Goal: Task Accomplishment & Management: Use online tool/utility

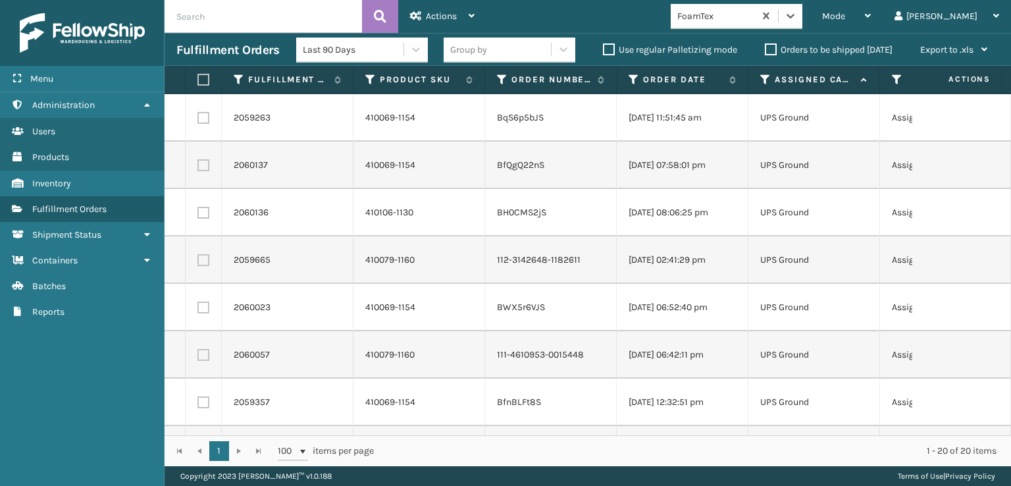
scroll to position [221, 0]
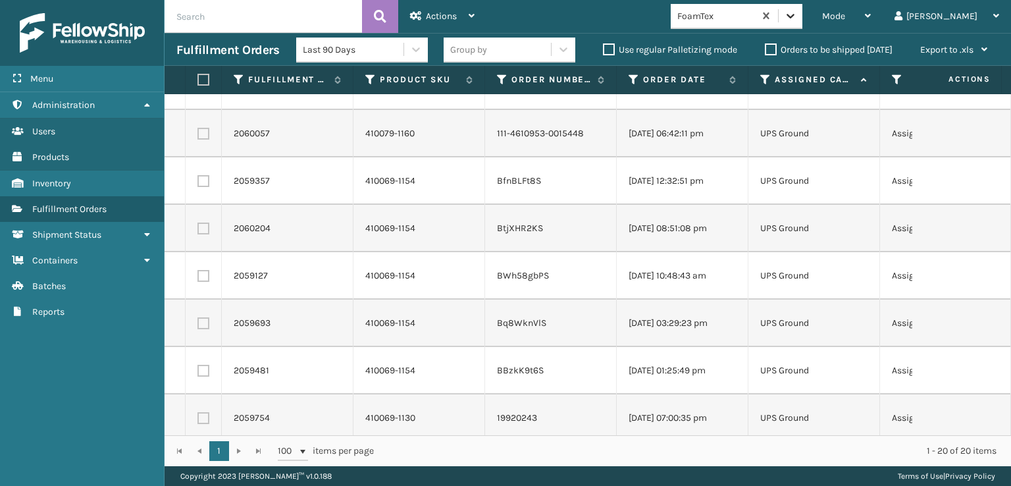
click at [797, 10] on icon at bounding box center [790, 15] width 13 height 13
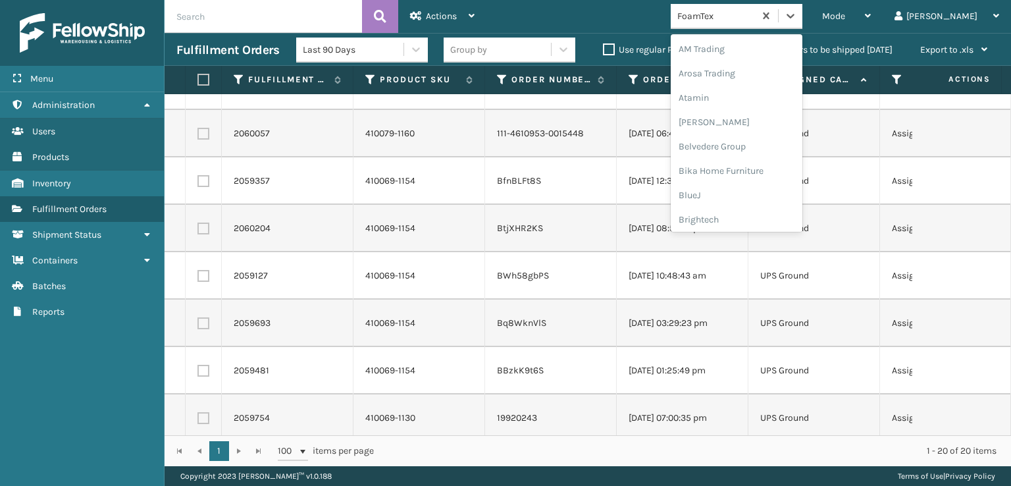
scroll to position [154, 0]
click at [764, 211] on div "FoamTex" at bounding box center [737, 211] width 132 height 24
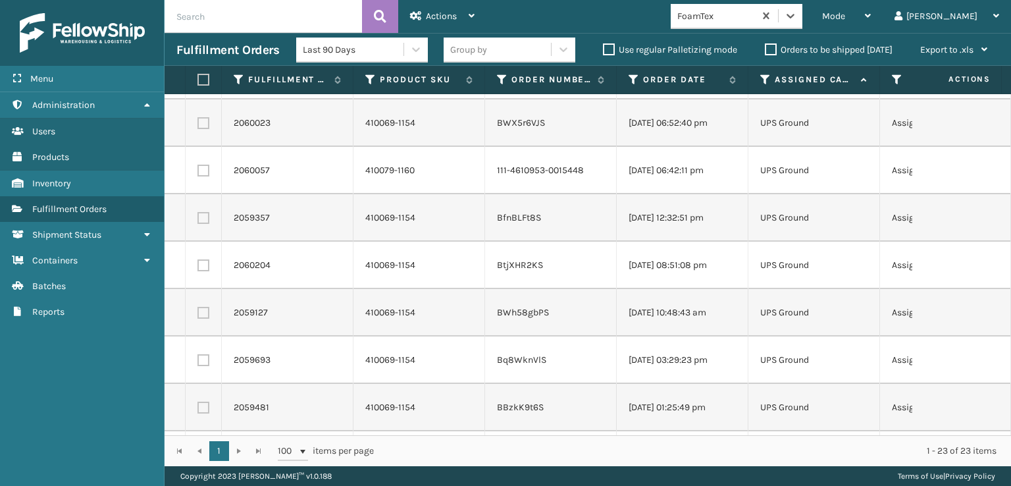
scroll to position [0, 0]
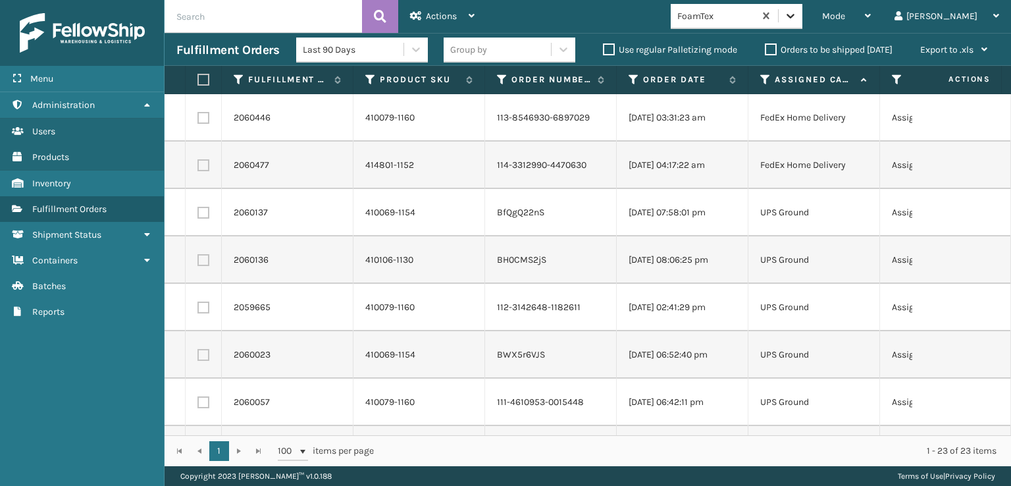
click at [797, 18] on icon at bounding box center [790, 15] width 13 height 13
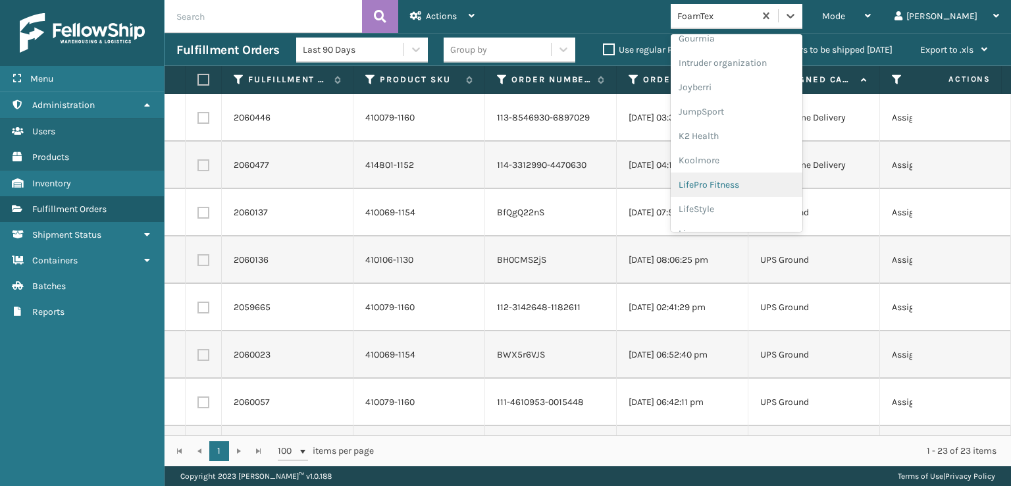
scroll to position [416, 0]
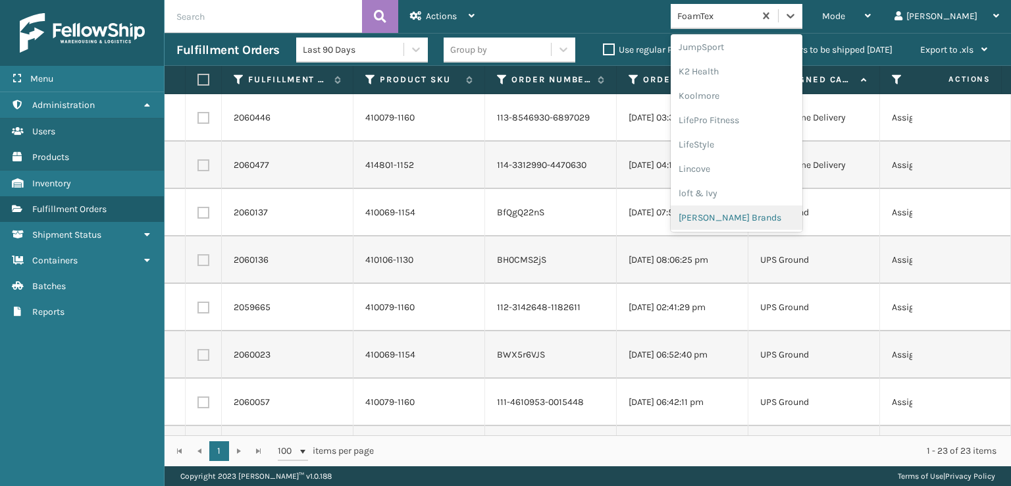
click at [758, 219] on div "[PERSON_NAME] Brands" at bounding box center [737, 217] width 132 height 24
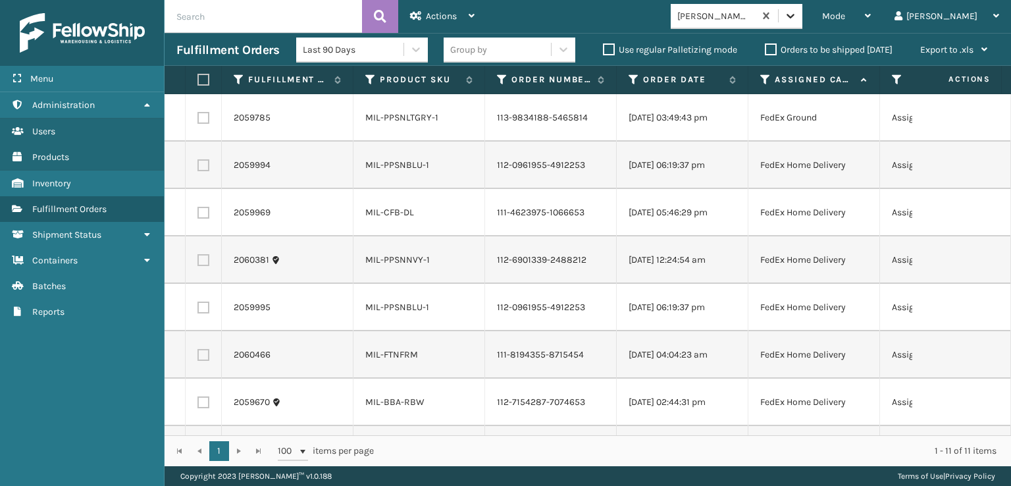
click at [795, 15] on icon at bounding box center [791, 16] width 8 height 5
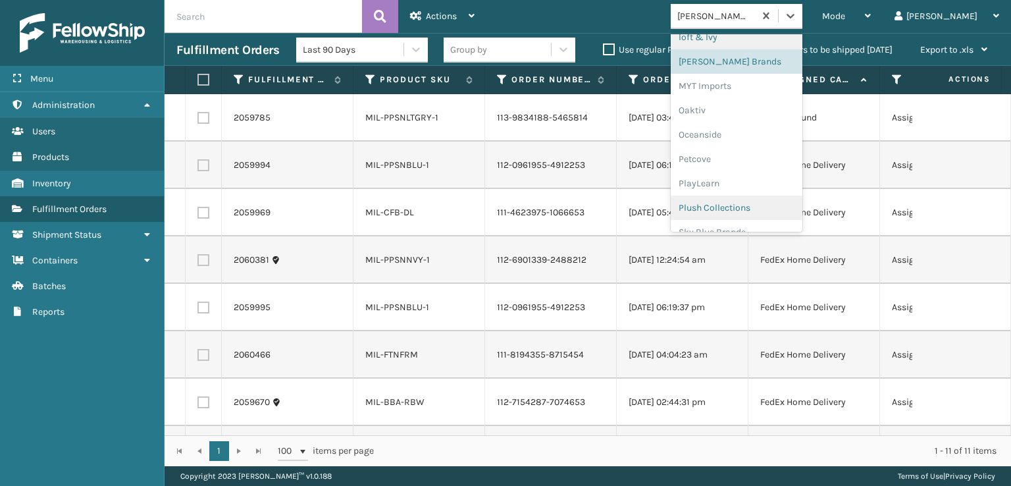
scroll to position [614, 0]
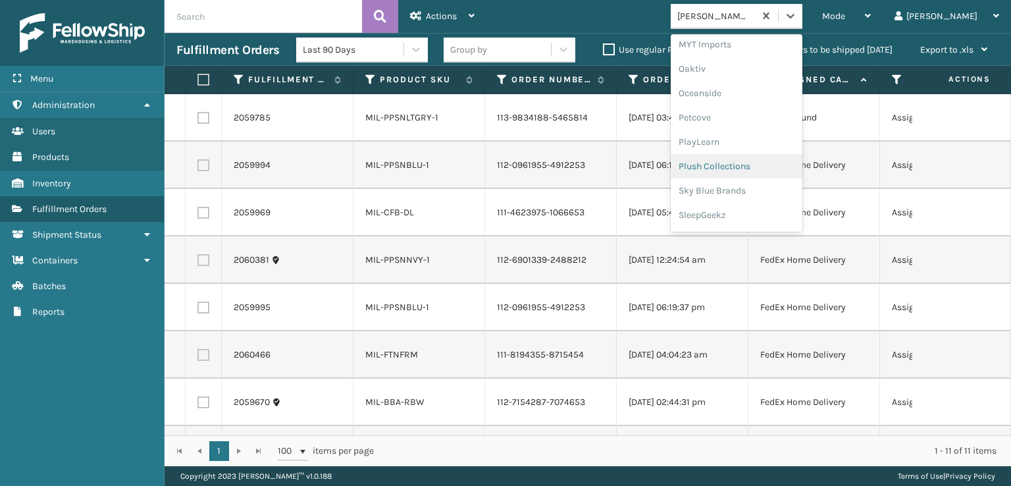
click at [759, 164] on div "Plush Collections" at bounding box center [737, 166] width 132 height 24
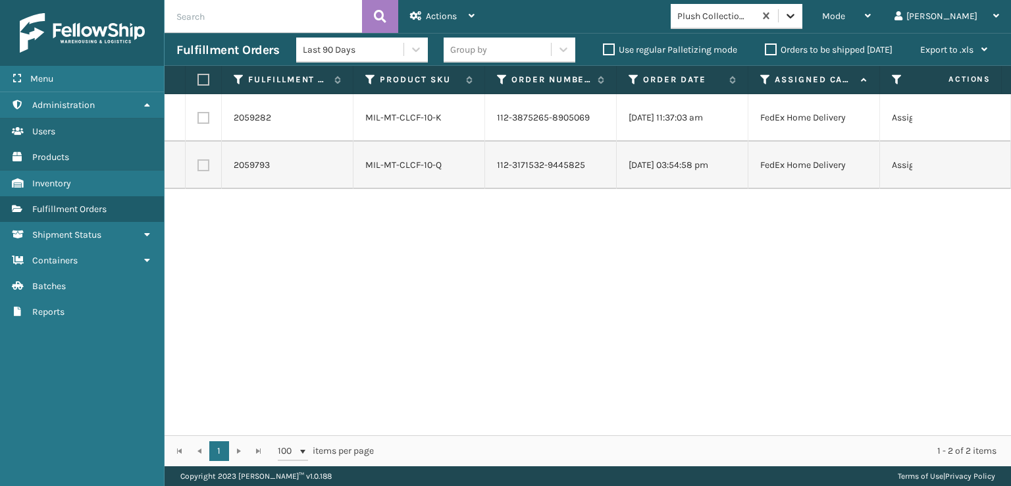
click at [795, 16] on icon at bounding box center [791, 16] width 8 height 5
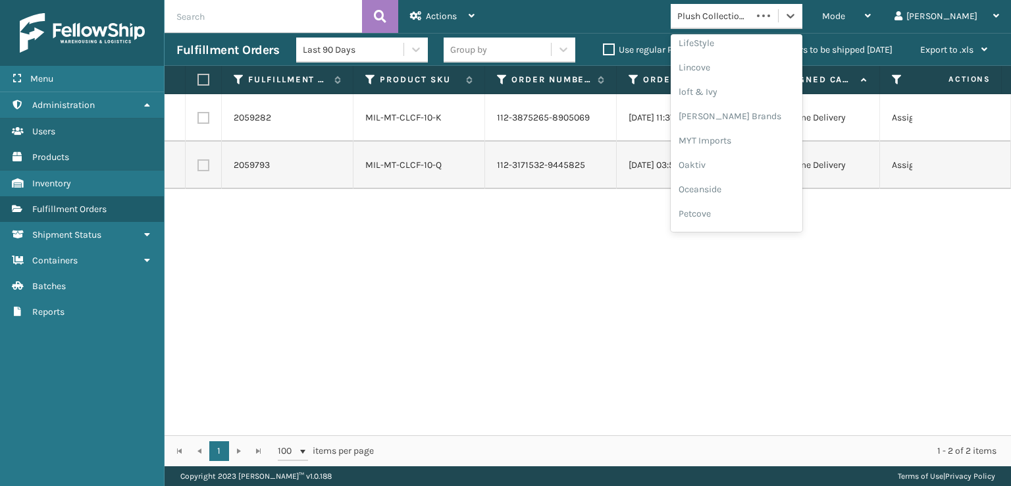
scroll to position [636, 0]
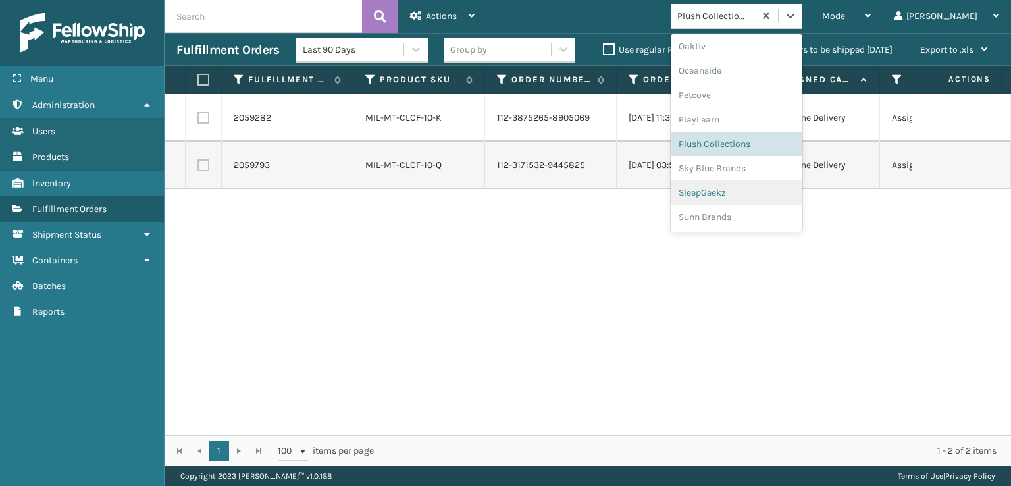
click at [751, 190] on div "SleepGeekz" at bounding box center [737, 192] width 132 height 24
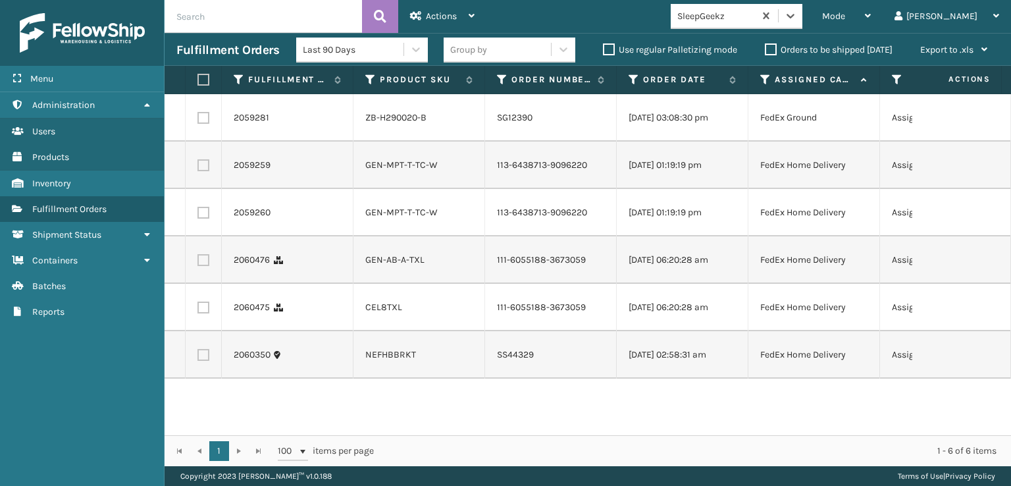
scroll to position [0, 0]
click at [845, 19] on span "Mode" at bounding box center [833, 16] width 23 height 11
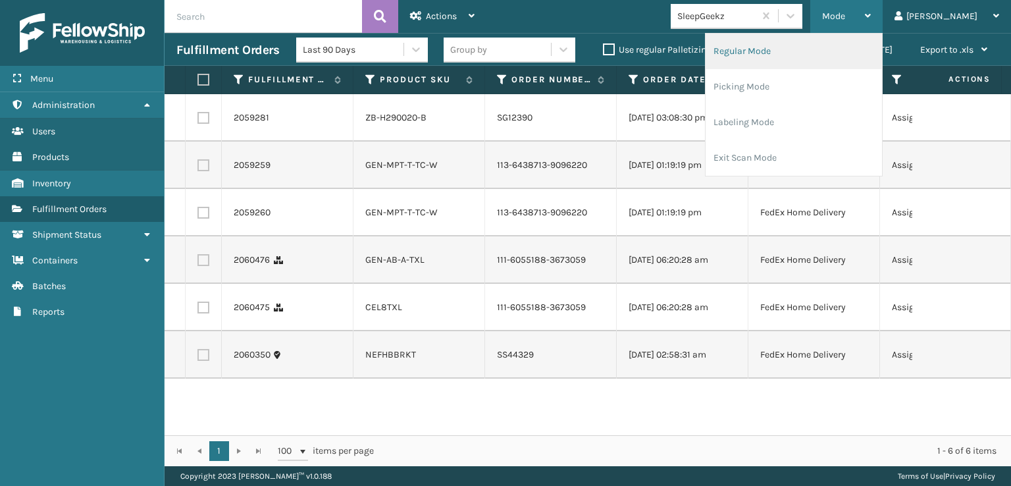
click at [782, 51] on li "Regular Mode" at bounding box center [794, 52] width 176 height 36
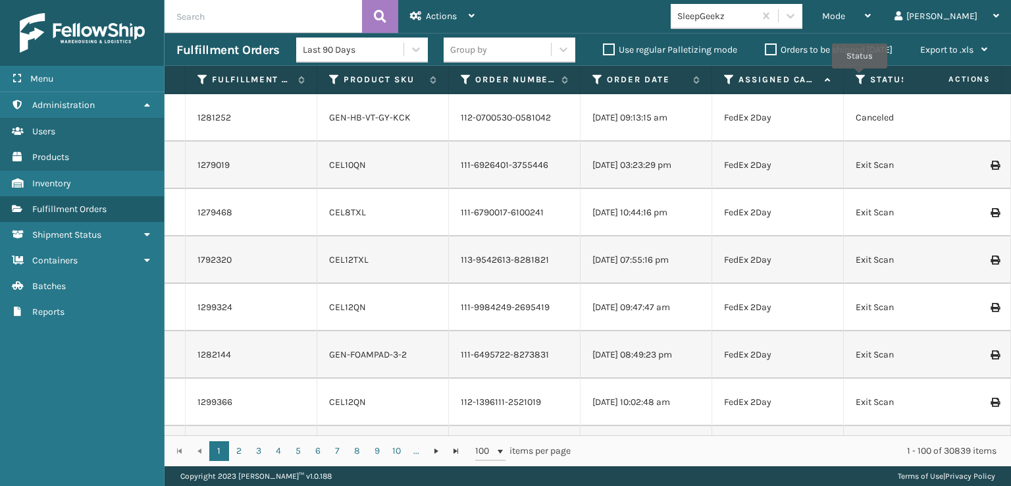
click at [861, 79] on icon at bounding box center [861, 80] width 11 height 12
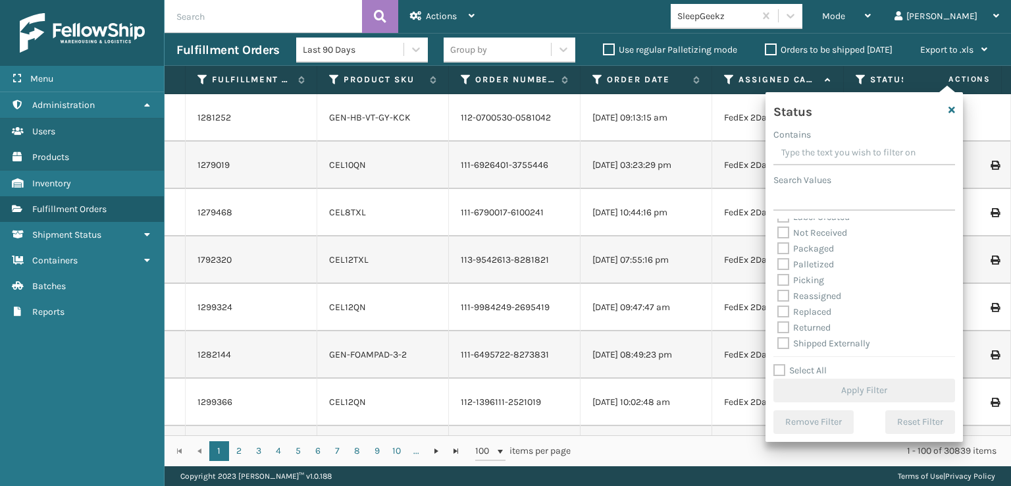
scroll to position [74, 0]
click at [782, 281] on label "Picking" at bounding box center [800, 278] width 47 height 11
click at [778, 280] on input "Picking" at bounding box center [777, 275] width 1 height 9
checkbox input "true"
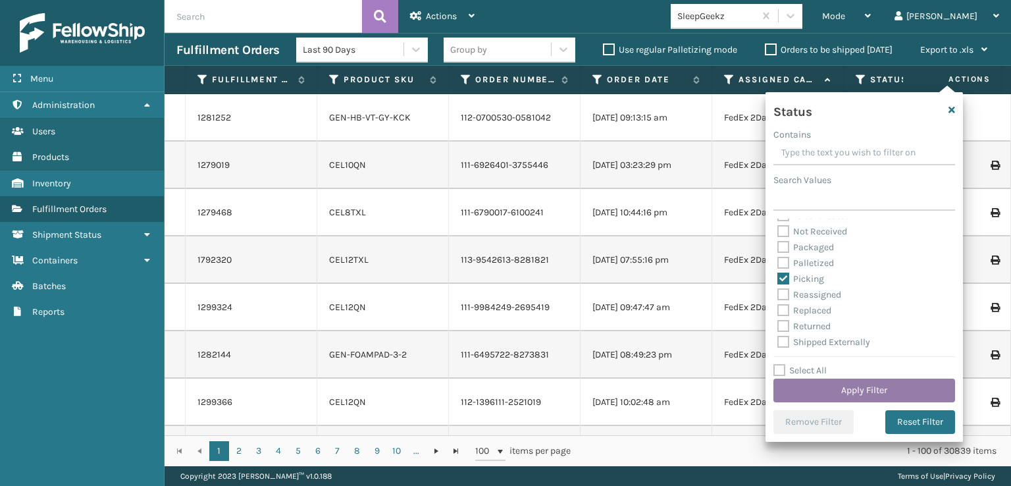
click at [839, 392] on button "Apply Filter" at bounding box center [864, 391] width 182 height 24
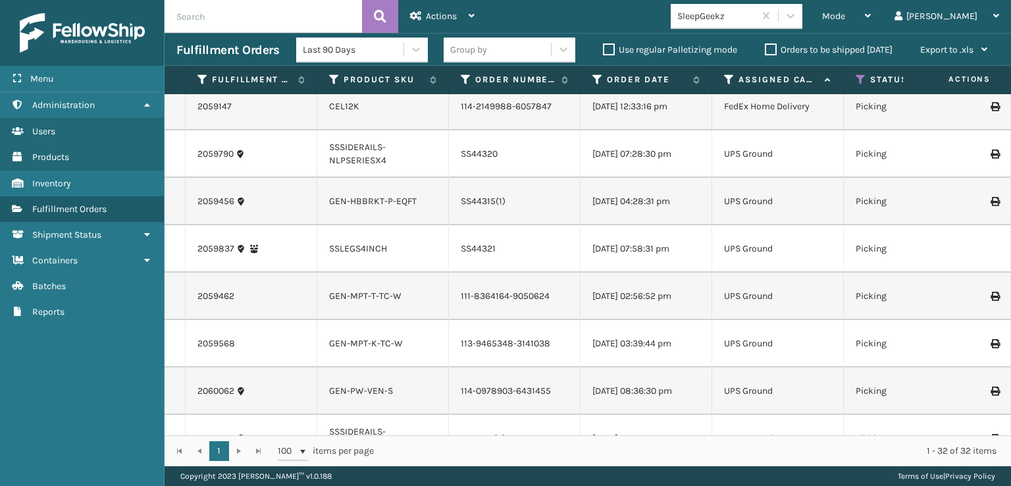
scroll to position [922, 0]
click at [862, 84] on icon at bounding box center [861, 80] width 11 height 12
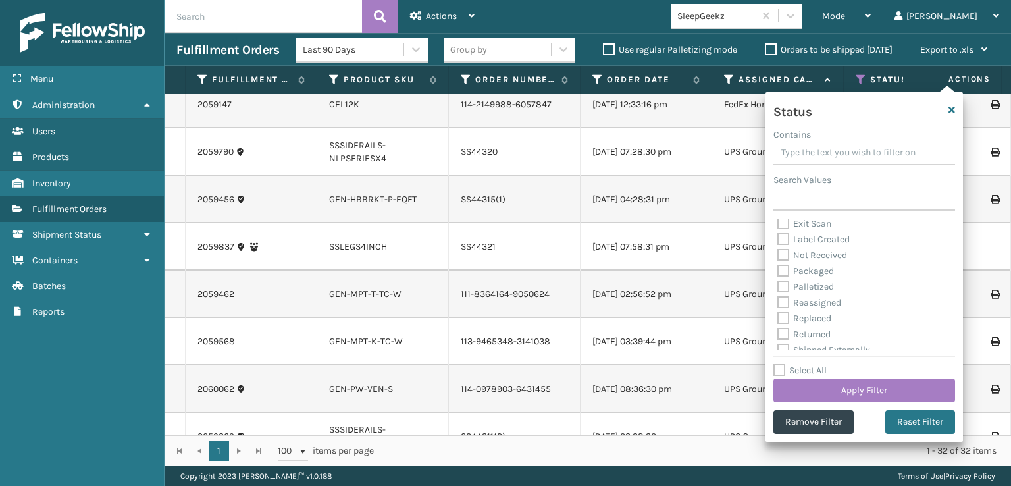
scroll to position [74, 0]
click at [783, 277] on label "Palletized" at bounding box center [805, 278] width 57 height 11
click at [778, 277] on input "Palletized" at bounding box center [777, 275] width 1 height 9
checkbox input "true"
click at [840, 386] on button "Apply Filter" at bounding box center [864, 391] width 182 height 24
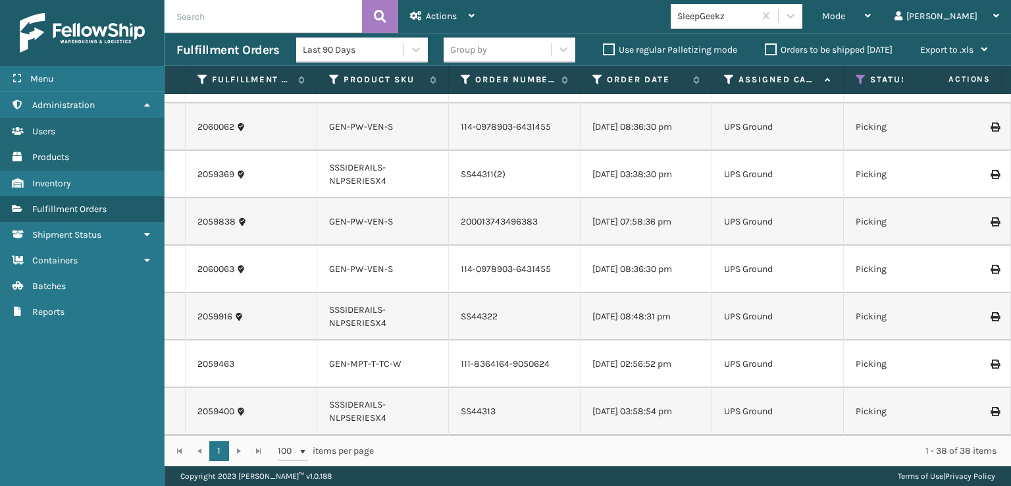
scroll to position [1280, 0]
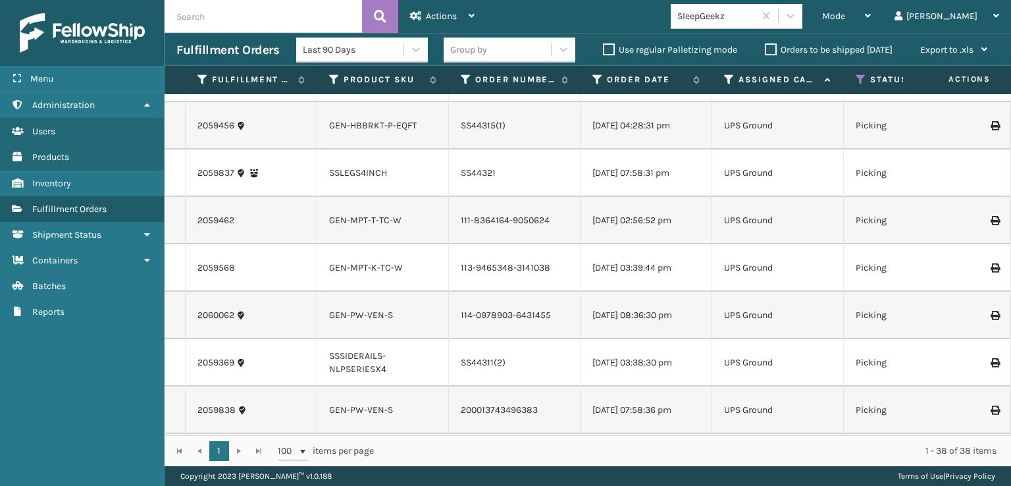
click at [184, 20] on input "text" at bounding box center [263, 16] width 197 height 33
type input "2058963"
click at [377, 18] on icon at bounding box center [380, 17] width 13 height 20
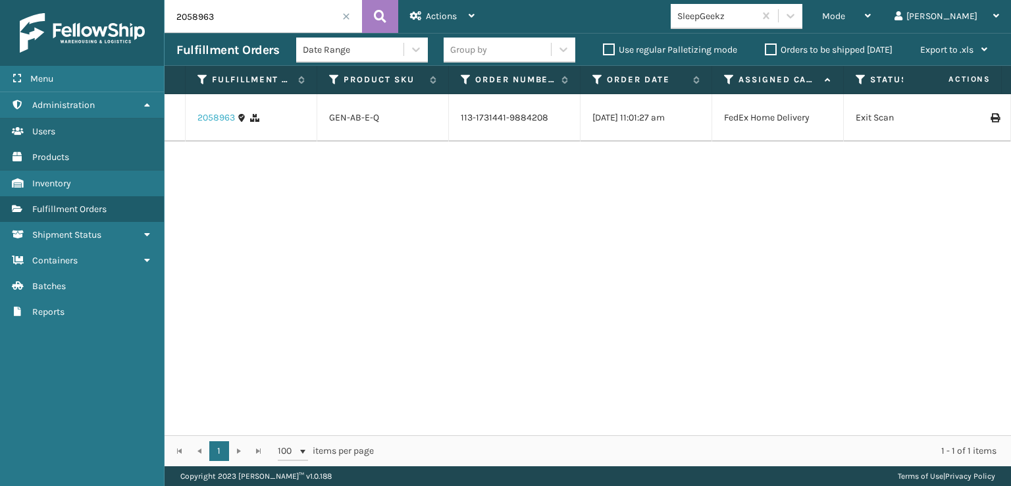
click at [212, 122] on link "2058963" at bounding box center [216, 117] width 38 height 13
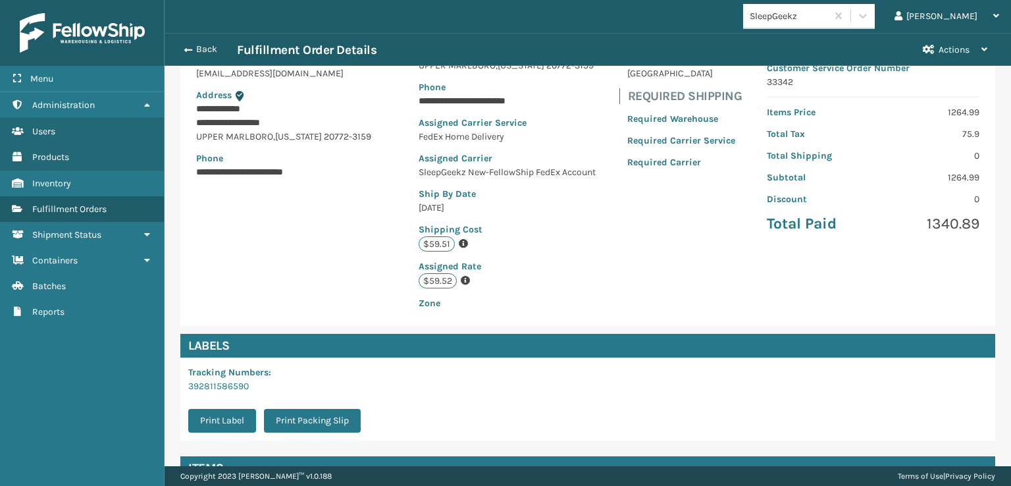
scroll to position [305, 0]
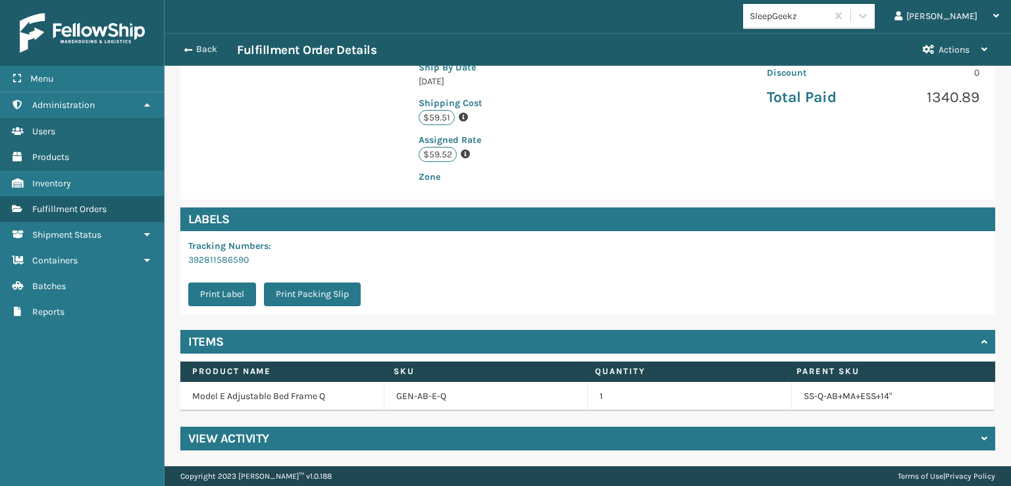
click at [267, 438] on h4 "View Activity" at bounding box center [228, 439] width 81 height 16
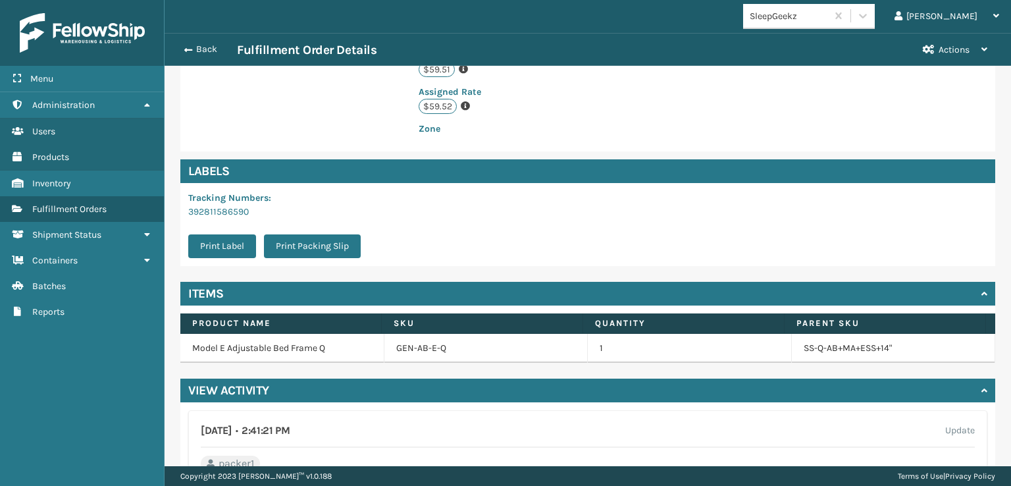
scroll to position [329, 0]
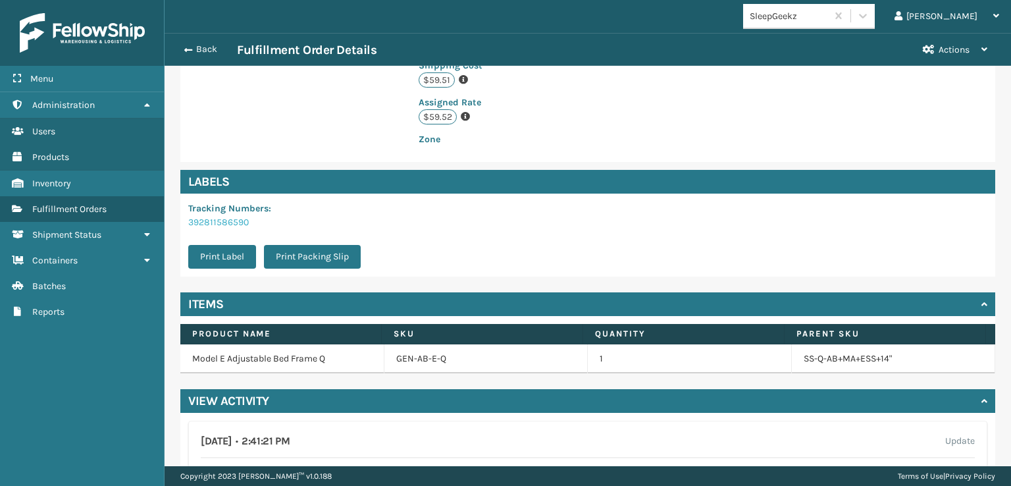
click at [215, 228] on link "392811586590" at bounding box center [218, 222] width 61 height 11
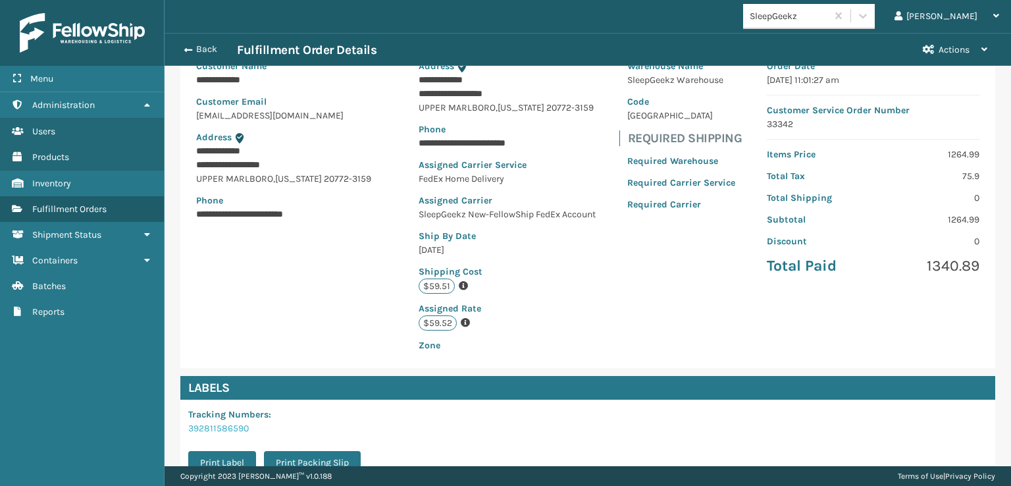
scroll to position [0, 0]
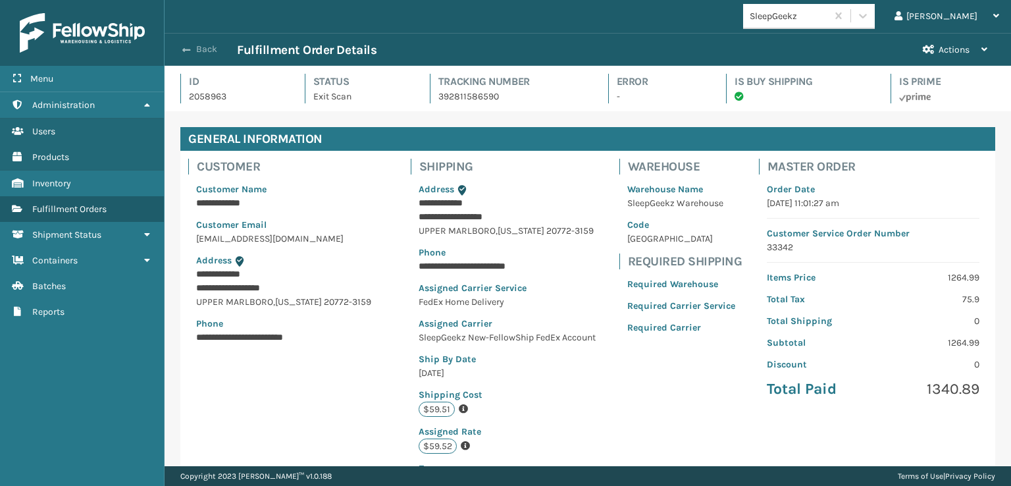
click at [196, 52] on button "Back" at bounding box center [206, 49] width 61 height 12
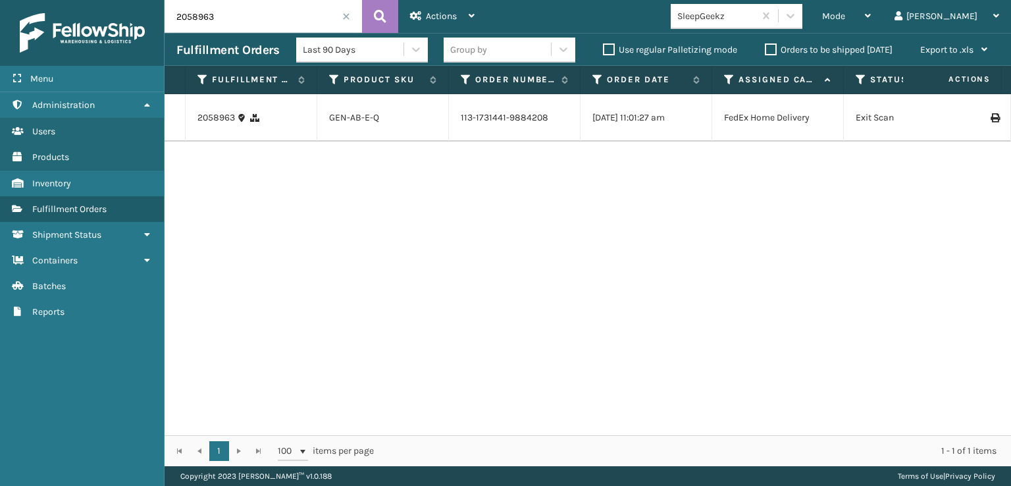
click at [346, 15] on span at bounding box center [346, 17] width 8 height 8
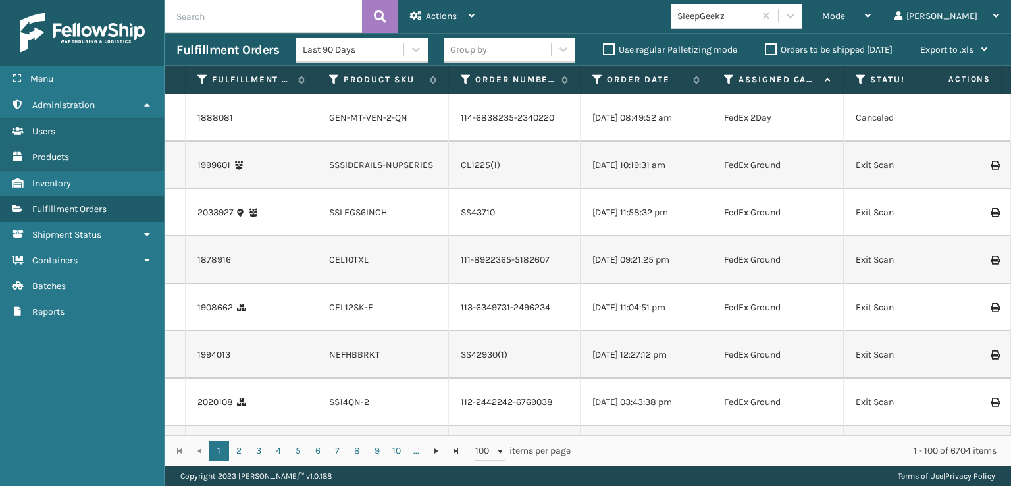
click at [861, 79] on icon at bounding box center [861, 80] width 11 height 12
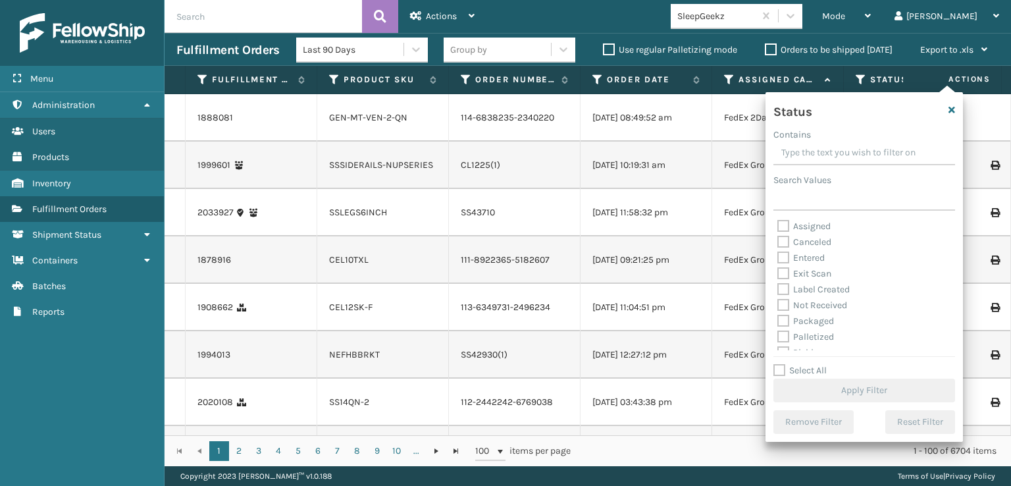
click at [679, 13] on div "Mode Regular Mode Picking Mode Labeling Mode Exit Scan Mode SleepGeekz [PERSON_…" at bounding box center [748, 16] width 525 height 33
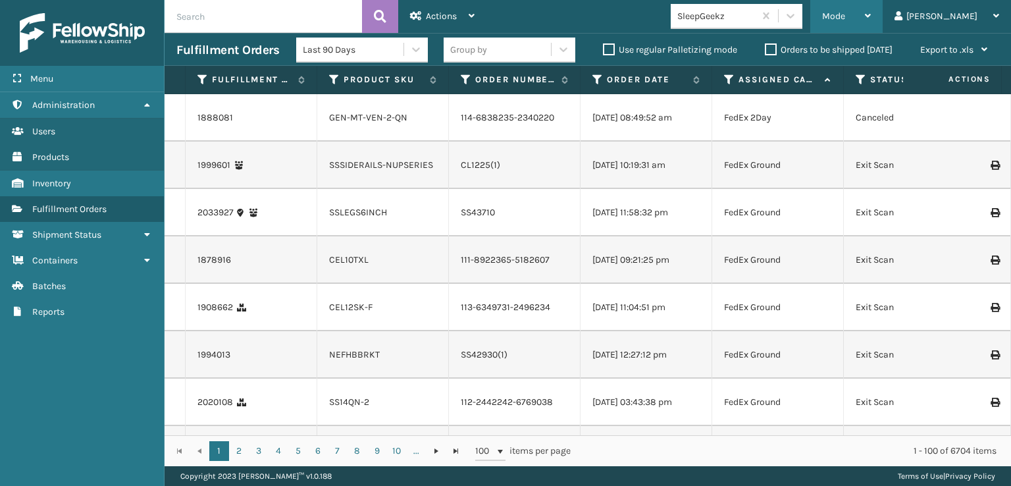
click at [871, 9] on div "Mode" at bounding box center [846, 16] width 49 height 33
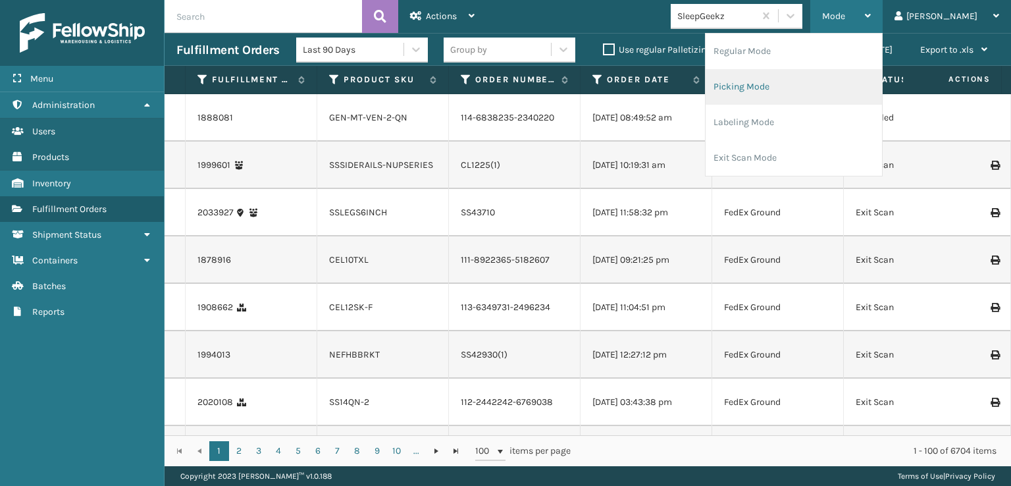
click at [793, 84] on li "Picking Mode" at bounding box center [794, 87] width 176 height 36
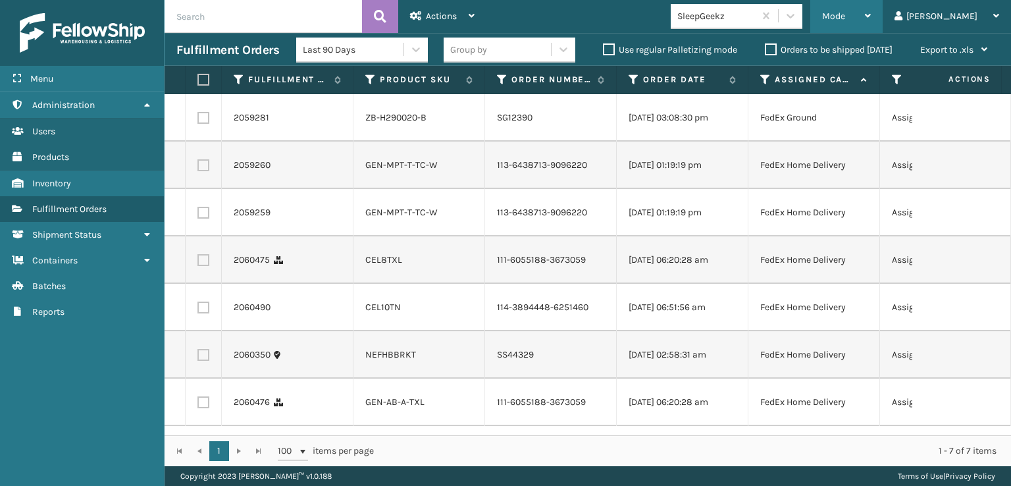
click at [845, 19] on span "Mode" at bounding box center [833, 16] width 23 height 11
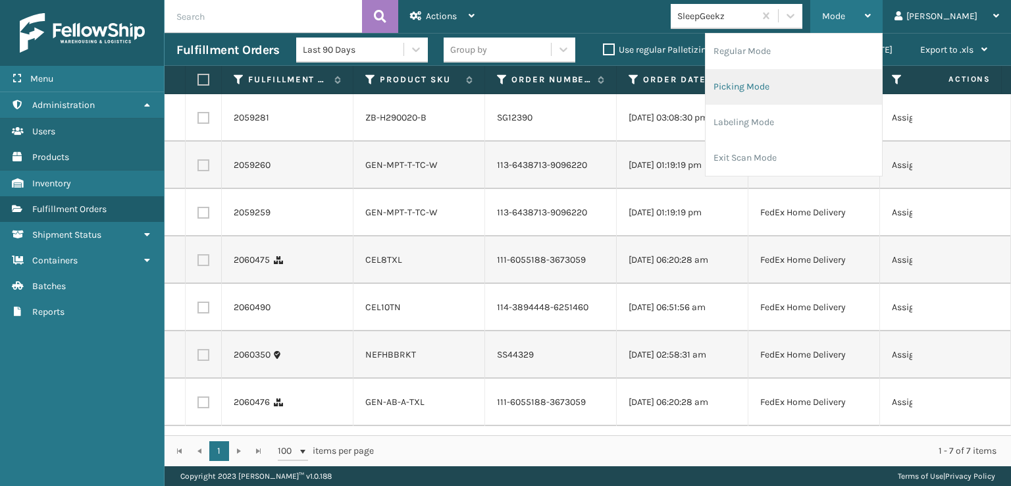
click at [799, 82] on li "Picking Mode" at bounding box center [794, 87] width 176 height 36
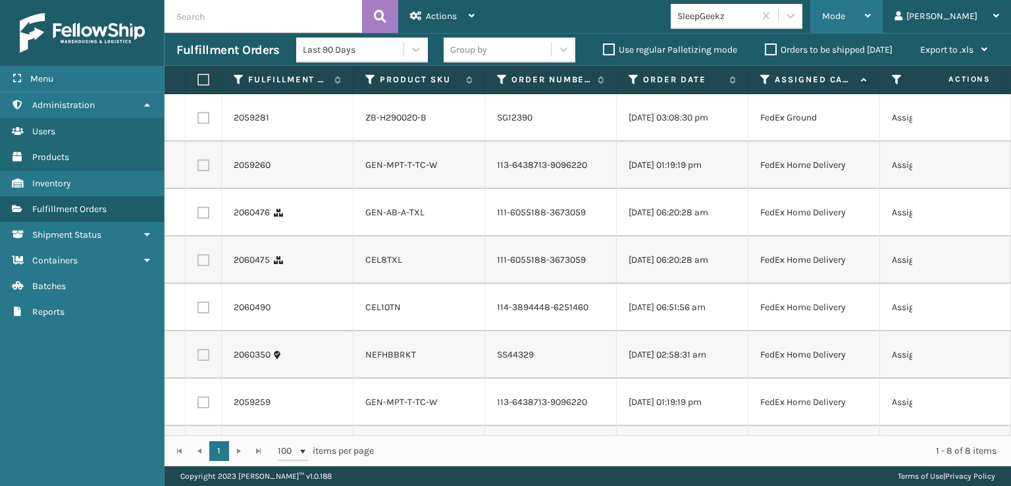
click at [845, 20] on span "Mode" at bounding box center [833, 16] width 23 height 11
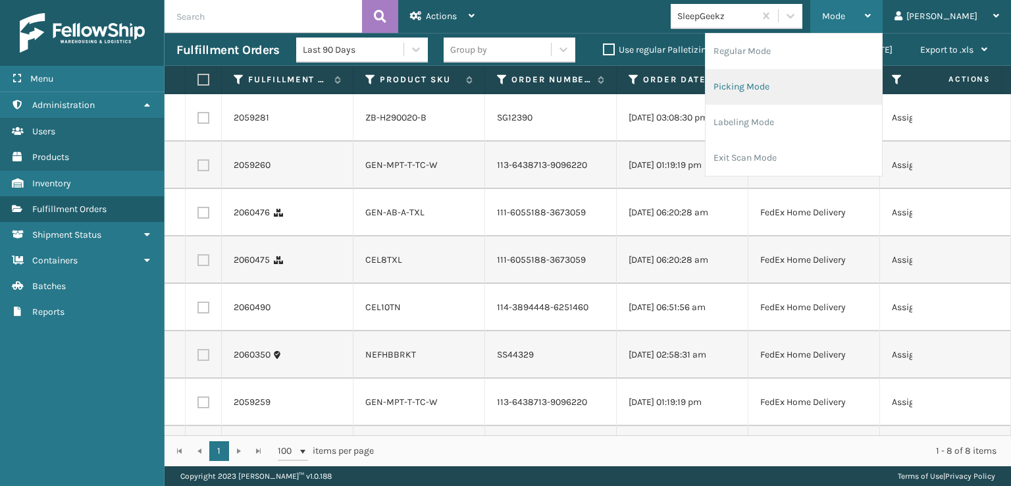
click at [786, 87] on li "Picking Mode" at bounding box center [794, 87] width 176 height 36
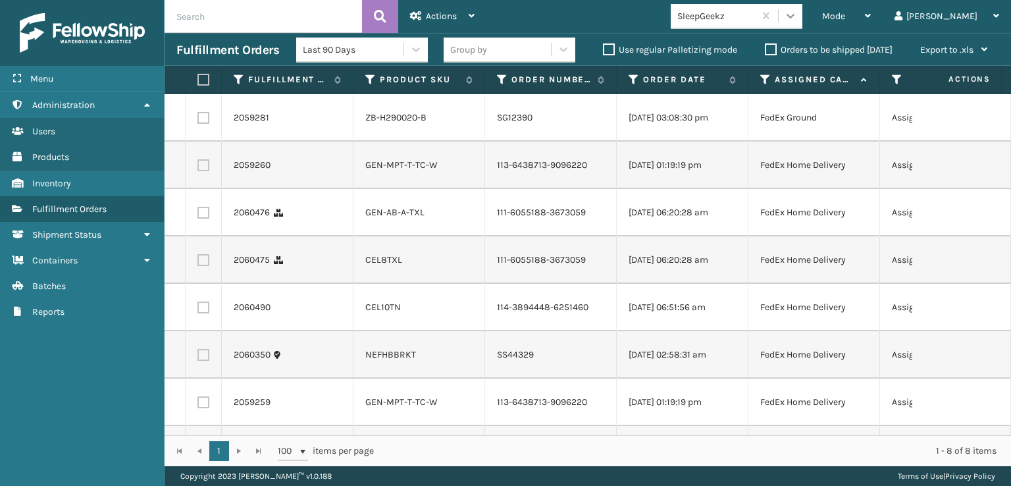
click at [797, 17] on icon at bounding box center [790, 15] width 13 height 13
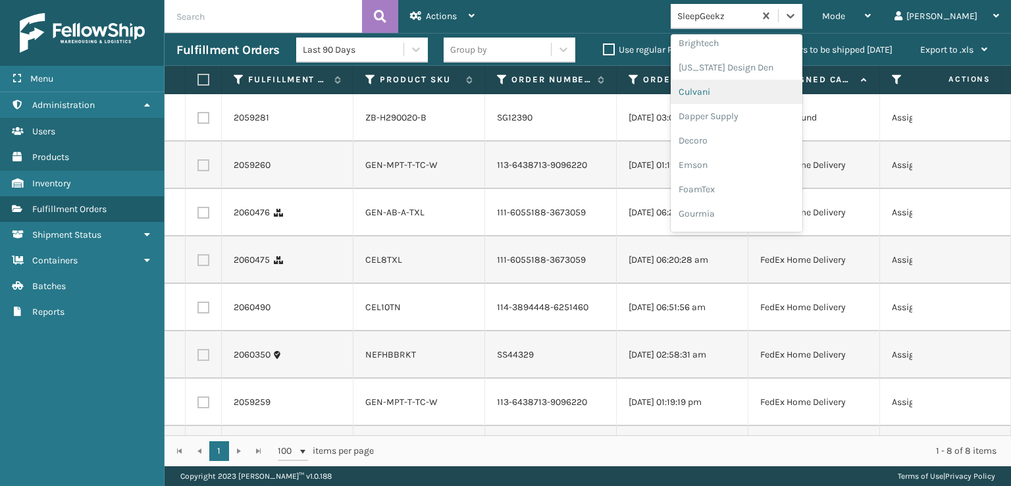
scroll to position [197, 0]
click at [750, 167] on div "FoamTex" at bounding box center [737, 168] width 132 height 24
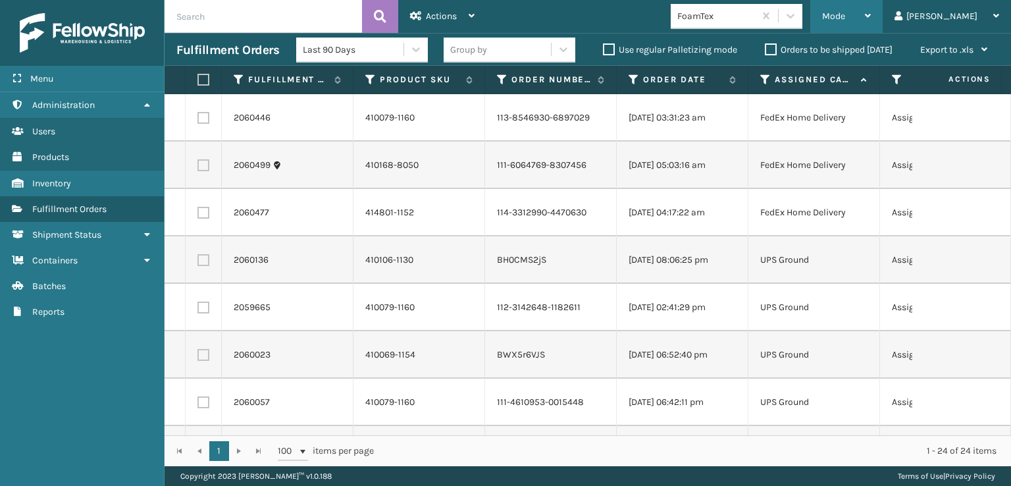
click at [845, 18] on span "Mode" at bounding box center [833, 16] width 23 height 11
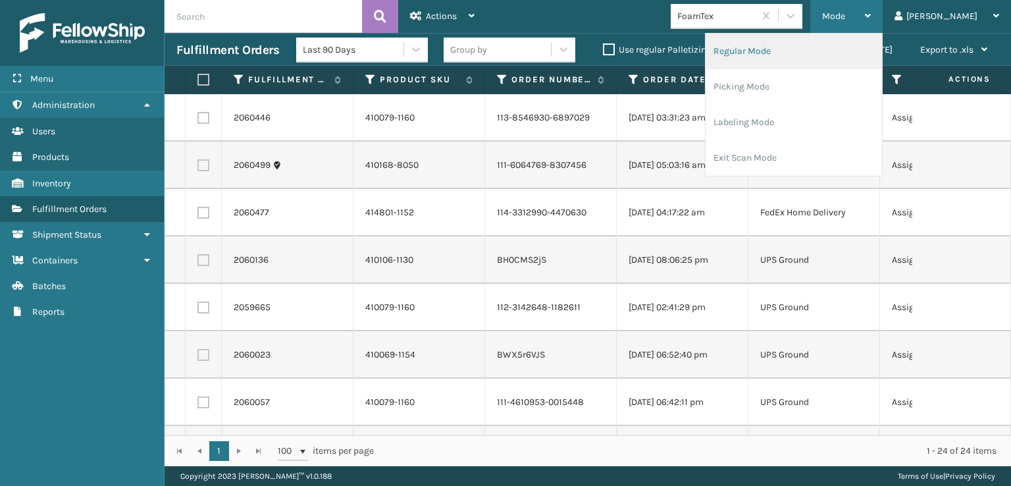
click at [806, 49] on li "Regular Mode" at bounding box center [794, 52] width 176 height 36
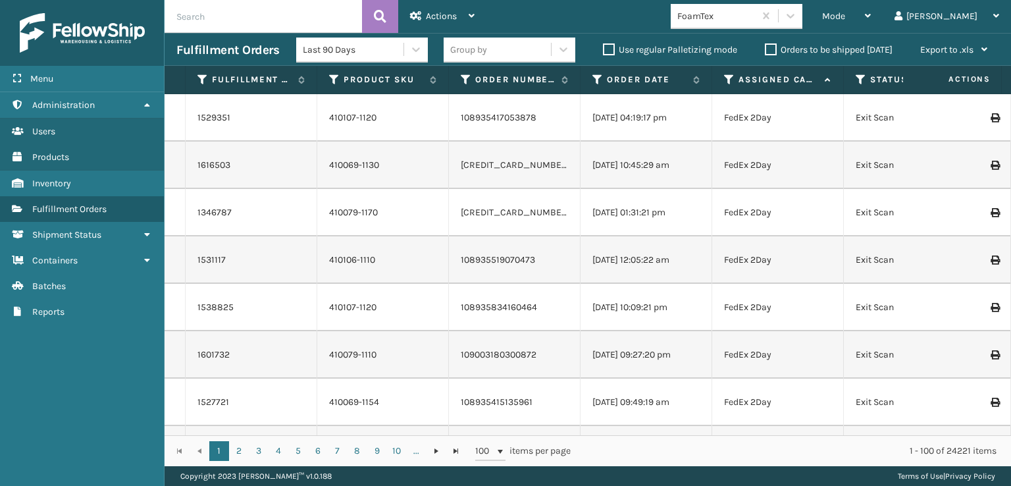
click at [860, 83] on icon at bounding box center [861, 80] width 11 height 12
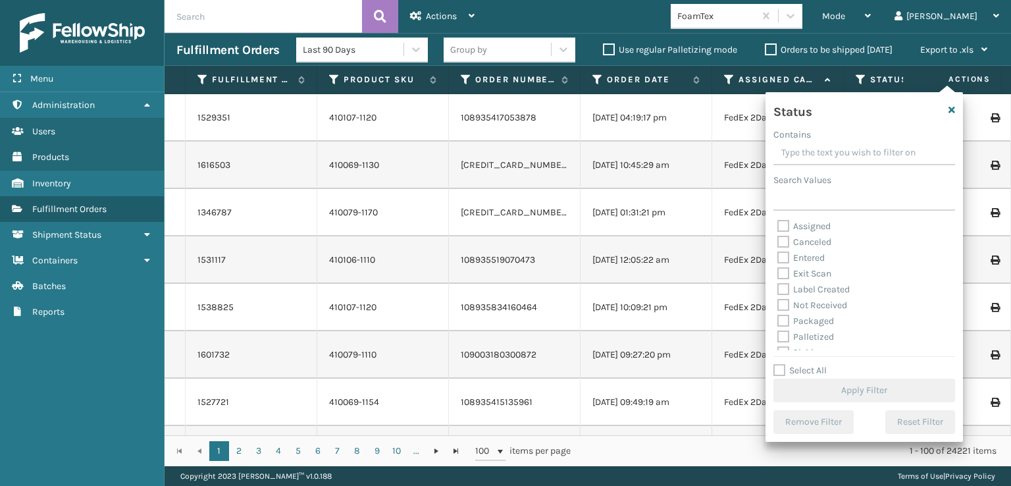
scroll to position [66, 0]
click at [783, 288] on label "Picking" at bounding box center [800, 286] width 47 height 11
click at [778, 288] on input "Picking" at bounding box center [777, 283] width 1 height 9
checkbox input "true"
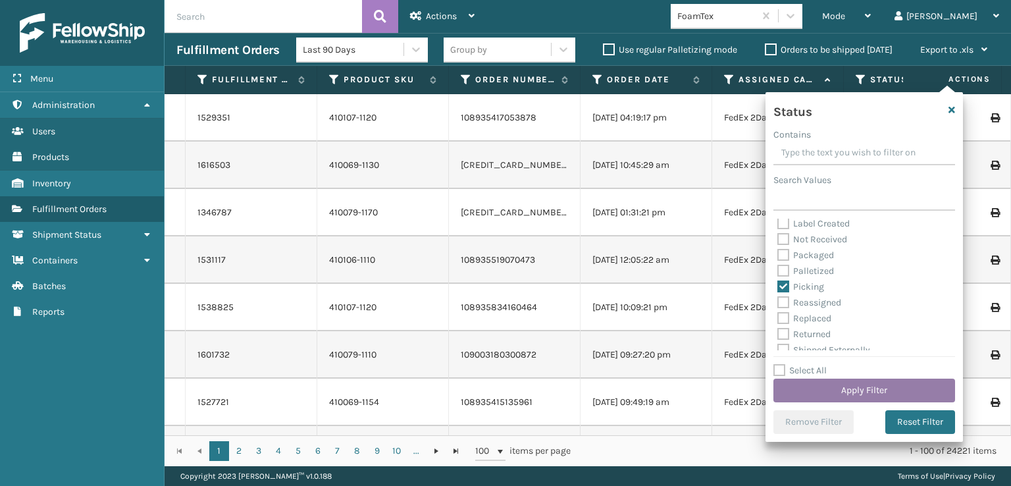
click at [814, 390] on button "Apply Filter" at bounding box center [864, 391] width 182 height 24
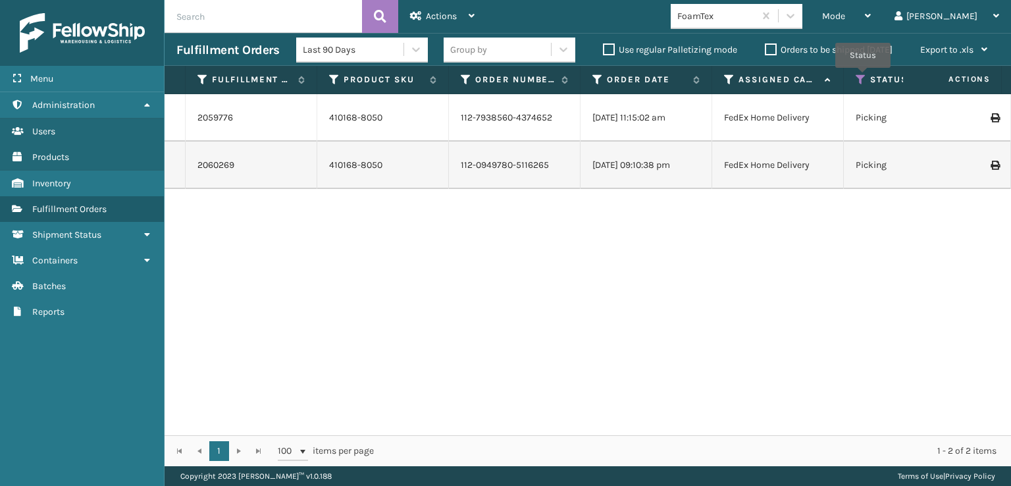
click at [863, 77] on icon at bounding box center [861, 80] width 11 height 12
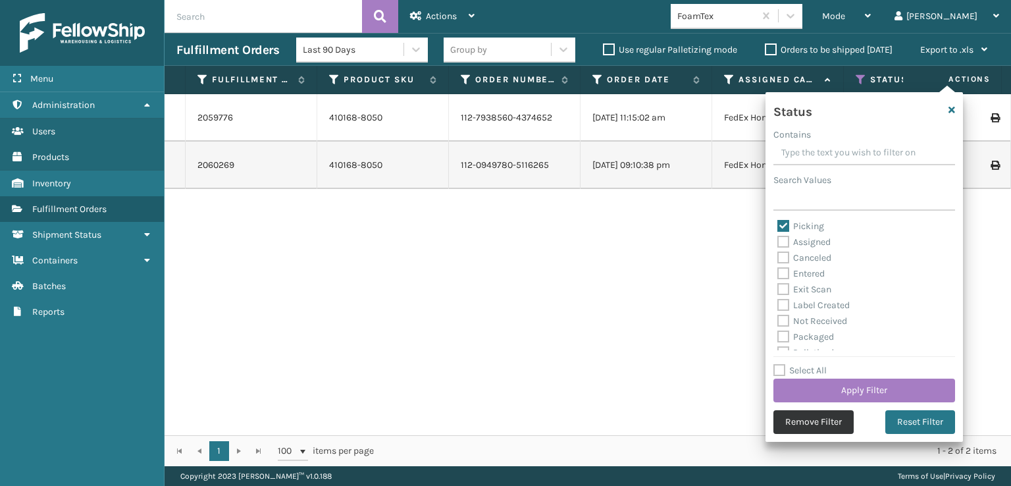
click at [835, 419] on button "Remove Filter" at bounding box center [813, 422] width 80 height 24
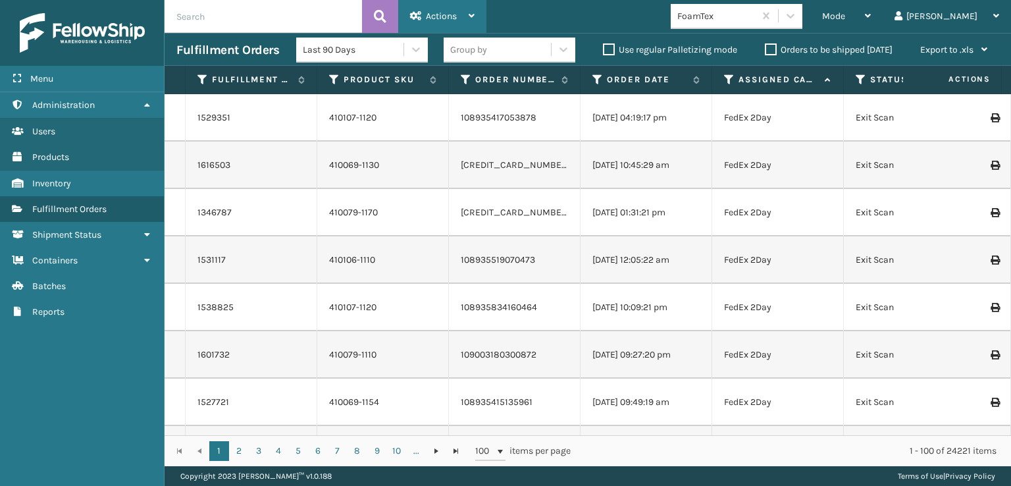
click at [440, 10] on div "Actions" at bounding box center [442, 16] width 65 height 33
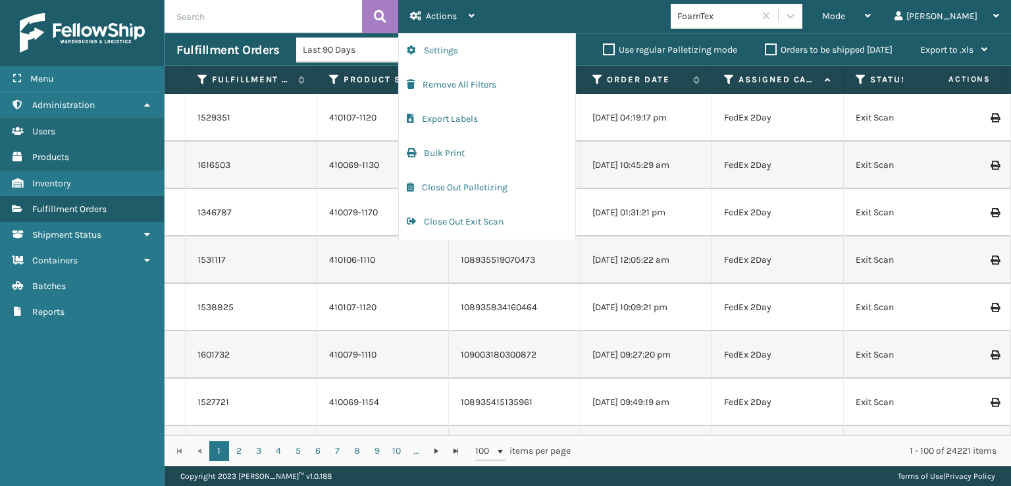
click at [623, 18] on div "Mode Regular Mode Picking Mode Labeling Mode Exit Scan Mode FoamTex [PERSON_NAM…" at bounding box center [748, 16] width 525 height 33
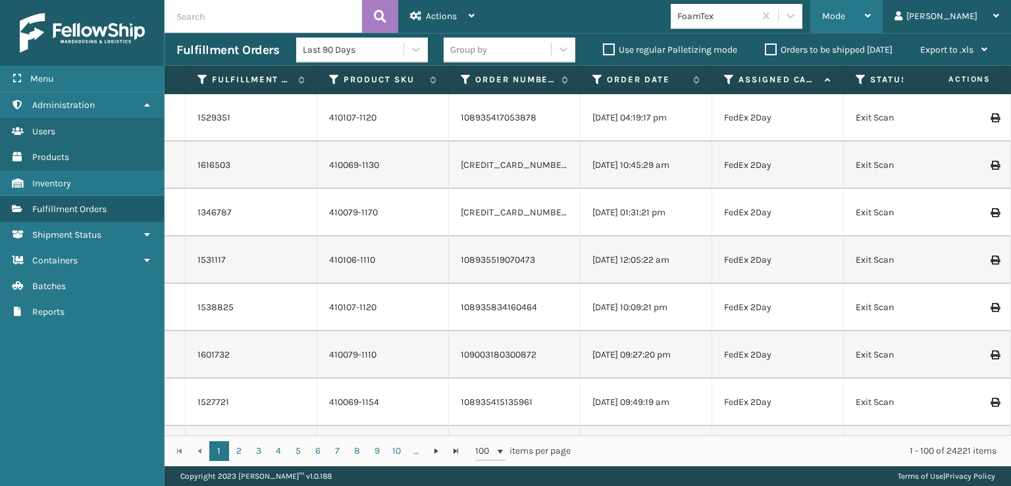
click at [871, 10] on div "Mode" at bounding box center [846, 16] width 49 height 33
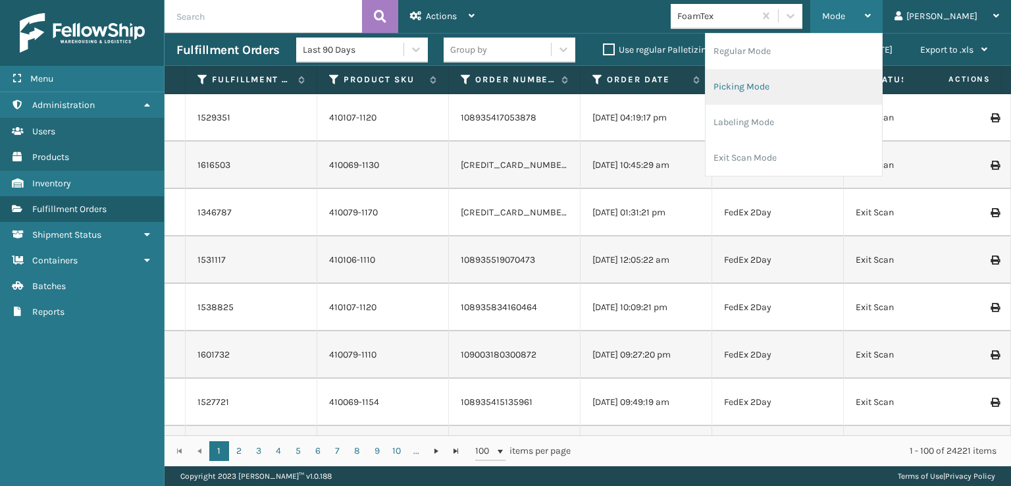
click at [800, 82] on li "Picking Mode" at bounding box center [794, 87] width 176 height 36
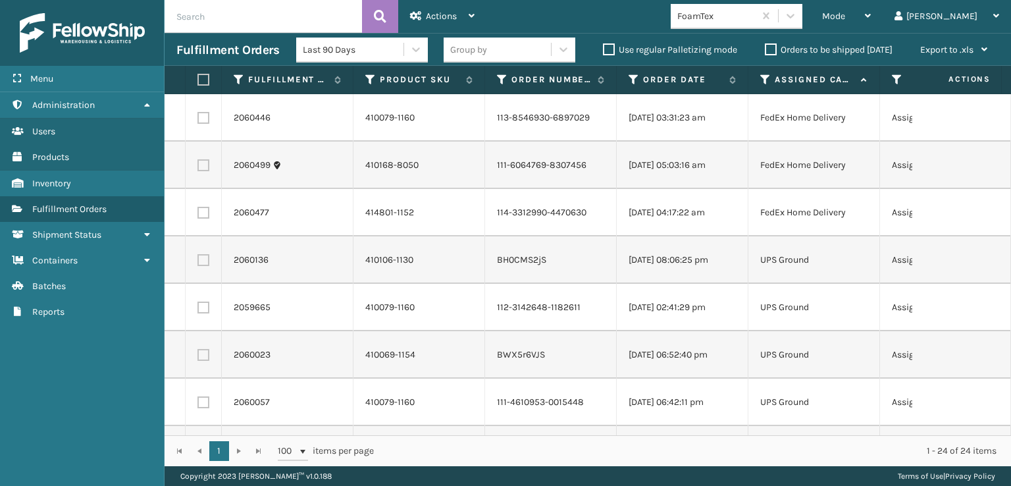
click at [203, 80] on label at bounding box center [201, 80] width 8 height 12
click at [198, 80] on input "checkbox" at bounding box center [197, 80] width 1 height 9
checkbox input "true"
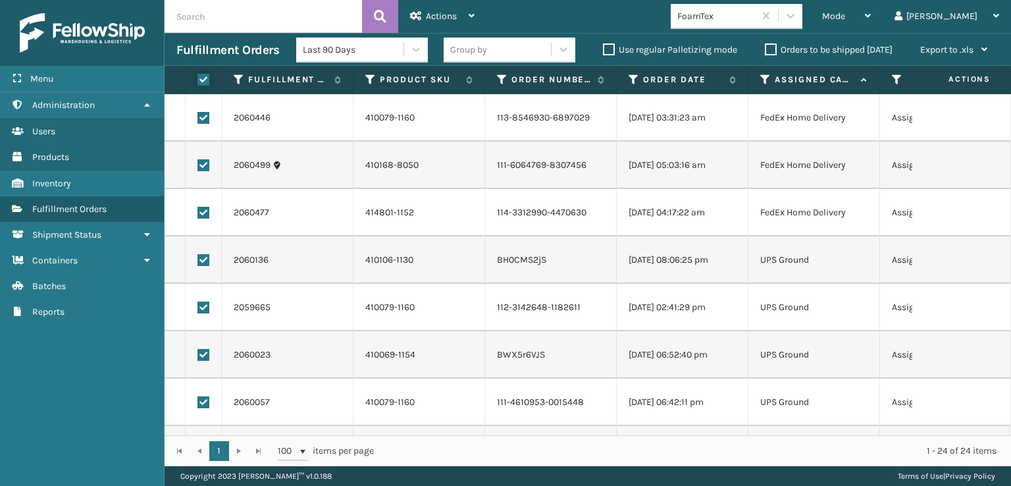
checkbox input "true"
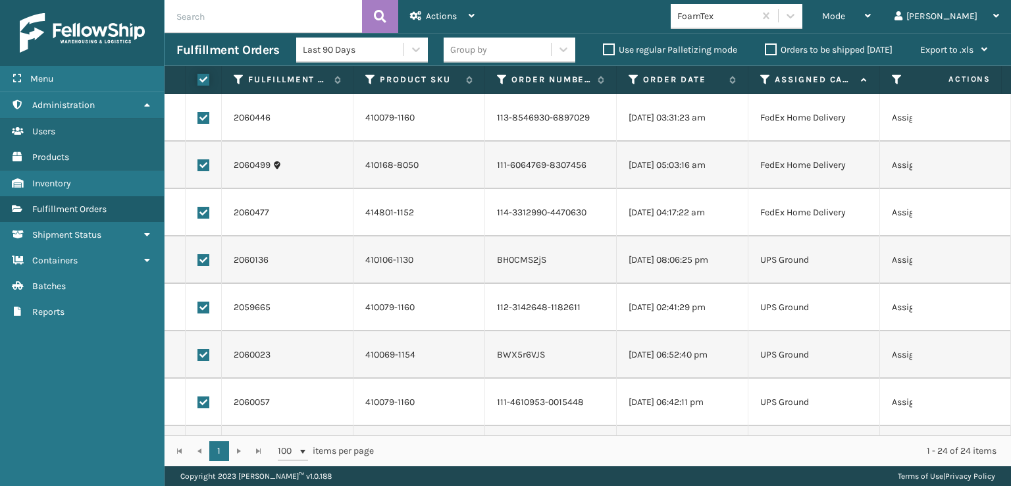
checkbox input "true"
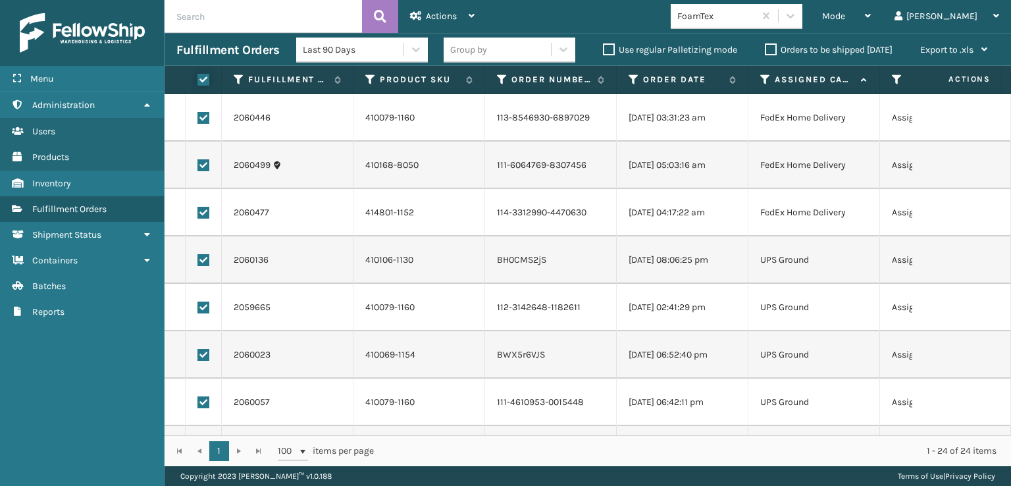
checkbox input "true"
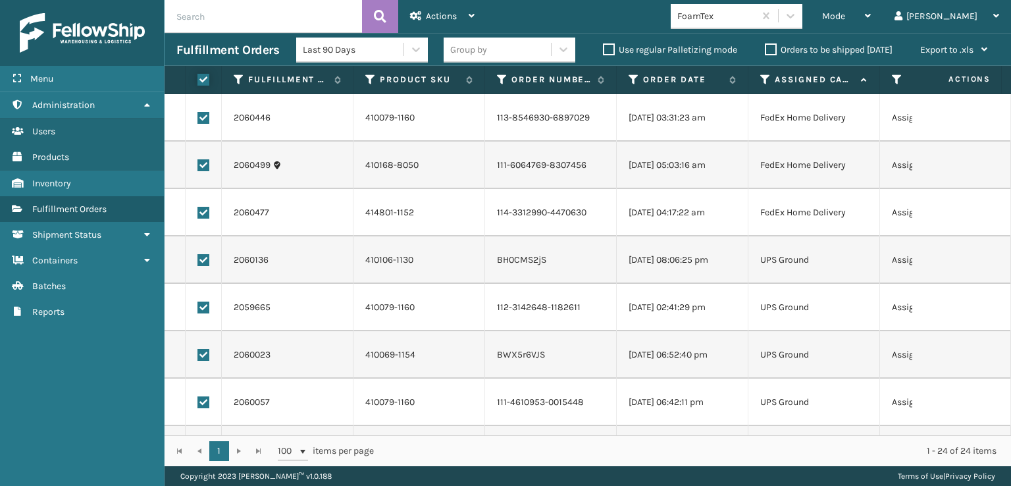
checkbox input "true"
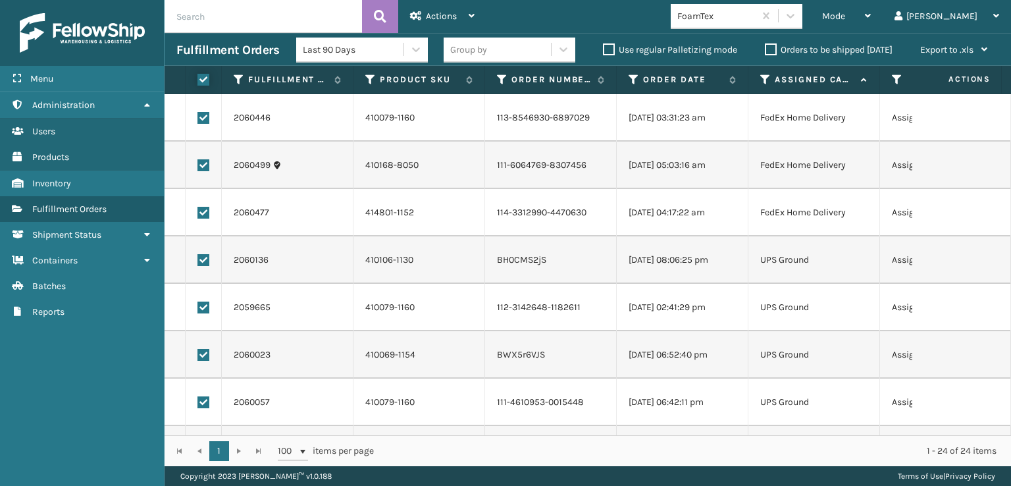
checkbox input "true"
click at [201, 214] on label at bounding box center [203, 213] width 12 height 12
click at [198, 214] on input "checkbox" at bounding box center [197, 211] width 1 height 9
checkbox input "false"
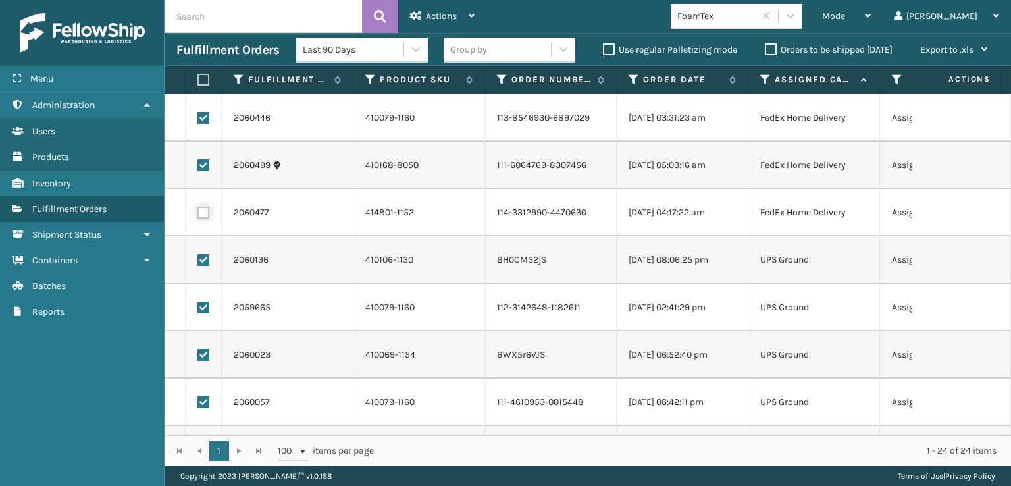
checkbox input "false"
click at [199, 163] on label at bounding box center [203, 165] width 12 height 12
click at [198, 163] on input "checkbox" at bounding box center [197, 163] width 1 height 9
checkbox input "false"
click at [205, 120] on label at bounding box center [203, 118] width 12 height 12
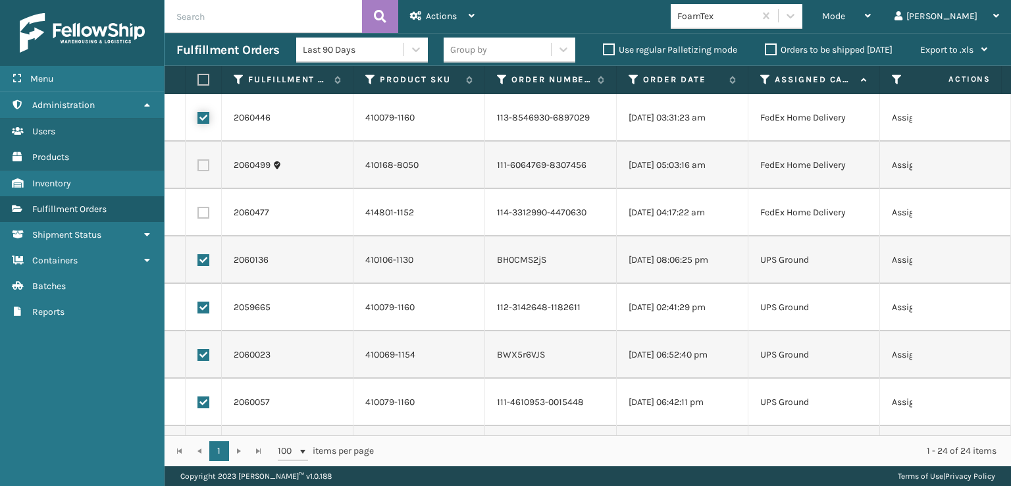
click at [198, 120] on input "checkbox" at bounding box center [197, 116] width 1 height 9
checkbox input "false"
click at [463, 14] on div "Actions" at bounding box center [442, 16] width 65 height 33
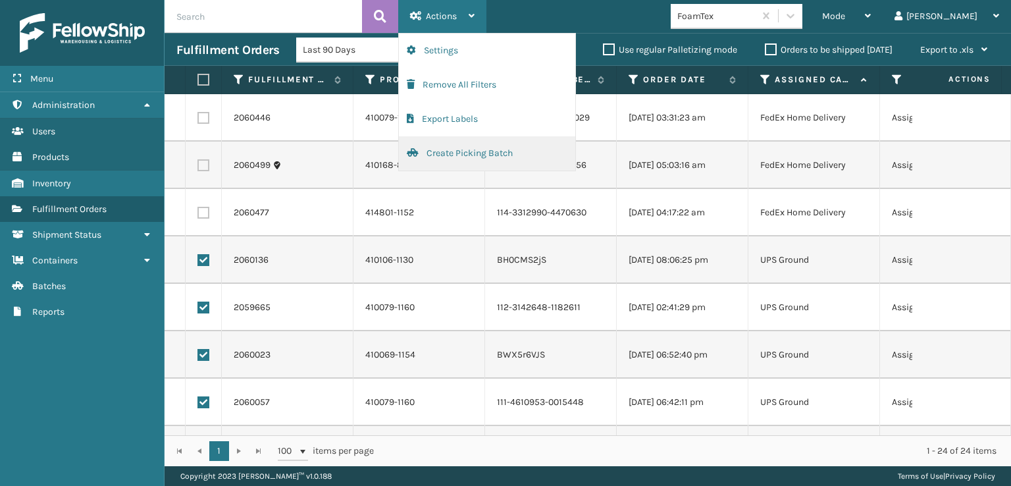
click at [463, 152] on button "Create Picking Batch" at bounding box center [487, 153] width 176 height 34
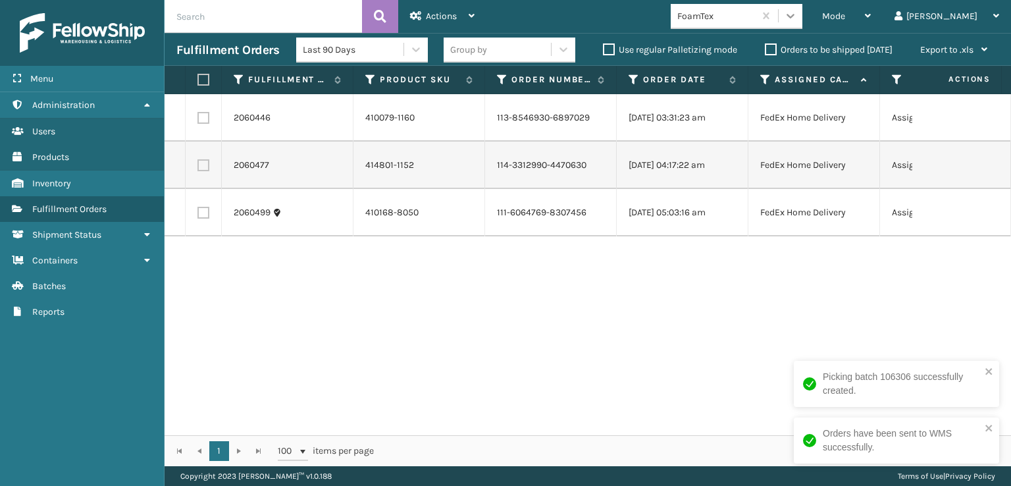
click at [797, 16] on icon at bounding box center [790, 15] width 13 height 13
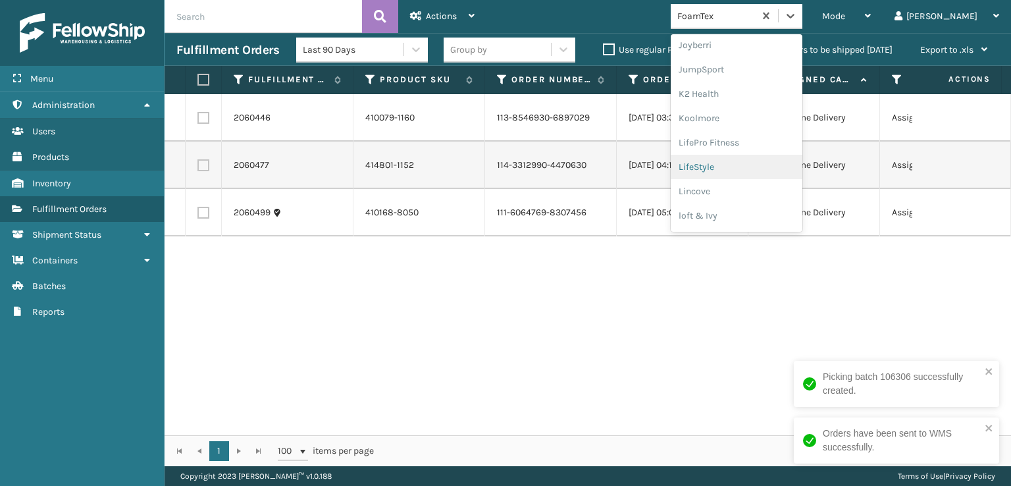
scroll to position [416, 0]
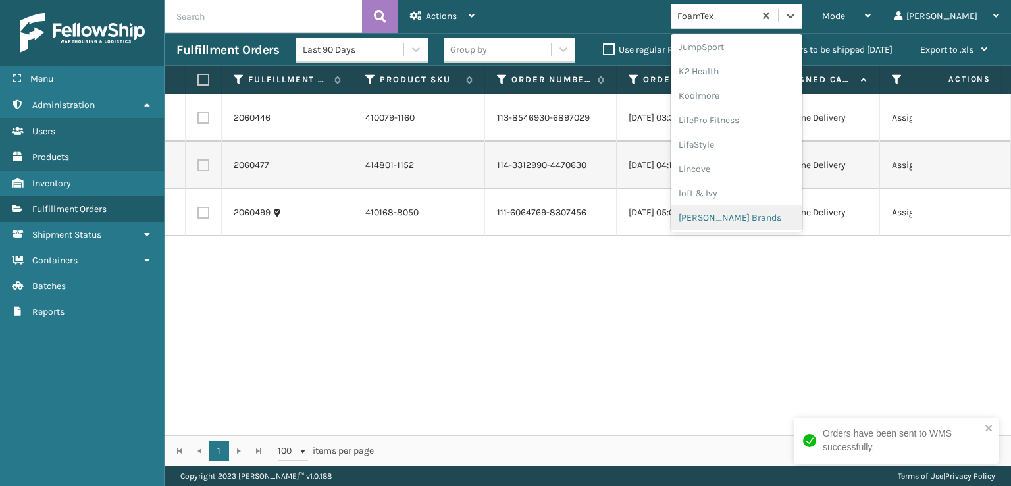
click at [752, 214] on div "[PERSON_NAME] Brands" at bounding box center [737, 217] width 132 height 24
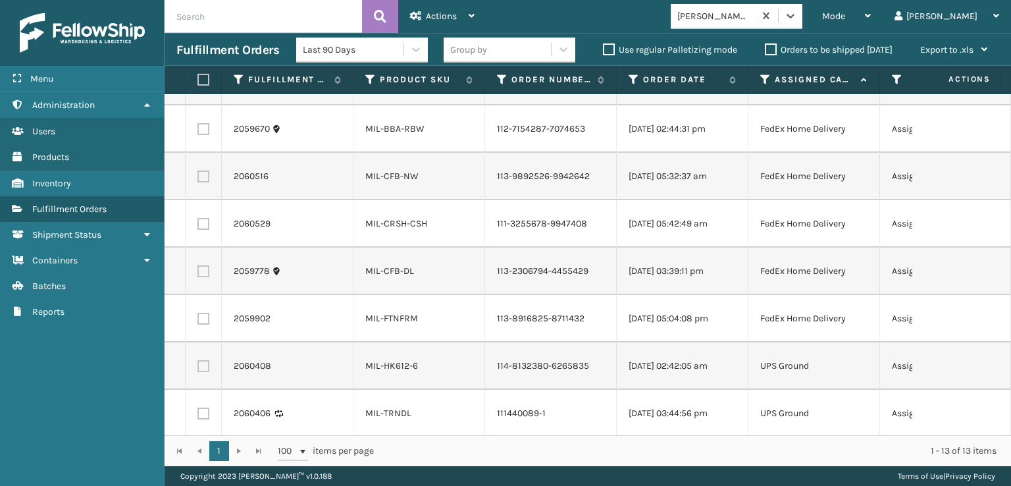
scroll to position [284, 0]
click at [205, 81] on label at bounding box center [201, 80] width 8 height 12
click at [198, 81] on input "checkbox" at bounding box center [197, 80] width 1 height 9
checkbox input "true"
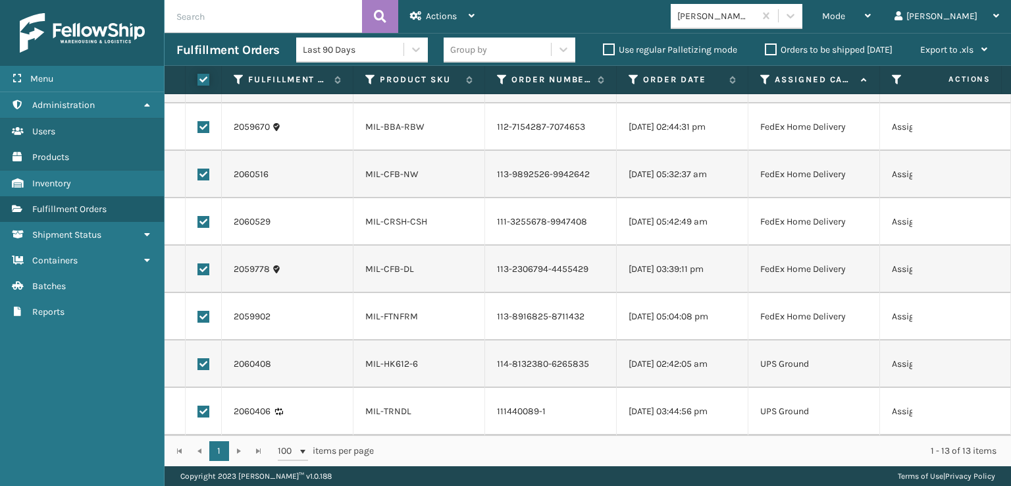
checkbox input "true"
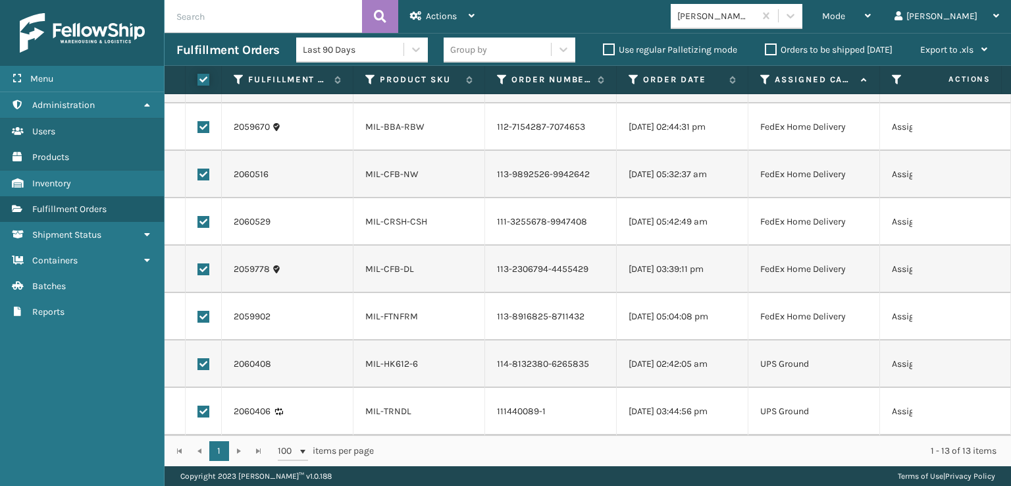
checkbox input "true"
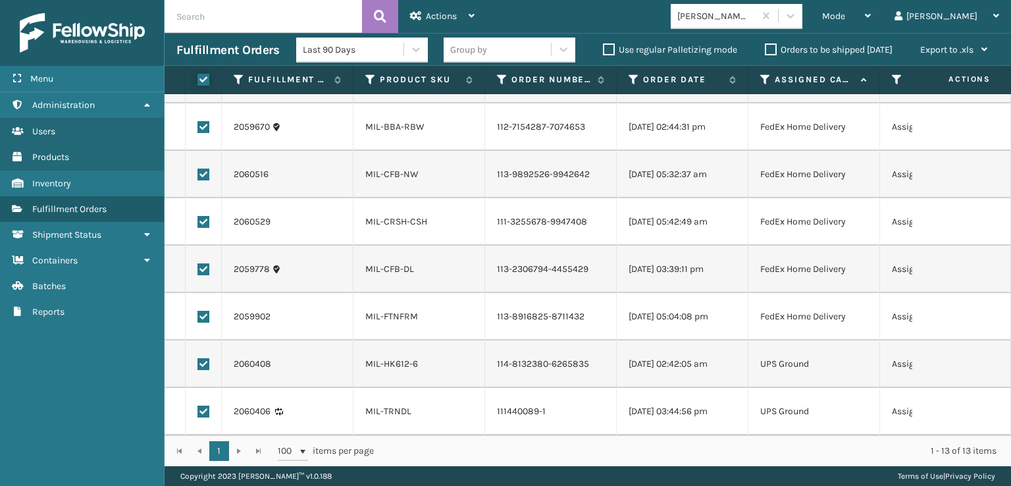
checkbox input "true"
click at [204, 406] on label at bounding box center [203, 412] width 12 height 12
click at [198, 406] on input "checkbox" at bounding box center [197, 410] width 1 height 9
checkbox input "false"
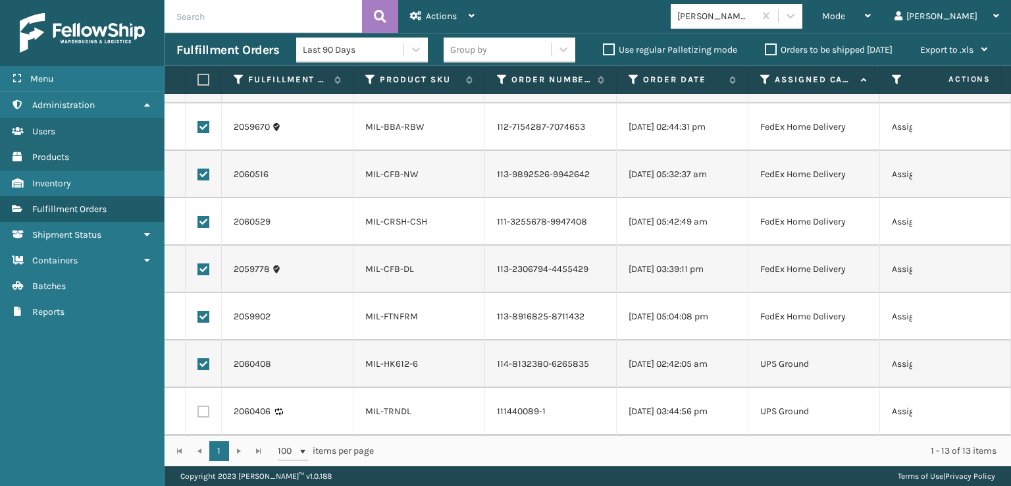
click at [201, 358] on label at bounding box center [203, 364] width 12 height 12
click at [198, 358] on input "checkbox" at bounding box center [197, 362] width 1 height 9
checkbox input "false"
click at [419, 14] on icon at bounding box center [416, 15] width 12 height 9
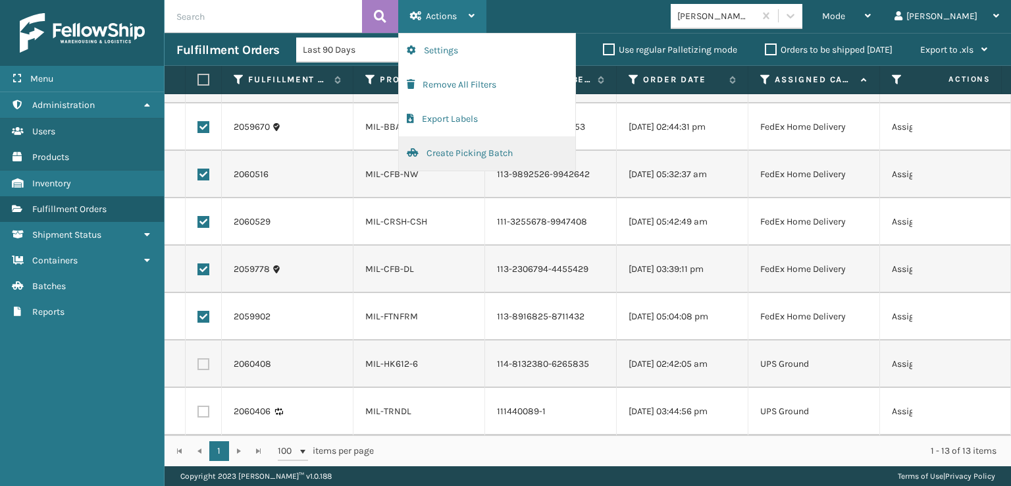
click at [442, 151] on button "Create Picking Batch" at bounding box center [487, 153] width 176 height 34
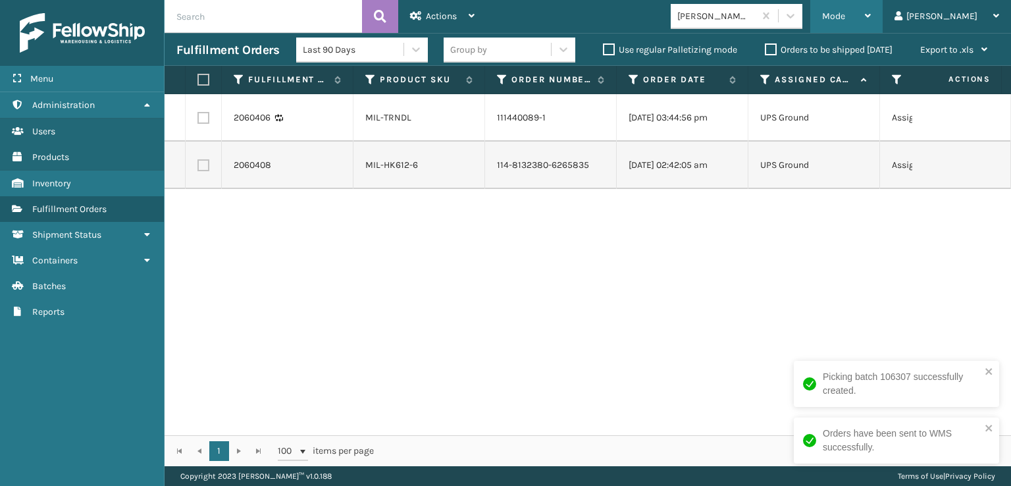
click at [845, 17] on span "Mode" at bounding box center [833, 16] width 23 height 11
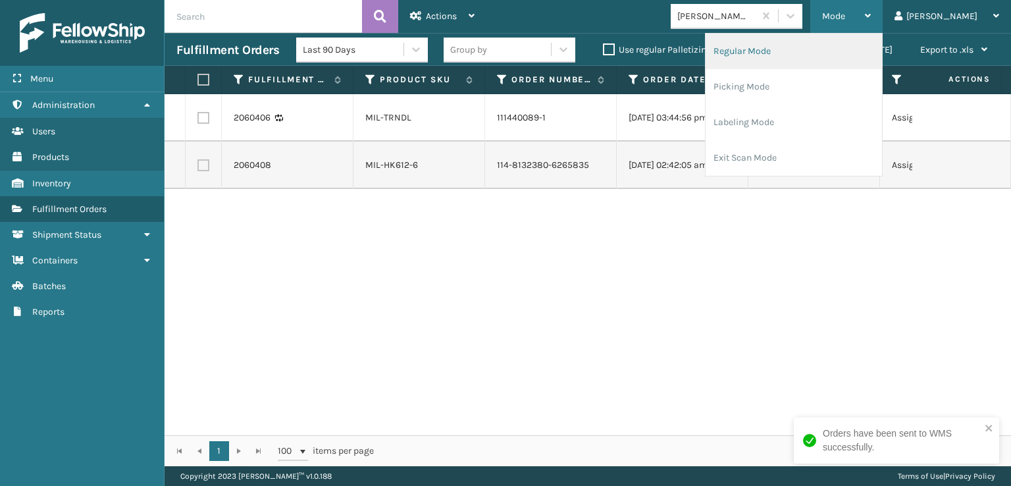
click at [774, 48] on li "Regular Mode" at bounding box center [794, 52] width 176 height 36
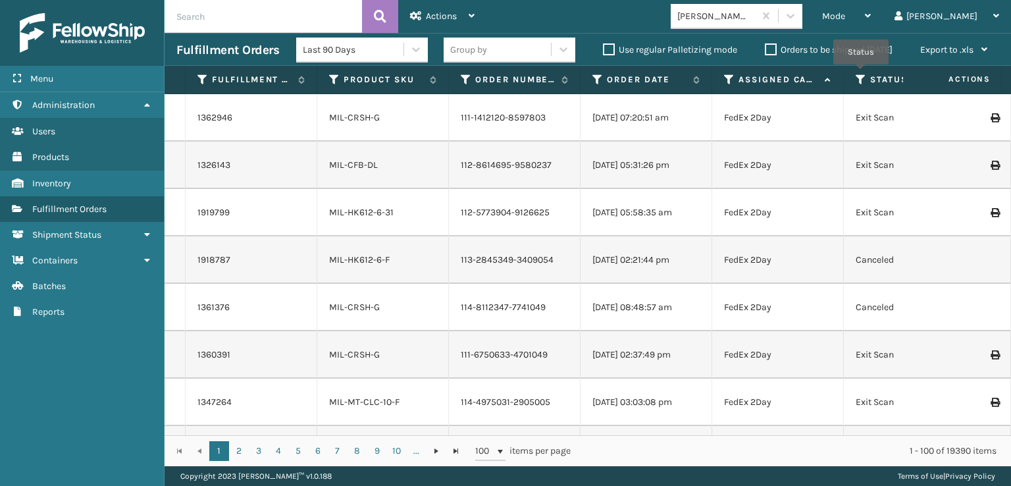
click at [861, 74] on icon at bounding box center [861, 80] width 11 height 12
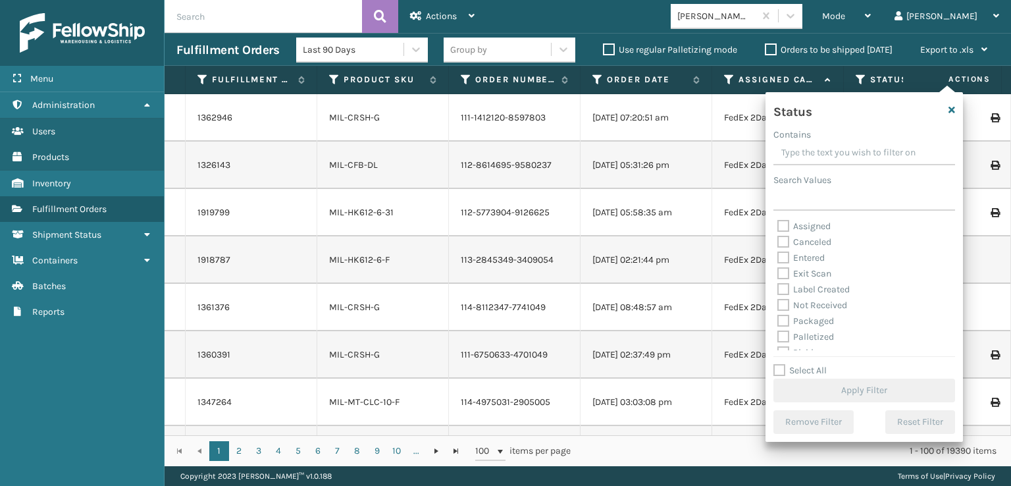
scroll to position [66, 0]
click at [781, 290] on label "Picking" at bounding box center [800, 286] width 47 height 11
click at [778, 288] on input "Picking" at bounding box center [777, 283] width 1 height 9
checkbox input "true"
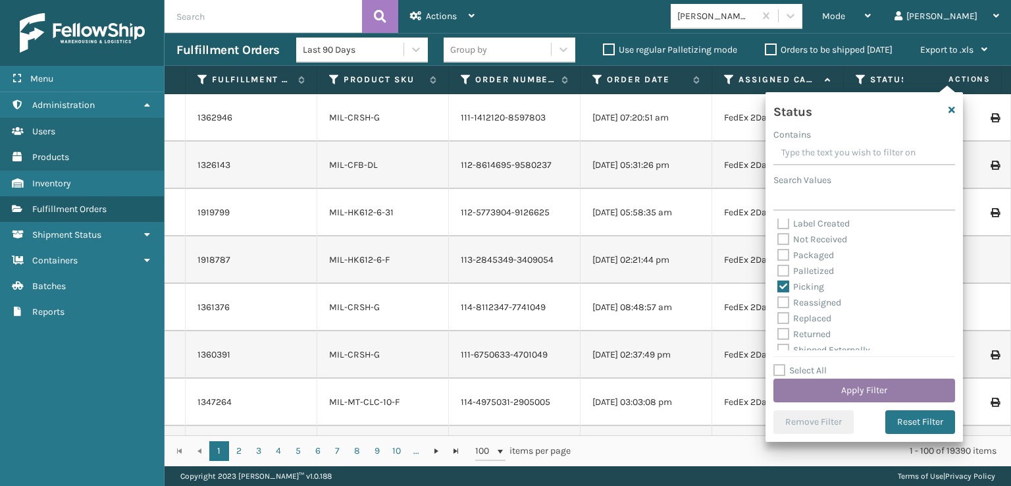
click at [820, 389] on button "Apply Filter" at bounding box center [864, 391] width 182 height 24
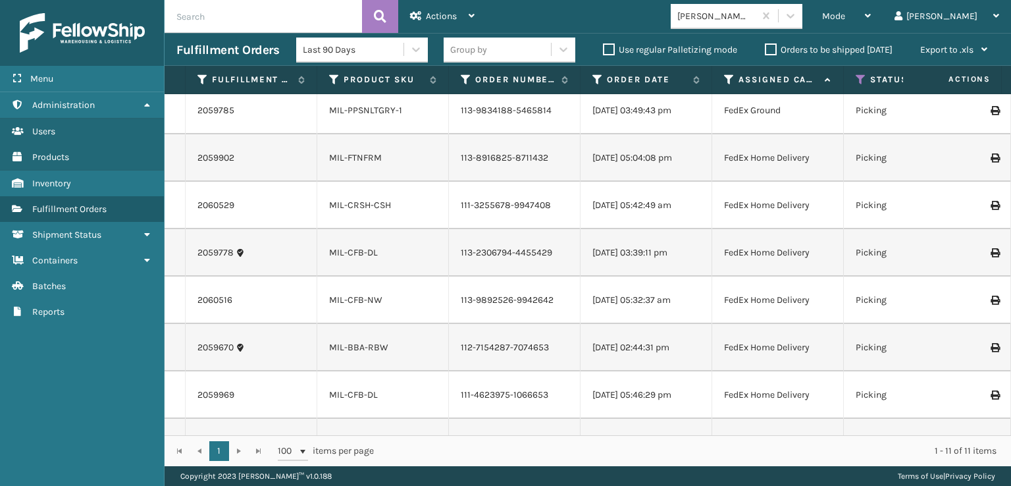
scroll to position [0, 0]
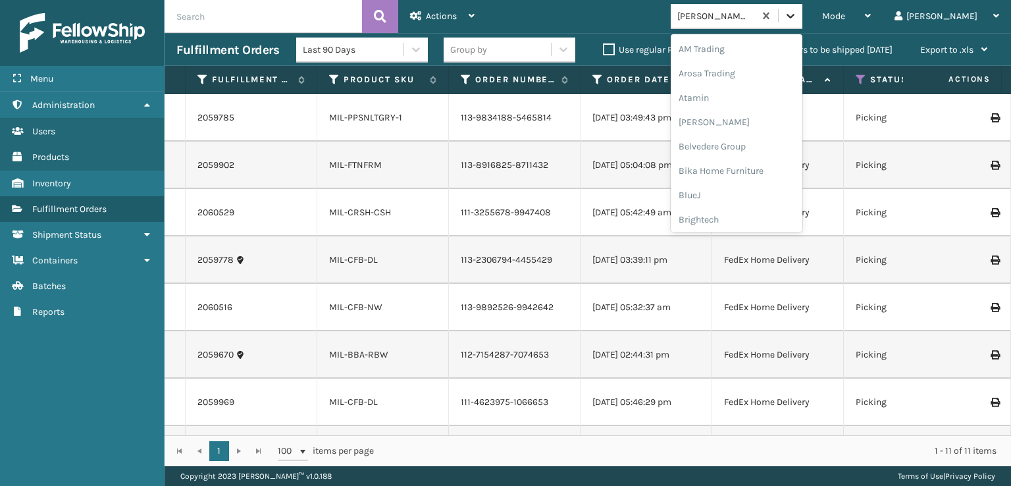
click at [797, 14] on icon at bounding box center [790, 15] width 13 height 13
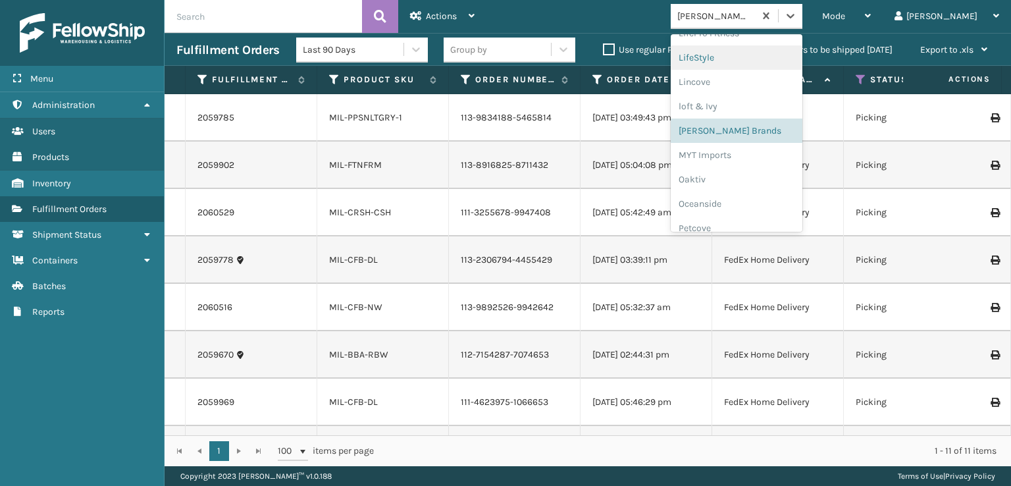
scroll to position [636, 0]
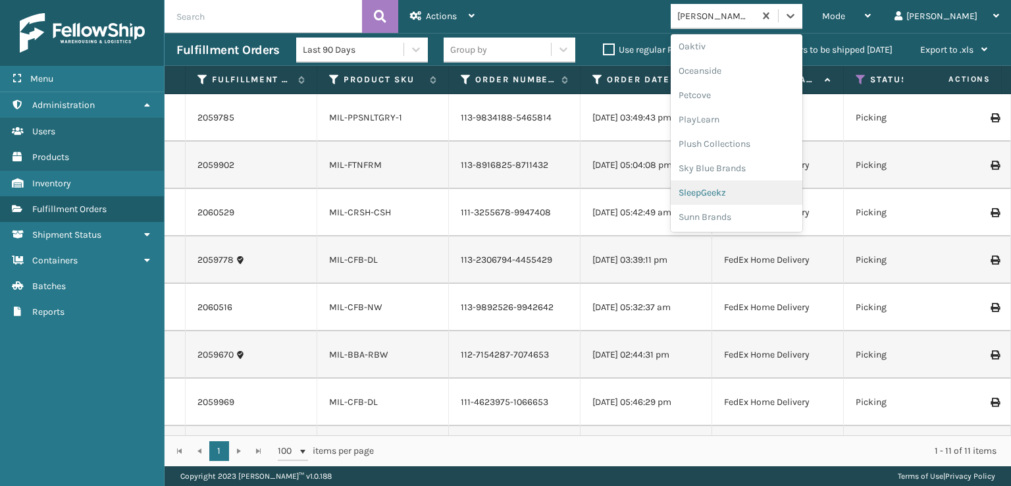
click at [766, 190] on div "SleepGeekz" at bounding box center [737, 192] width 132 height 24
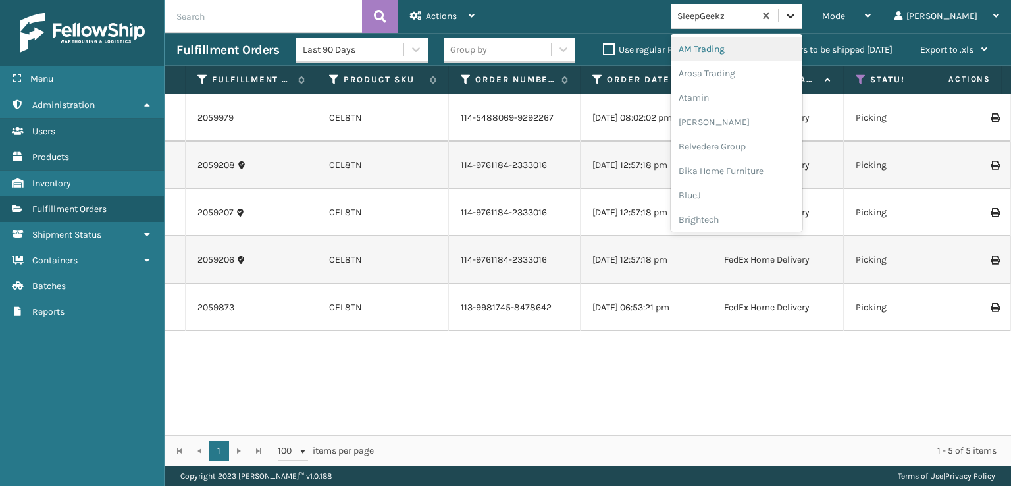
click at [797, 12] on icon at bounding box center [790, 15] width 13 height 13
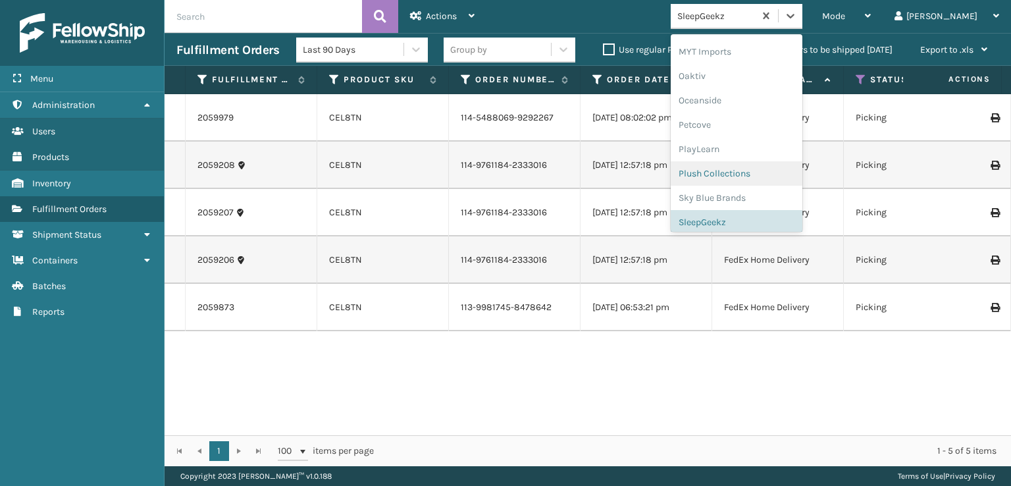
scroll to position [614, 0]
click at [752, 217] on div "SleepGeekz" at bounding box center [737, 215] width 132 height 24
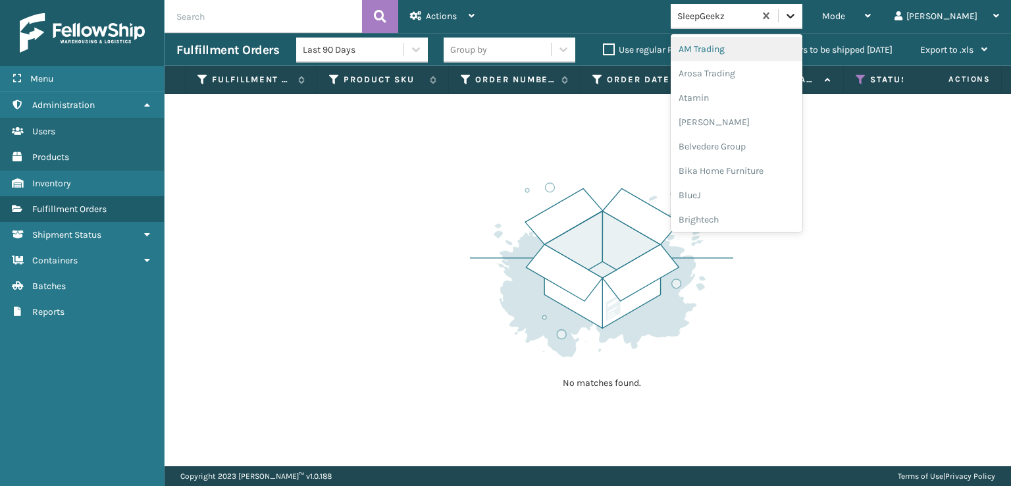
click at [797, 19] on icon at bounding box center [790, 15] width 13 height 13
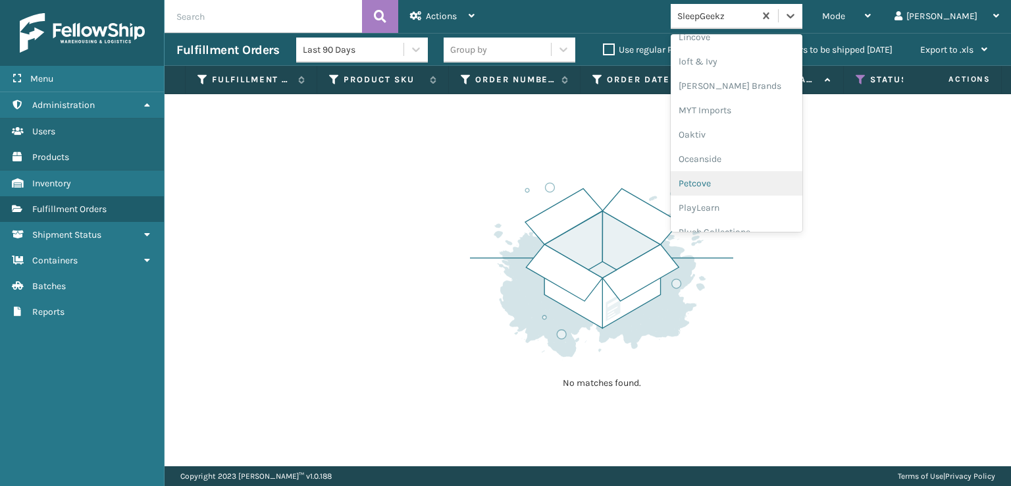
scroll to position [636, 0]
click at [764, 192] on div "SleepGeekz" at bounding box center [737, 192] width 132 height 24
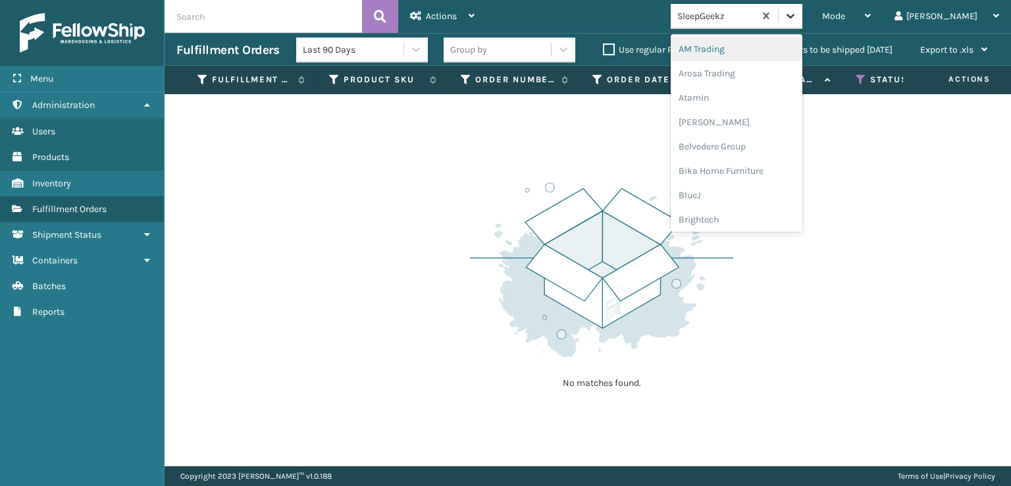
click at [802, 15] on div at bounding box center [791, 16] width 24 height 24
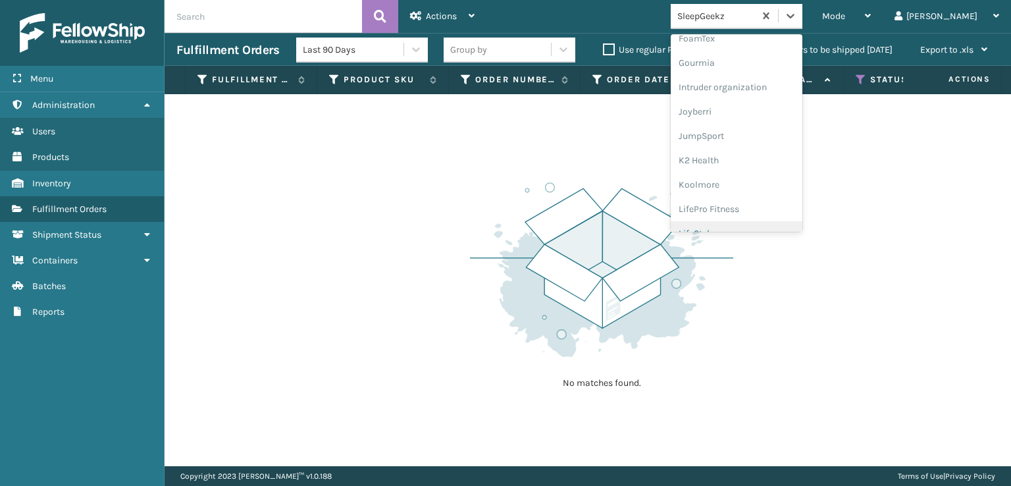
scroll to position [307, 0]
click at [745, 57] on div "FoamTex" at bounding box center [737, 59] width 132 height 24
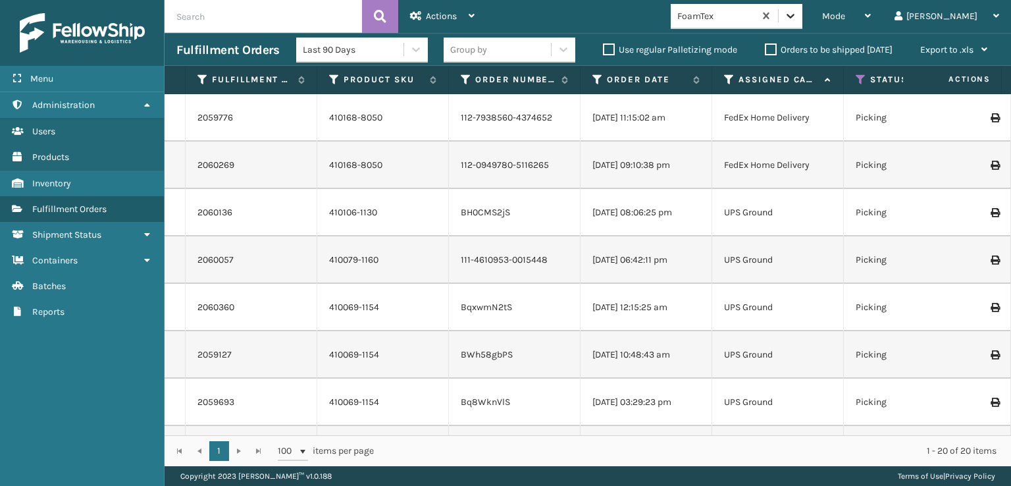
click at [797, 17] on icon at bounding box center [790, 15] width 13 height 13
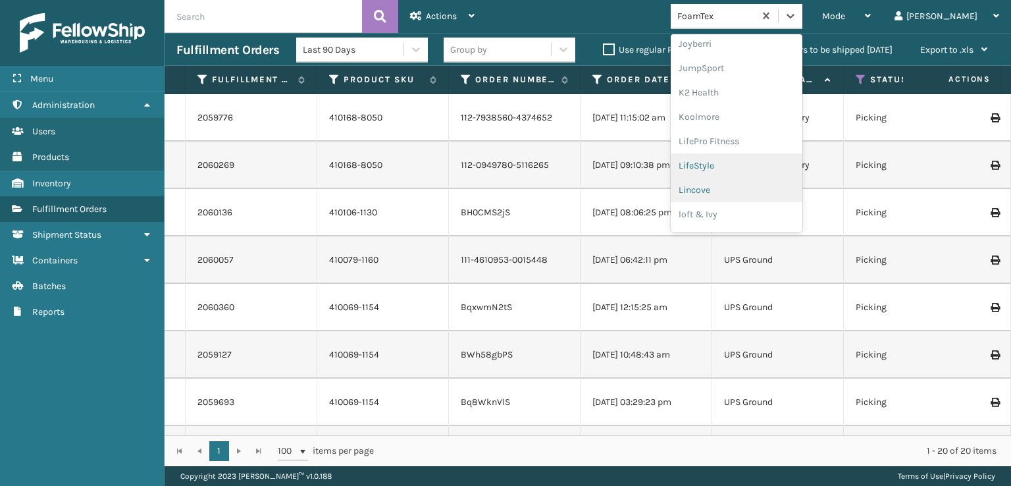
scroll to position [416, 0]
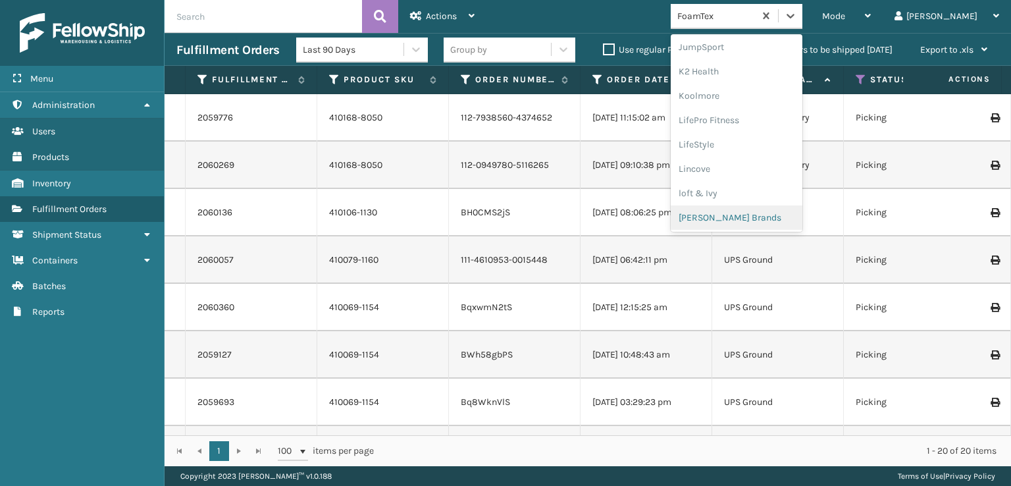
click at [756, 212] on div "[PERSON_NAME] Brands" at bounding box center [737, 217] width 132 height 24
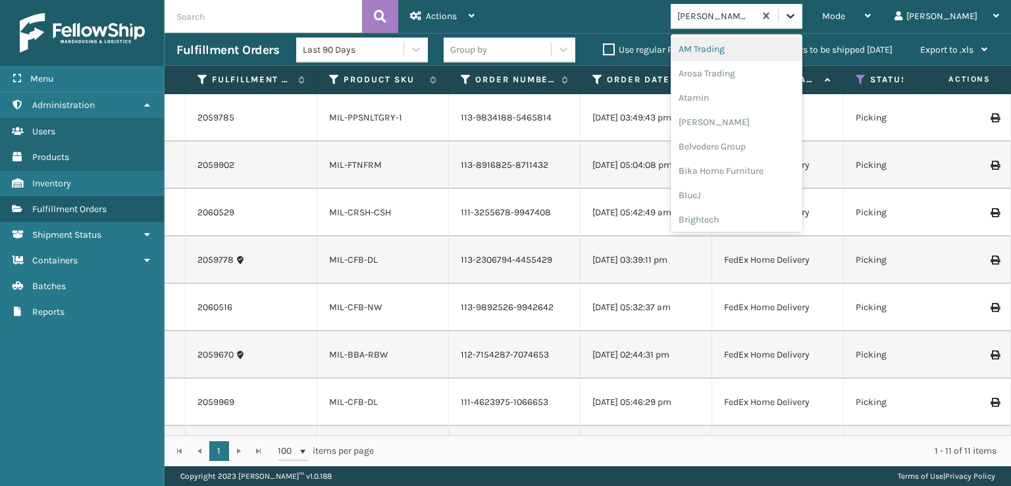
click at [797, 12] on icon at bounding box center [790, 15] width 13 height 13
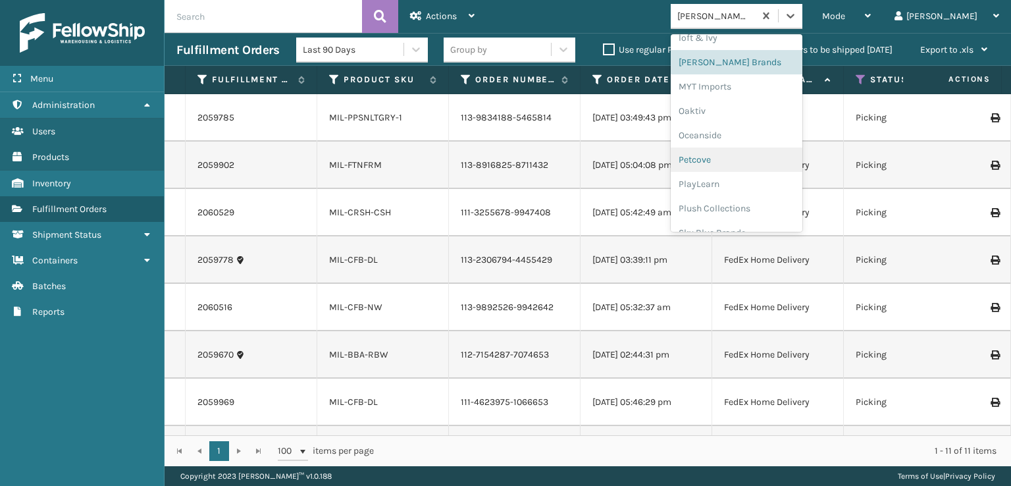
scroll to position [504, 0]
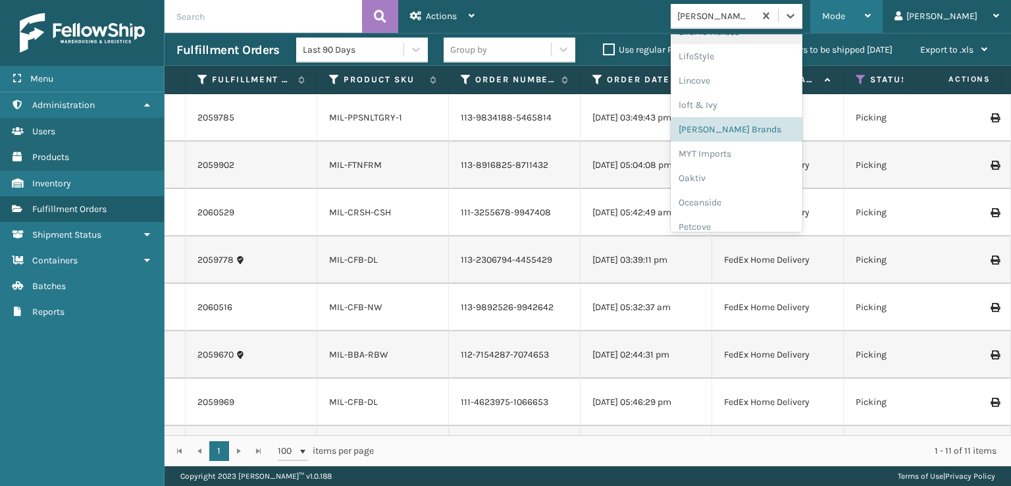
click at [845, 14] on span "Mode" at bounding box center [833, 16] width 23 height 11
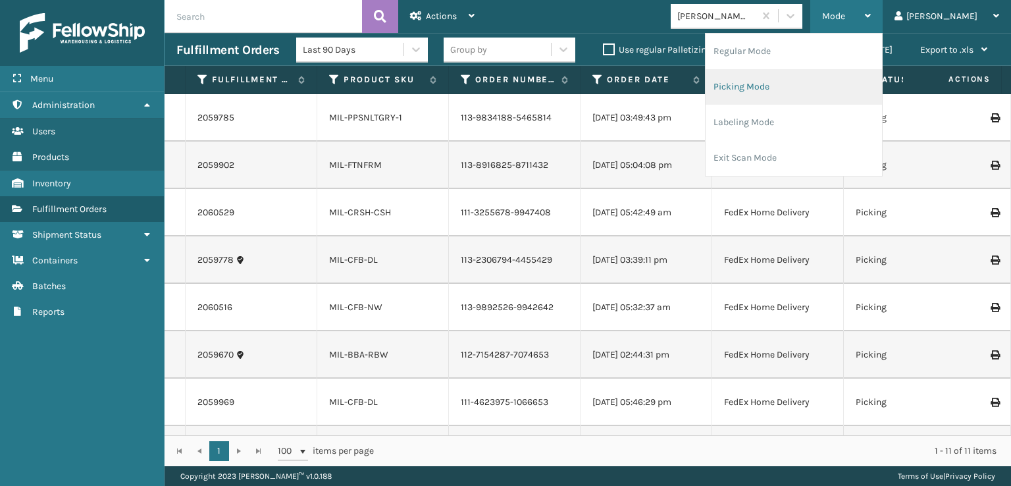
click at [782, 88] on li "Picking Mode" at bounding box center [794, 87] width 176 height 36
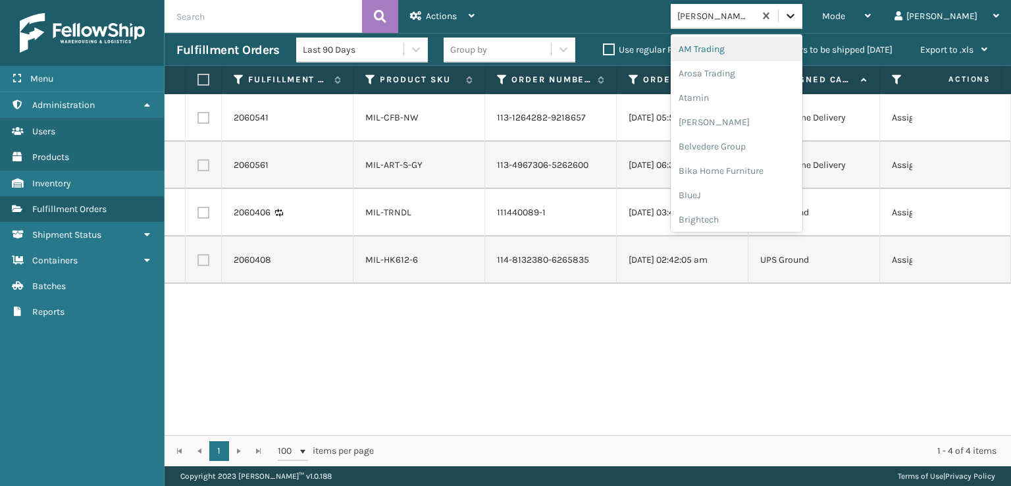
click at [797, 16] on icon at bounding box center [790, 15] width 13 height 13
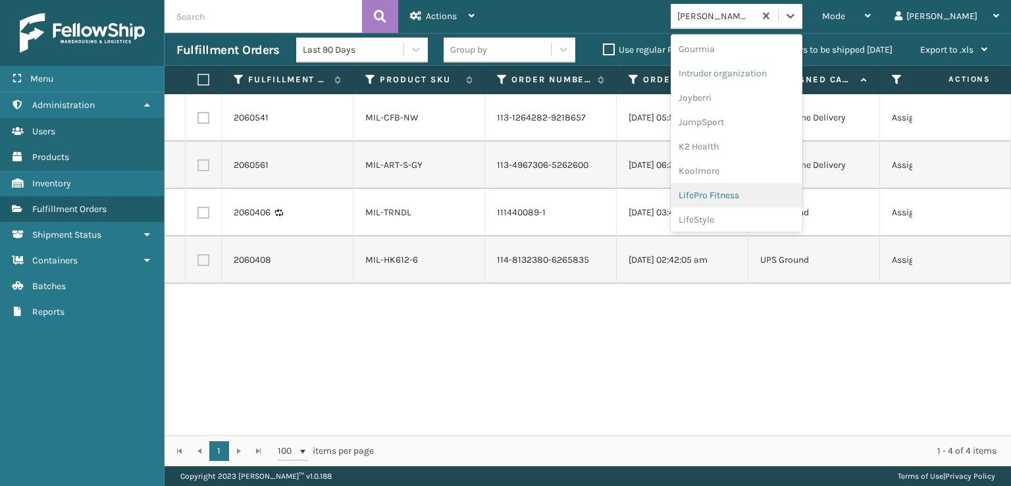
scroll to position [263, 0]
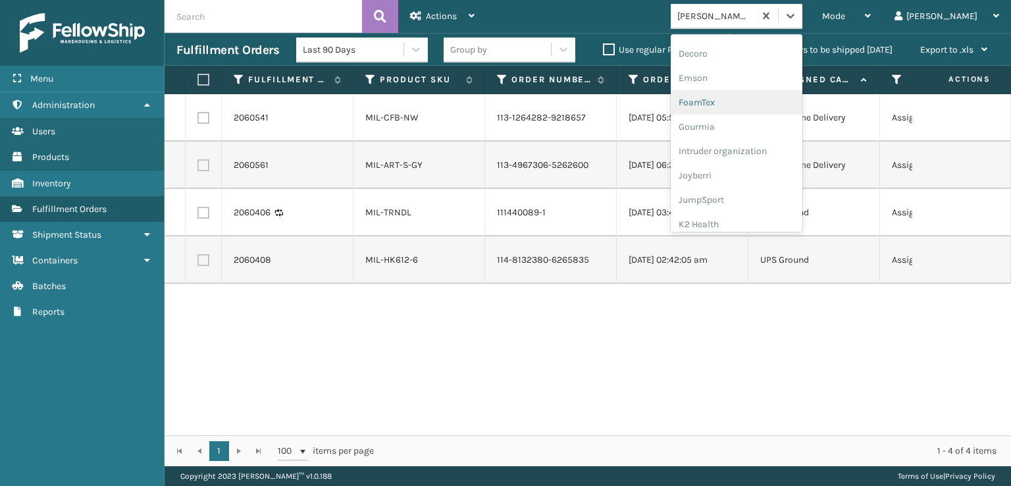
click at [743, 103] on div "FoamTex" at bounding box center [737, 102] width 132 height 24
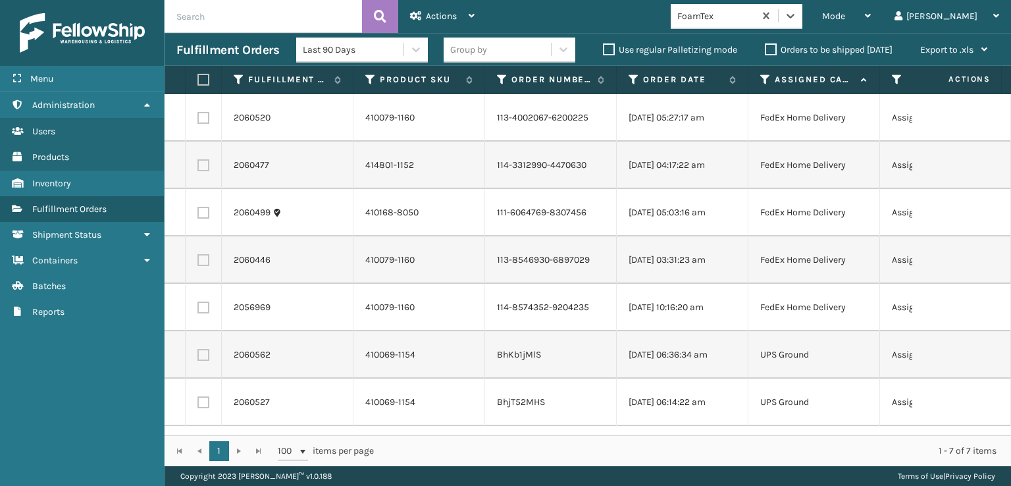
scroll to position [0, 0]
click at [797, 10] on icon at bounding box center [790, 15] width 13 height 13
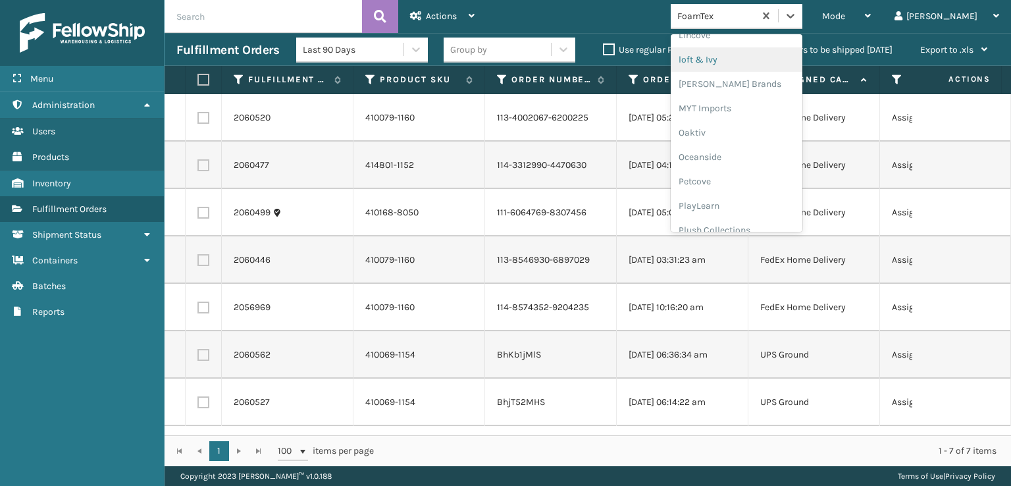
scroll to position [636, 0]
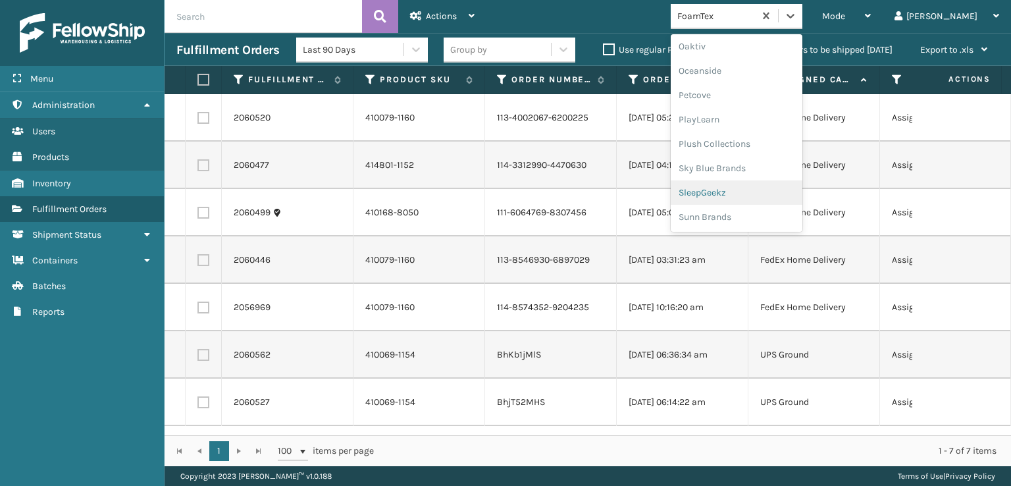
click at [753, 190] on div "SleepGeekz" at bounding box center [737, 192] width 132 height 24
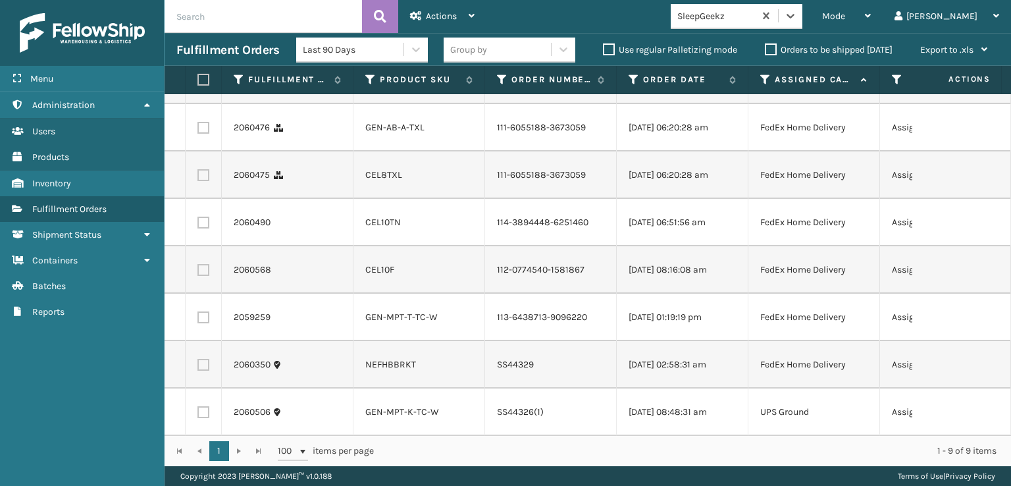
scroll to position [158, 0]
click at [203, 263] on label at bounding box center [203, 269] width 12 height 12
click at [198, 263] on input "checkbox" at bounding box center [197, 267] width 1 height 9
checkbox input "true"
click at [201, 216] on label at bounding box center [203, 222] width 12 height 12
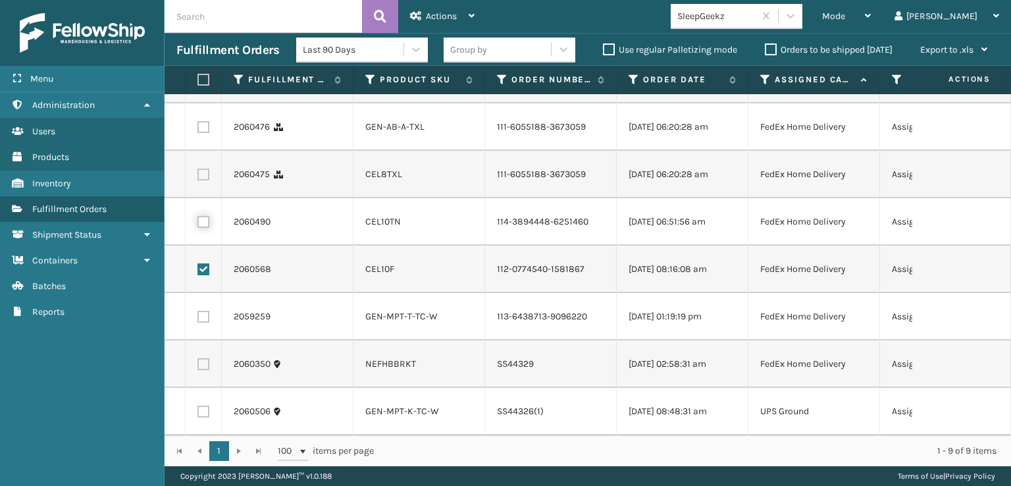
click at [198, 216] on input "checkbox" at bounding box center [197, 220] width 1 height 9
checkbox input "true"
click at [203, 151] on td at bounding box center [204, 174] width 36 height 47
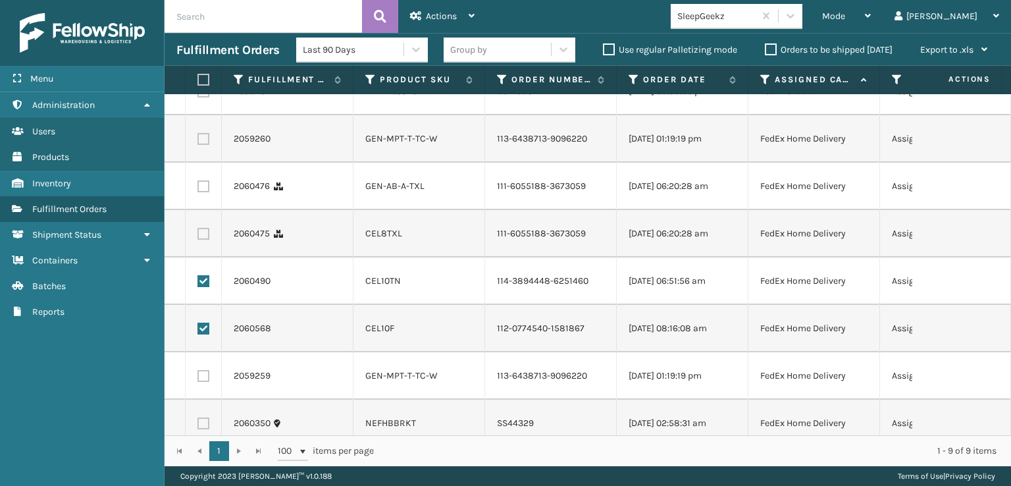
click at [199, 240] on label at bounding box center [203, 234] width 12 height 12
click at [198, 236] on input "checkbox" at bounding box center [197, 232] width 1 height 9
checkbox input "true"
click at [200, 192] on label at bounding box center [203, 186] width 12 height 12
click at [198, 189] on input "checkbox" at bounding box center [197, 184] width 1 height 9
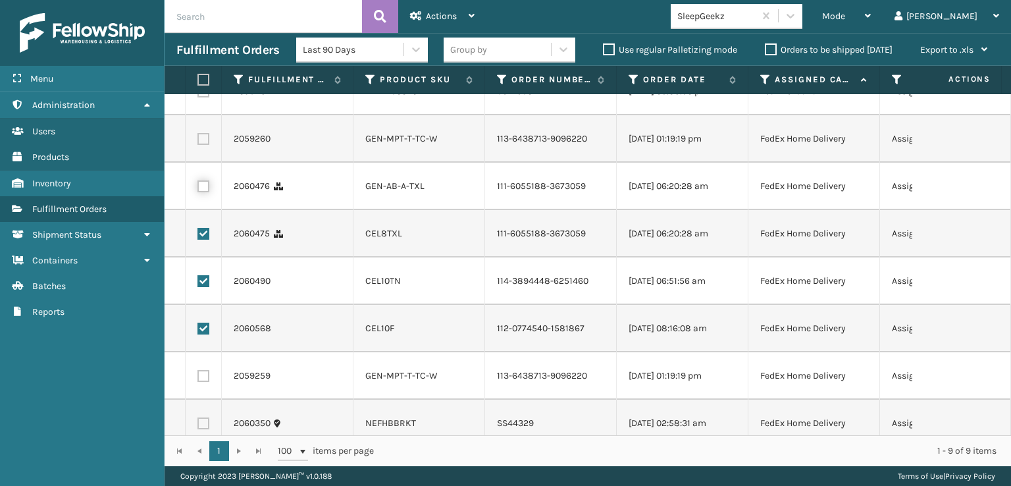
checkbox input "true"
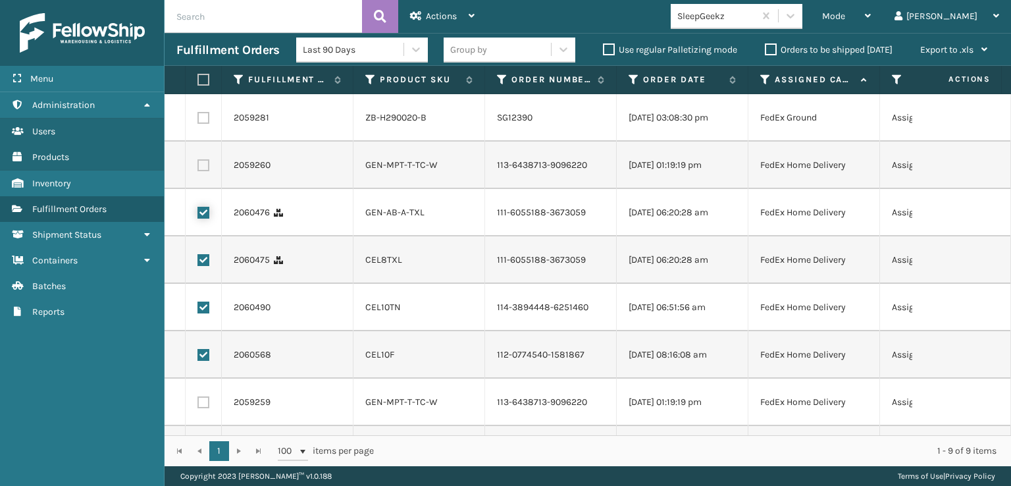
scroll to position [158, 0]
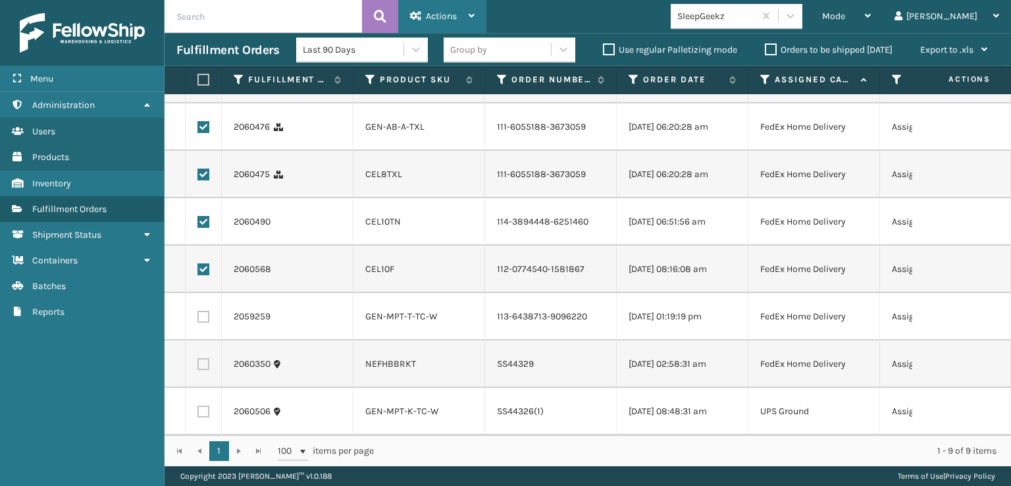
click at [432, 15] on span "Actions" at bounding box center [441, 16] width 31 height 11
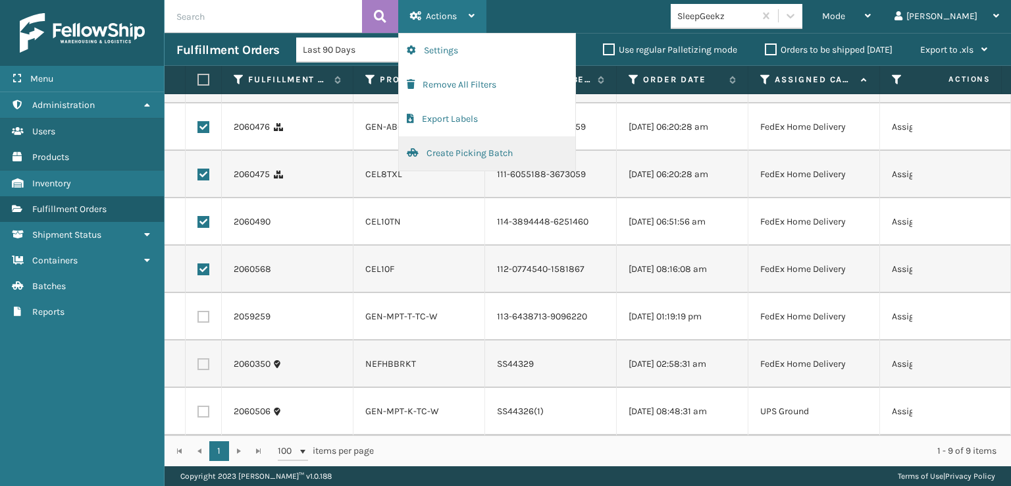
click at [455, 153] on button "Create Picking Batch" at bounding box center [487, 153] width 176 height 34
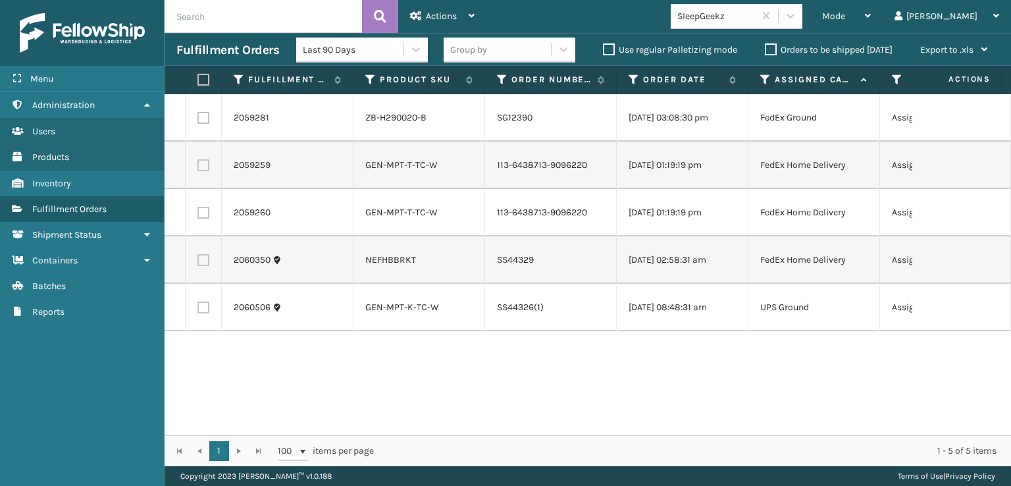
click at [205, 85] on label at bounding box center [201, 80] width 8 height 12
click at [198, 84] on input "checkbox" at bounding box center [197, 80] width 1 height 9
checkbox input "true"
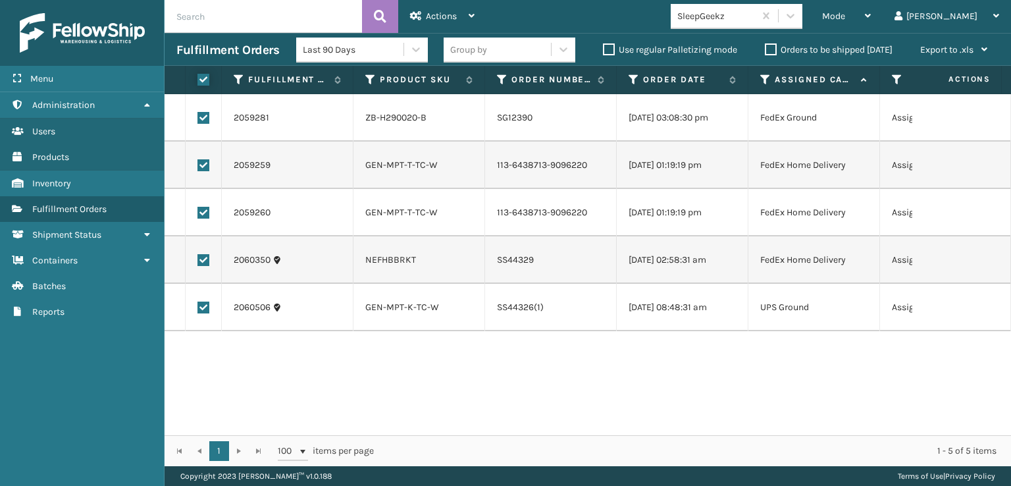
checkbox input "true"
click at [438, 16] on span "Actions" at bounding box center [441, 16] width 31 height 11
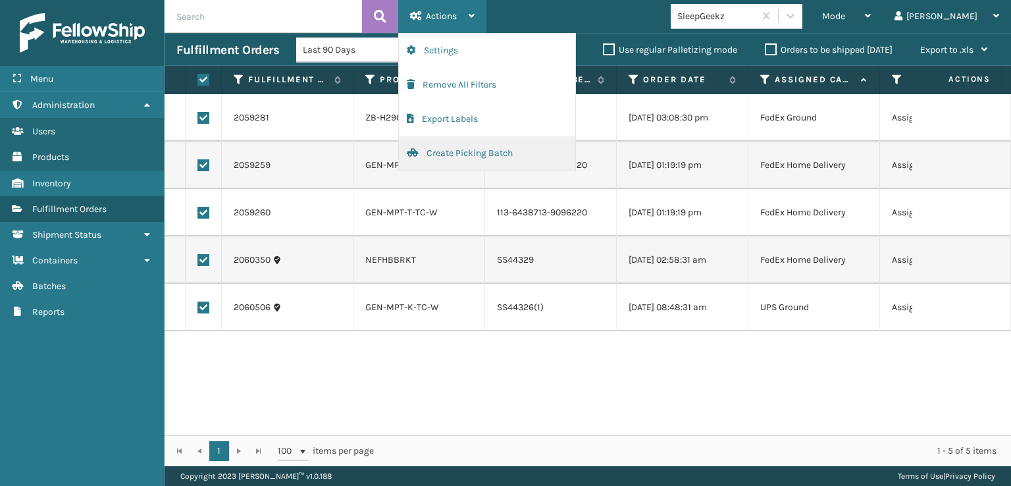
click at [456, 152] on button "Create Picking Batch" at bounding box center [487, 153] width 176 height 34
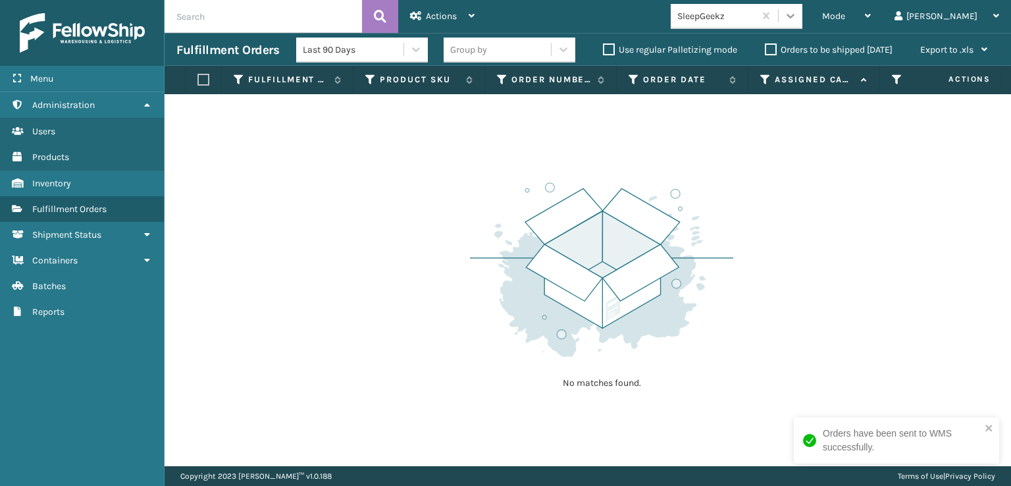
click at [797, 11] on icon at bounding box center [790, 15] width 13 height 13
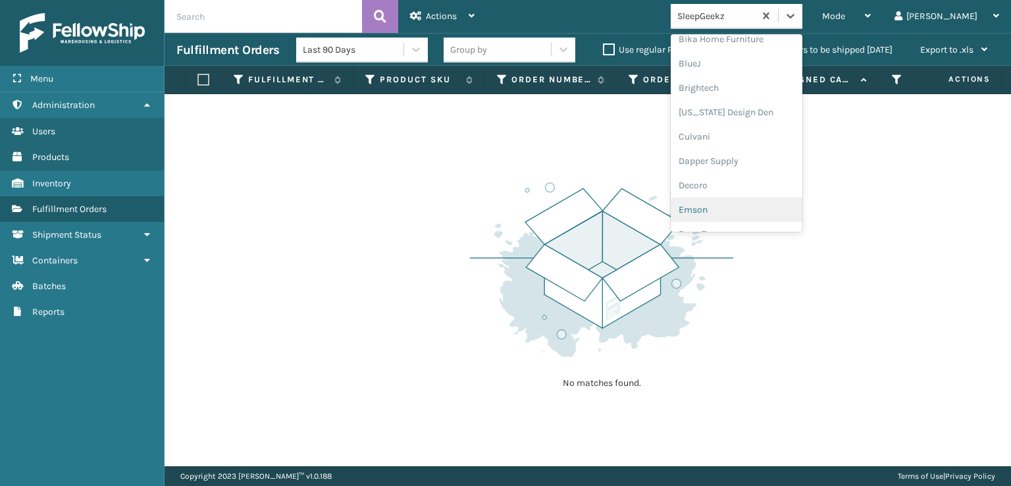
scroll to position [197, 0]
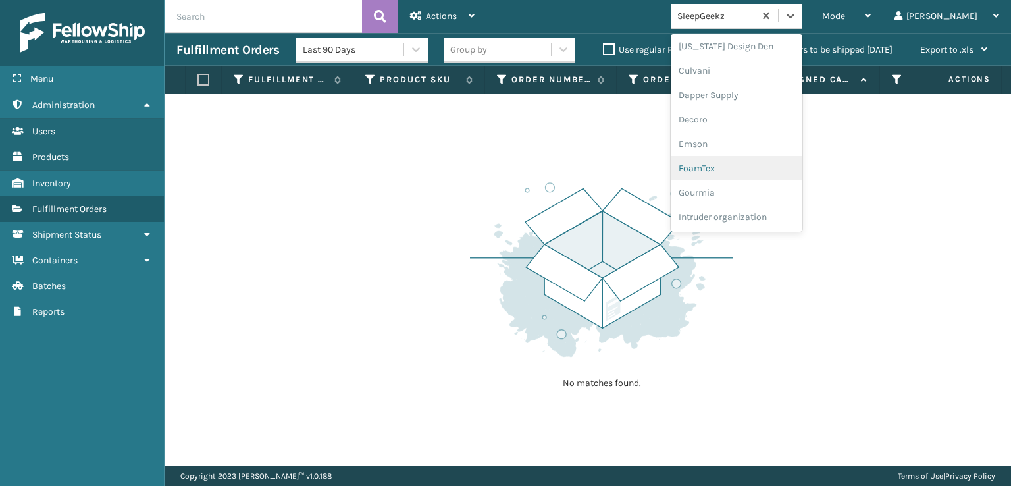
click at [751, 161] on div "FoamTex" at bounding box center [737, 168] width 132 height 24
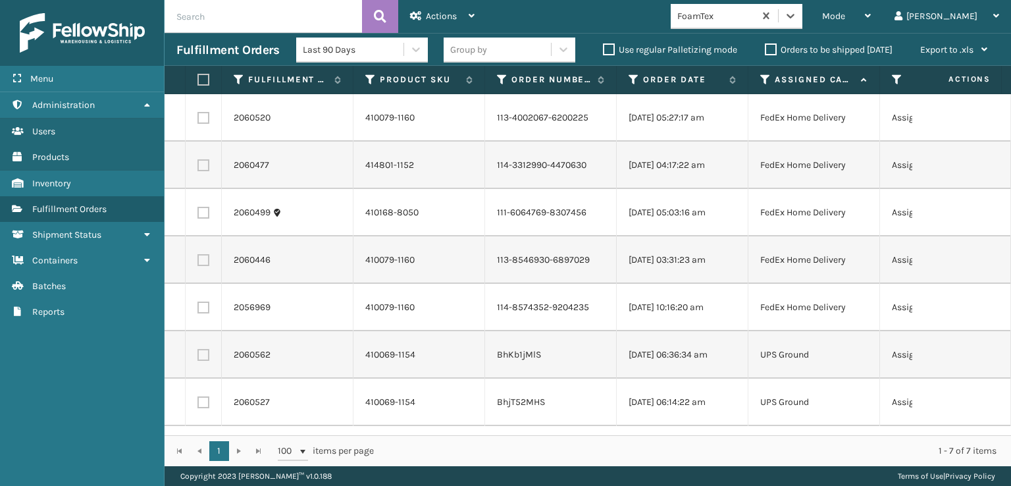
scroll to position [0, 0]
click at [199, 77] on label at bounding box center [201, 80] width 8 height 12
click at [198, 77] on input "checkbox" at bounding box center [197, 80] width 1 height 9
checkbox input "true"
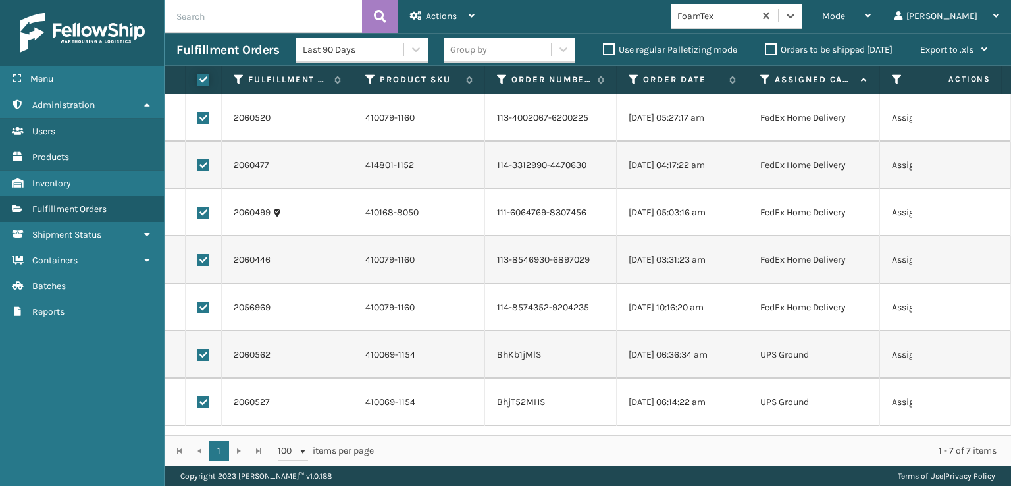
checkbox input "true"
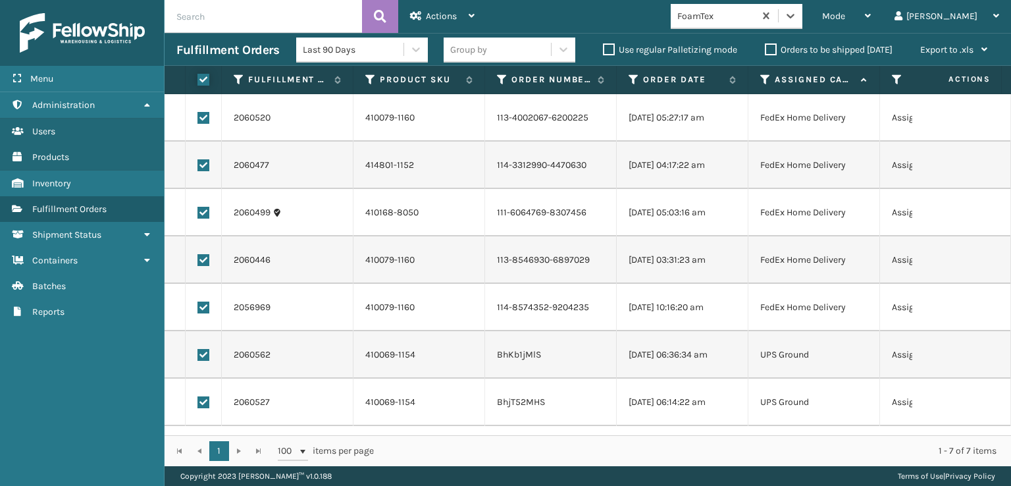
checkbox input "true"
click at [432, 14] on span "Actions" at bounding box center [441, 16] width 31 height 11
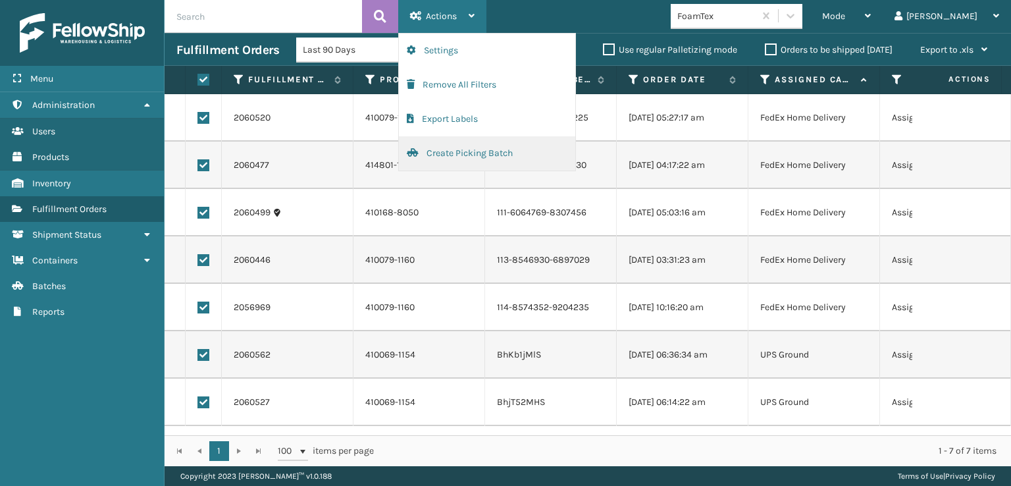
click at [448, 151] on button "Create Picking Batch" at bounding box center [487, 153] width 176 height 34
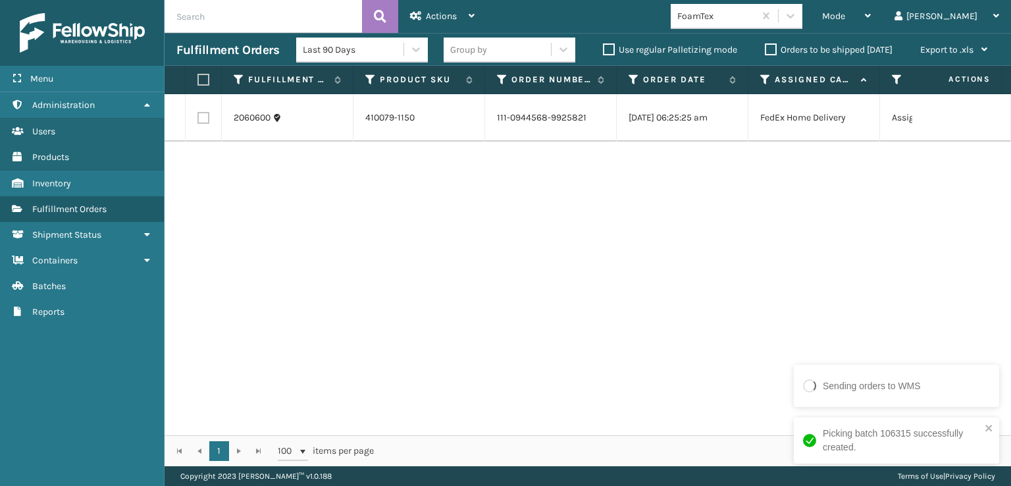
click at [205, 117] on label at bounding box center [203, 118] width 12 height 12
click at [198, 117] on input "checkbox" at bounding box center [197, 116] width 1 height 9
checkbox input "true"
click at [441, 12] on span "Actions" at bounding box center [441, 16] width 31 height 11
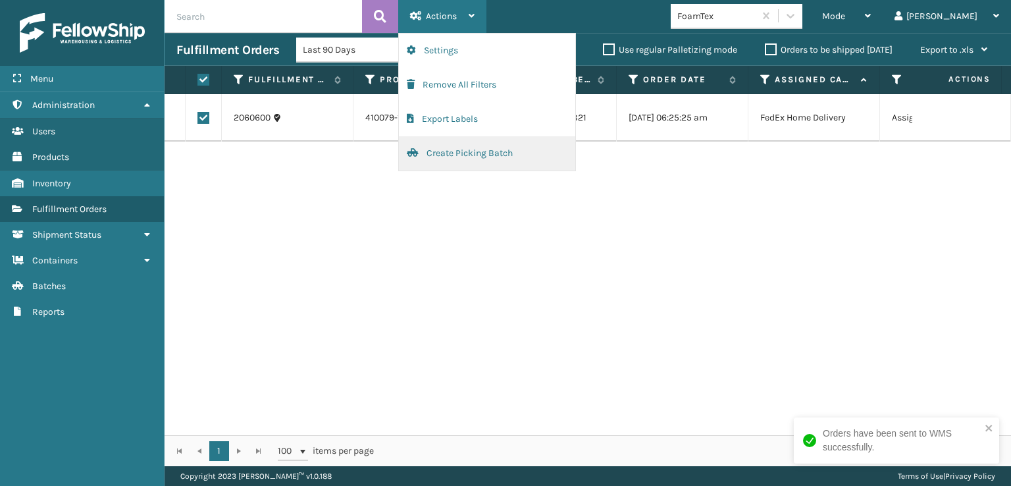
click at [440, 158] on button "Create Picking Batch" at bounding box center [487, 153] width 176 height 34
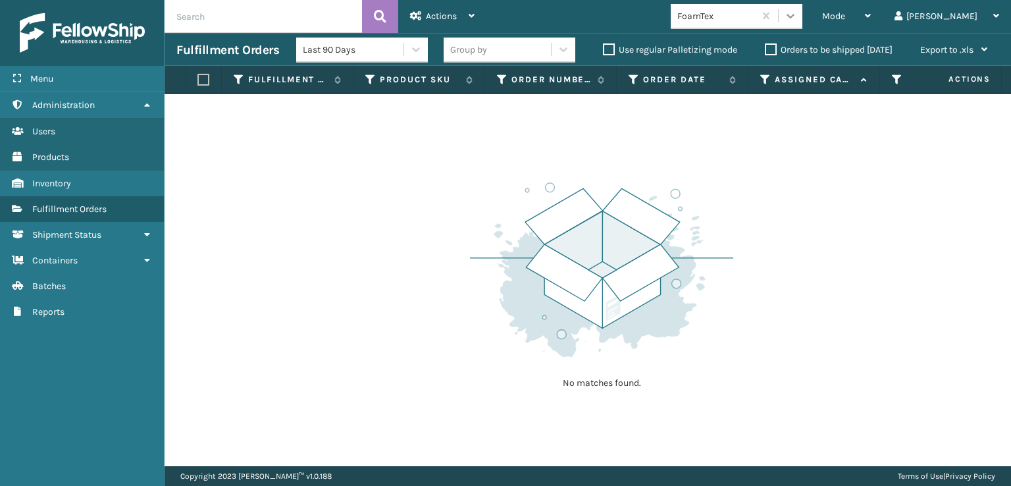
click at [797, 14] on icon at bounding box center [790, 15] width 13 height 13
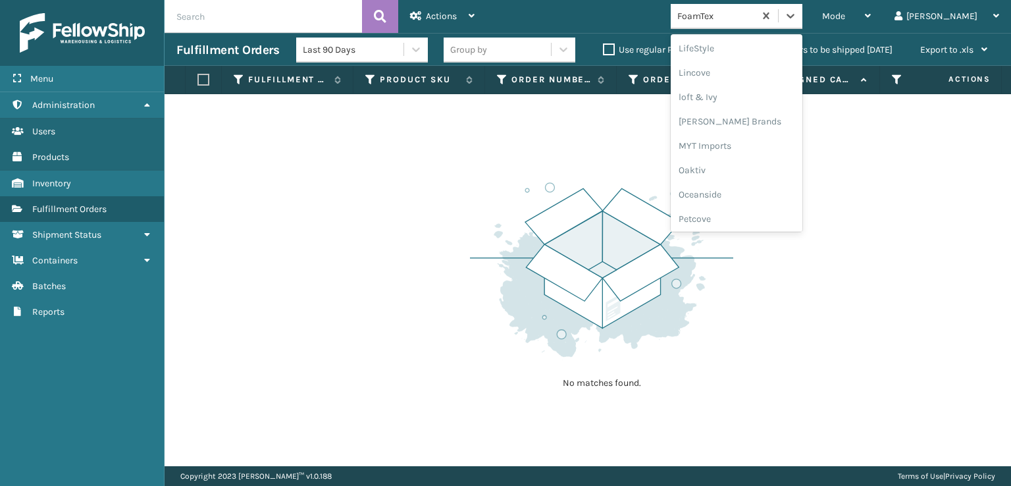
scroll to position [614, 0]
click at [748, 169] on div "Plush Collections" at bounding box center [737, 166] width 132 height 24
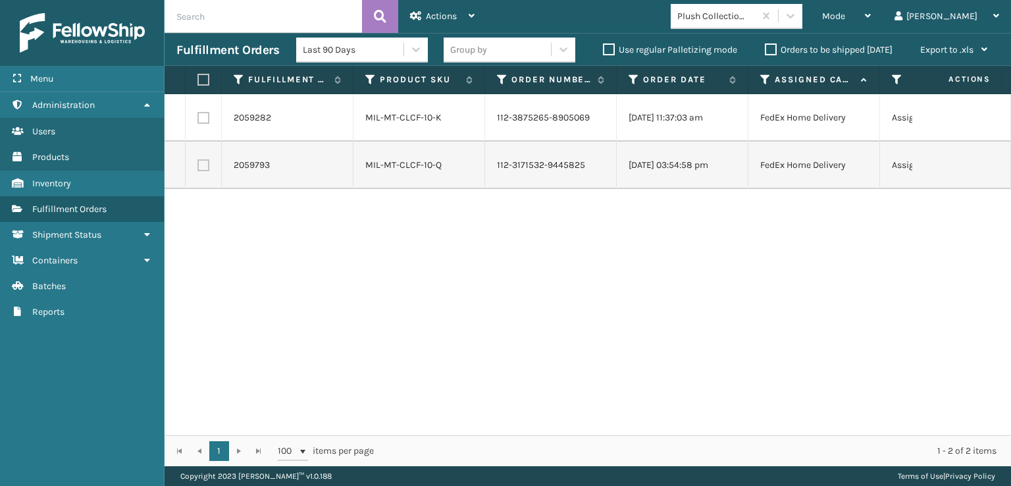
click at [200, 85] on label at bounding box center [201, 80] width 8 height 12
click at [198, 84] on input "checkbox" at bounding box center [197, 80] width 1 height 9
checkbox input "true"
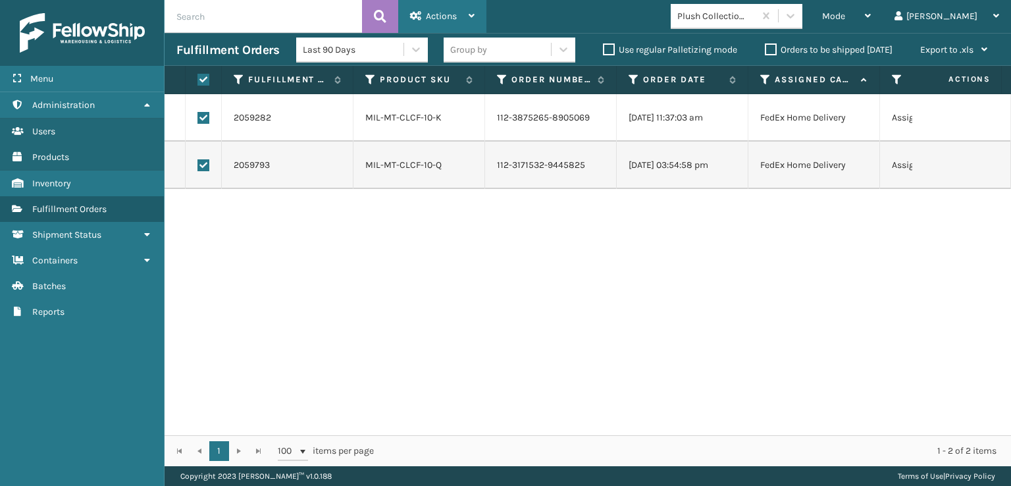
click at [431, 17] on span "Actions" at bounding box center [441, 16] width 31 height 11
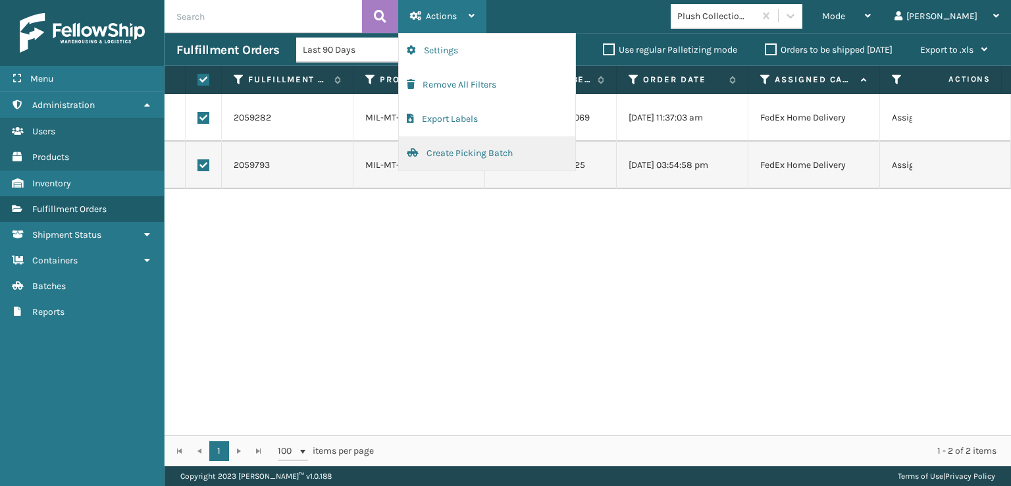
click at [441, 151] on button "Create Picking Batch" at bounding box center [487, 153] width 176 height 34
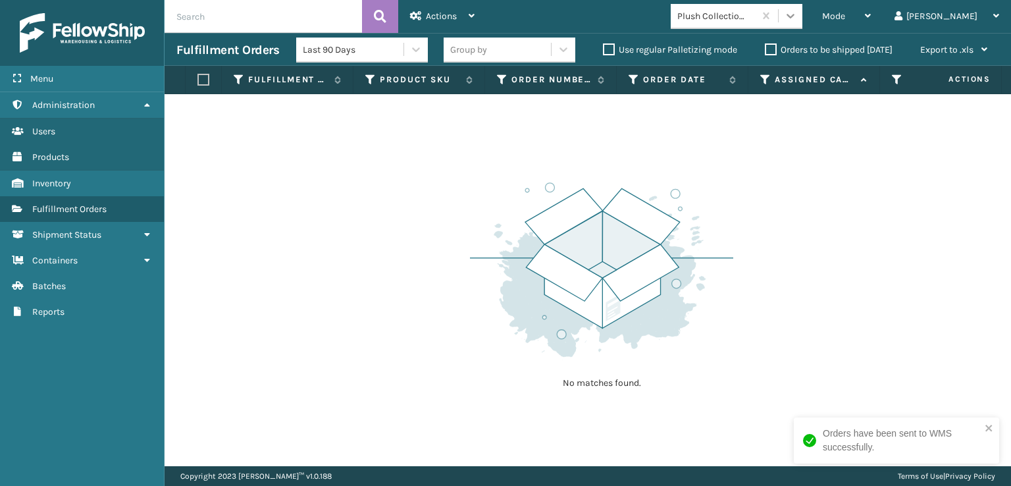
click at [795, 16] on icon at bounding box center [791, 16] width 8 height 5
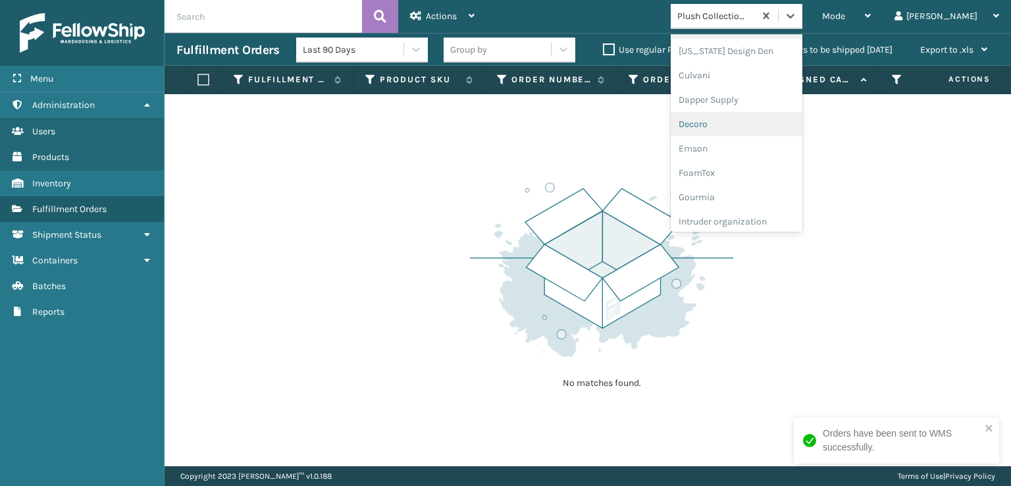
scroll to position [263, 0]
click at [760, 103] on div "FoamTex" at bounding box center [737, 102] width 132 height 24
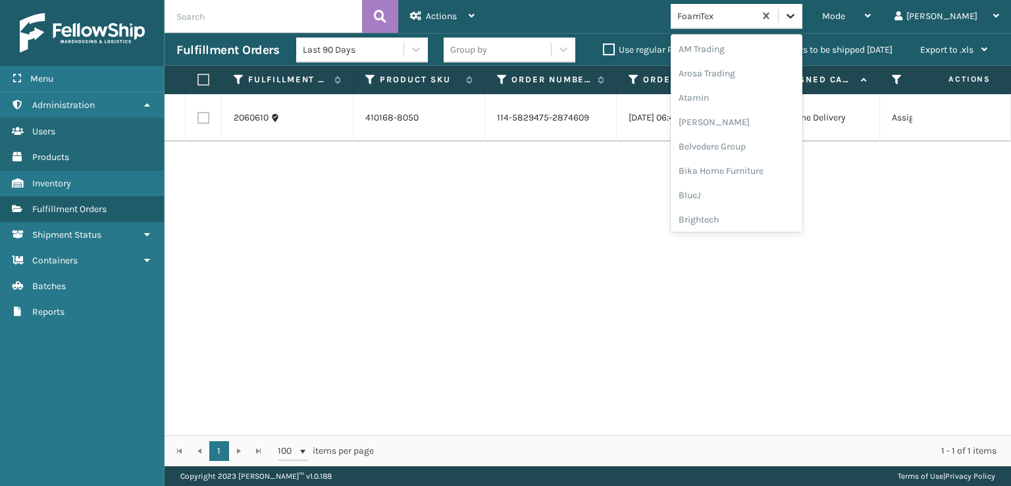
click at [795, 17] on icon at bounding box center [791, 16] width 8 height 5
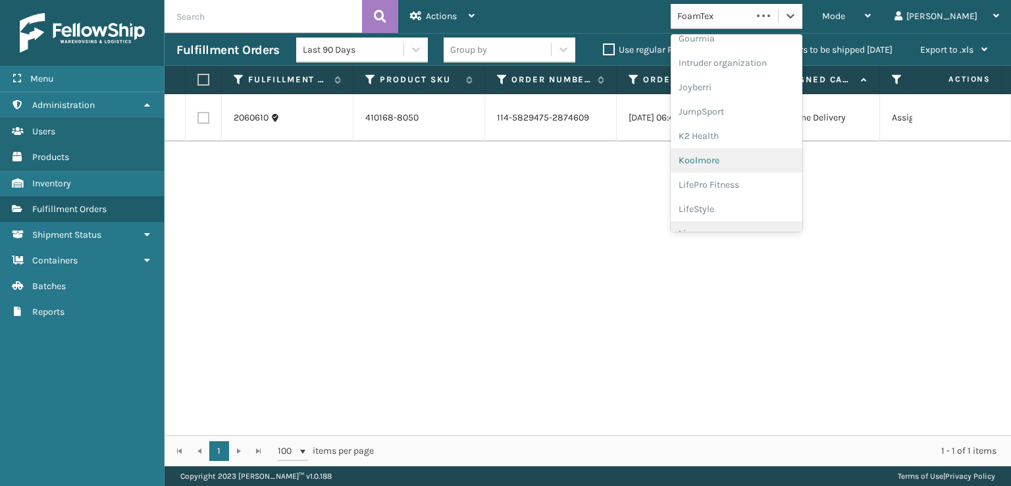
scroll to position [416, 0]
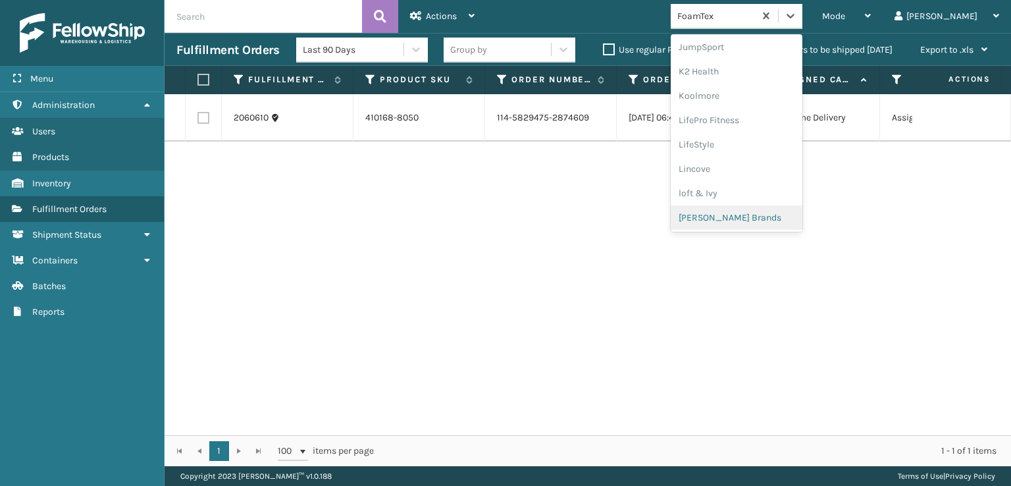
click at [754, 214] on div "[PERSON_NAME] Brands" at bounding box center [737, 217] width 132 height 24
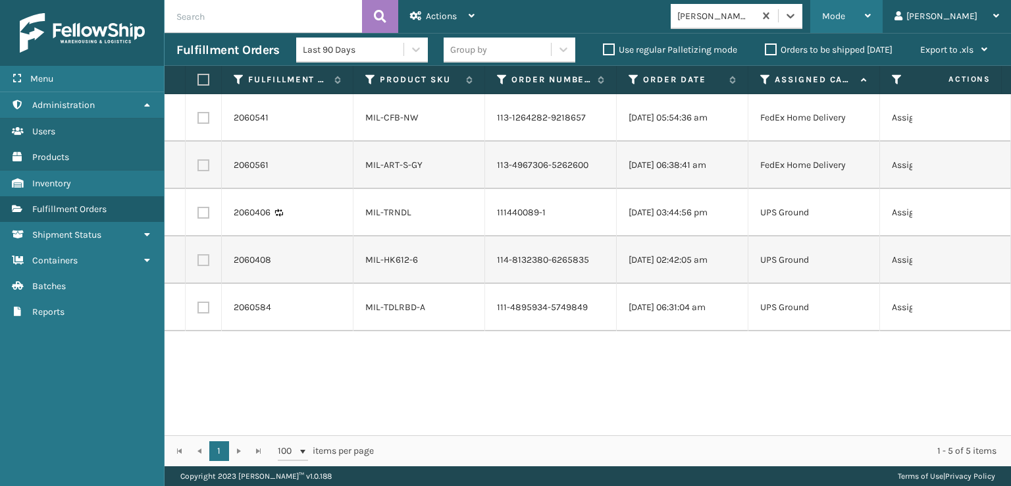
click at [871, 26] on div "Mode" at bounding box center [846, 16] width 49 height 33
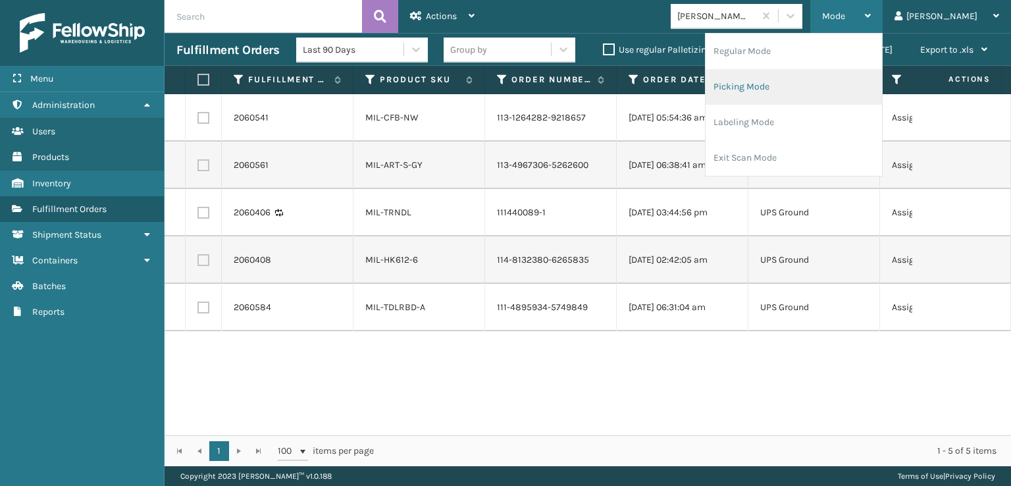
click at [778, 88] on li "Picking Mode" at bounding box center [794, 87] width 176 height 36
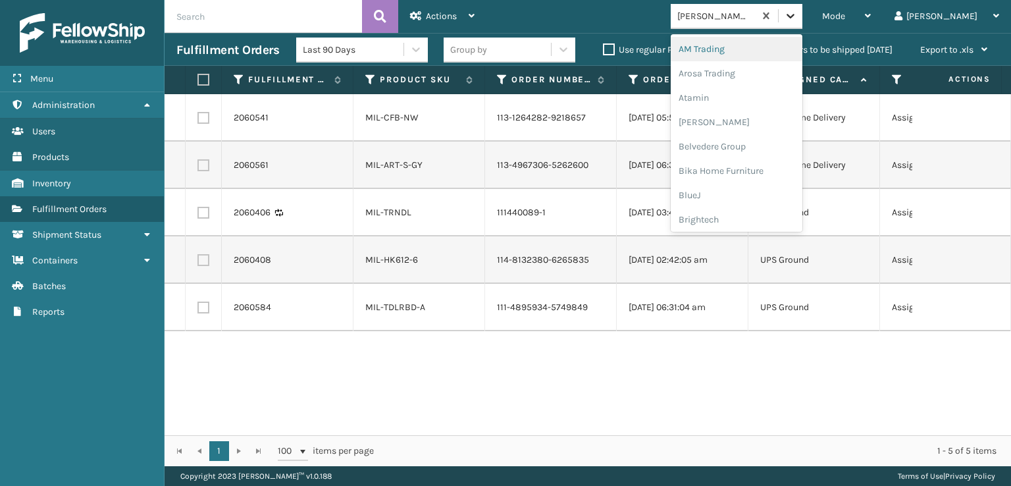
click at [795, 15] on icon at bounding box center [791, 16] width 8 height 5
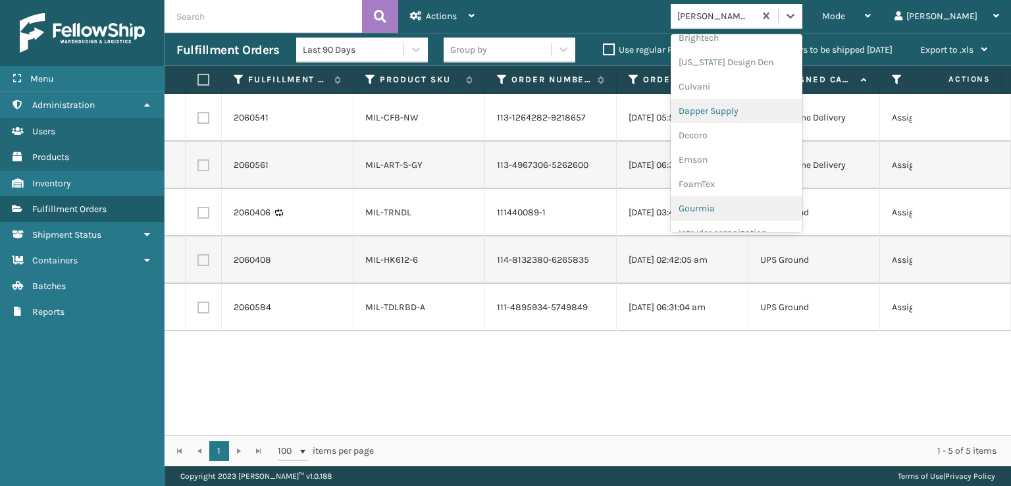
scroll to position [263, 0]
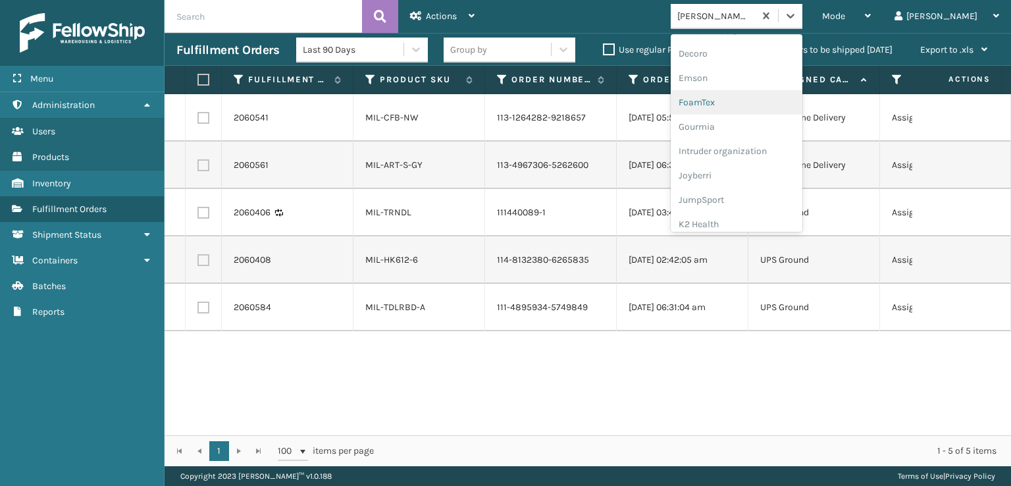
click at [758, 102] on div "FoamTex" at bounding box center [737, 102] width 132 height 24
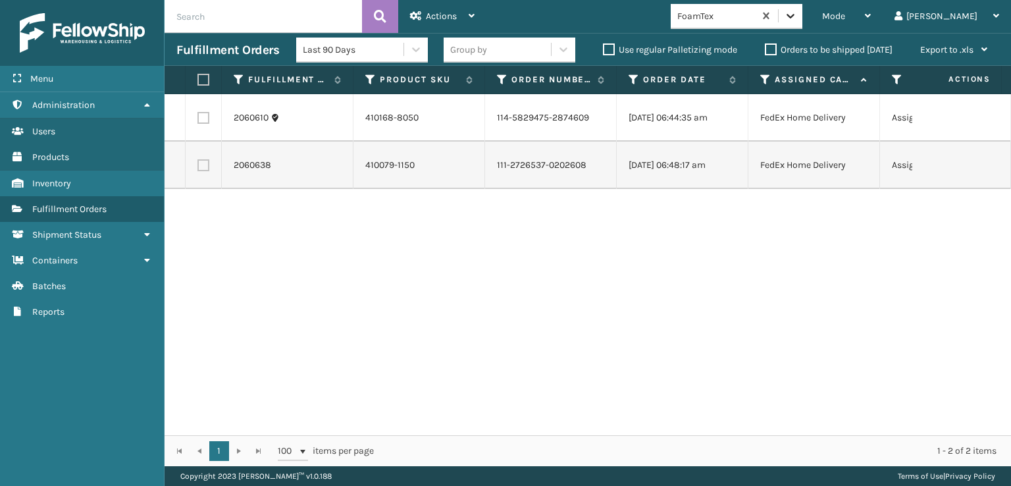
click at [797, 11] on icon at bounding box center [790, 15] width 13 height 13
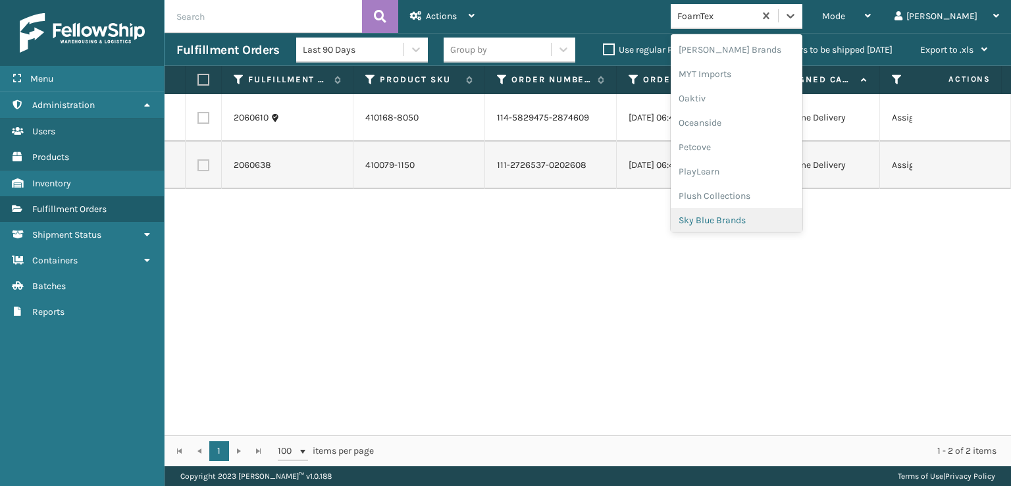
scroll to position [636, 0]
click at [762, 192] on div "SleepGeekz" at bounding box center [737, 192] width 132 height 24
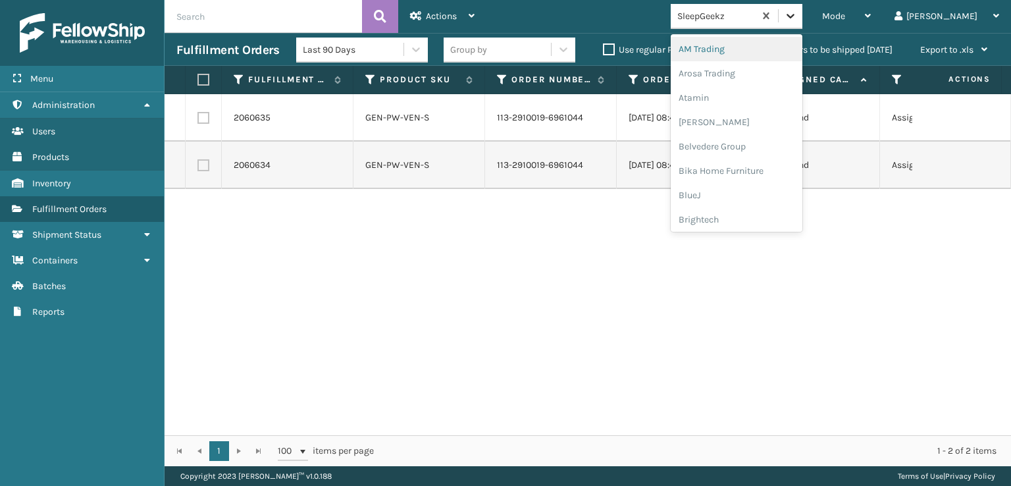
click at [802, 24] on div at bounding box center [791, 16] width 24 height 24
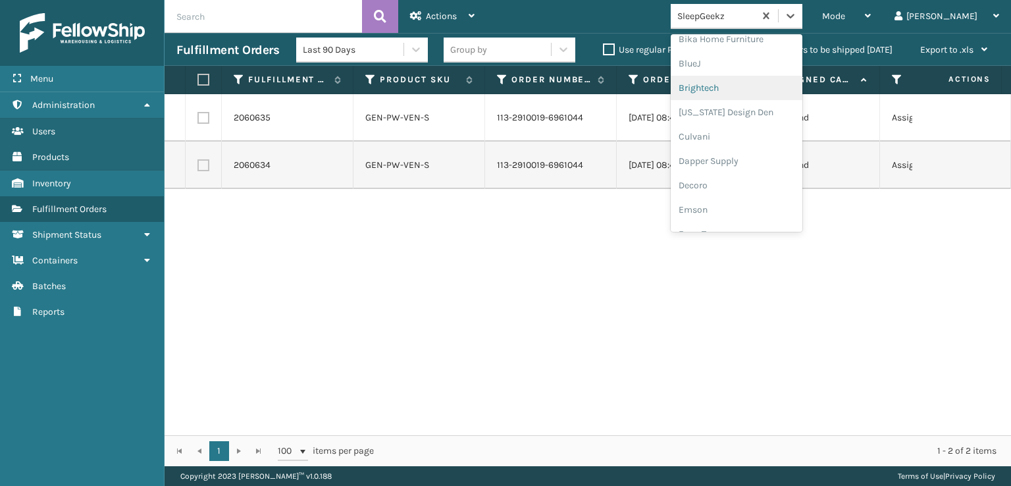
scroll to position [197, 0]
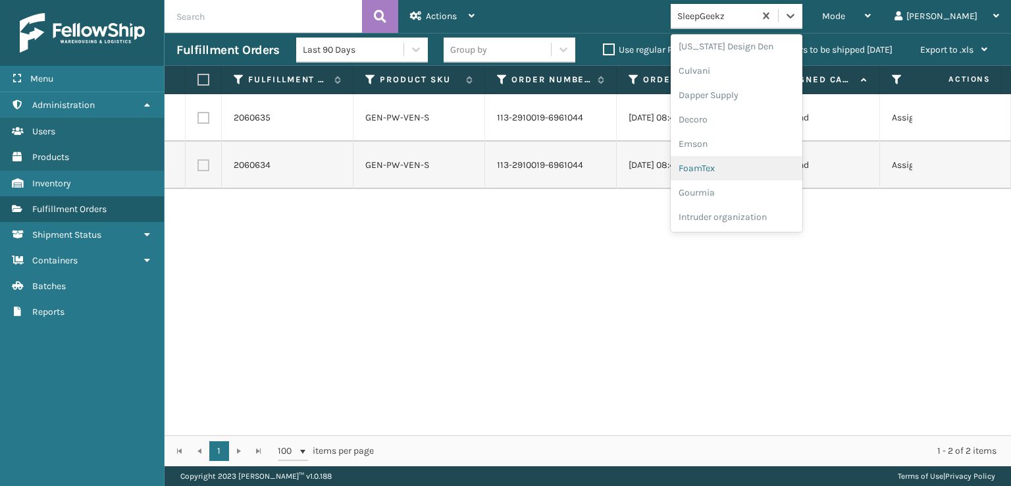
click at [752, 167] on div "FoamTex" at bounding box center [737, 168] width 132 height 24
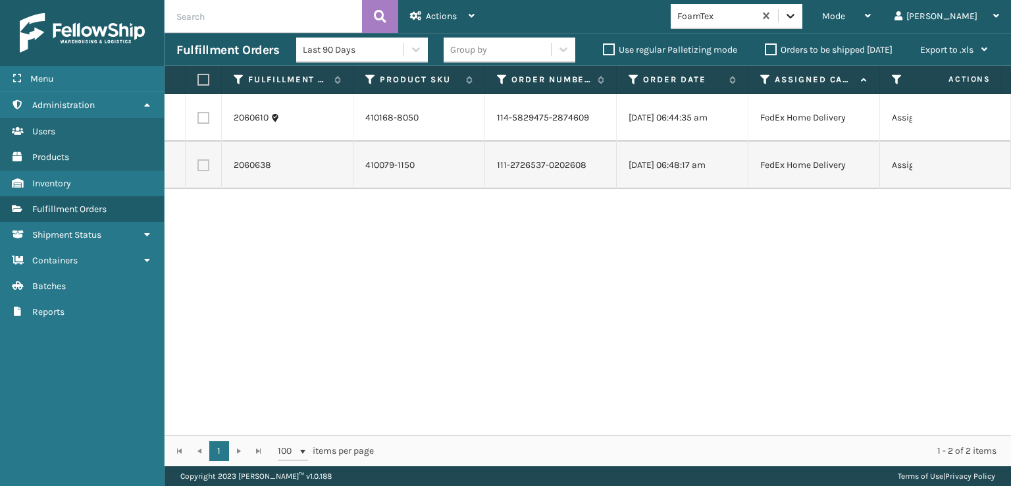
click at [797, 21] on icon at bounding box center [790, 15] width 13 height 13
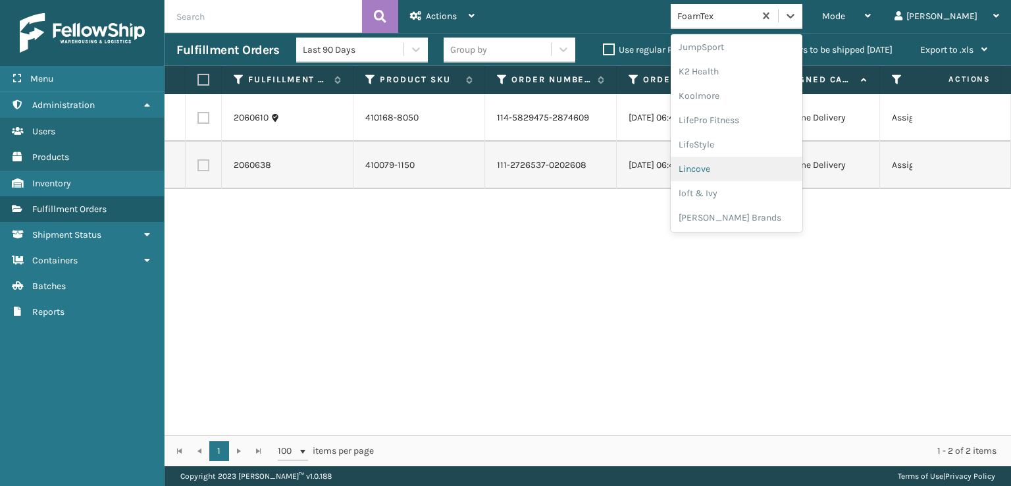
scroll to position [482, 0]
click at [750, 148] on div "[PERSON_NAME] Brands" at bounding box center [737, 152] width 132 height 24
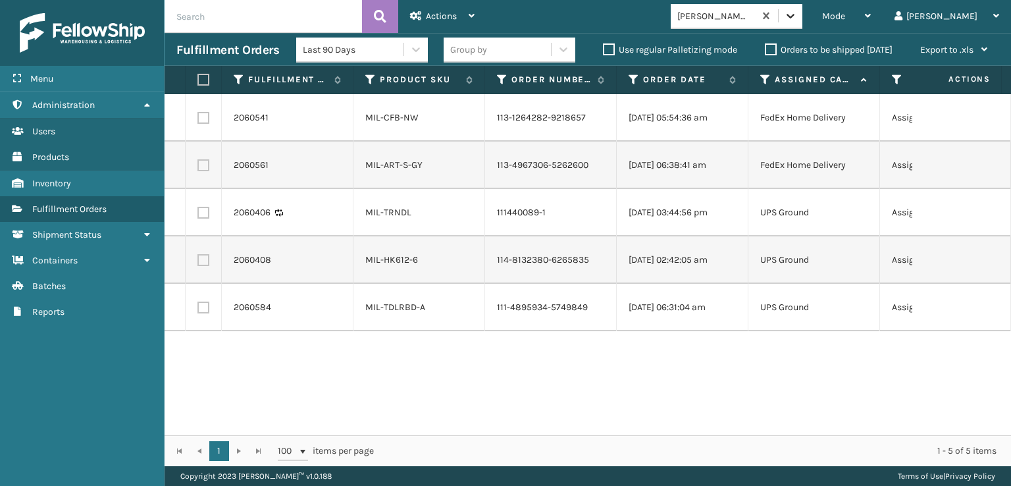
click at [797, 16] on icon at bounding box center [790, 15] width 13 height 13
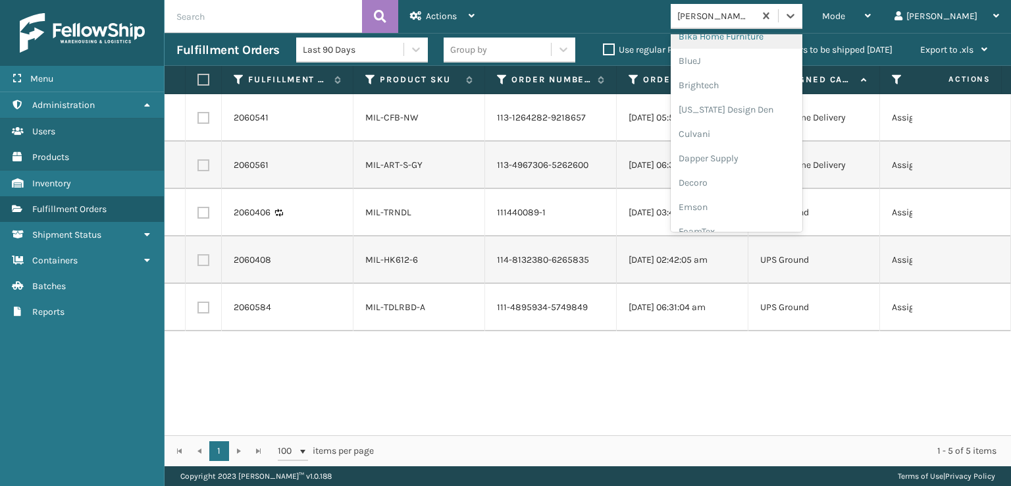
scroll to position [329, 0]
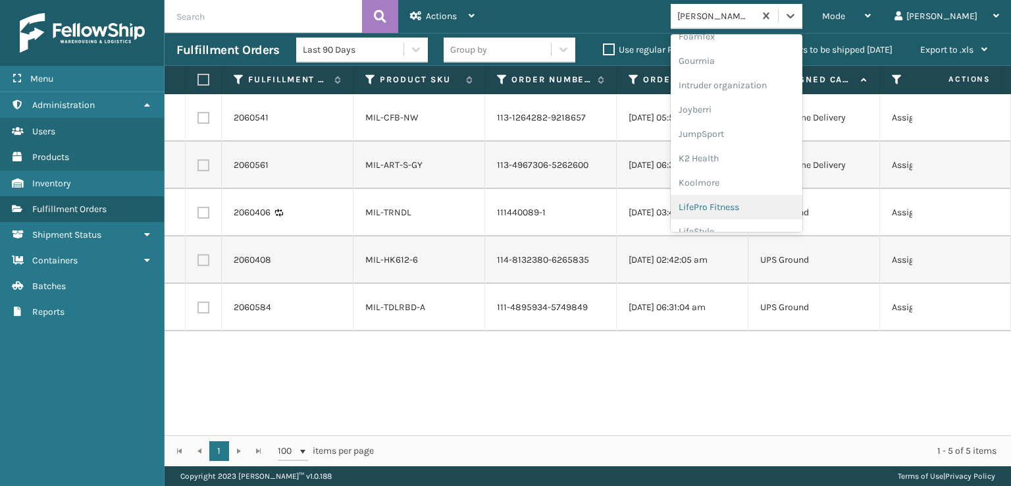
click at [620, 366] on div "2060541 MIL-CFB-NW 113-1264282-9218657 [DATE] 05:54:36 am FedEx Home Delivery A…" at bounding box center [588, 264] width 847 height 341
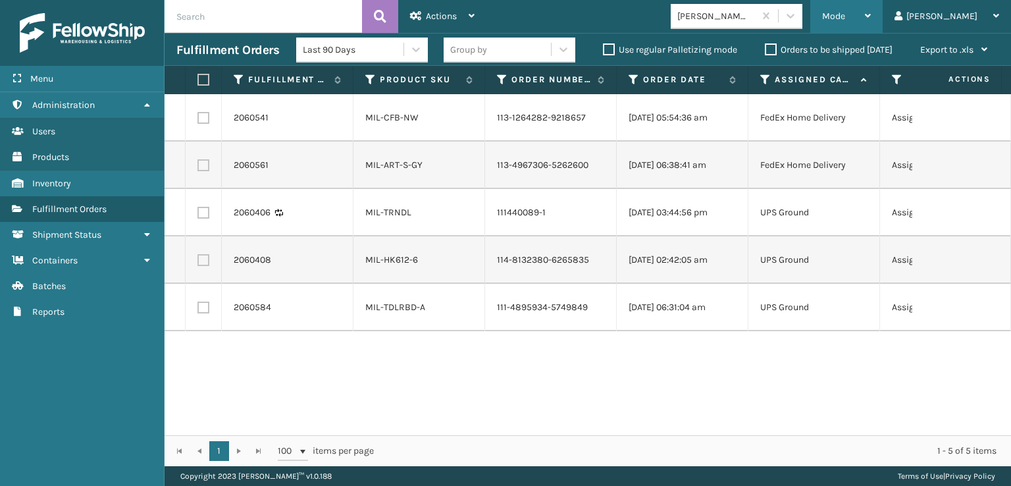
click at [845, 14] on span "Mode" at bounding box center [833, 16] width 23 height 11
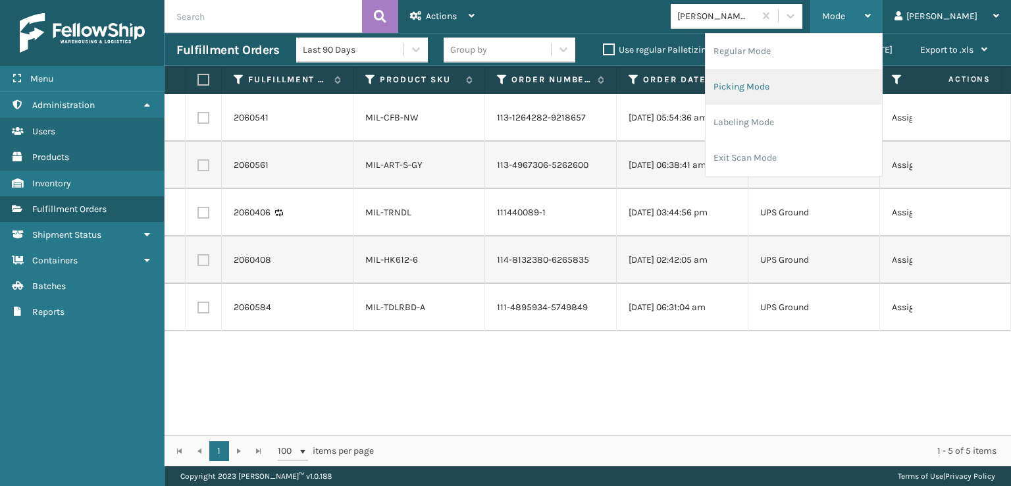
click at [791, 84] on li "Picking Mode" at bounding box center [794, 87] width 176 height 36
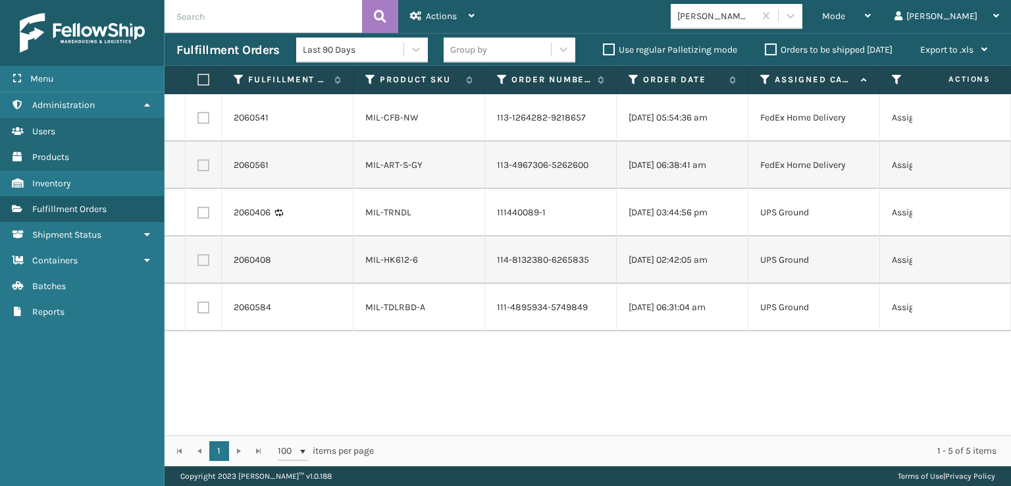
click at [203, 212] on label at bounding box center [203, 213] width 12 height 12
click at [198, 212] on input "checkbox" at bounding box center [197, 211] width 1 height 9
checkbox input "true"
click at [203, 259] on label at bounding box center [203, 260] width 12 height 12
click at [198, 259] on input "checkbox" at bounding box center [197, 258] width 1 height 9
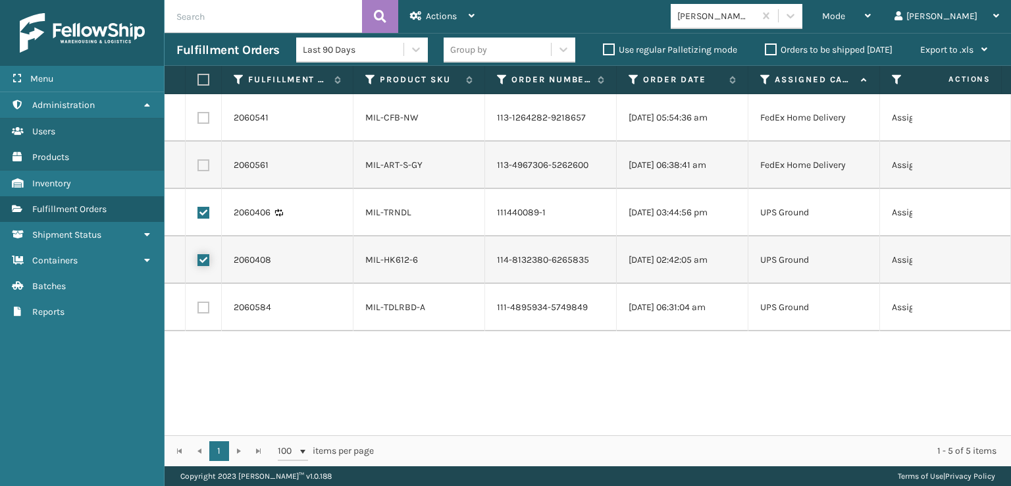
checkbox input "true"
click at [203, 311] on label at bounding box center [203, 307] width 12 height 12
click at [198, 310] on input "checkbox" at bounding box center [197, 305] width 1 height 9
checkbox input "true"
click at [455, 11] on span "Actions" at bounding box center [441, 16] width 31 height 11
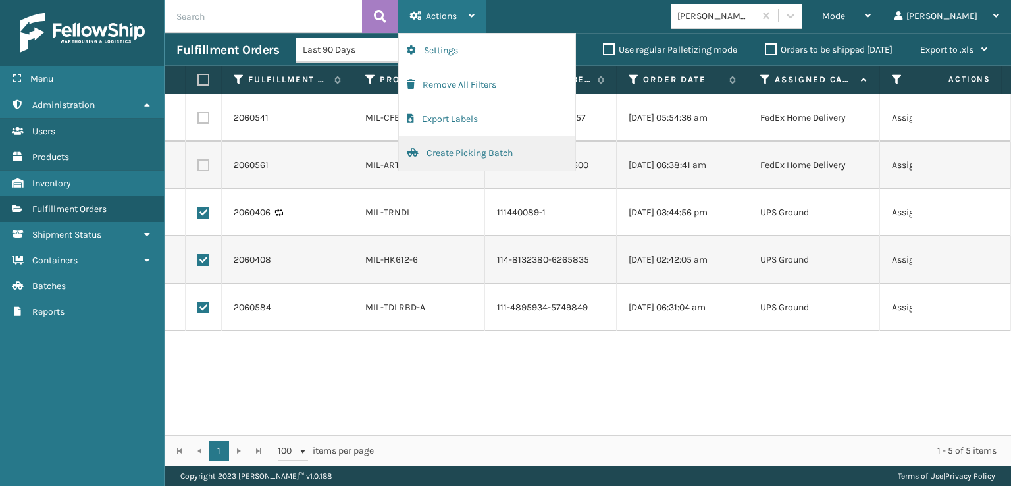
click at [464, 150] on button "Create Picking Batch" at bounding box center [487, 153] width 176 height 34
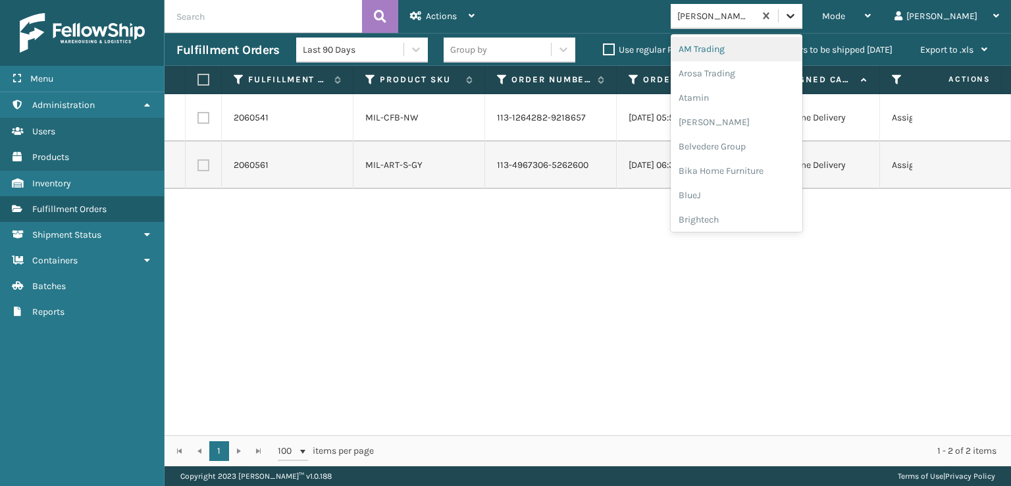
click at [797, 19] on icon at bounding box center [790, 15] width 13 height 13
click at [756, 167] on div "FoamTex" at bounding box center [737, 168] width 132 height 24
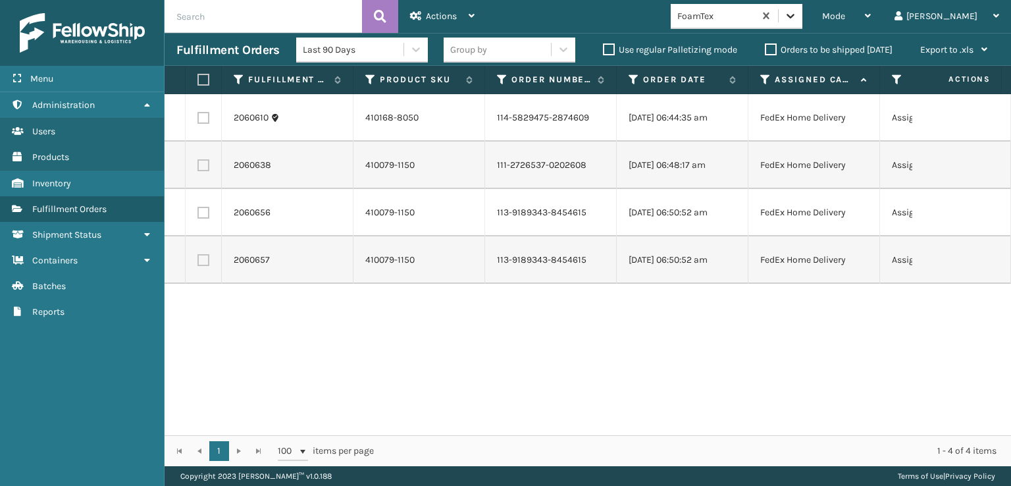
click at [797, 14] on icon at bounding box center [790, 15] width 13 height 13
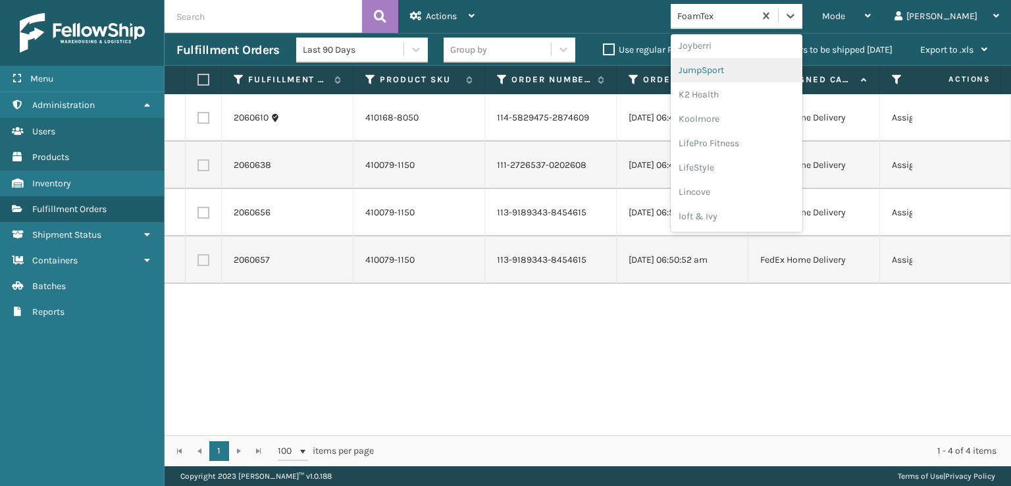
scroll to position [416, 0]
click at [763, 213] on div "[PERSON_NAME] Brands" at bounding box center [737, 217] width 132 height 24
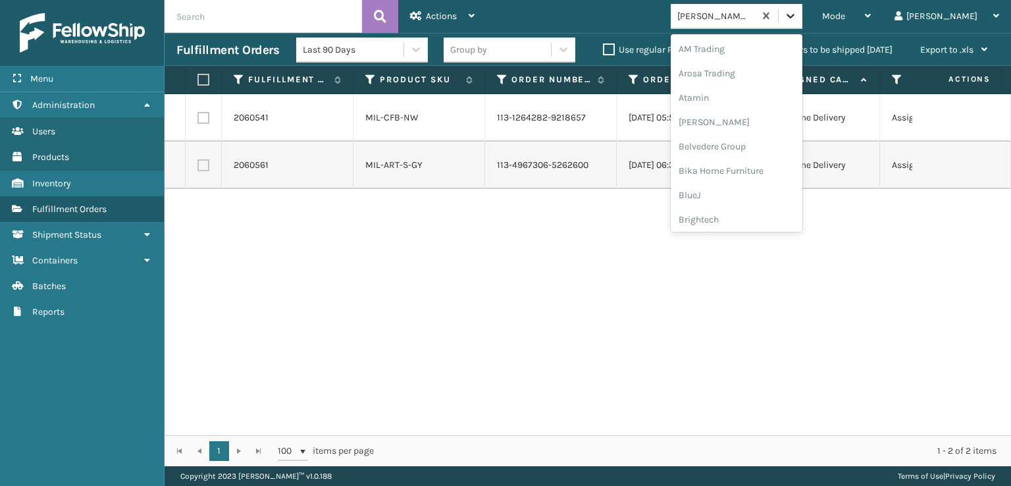
click at [797, 14] on icon at bounding box center [790, 15] width 13 height 13
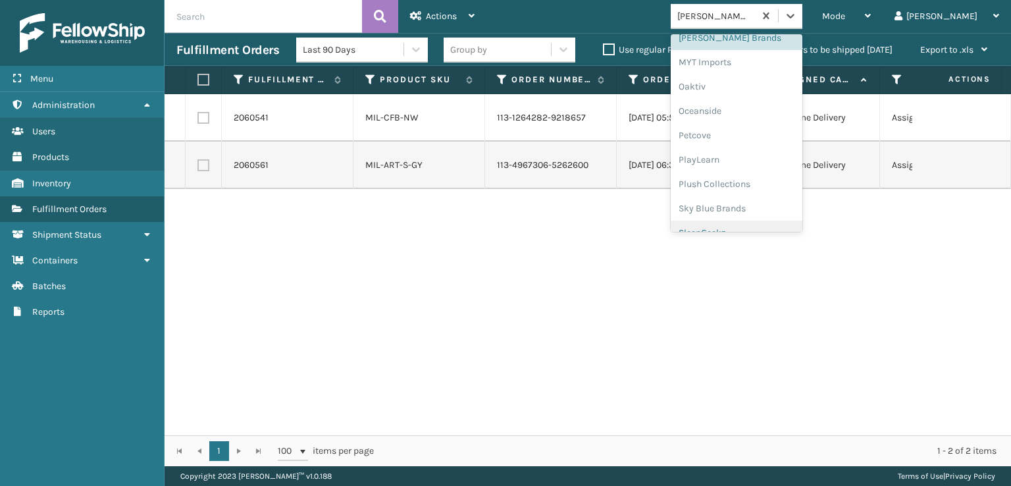
scroll to position [614, 0]
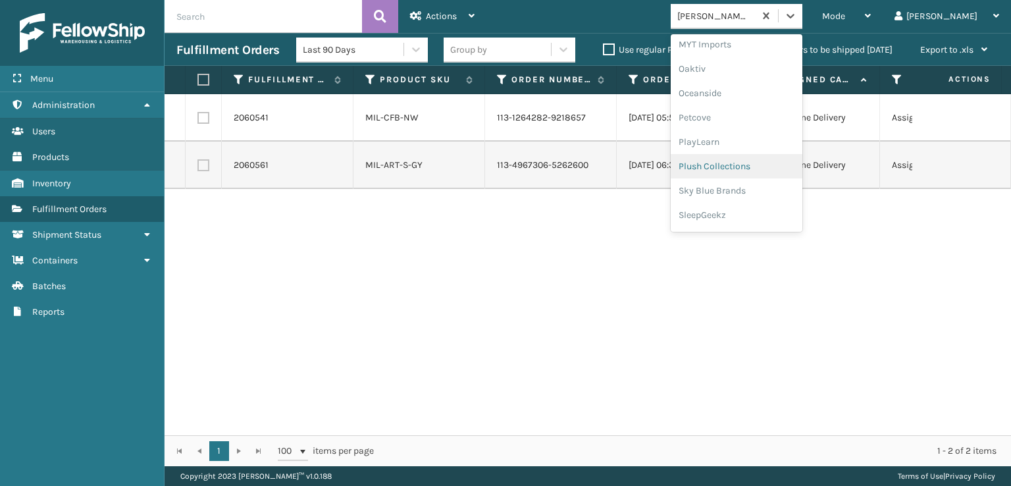
click at [756, 165] on div "Plush Collections" at bounding box center [737, 166] width 132 height 24
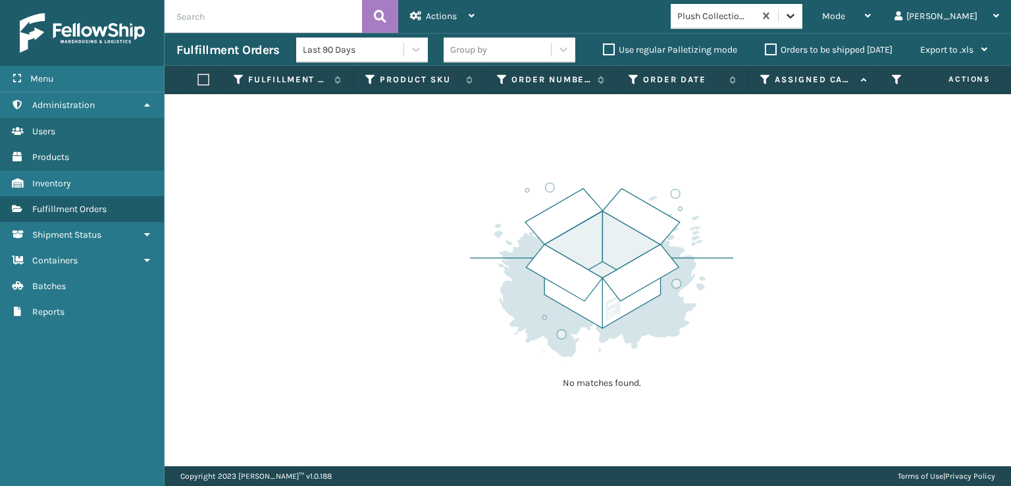
click at [802, 24] on div at bounding box center [791, 16] width 24 height 24
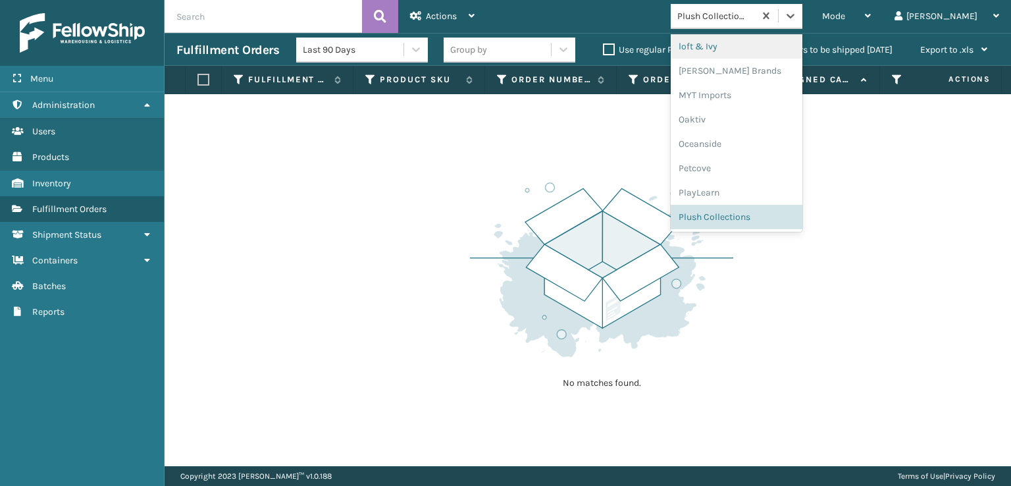
scroll to position [636, 0]
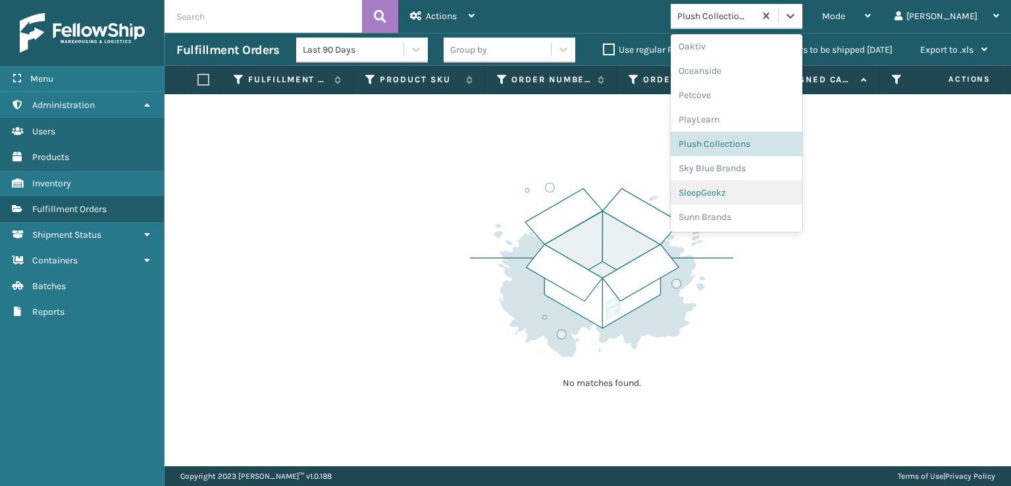
click at [740, 196] on div "SleepGeekz" at bounding box center [737, 192] width 132 height 24
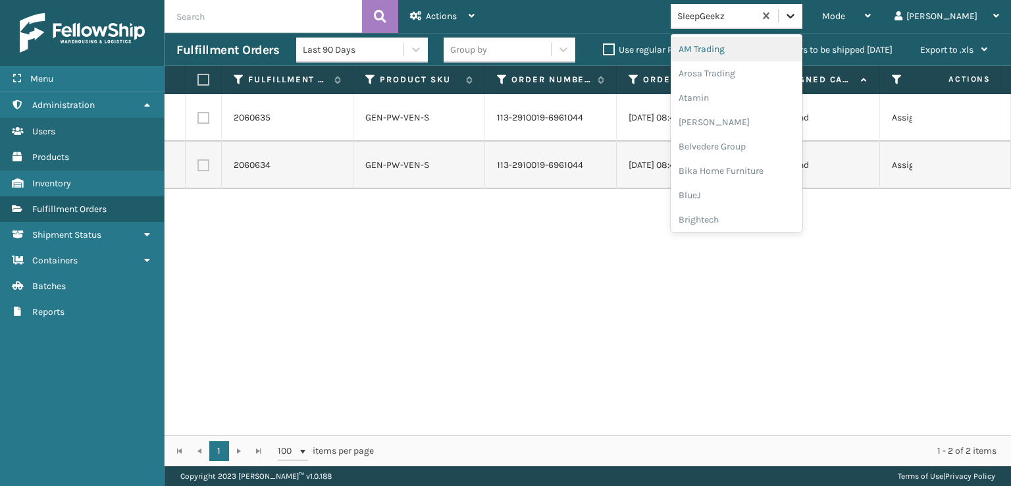
click at [797, 20] on icon at bounding box center [790, 15] width 13 height 13
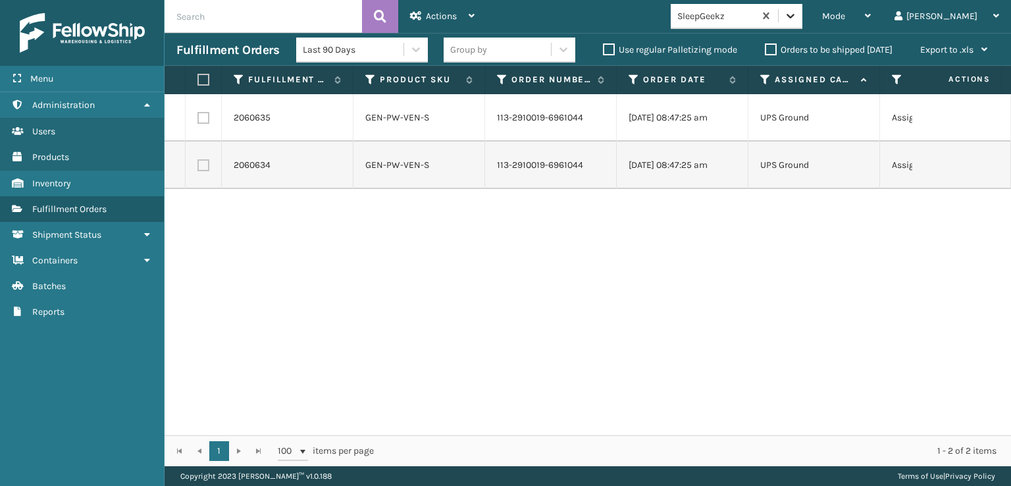
click at [797, 16] on icon at bounding box center [790, 15] width 13 height 13
click at [845, 20] on span "Mode" at bounding box center [833, 16] width 23 height 11
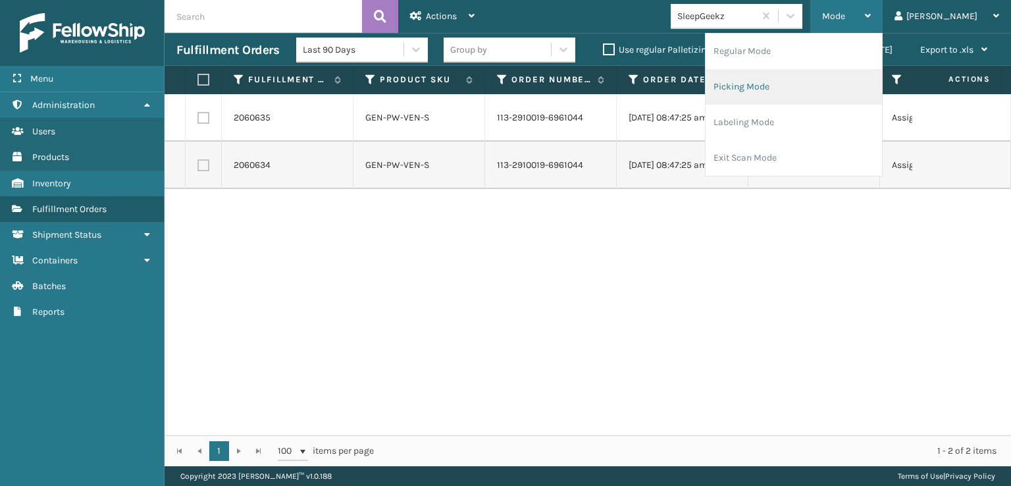
click at [802, 80] on li "Picking Mode" at bounding box center [794, 87] width 176 height 36
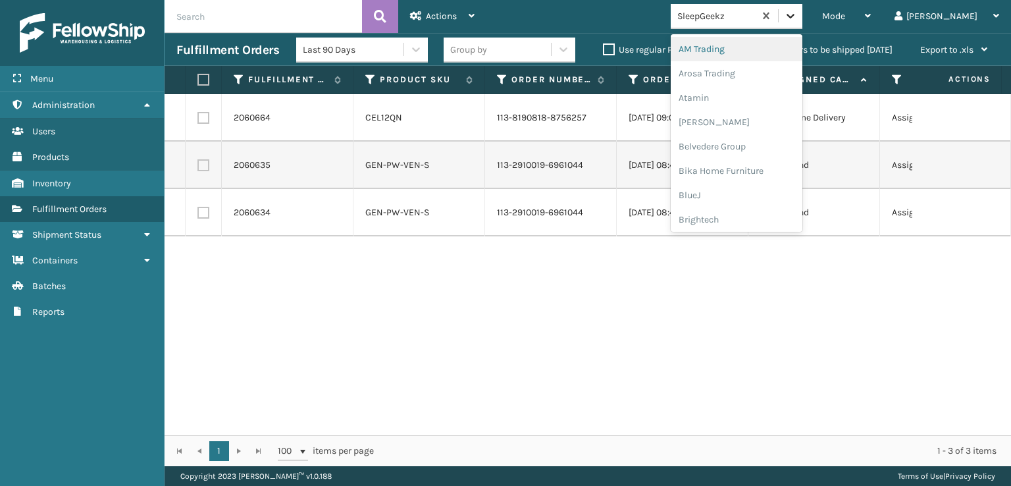
click at [797, 14] on icon at bounding box center [790, 15] width 13 height 13
click at [756, 168] on div "FoamTex" at bounding box center [737, 168] width 132 height 24
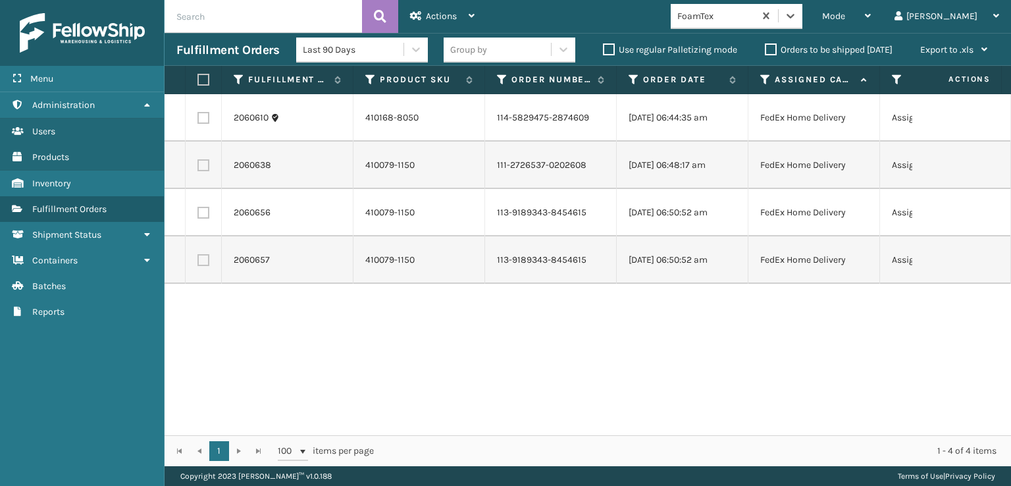
click at [198, 80] on label at bounding box center [201, 80] width 8 height 12
click at [198, 80] on input "checkbox" at bounding box center [197, 80] width 1 height 9
checkbox input "true"
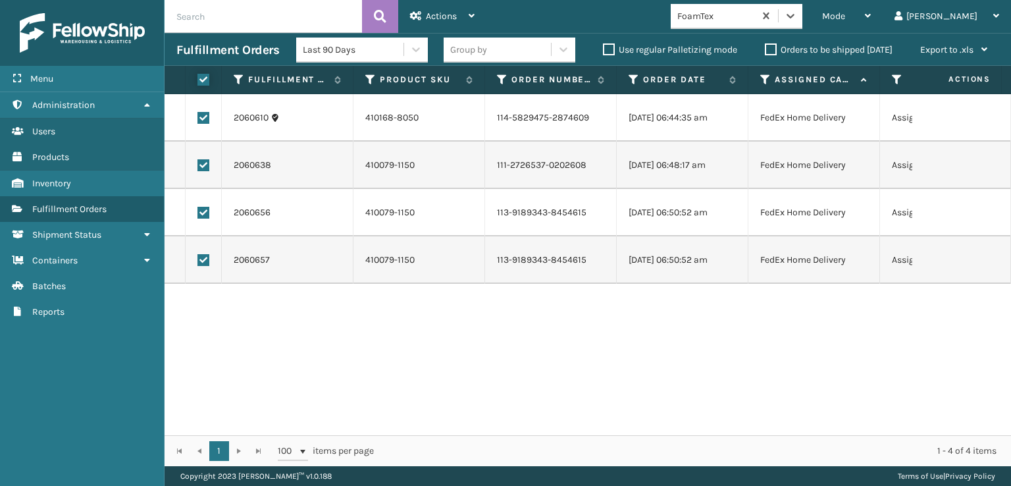
checkbox input "true"
click at [443, 16] on span "Actions" at bounding box center [441, 16] width 31 height 11
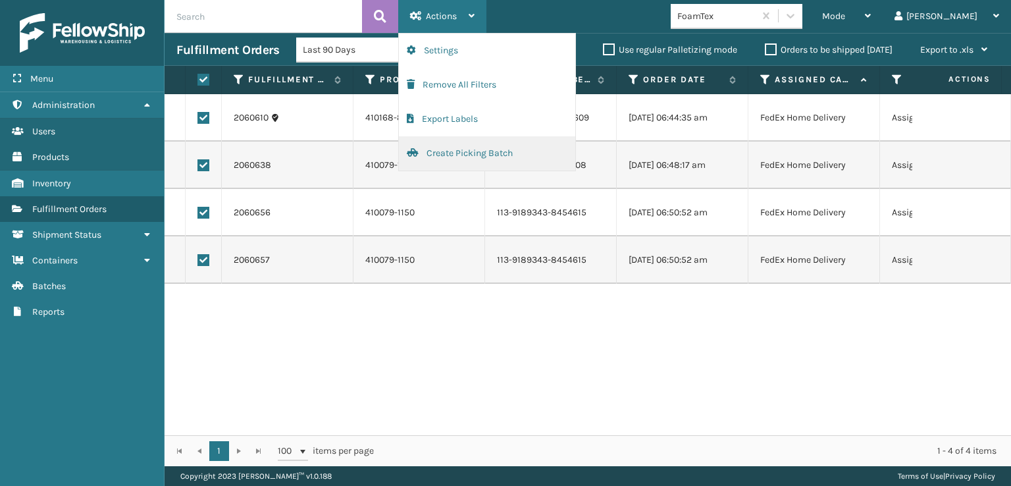
click at [452, 156] on button "Create Picking Batch" at bounding box center [487, 153] width 176 height 34
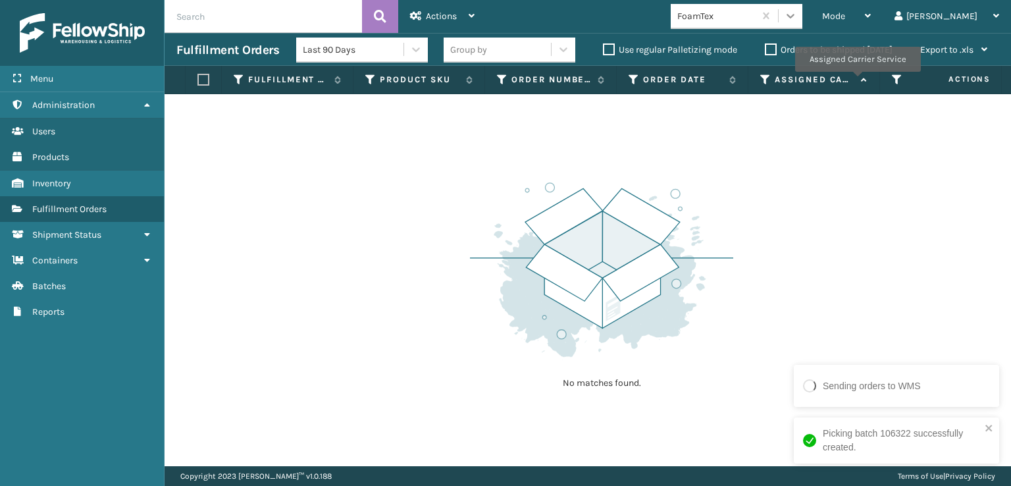
click at [797, 12] on icon at bounding box center [790, 15] width 13 height 13
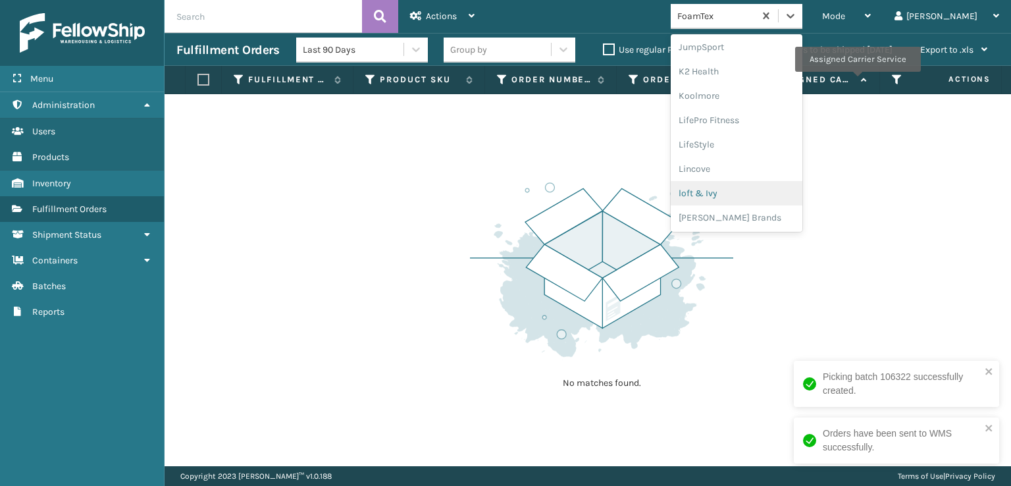
scroll to position [548, 0]
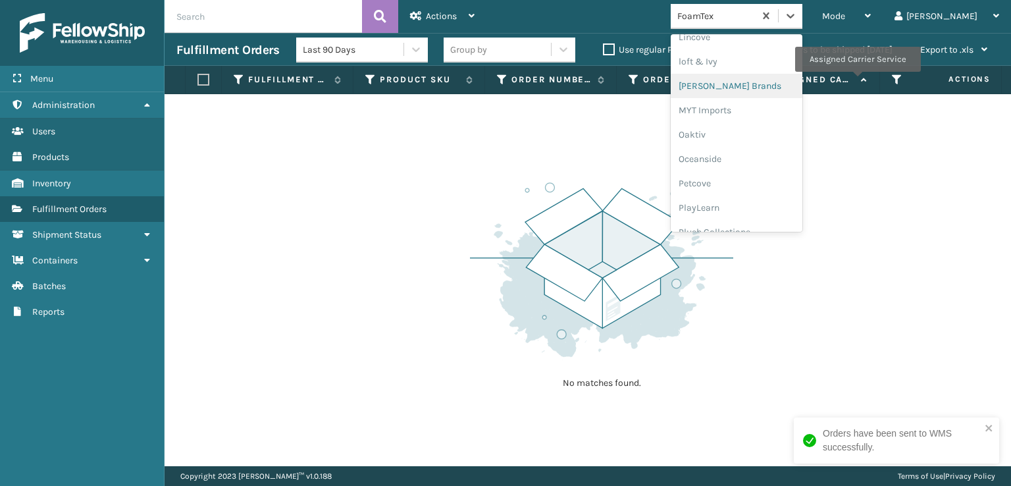
click at [750, 88] on div "[PERSON_NAME] Brands" at bounding box center [737, 86] width 132 height 24
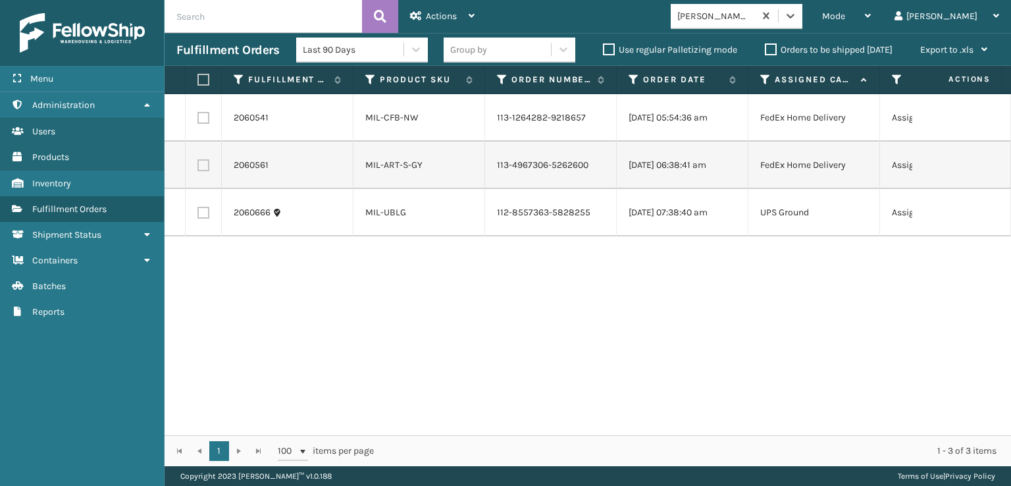
click at [189, 17] on input "text" at bounding box center [263, 16] width 197 height 33
type input "392833127572"
click at [384, 16] on icon at bounding box center [380, 17] width 13 height 20
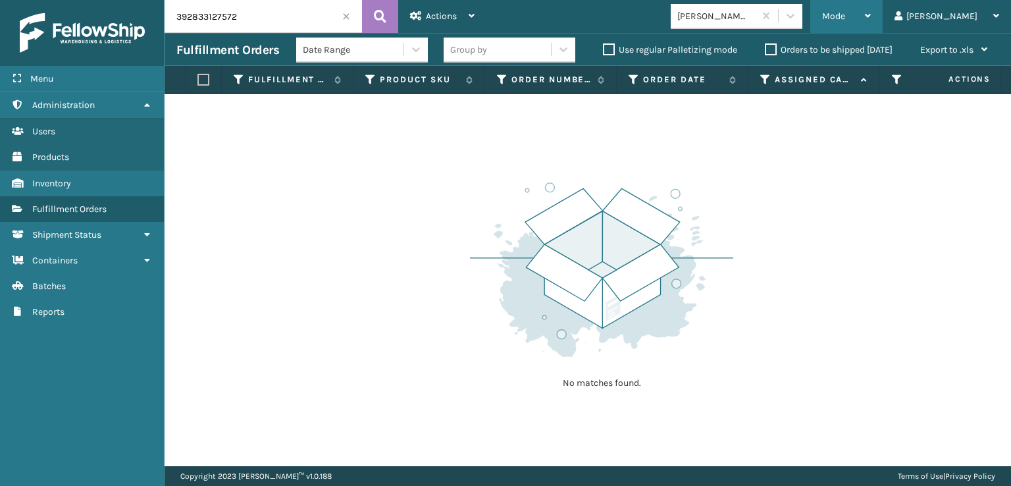
click at [871, 13] on div "Mode" at bounding box center [846, 16] width 49 height 33
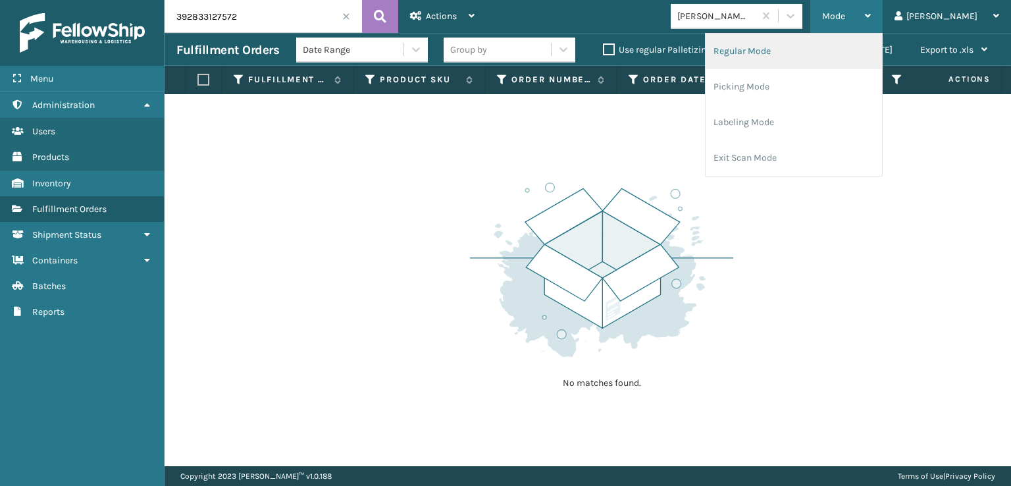
click at [786, 51] on li "Regular Mode" at bounding box center [794, 52] width 176 height 36
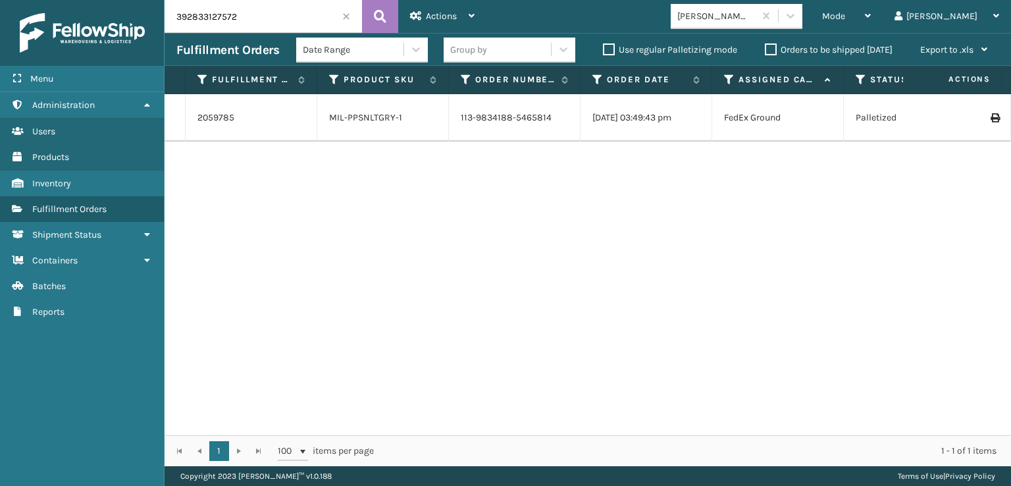
click at [991, 118] on icon at bounding box center [995, 117] width 8 height 9
click at [347, 16] on span at bounding box center [346, 17] width 8 height 8
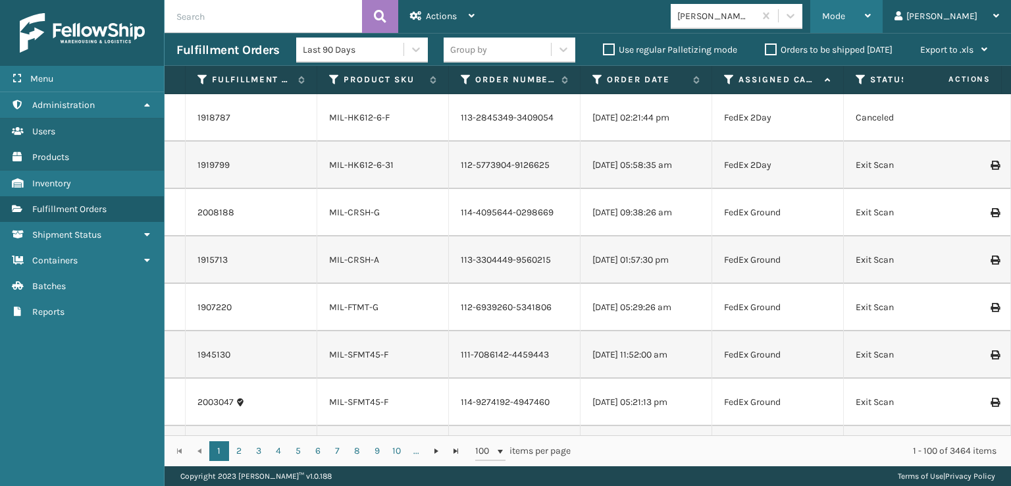
click at [871, 9] on div "Mode" at bounding box center [846, 16] width 49 height 33
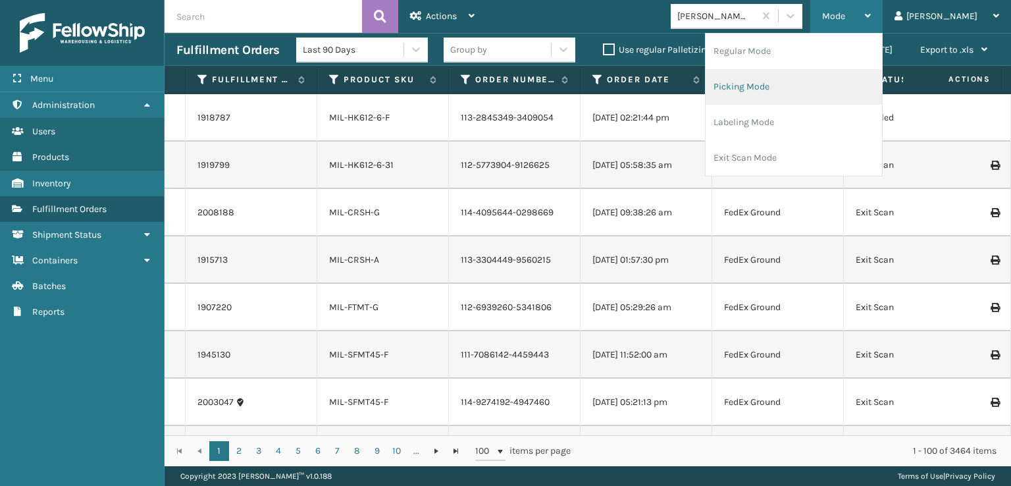
click at [791, 88] on li "Picking Mode" at bounding box center [794, 87] width 176 height 36
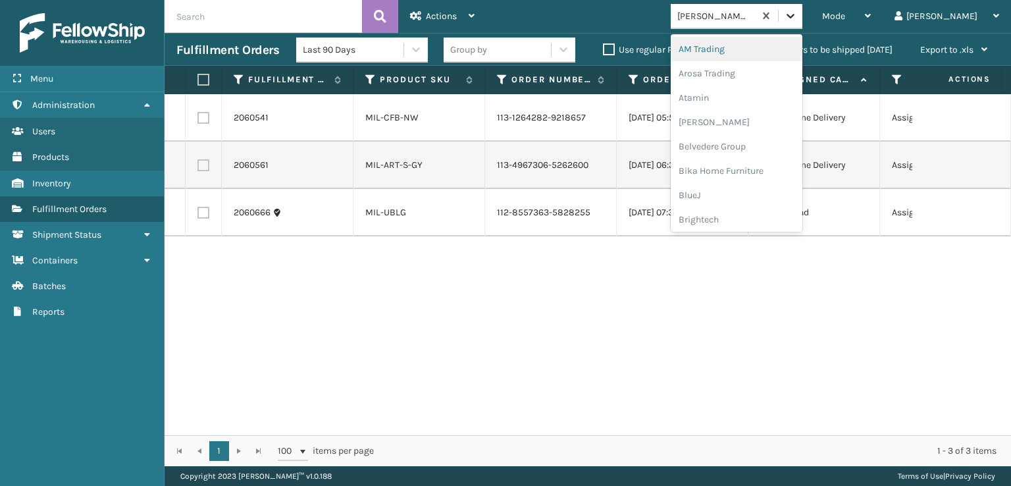
click at [797, 22] on icon at bounding box center [790, 15] width 13 height 13
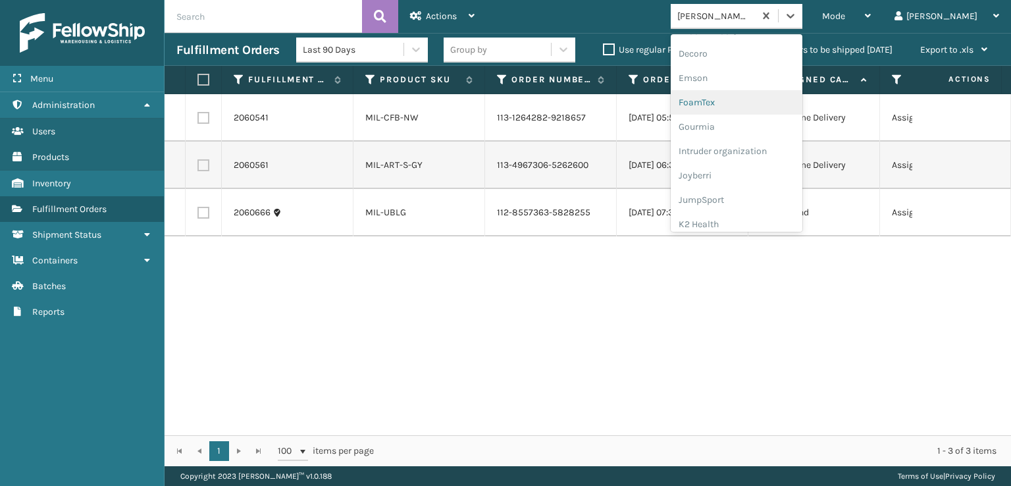
click at [743, 101] on div "FoamTex" at bounding box center [737, 102] width 132 height 24
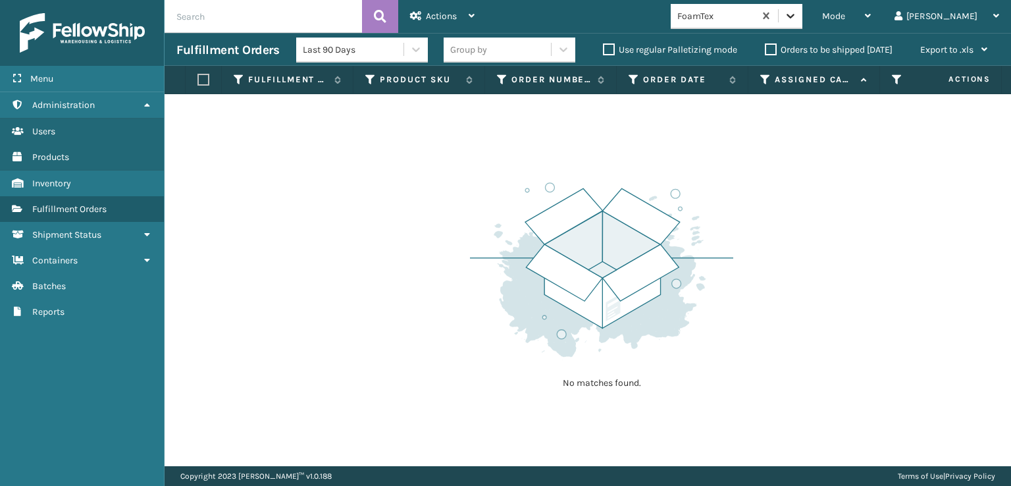
click at [797, 13] on icon at bounding box center [790, 15] width 13 height 13
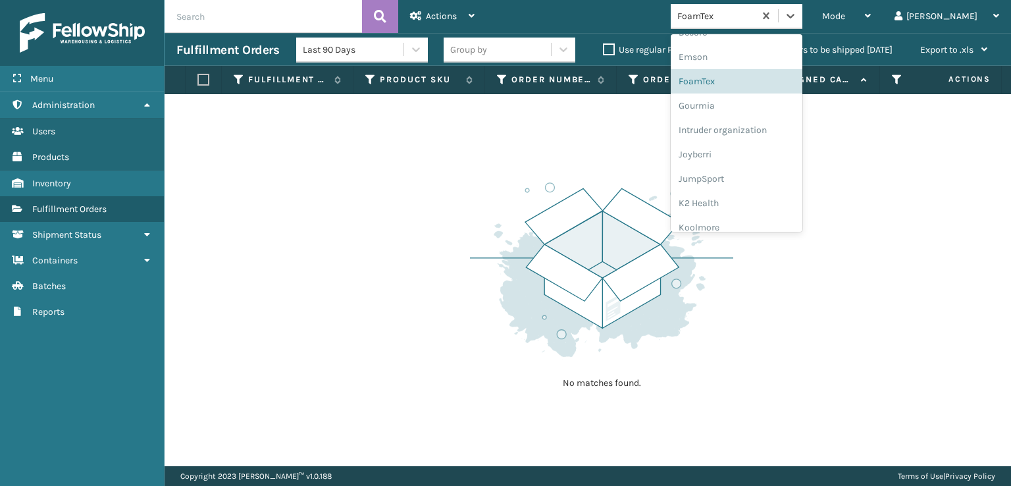
scroll to position [416, 0]
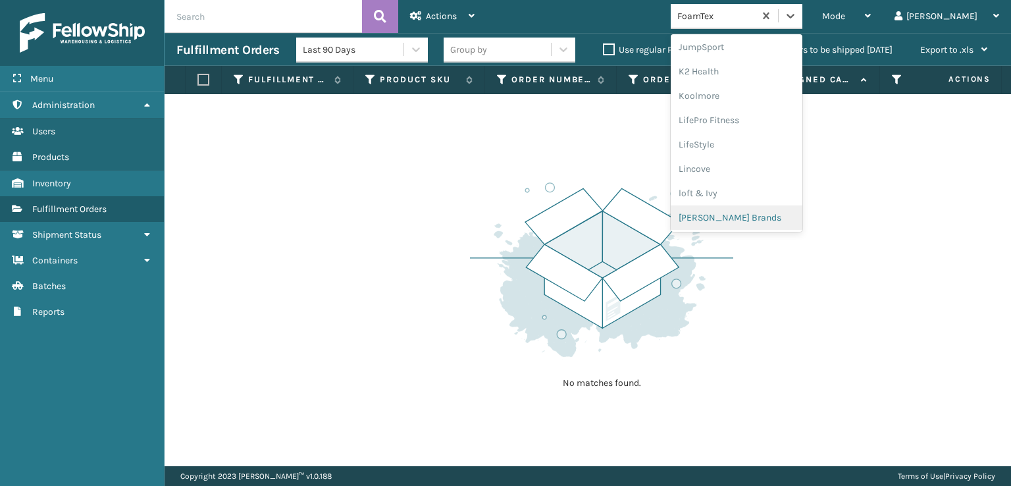
click at [766, 217] on div "[PERSON_NAME] Brands" at bounding box center [737, 217] width 132 height 24
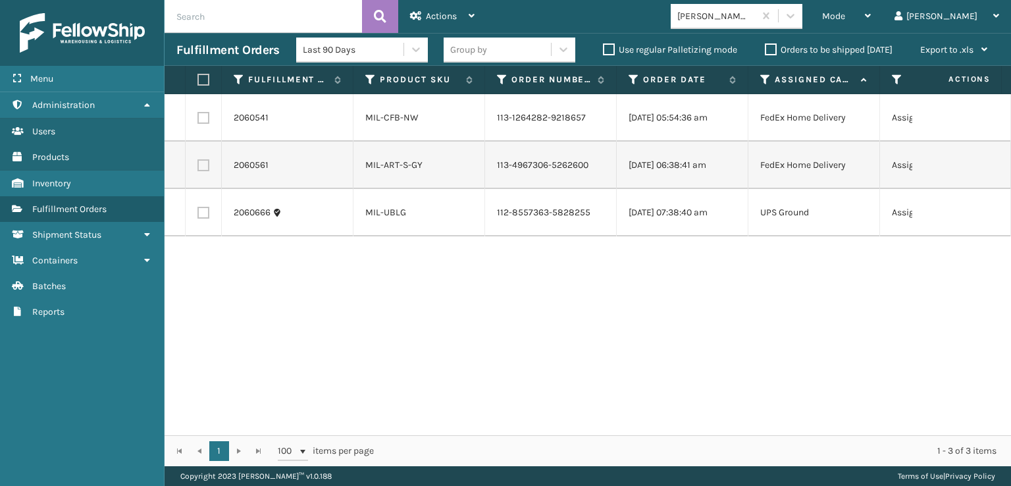
click at [205, 77] on label at bounding box center [201, 80] width 8 height 12
click at [198, 77] on input "checkbox" at bounding box center [197, 80] width 1 height 9
checkbox input "true"
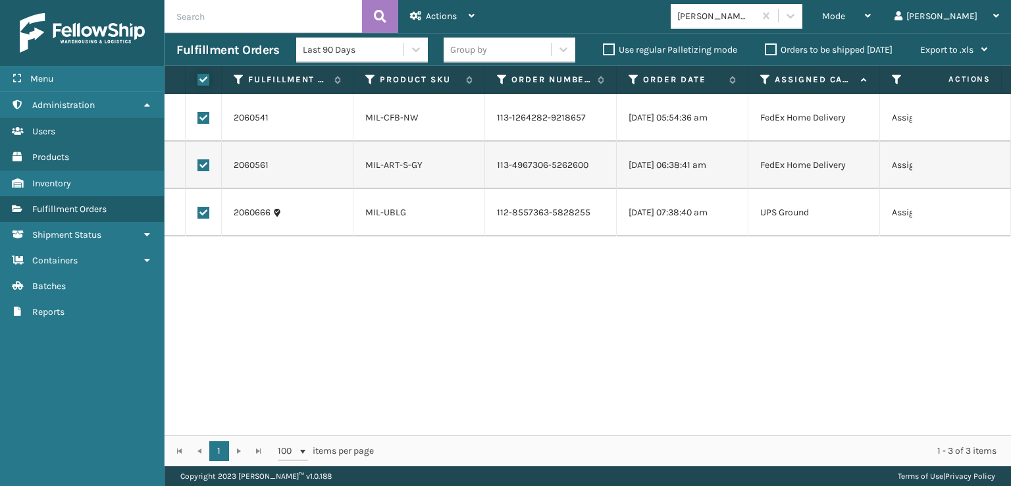
checkbox input "true"
click at [442, 14] on span "Actions" at bounding box center [441, 16] width 31 height 11
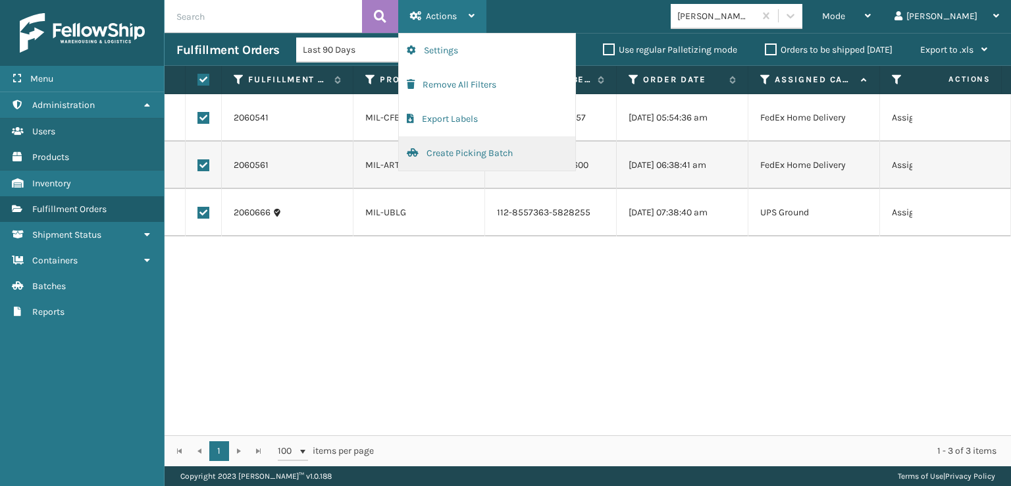
click at [463, 152] on button "Create Picking Batch" at bounding box center [487, 153] width 176 height 34
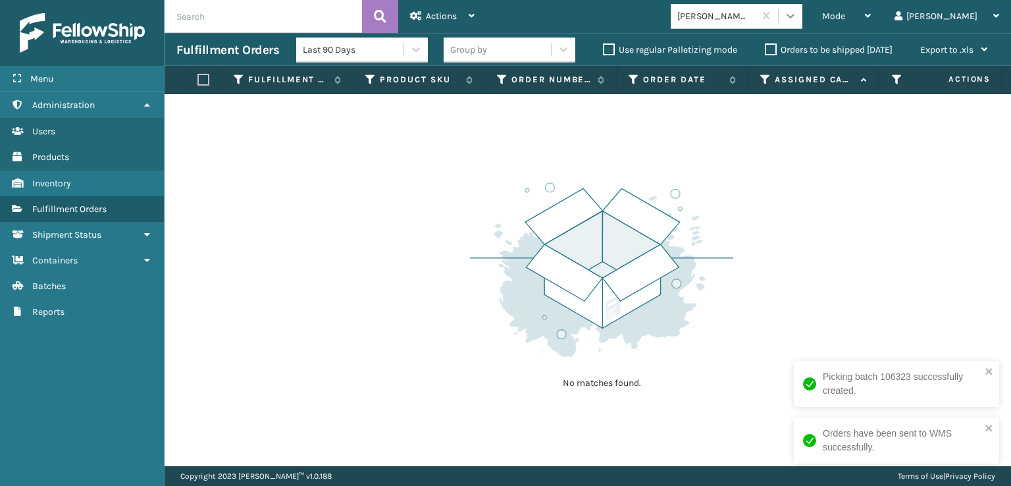
click at [795, 16] on icon at bounding box center [791, 16] width 8 height 5
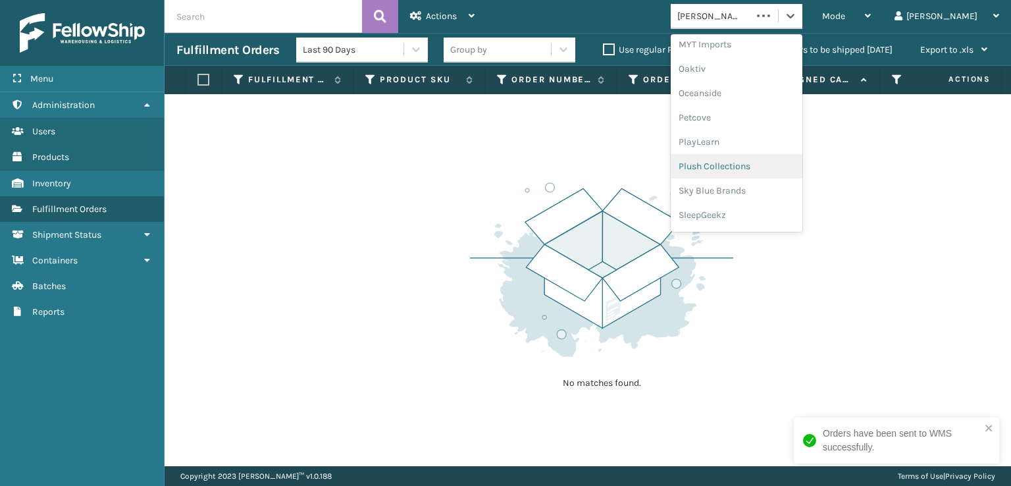
scroll to position [636, 0]
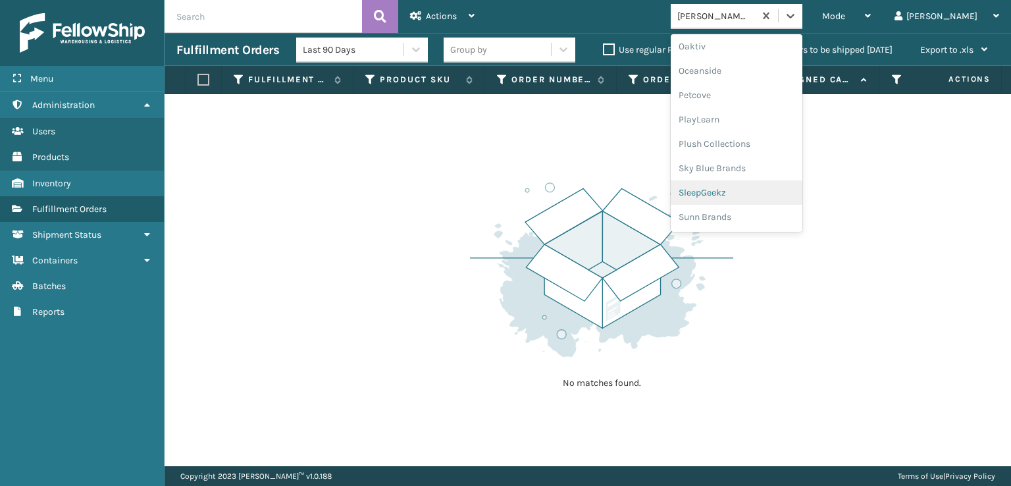
click at [766, 193] on div "SleepGeekz" at bounding box center [737, 192] width 132 height 24
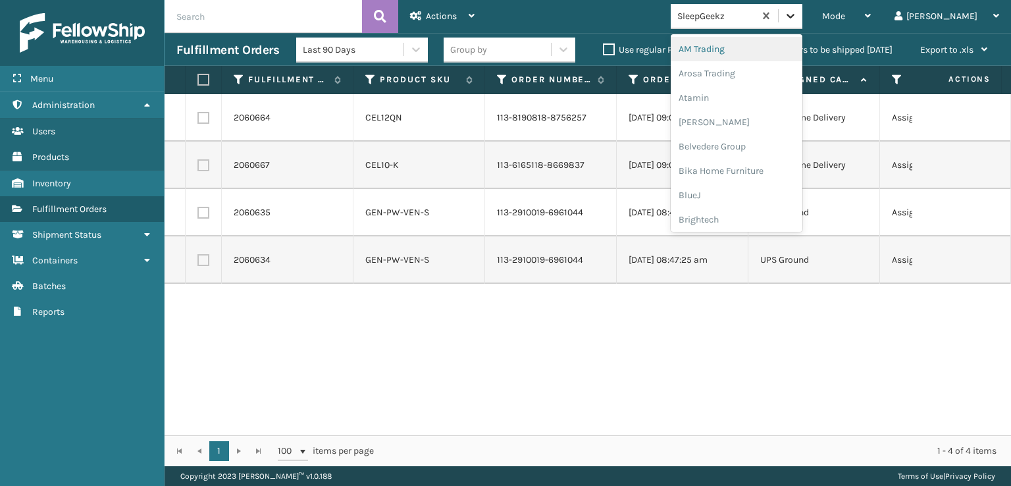
click at [797, 21] on icon at bounding box center [790, 15] width 13 height 13
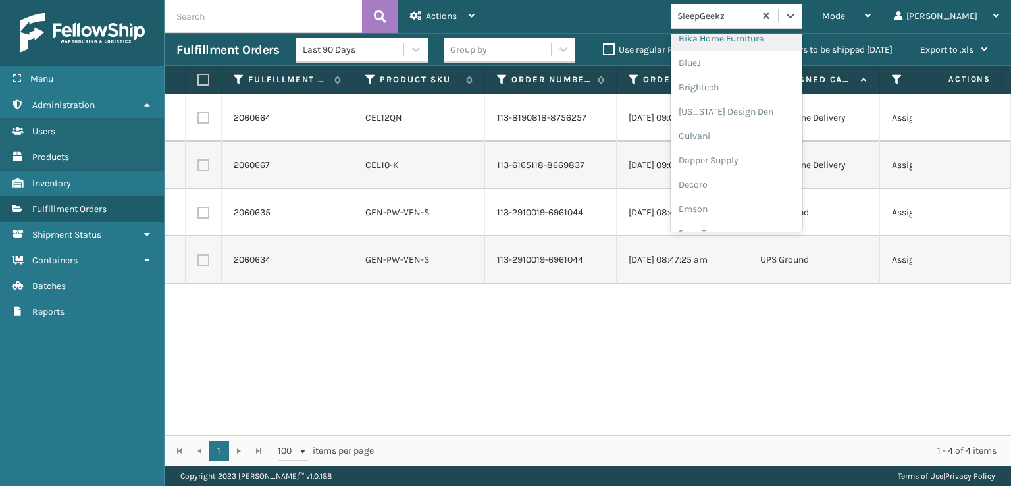
scroll to position [263, 0]
click at [750, 103] on div "FoamTex" at bounding box center [737, 102] width 132 height 24
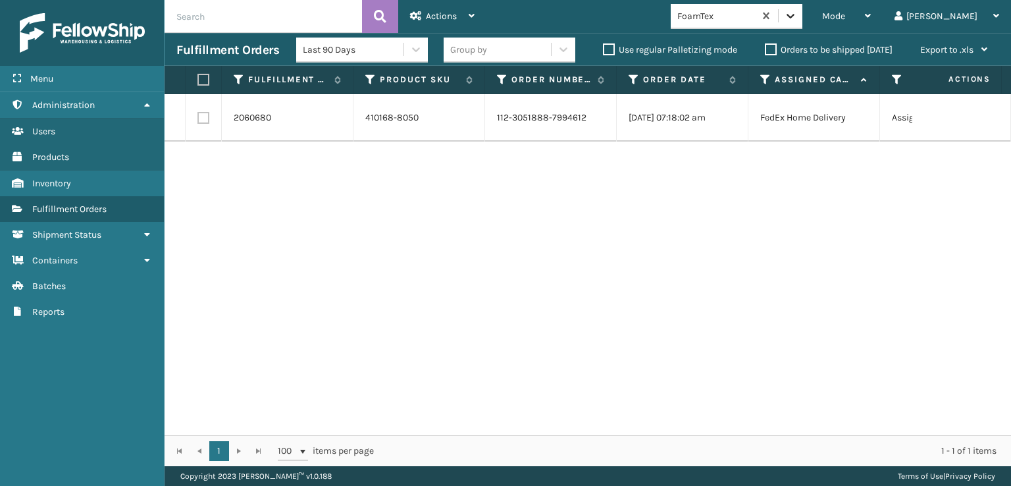
click at [802, 24] on div at bounding box center [791, 16] width 24 height 24
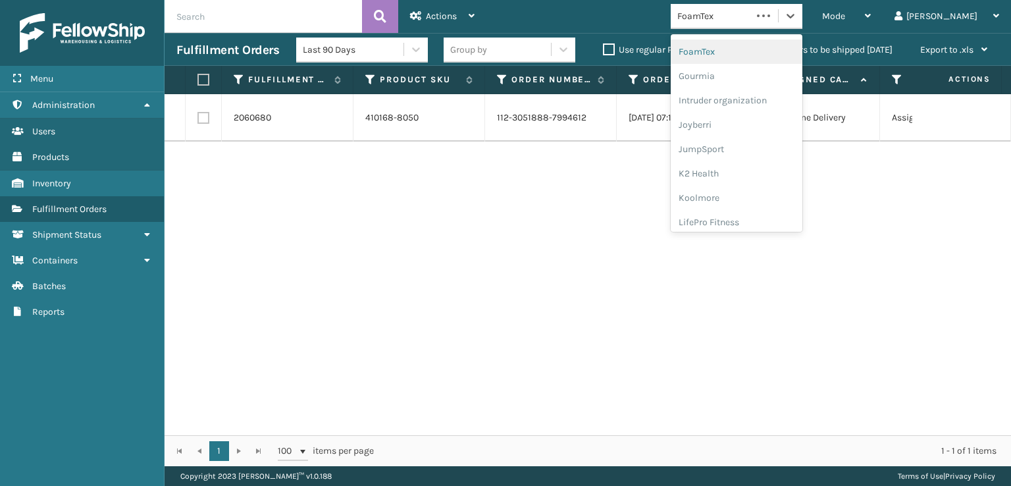
scroll to position [416, 0]
click at [761, 213] on div "[PERSON_NAME] Brands" at bounding box center [737, 217] width 132 height 24
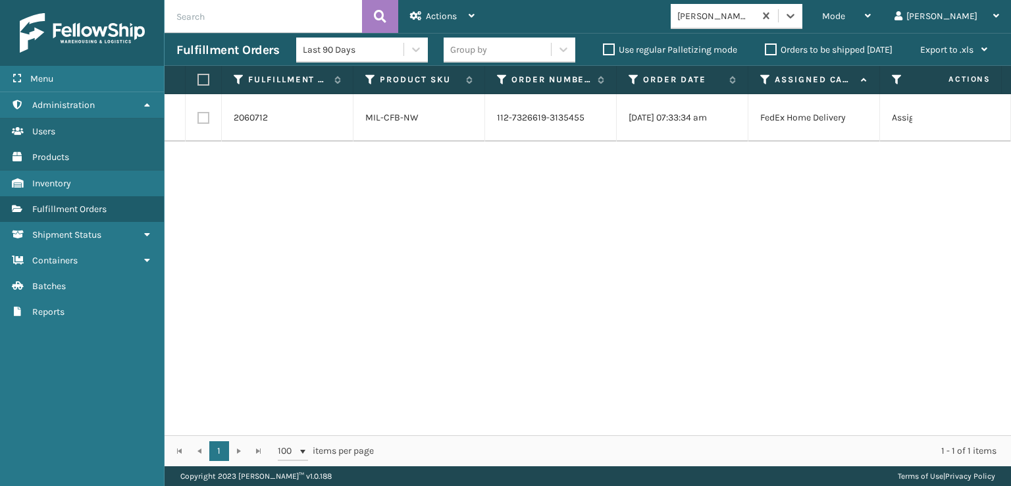
click at [197, 120] on label at bounding box center [203, 118] width 12 height 12
click at [197, 120] on input "checkbox" at bounding box center [197, 116] width 1 height 9
checkbox input "true"
click at [421, 14] on div "Actions" at bounding box center [442, 16] width 65 height 33
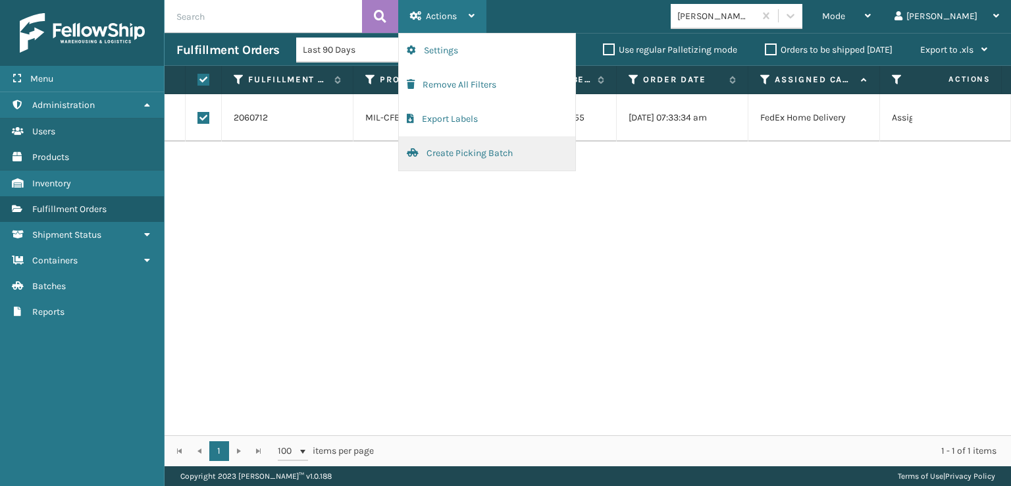
click at [462, 153] on button "Create Picking Batch" at bounding box center [487, 153] width 176 height 34
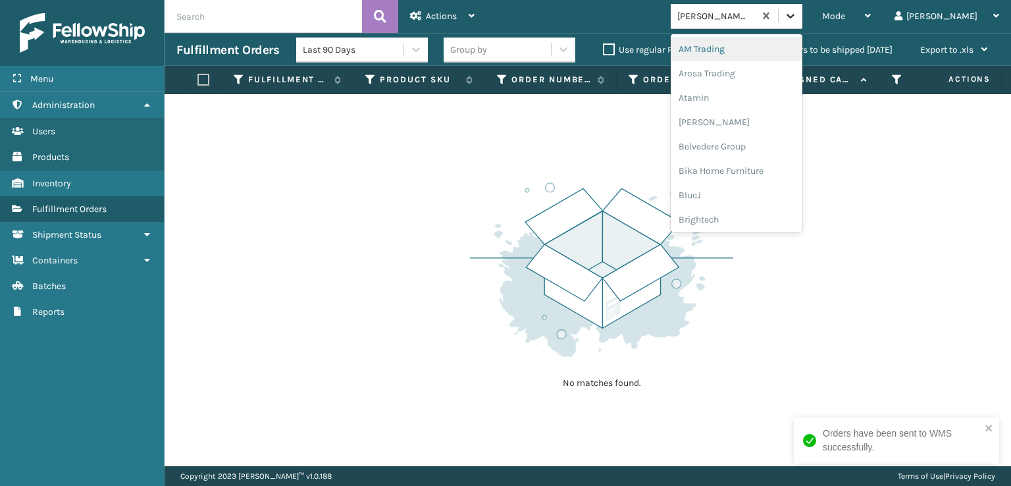
click at [797, 14] on icon at bounding box center [790, 15] width 13 height 13
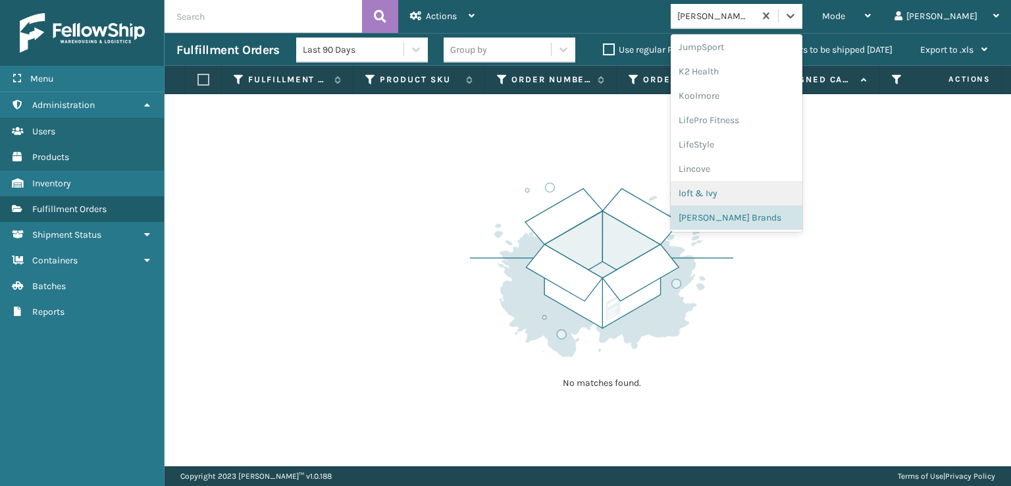
scroll to position [636, 0]
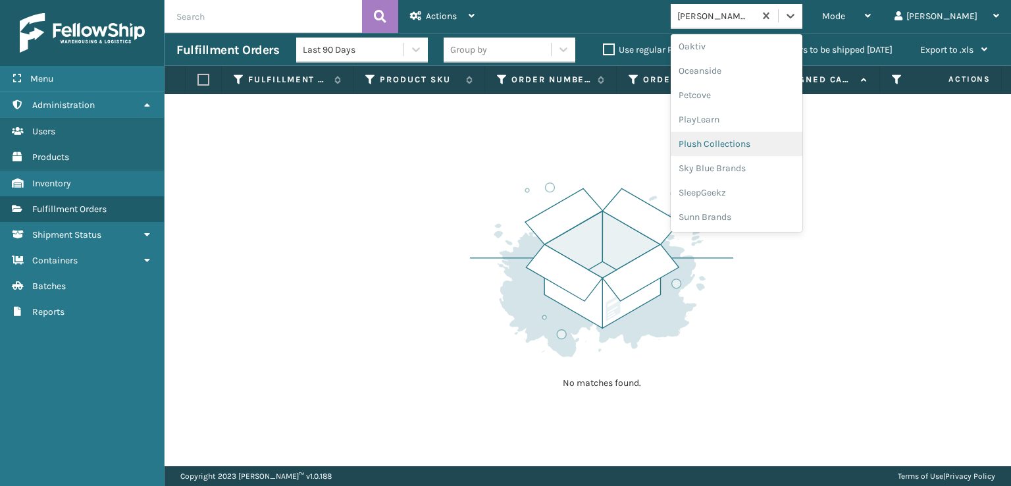
click at [752, 140] on div "Plush Collections" at bounding box center [737, 144] width 132 height 24
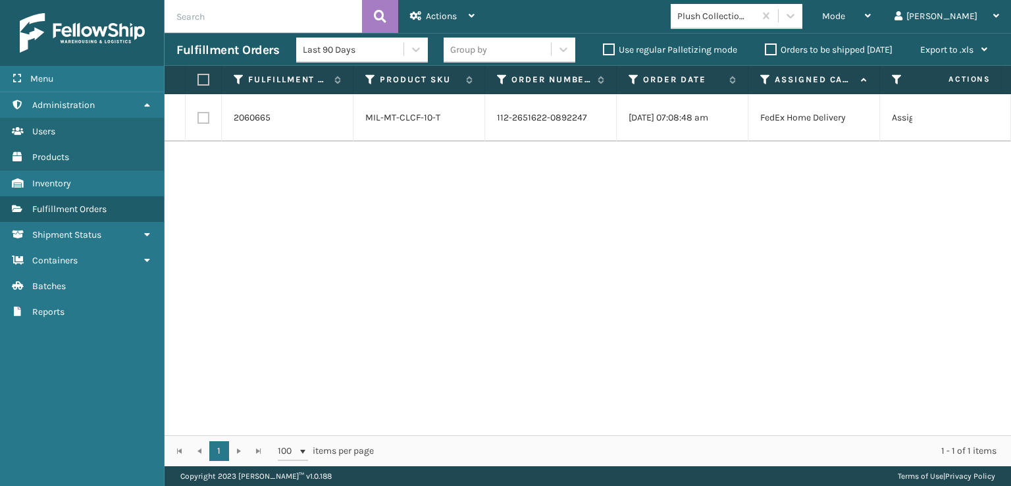
click at [201, 120] on label at bounding box center [203, 118] width 12 height 12
click at [198, 120] on input "checkbox" at bounding box center [197, 116] width 1 height 9
checkbox input "true"
click at [432, 16] on span "Actions" at bounding box center [441, 16] width 31 height 11
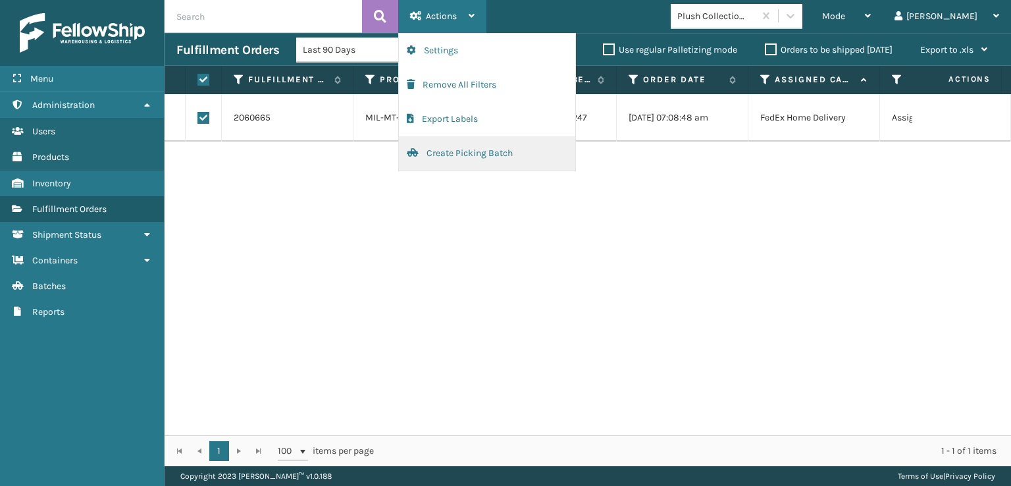
click at [448, 150] on button "Create Picking Batch" at bounding box center [487, 153] width 176 height 34
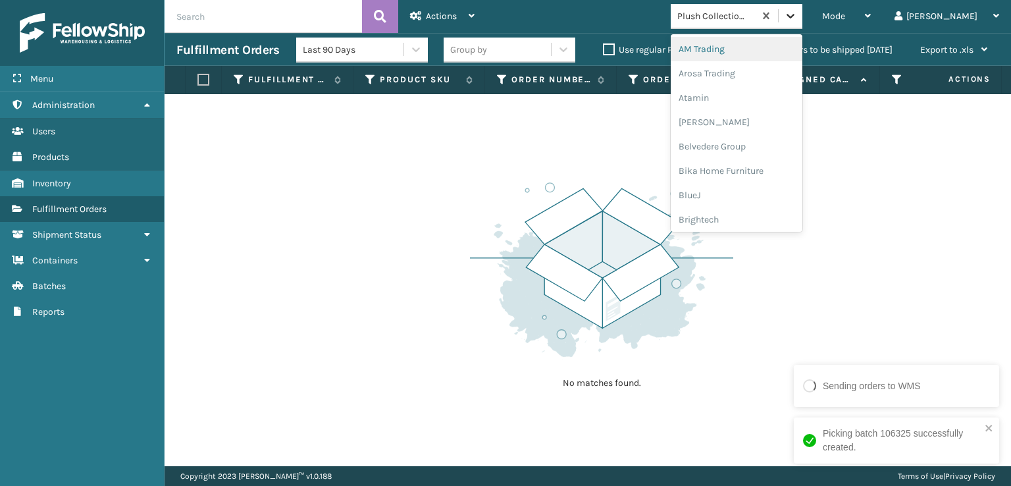
click at [802, 24] on div at bounding box center [791, 16] width 24 height 24
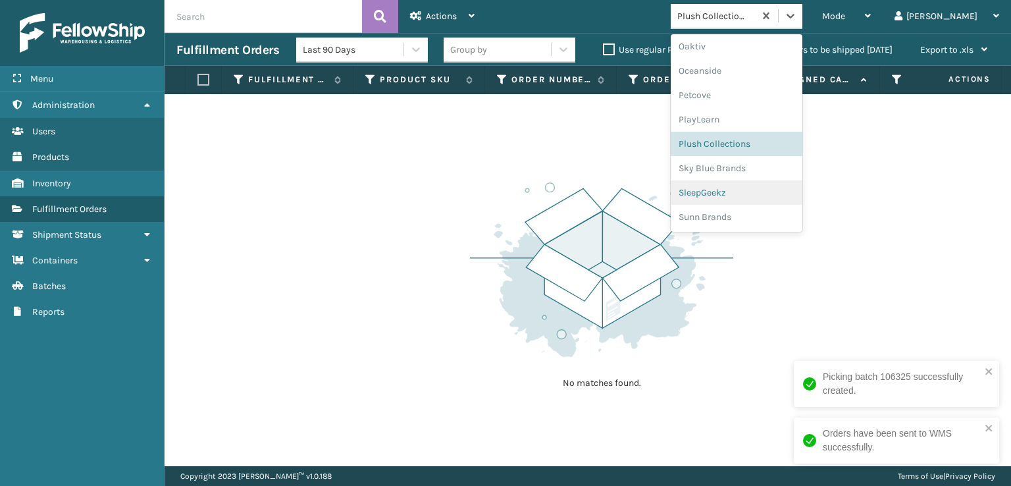
click at [746, 193] on div "SleepGeekz" at bounding box center [737, 192] width 132 height 24
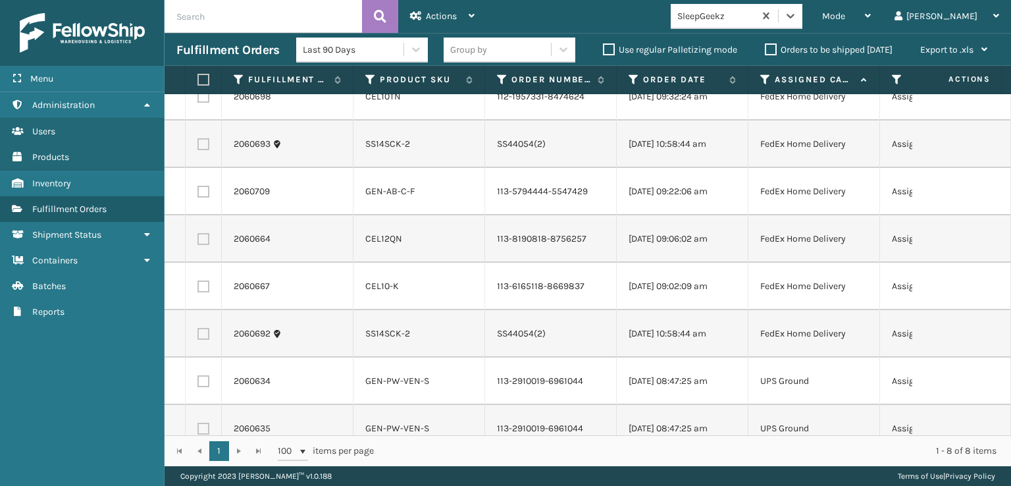
scroll to position [0, 0]
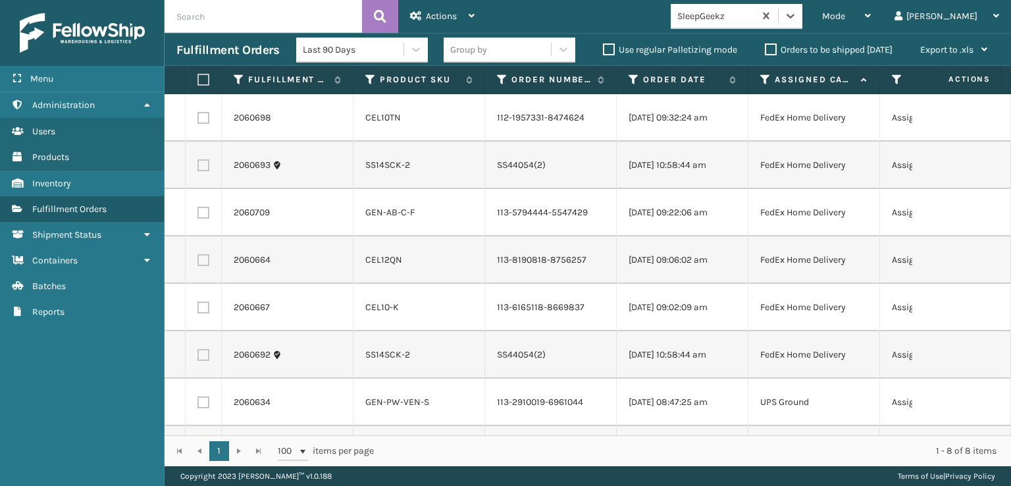
click at [201, 122] on label at bounding box center [203, 118] width 12 height 12
click at [198, 120] on input "checkbox" at bounding box center [197, 116] width 1 height 9
checkbox input "true"
click at [207, 171] on label at bounding box center [203, 165] width 12 height 12
click at [198, 168] on input "checkbox" at bounding box center [197, 163] width 1 height 9
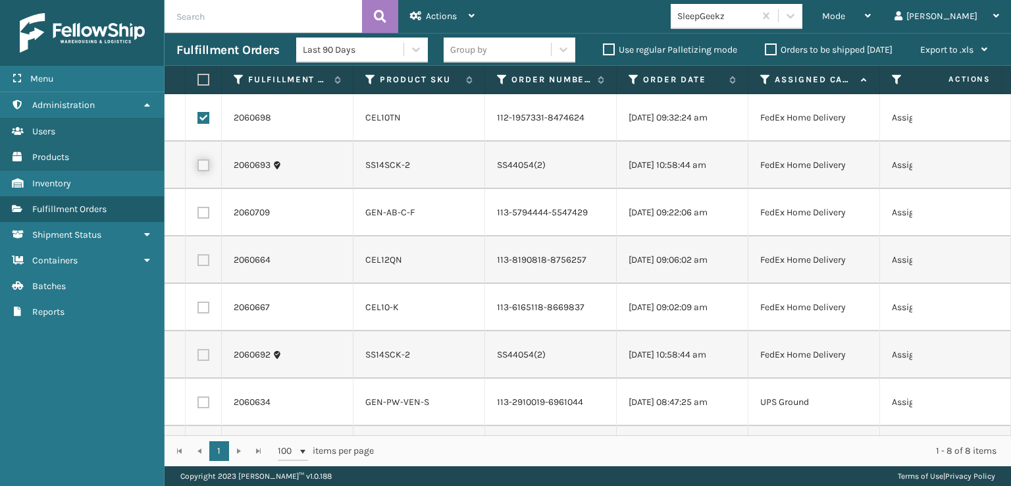
checkbox input "true"
click at [205, 219] on label at bounding box center [203, 213] width 12 height 12
click at [198, 215] on input "checkbox" at bounding box center [197, 211] width 1 height 9
checkbox input "true"
click at [205, 280] on td at bounding box center [204, 259] width 36 height 47
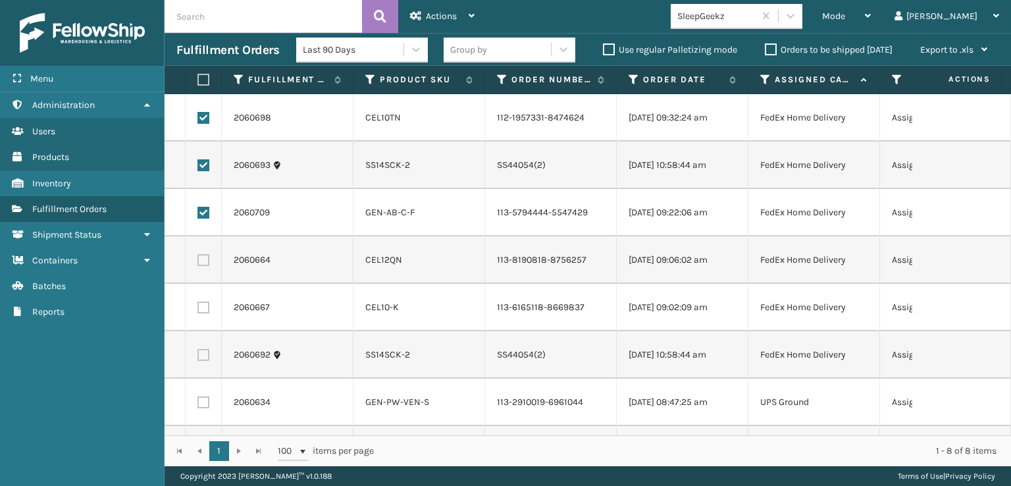
click at [205, 284] on td at bounding box center [204, 259] width 36 height 47
click at [203, 266] on label at bounding box center [203, 260] width 12 height 12
click at [198, 263] on input "checkbox" at bounding box center [197, 258] width 1 height 9
checkbox input "true"
click at [209, 331] on td at bounding box center [204, 307] width 36 height 47
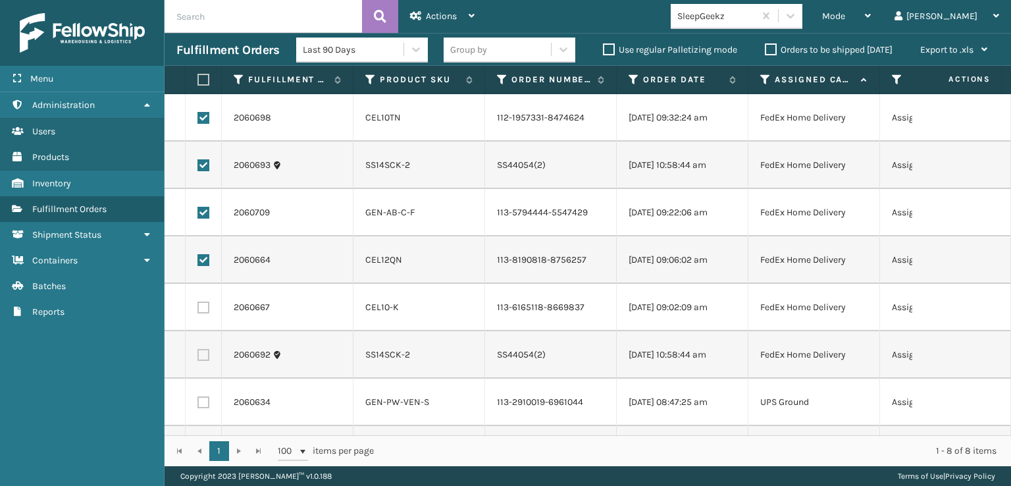
click at [204, 313] on label at bounding box center [203, 307] width 12 height 12
click at [198, 310] on input "checkbox" at bounding box center [197, 305] width 1 height 9
checkbox input "true"
click at [205, 361] on label at bounding box center [203, 355] width 12 height 12
click at [198, 357] on input "checkbox" at bounding box center [197, 353] width 1 height 9
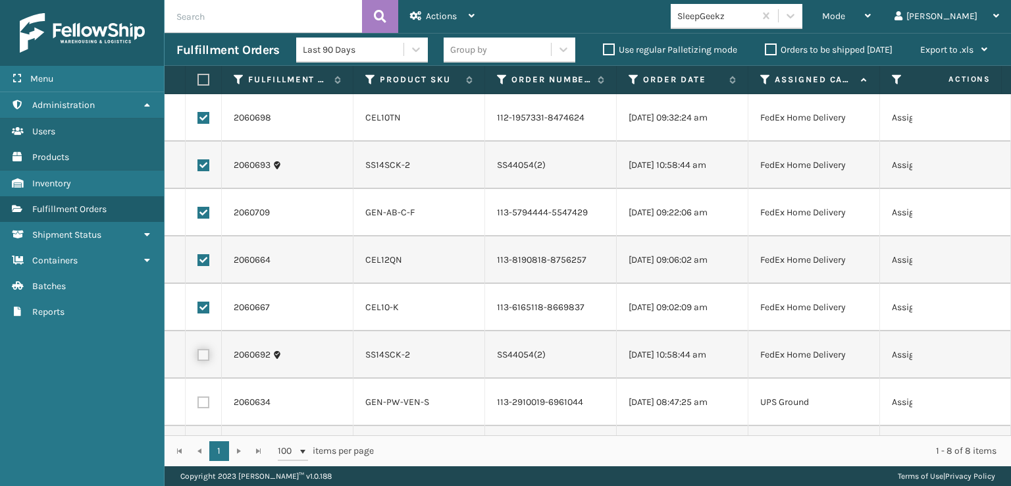
checkbox input "true"
click at [456, 3] on div "Actions" at bounding box center [442, 16] width 65 height 33
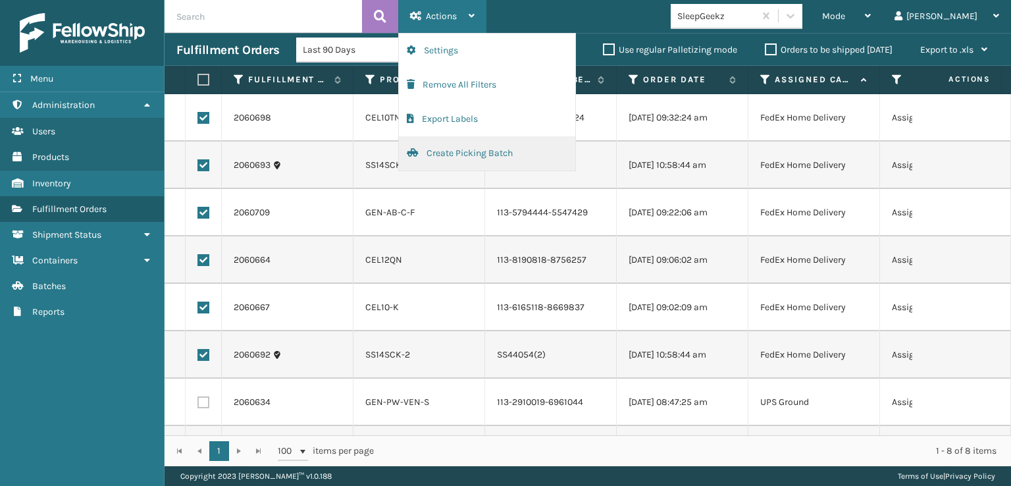
click at [455, 152] on button "Create Picking Batch" at bounding box center [487, 153] width 176 height 34
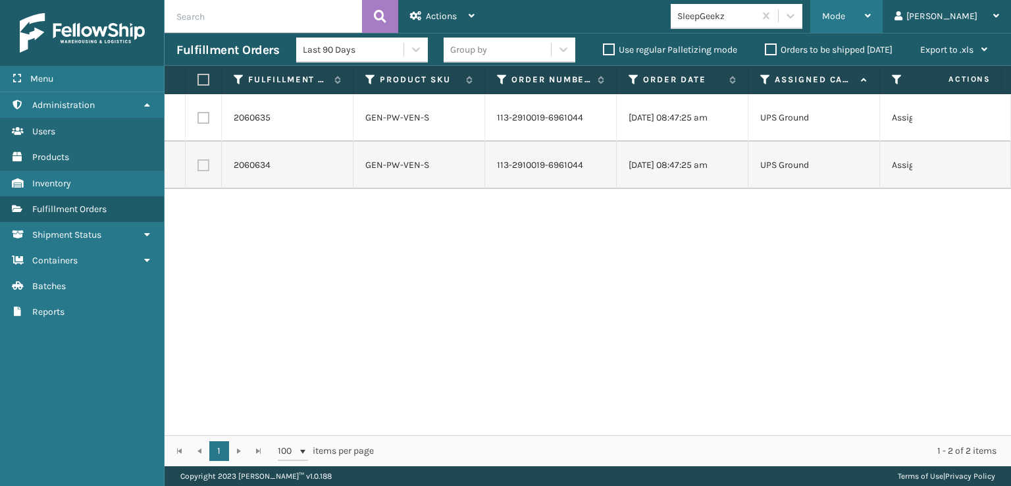
click at [845, 13] on span "Mode" at bounding box center [833, 16] width 23 height 11
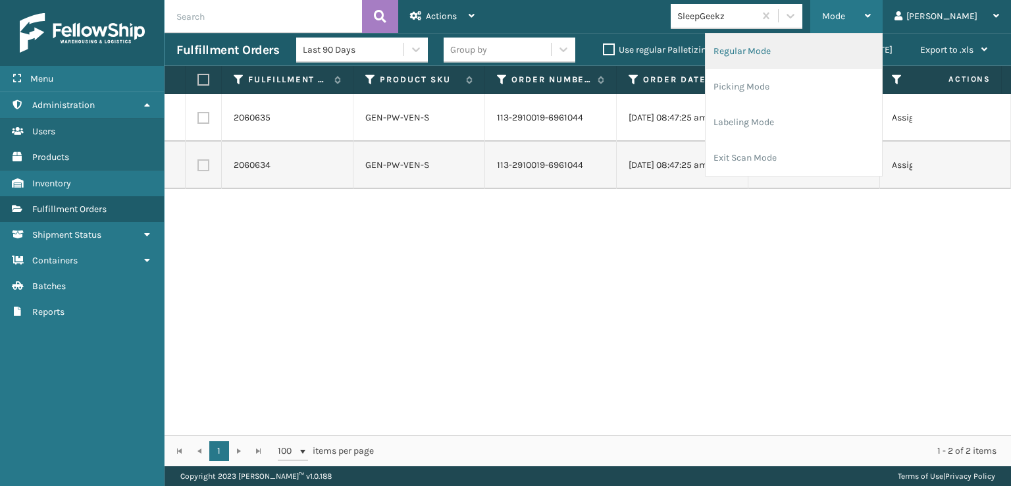
click at [783, 49] on li "Regular Mode" at bounding box center [794, 52] width 176 height 36
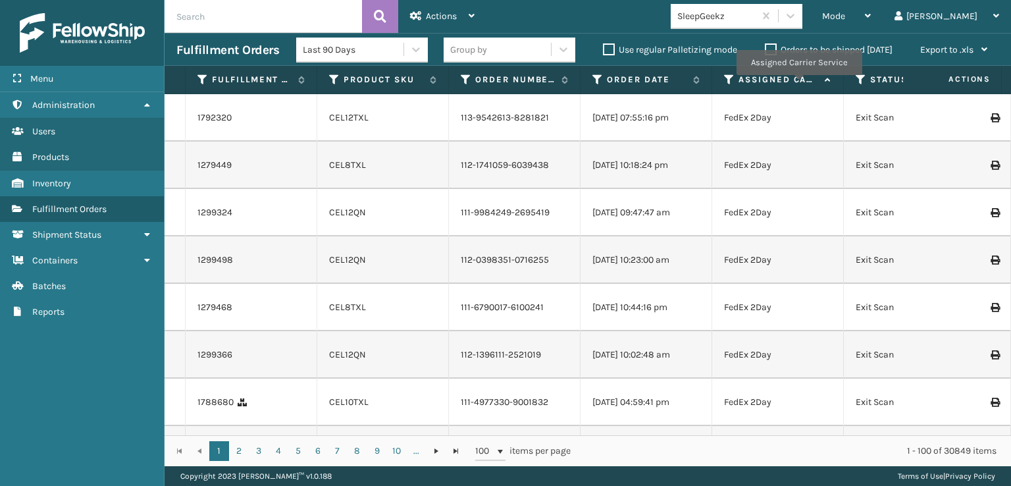
click at [861, 79] on icon at bounding box center [861, 80] width 11 height 12
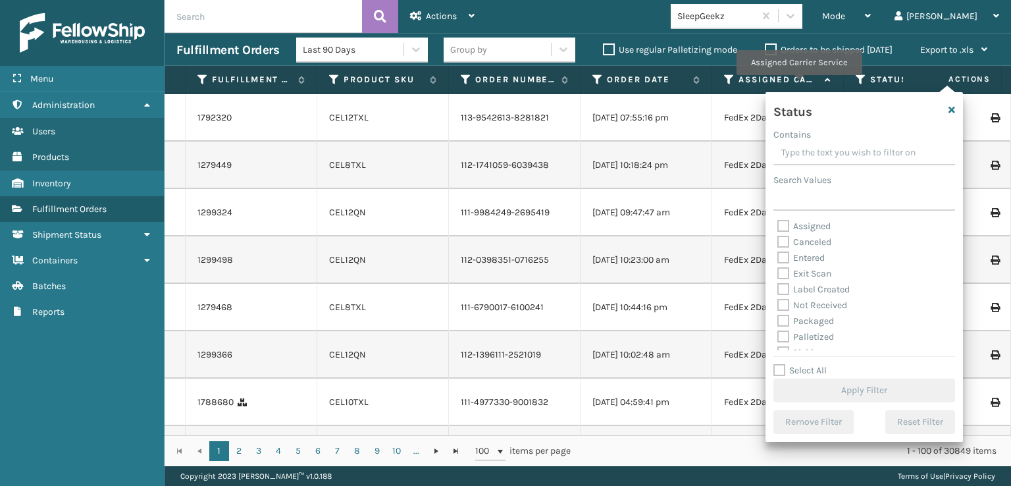
scroll to position [66, 0]
click at [782, 288] on label "Picking" at bounding box center [800, 286] width 47 height 11
click at [778, 288] on input "Picking" at bounding box center [777, 283] width 1 height 9
checkbox input "true"
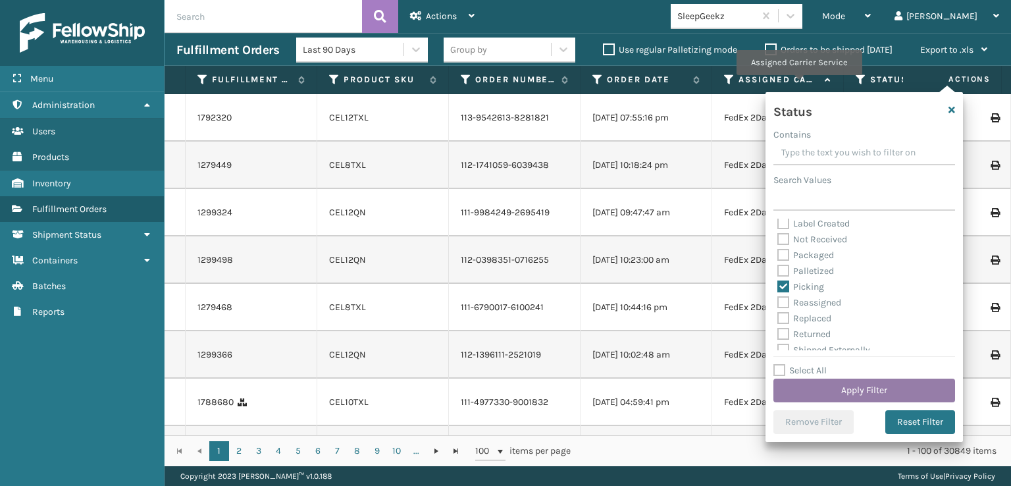
click at [837, 390] on button "Apply Filter" at bounding box center [864, 391] width 182 height 24
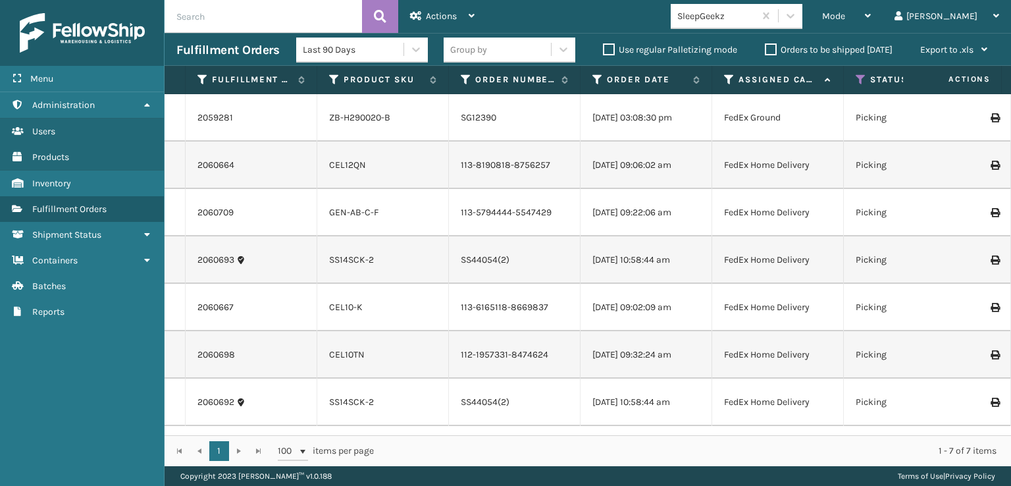
scroll to position [55, 0]
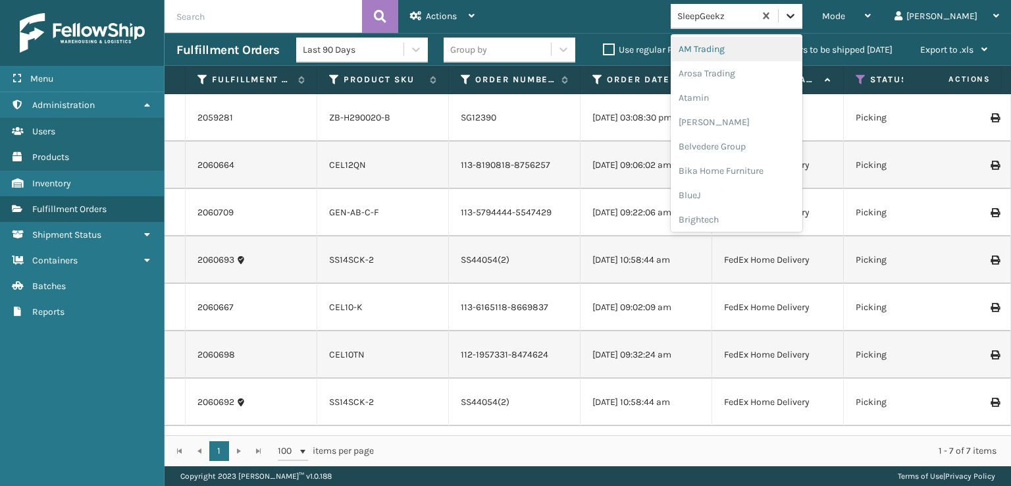
click at [797, 9] on icon at bounding box center [790, 15] width 13 height 13
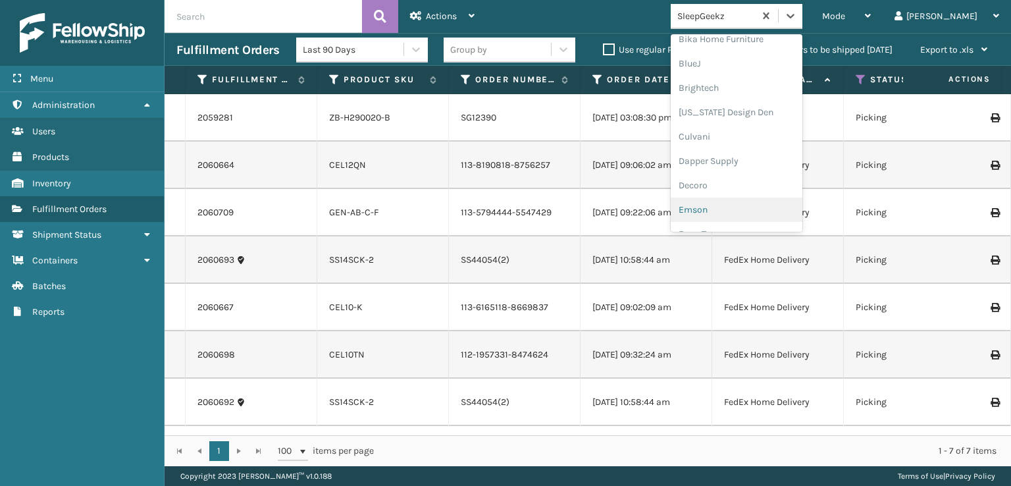
scroll to position [197, 0]
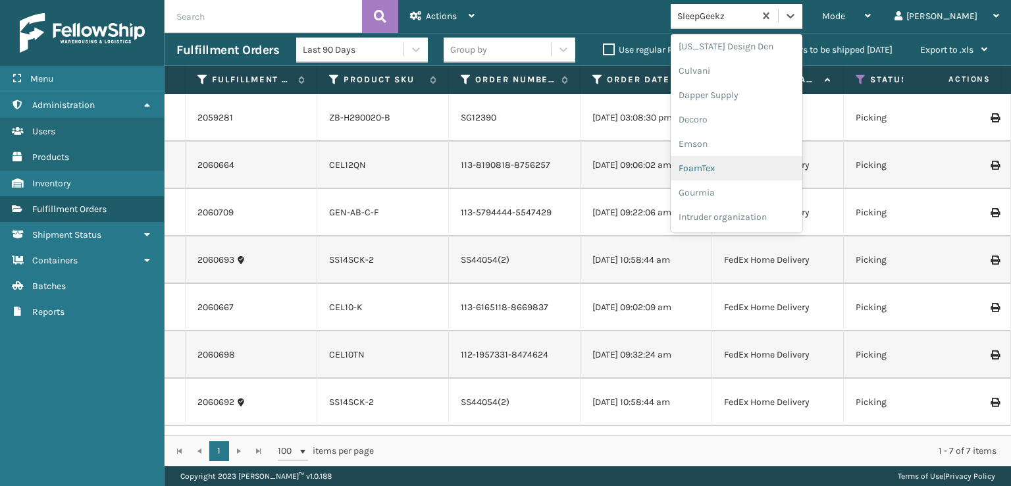
click at [748, 167] on div "FoamTex" at bounding box center [737, 168] width 132 height 24
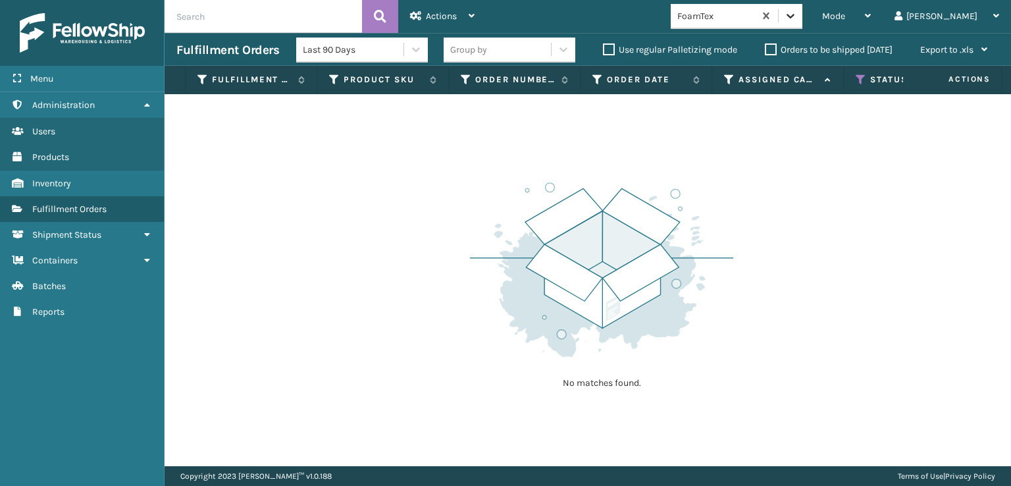
click at [795, 16] on icon at bounding box center [791, 16] width 8 height 5
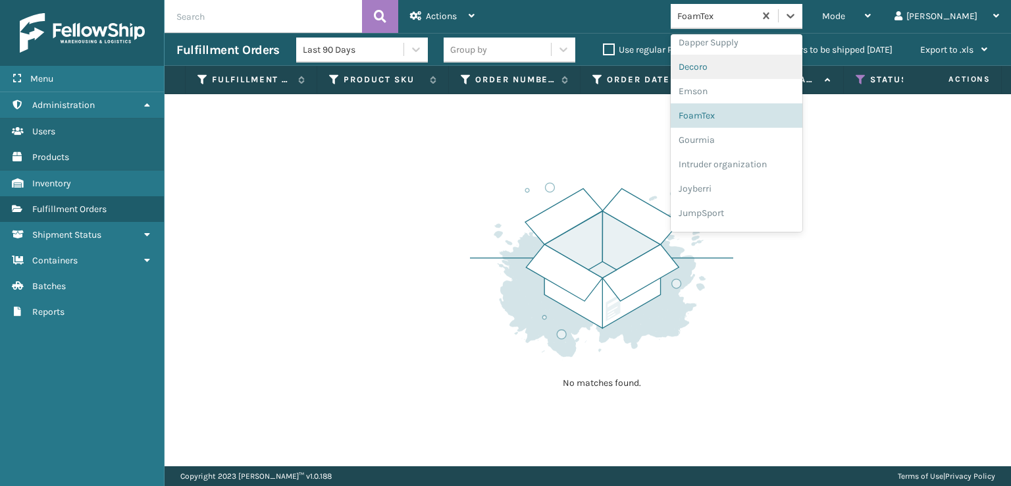
scroll to position [416, 0]
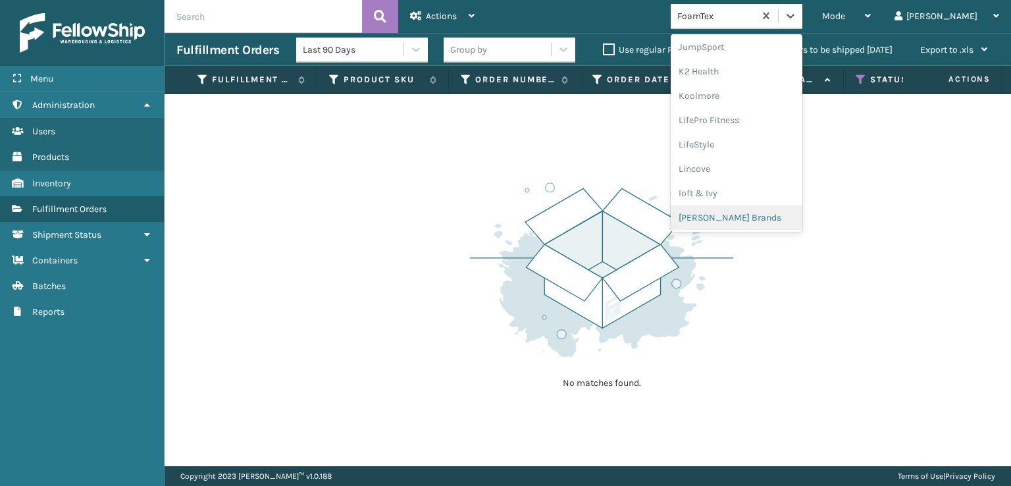
click at [754, 213] on div "[PERSON_NAME] Brands" at bounding box center [737, 217] width 132 height 24
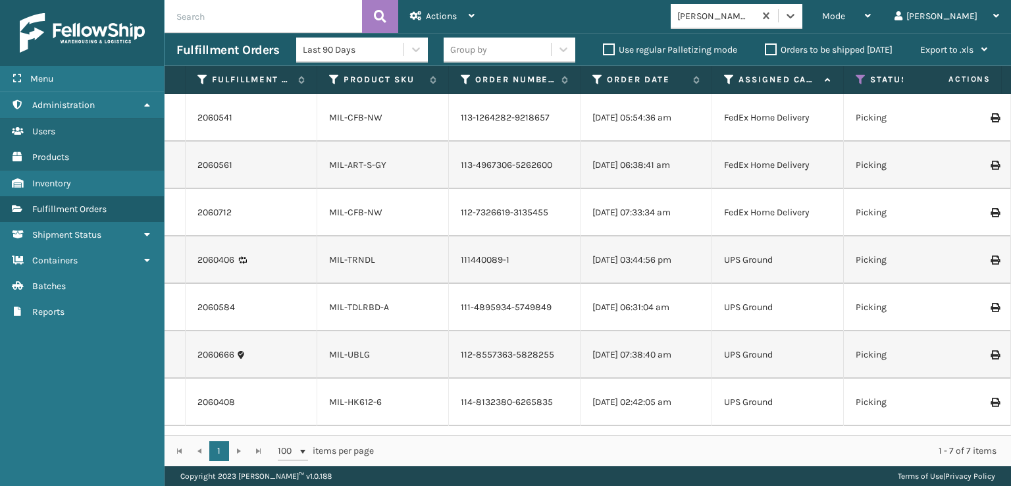
scroll to position [0, 0]
click at [797, 14] on icon at bounding box center [790, 15] width 13 height 13
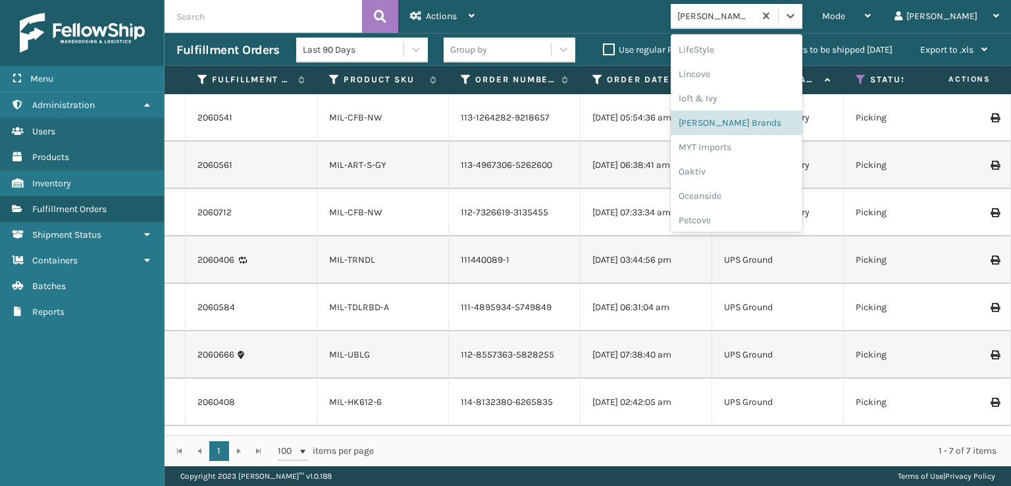
scroll to position [614, 0]
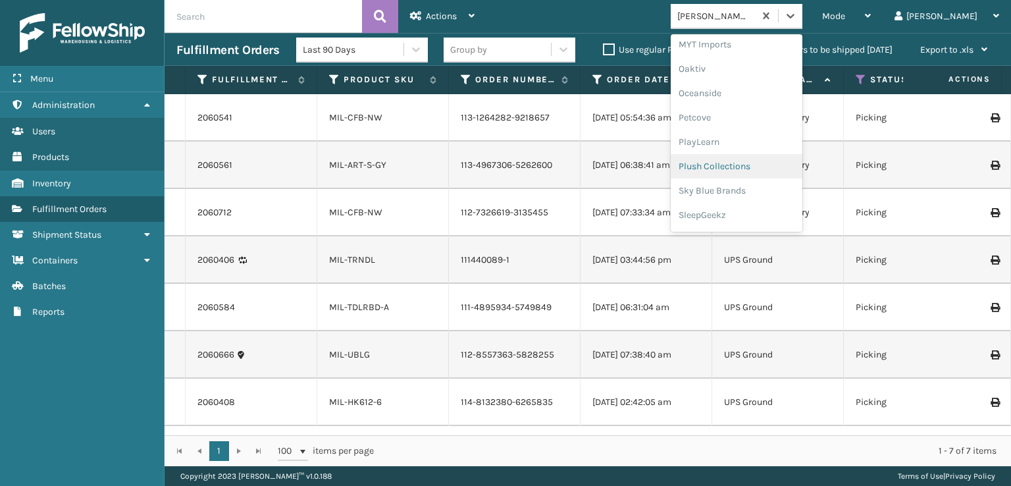
click at [746, 164] on div "Plush Collections" at bounding box center [737, 166] width 132 height 24
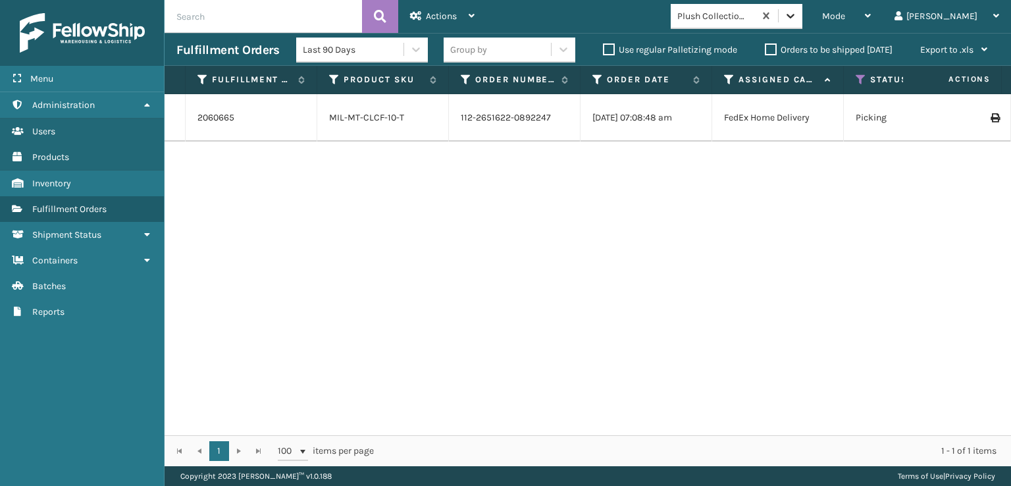
click at [797, 15] on icon at bounding box center [790, 15] width 13 height 13
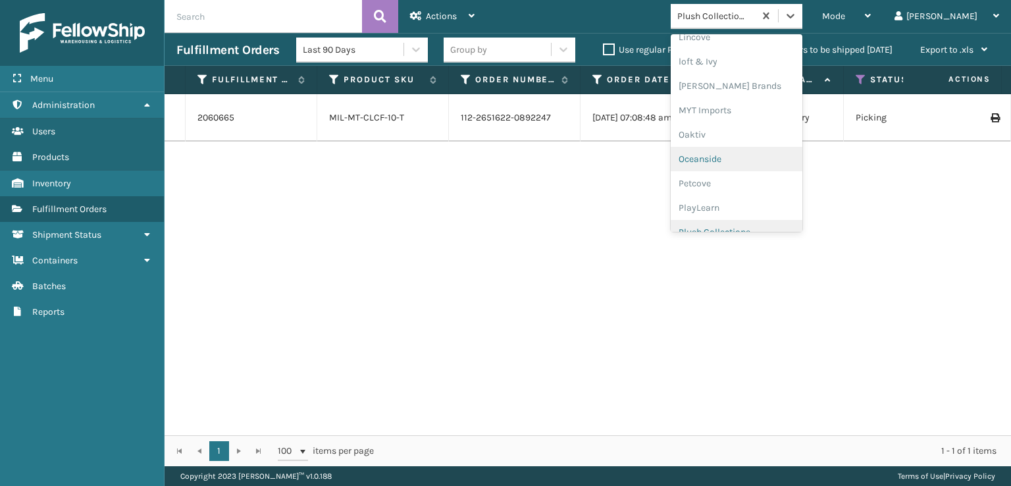
scroll to position [636, 0]
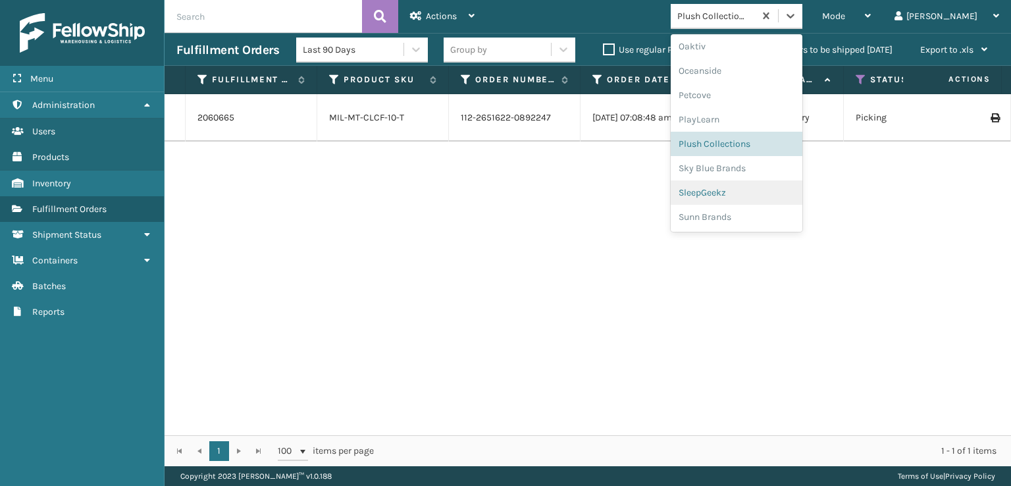
click at [758, 189] on div "SleepGeekz" at bounding box center [737, 192] width 132 height 24
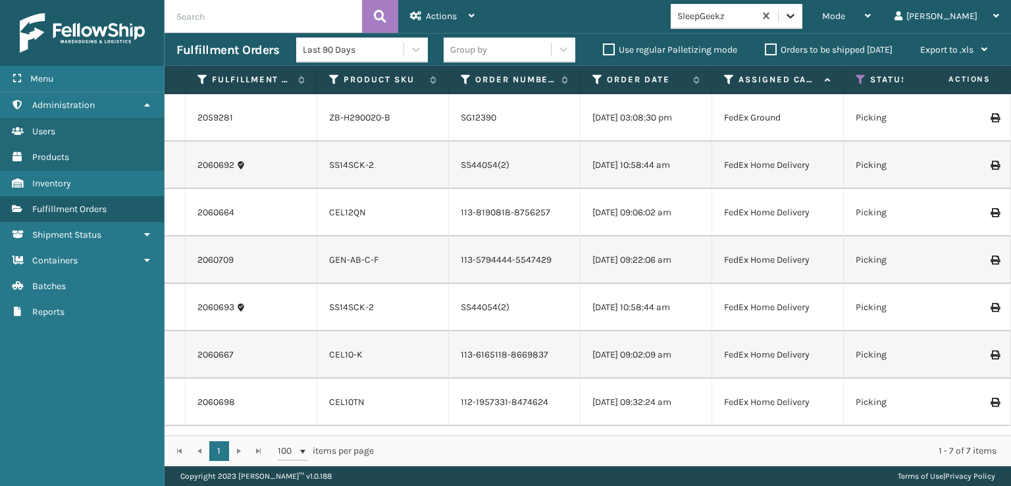
click at [795, 16] on icon at bounding box center [791, 16] width 8 height 5
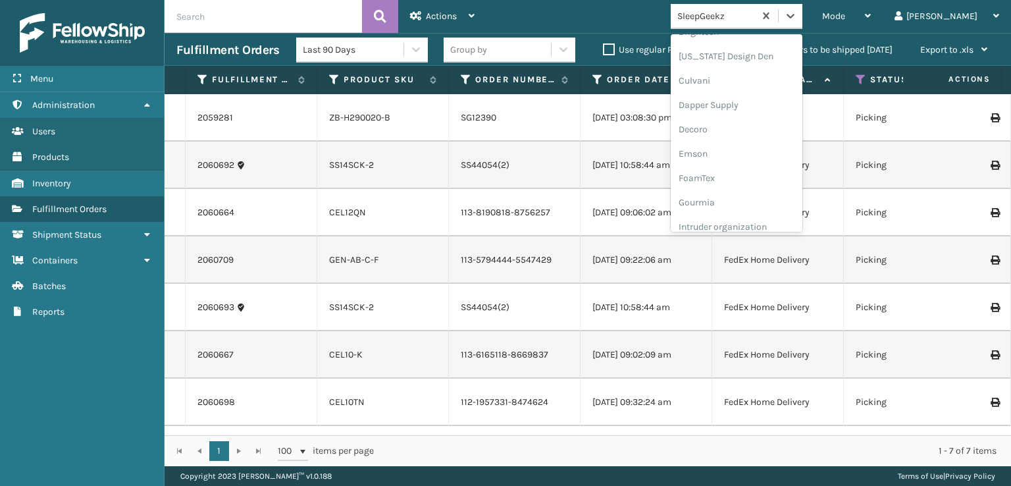
scroll to position [197, 0]
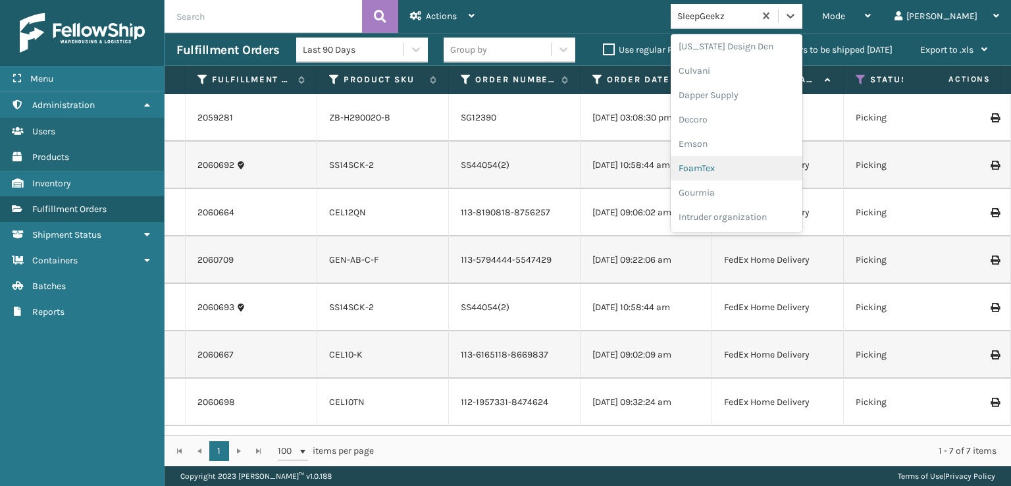
click at [737, 170] on div "FoamTex" at bounding box center [737, 168] width 132 height 24
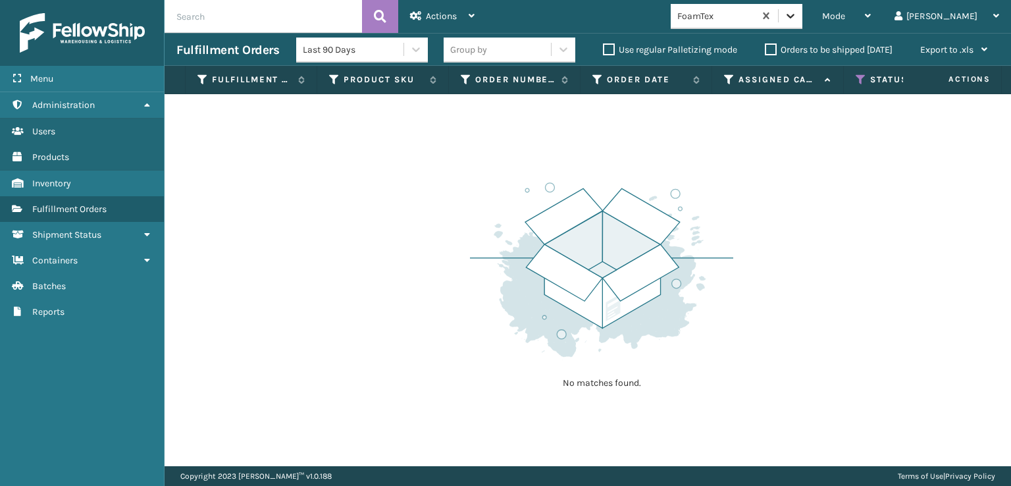
click at [802, 22] on div at bounding box center [791, 16] width 24 height 24
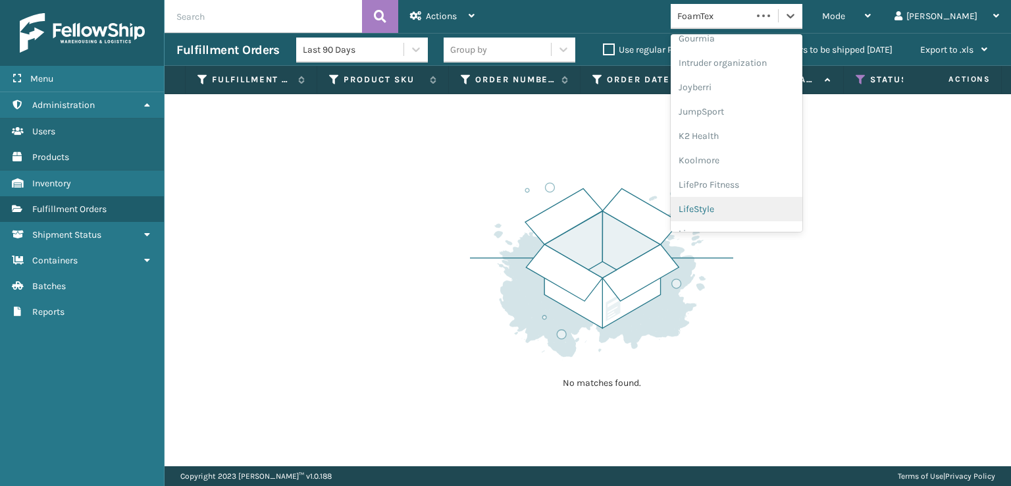
scroll to position [416, 0]
click at [749, 217] on div "[PERSON_NAME] Brands" at bounding box center [737, 217] width 132 height 24
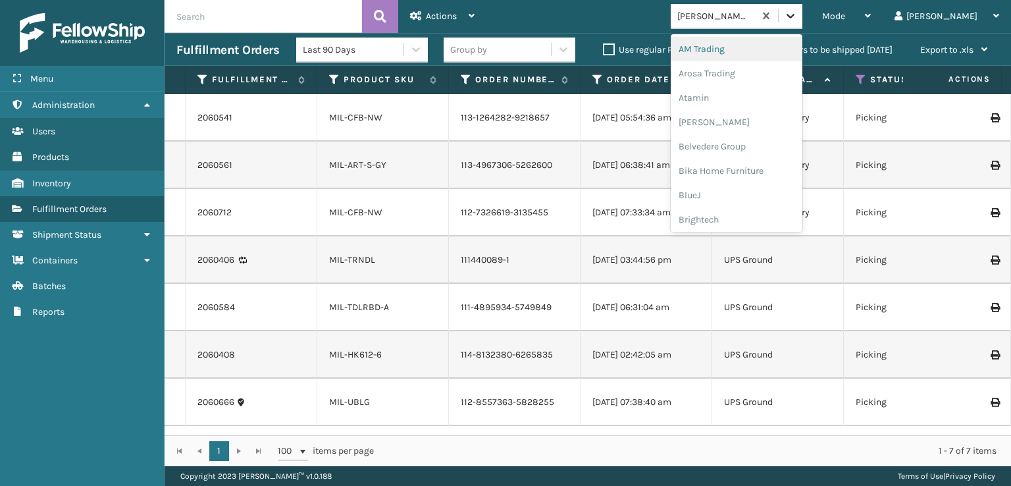
click at [797, 19] on icon at bounding box center [790, 15] width 13 height 13
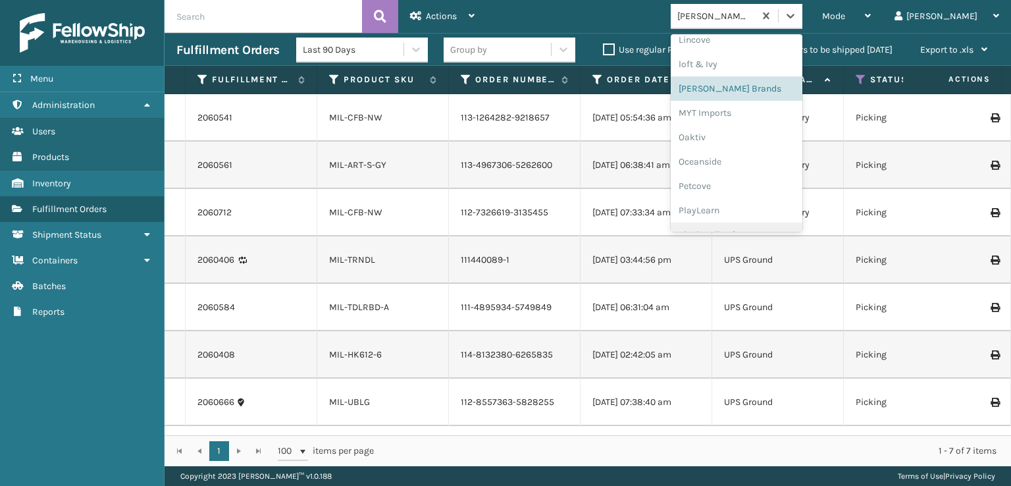
scroll to position [636, 0]
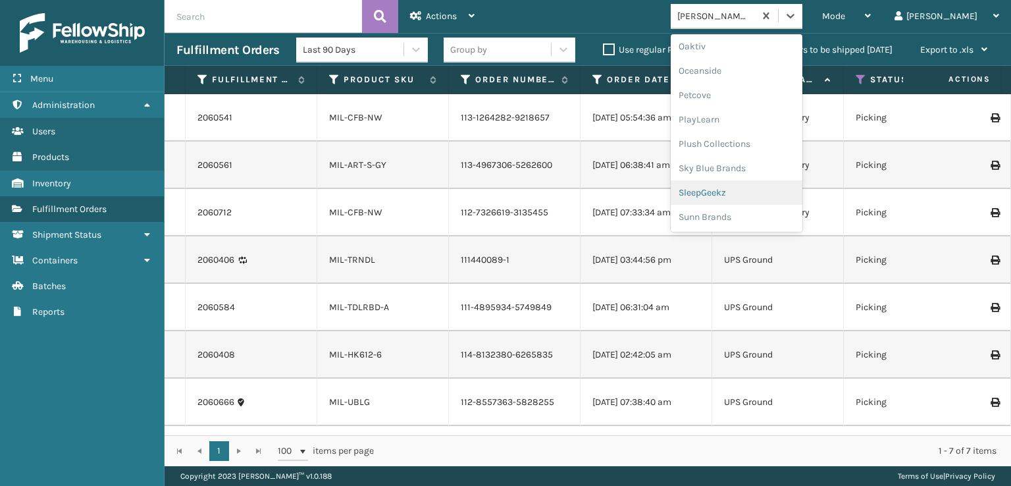
click at [752, 192] on div "SleepGeekz" at bounding box center [737, 192] width 132 height 24
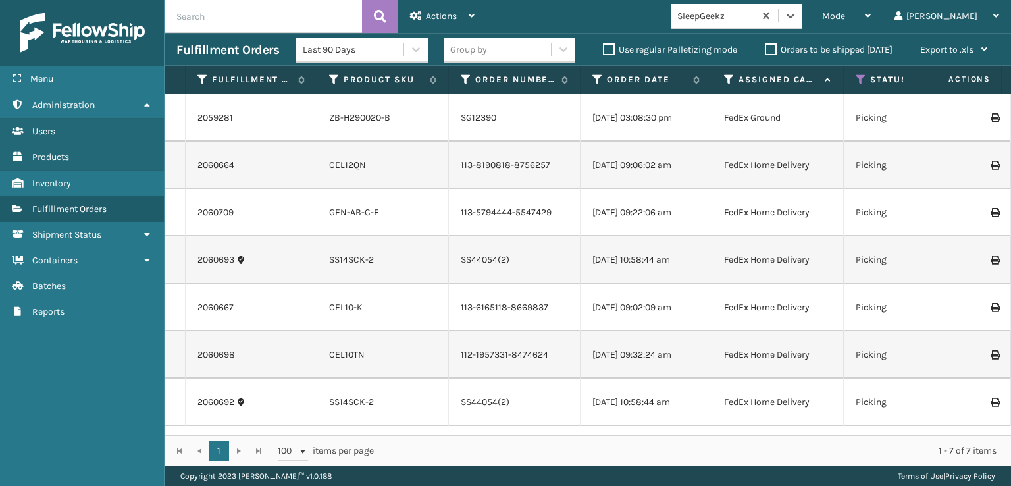
scroll to position [0, 0]
click at [194, 14] on input "text" at bounding box center [263, 16] width 197 height 33
type input "884034608310"
drag, startPoint x: 890, startPoint y: 16, endPoint x: 890, endPoint y: 30, distance: 13.8
click at [845, 16] on span "Mode" at bounding box center [833, 16] width 23 height 11
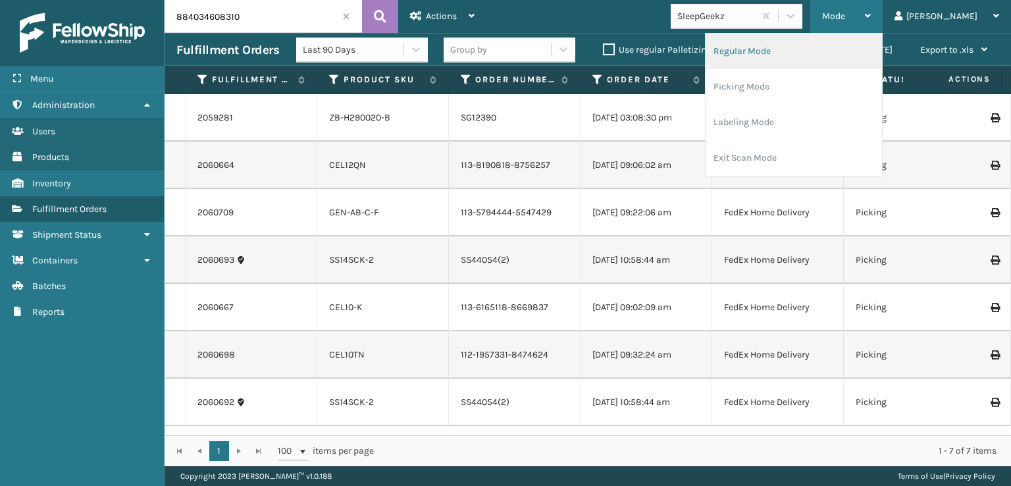
click at [790, 53] on li "Regular Mode" at bounding box center [794, 52] width 176 height 36
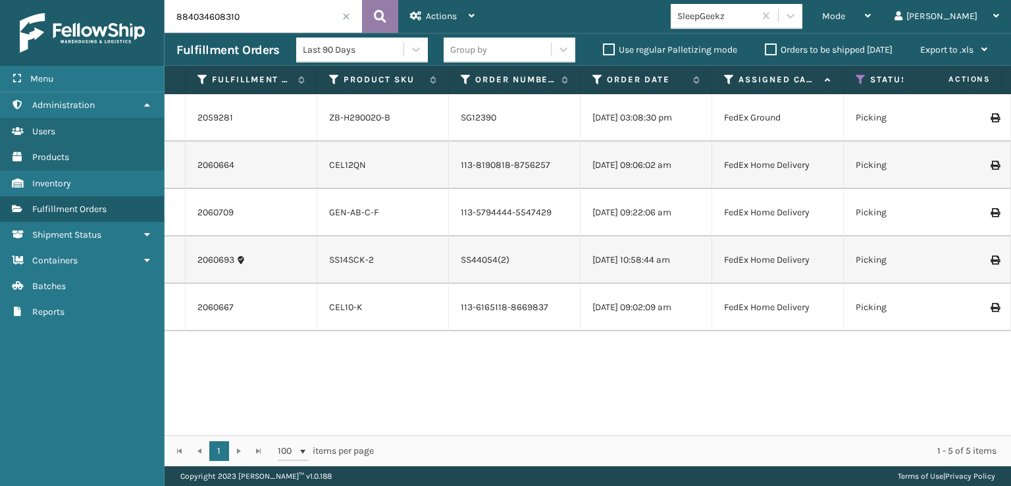
click at [379, 22] on icon at bounding box center [380, 17] width 13 height 20
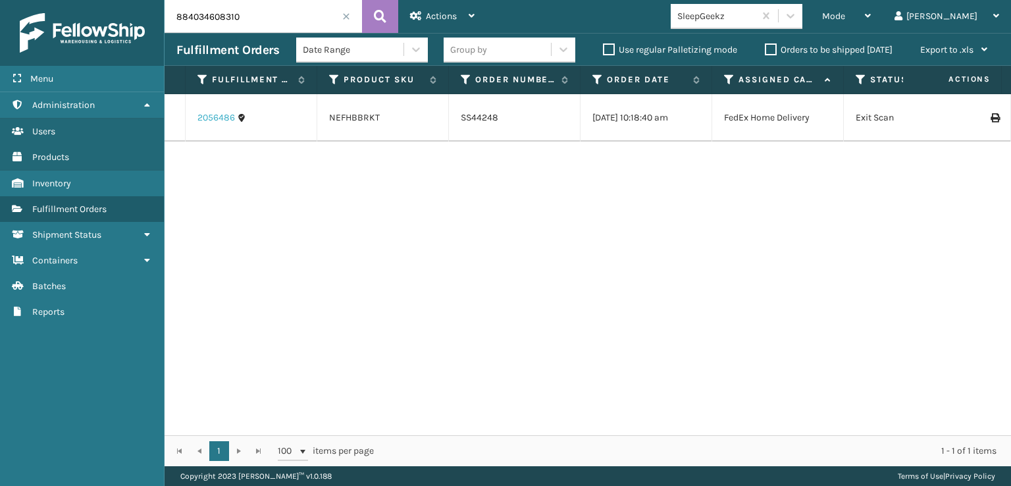
click at [213, 122] on link "2056486" at bounding box center [216, 117] width 38 height 13
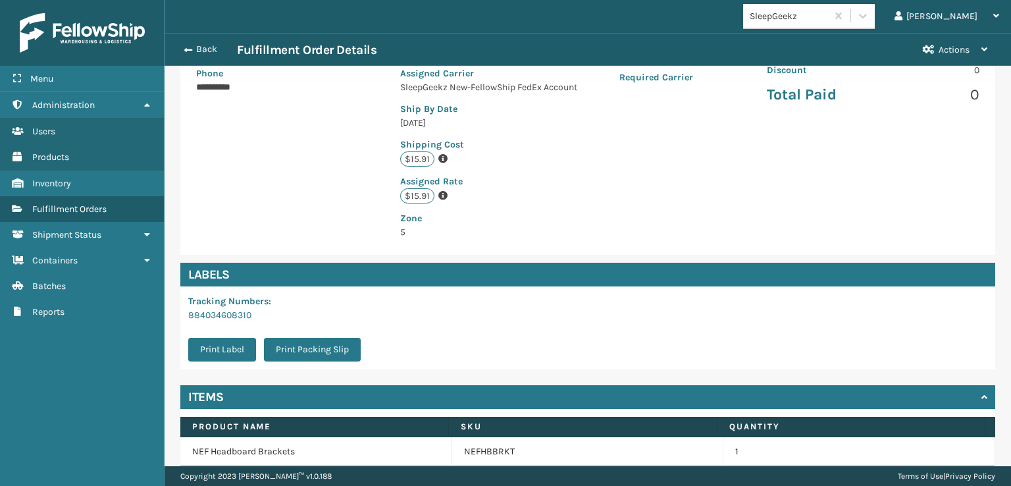
scroll to position [263, 0]
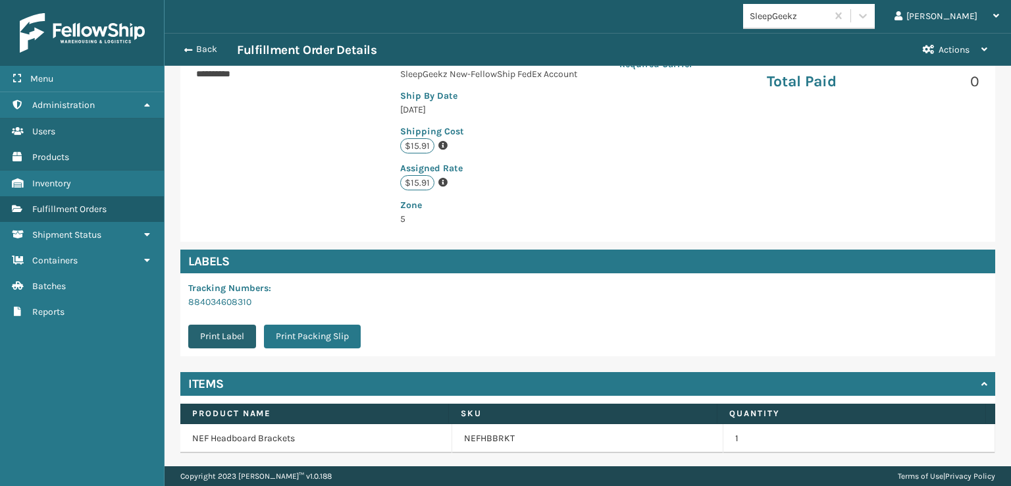
click at [221, 339] on button "Print Label" at bounding box center [222, 337] width 68 height 24
click at [196, 53] on button "Back" at bounding box center [206, 49] width 61 height 12
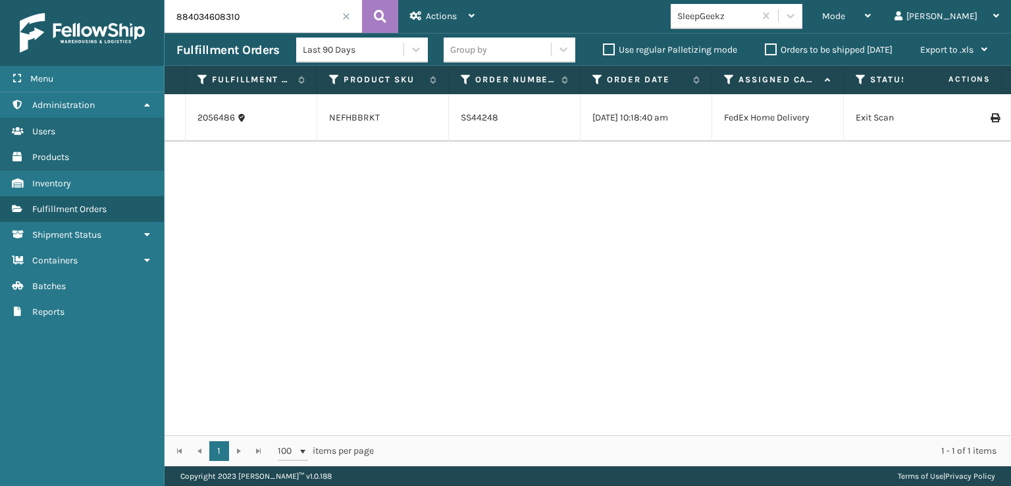
click at [345, 18] on span at bounding box center [346, 17] width 8 height 8
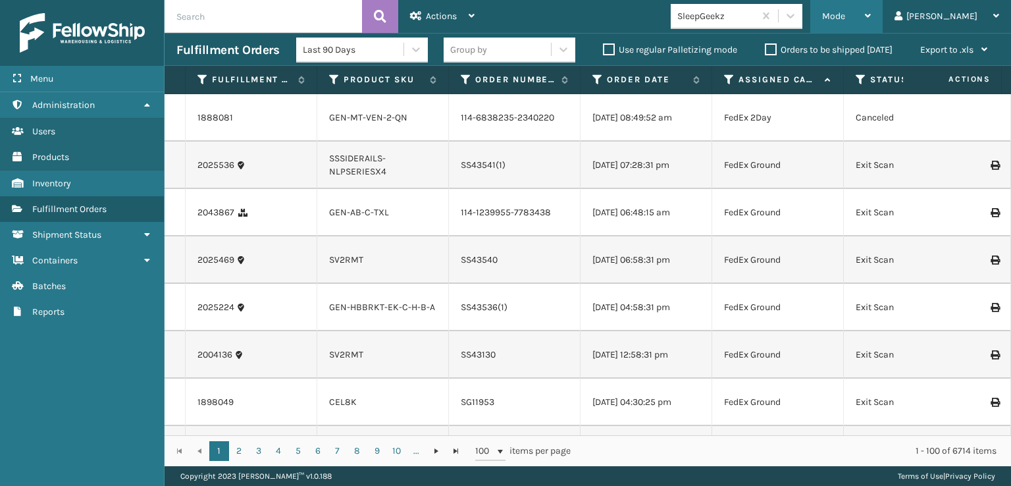
click at [845, 11] on span "Mode" at bounding box center [833, 16] width 23 height 11
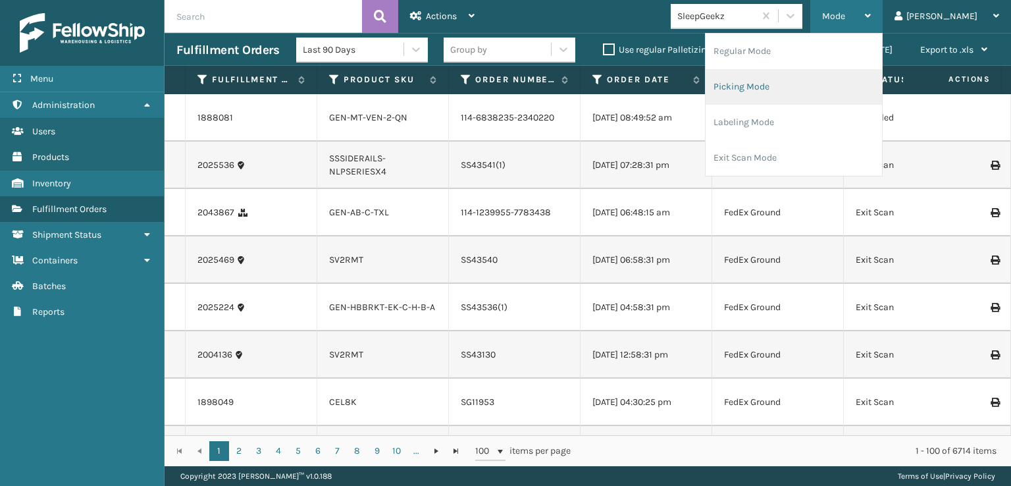
click at [798, 85] on li "Picking Mode" at bounding box center [794, 87] width 176 height 36
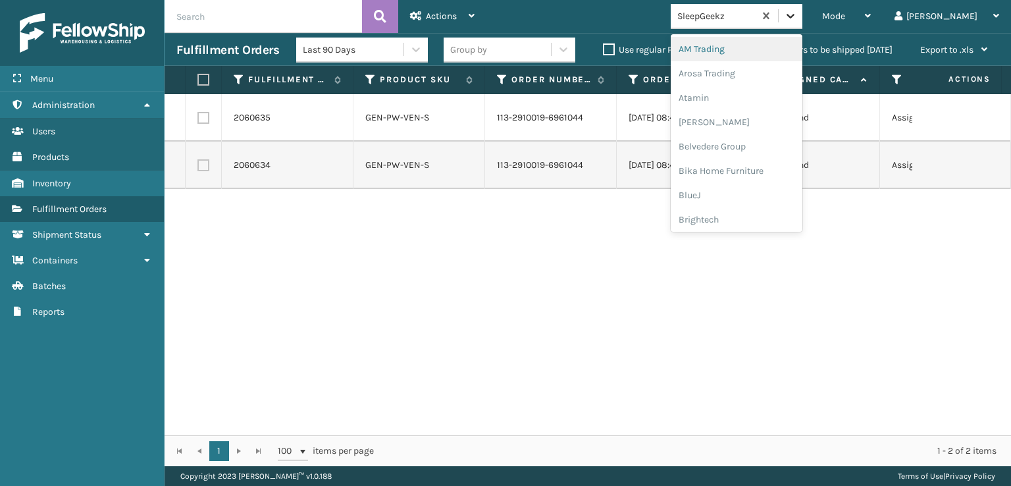
click at [797, 19] on icon at bounding box center [790, 15] width 13 height 13
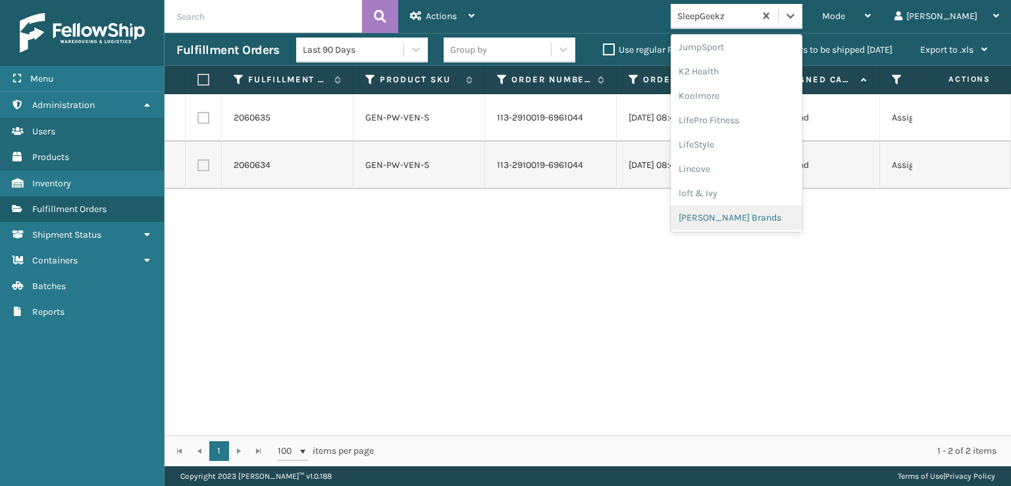
click at [756, 217] on div "[PERSON_NAME] Brands" at bounding box center [737, 217] width 132 height 24
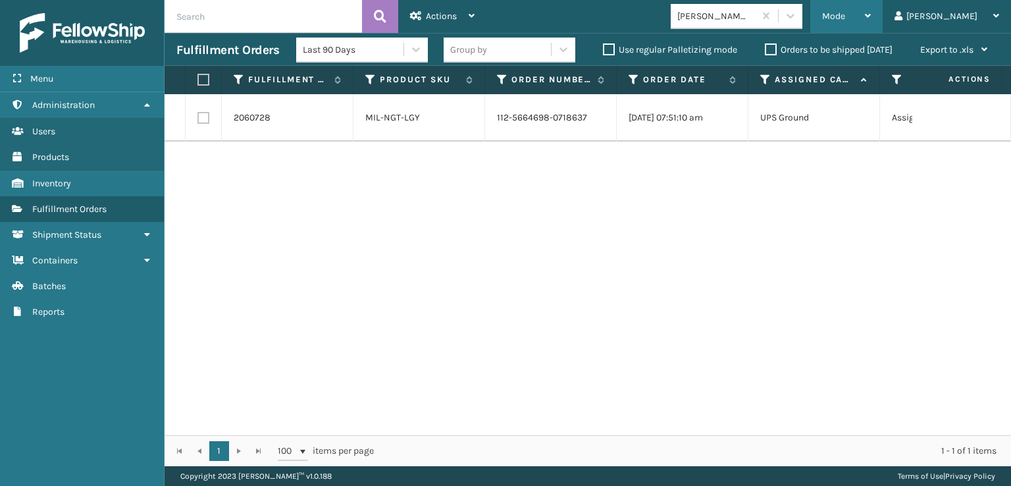
click at [845, 14] on span "Mode" at bounding box center [833, 16] width 23 height 11
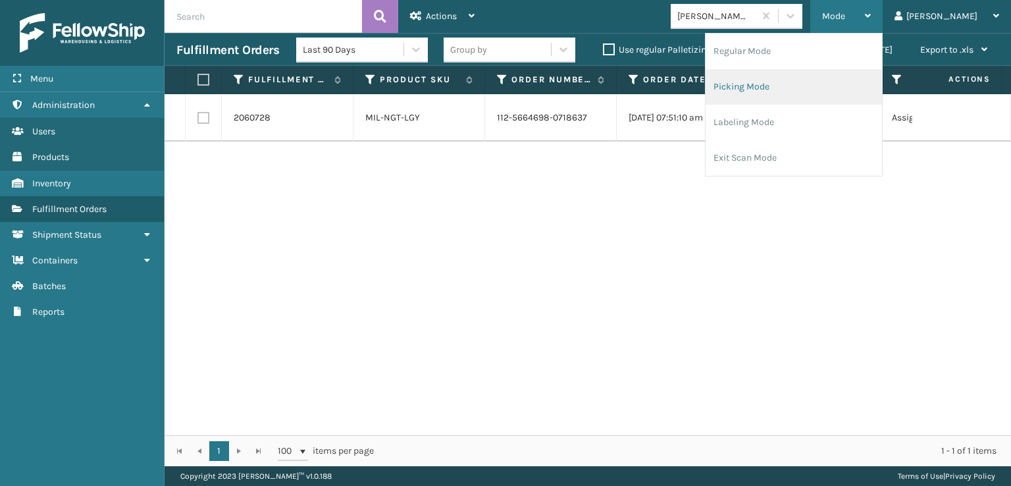
click at [783, 90] on li "Picking Mode" at bounding box center [794, 87] width 176 height 36
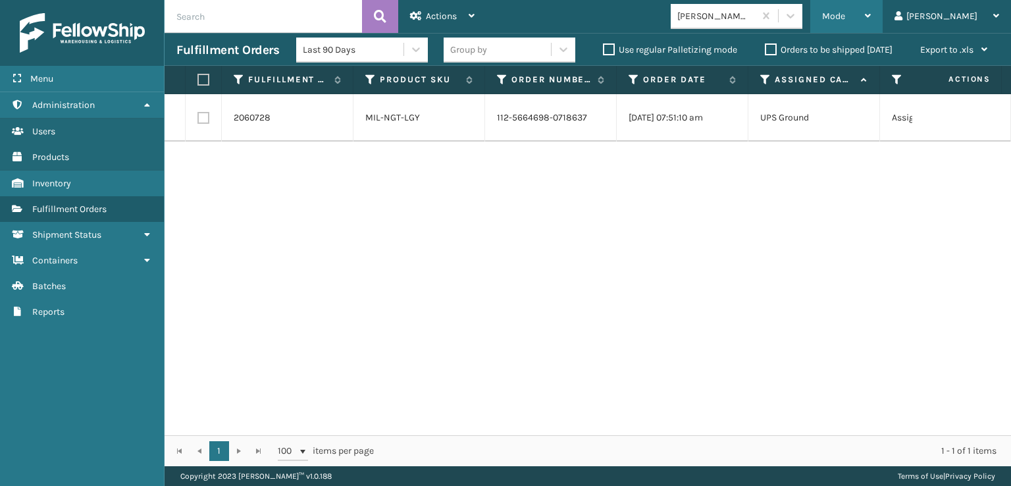
click at [845, 18] on span "Mode" at bounding box center [833, 16] width 23 height 11
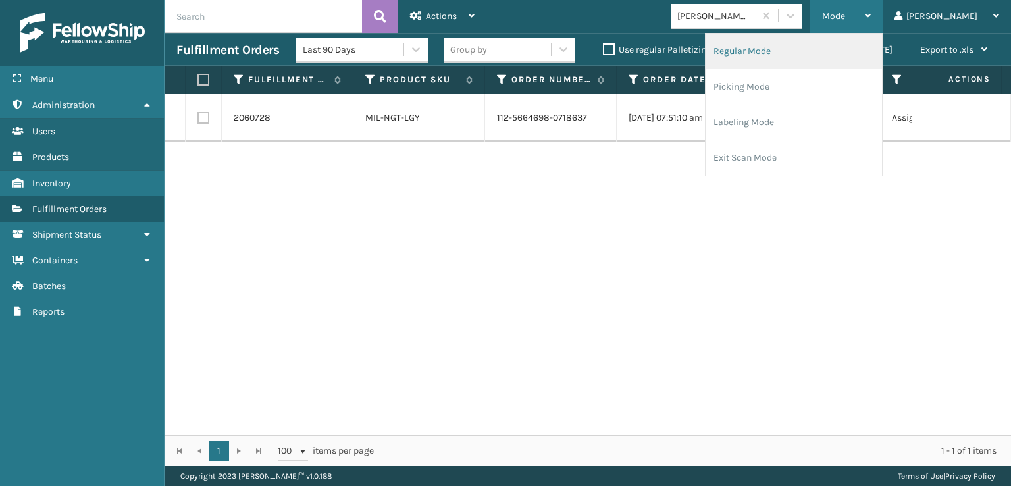
click at [806, 50] on li "Regular Mode" at bounding box center [794, 52] width 176 height 36
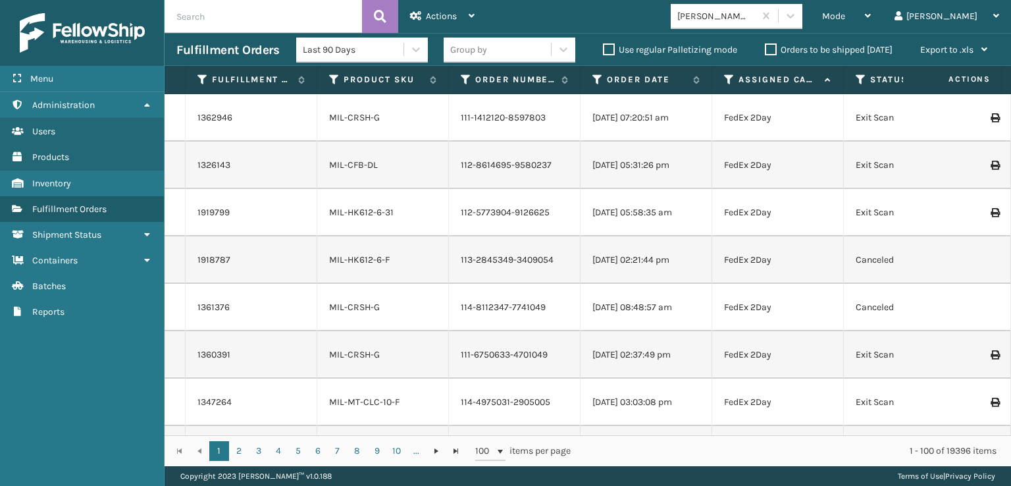
click at [860, 77] on icon at bounding box center [861, 80] width 11 height 12
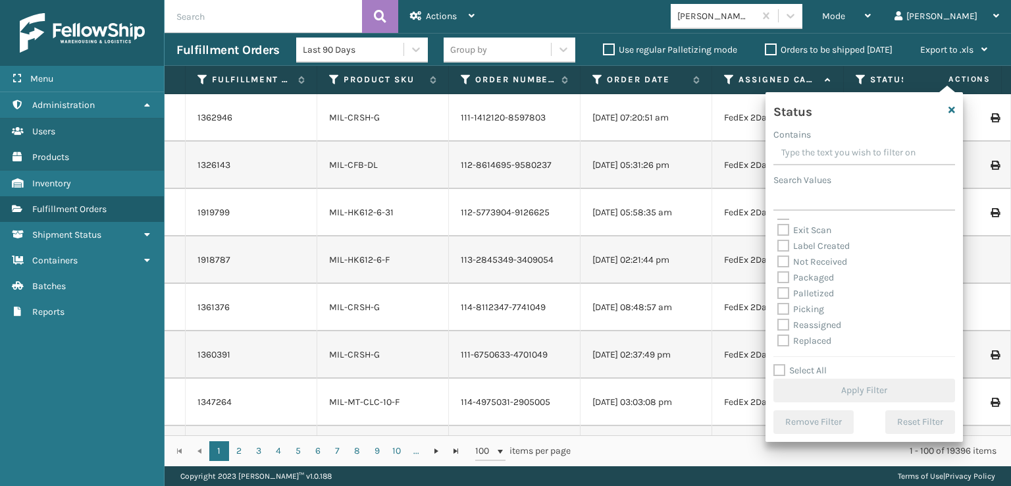
scroll to position [66, 0]
click at [784, 290] on label "Picking" at bounding box center [800, 286] width 47 height 11
click at [778, 288] on input "Picking" at bounding box center [777, 283] width 1 height 9
checkbox input "true"
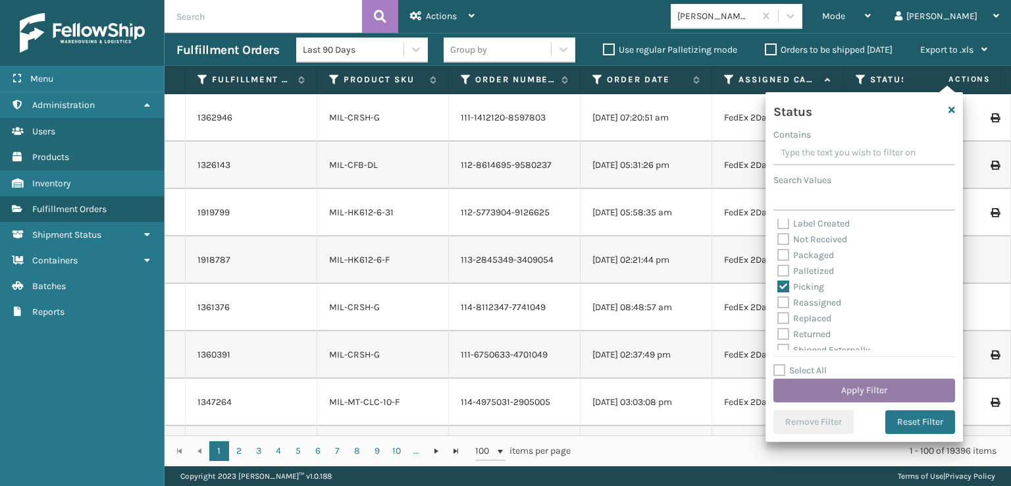
click at [807, 384] on button "Apply Filter" at bounding box center [864, 391] width 182 height 24
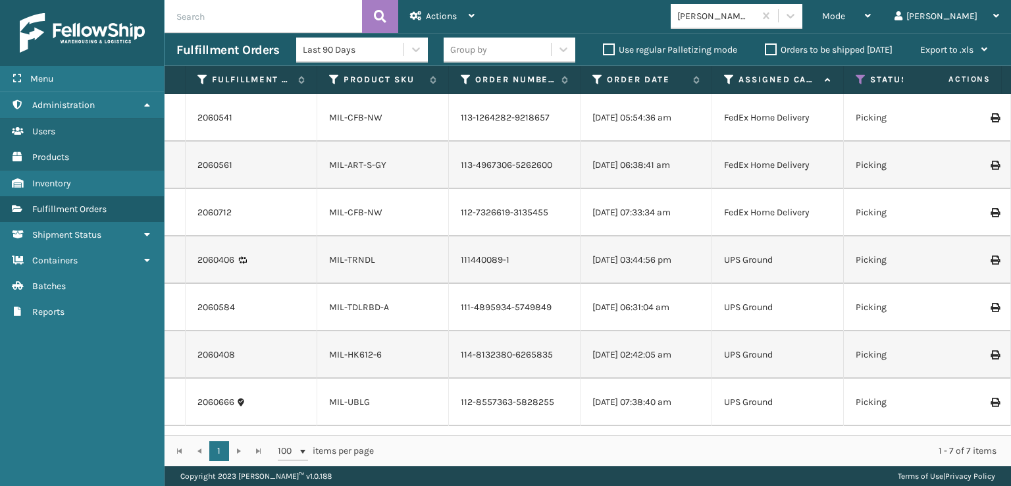
scroll to position [0, 0]
click at [357, 357] on link "MIL-HK612-6" at bounding box center [355, 354] width 53 height 11
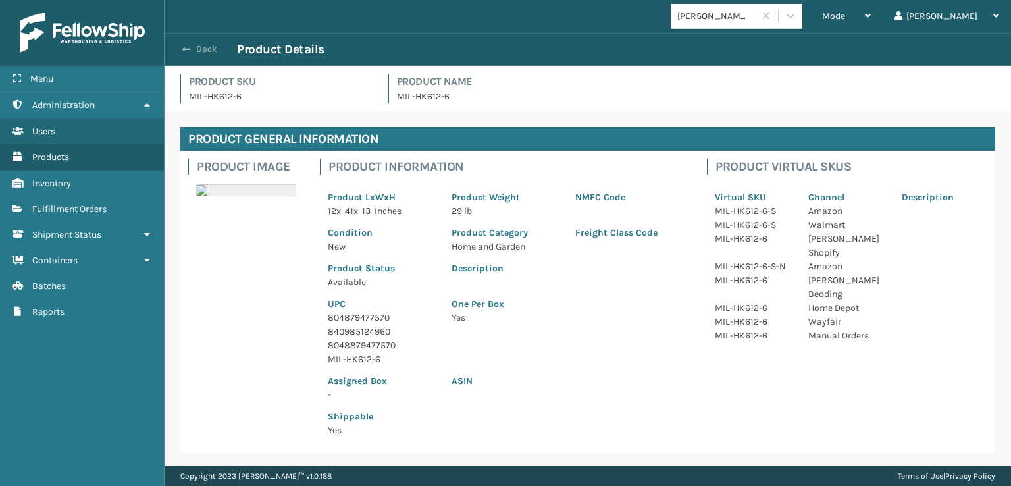
click at [190, 49] on span "button" at bounding box center [186, 49] width 8 height 9
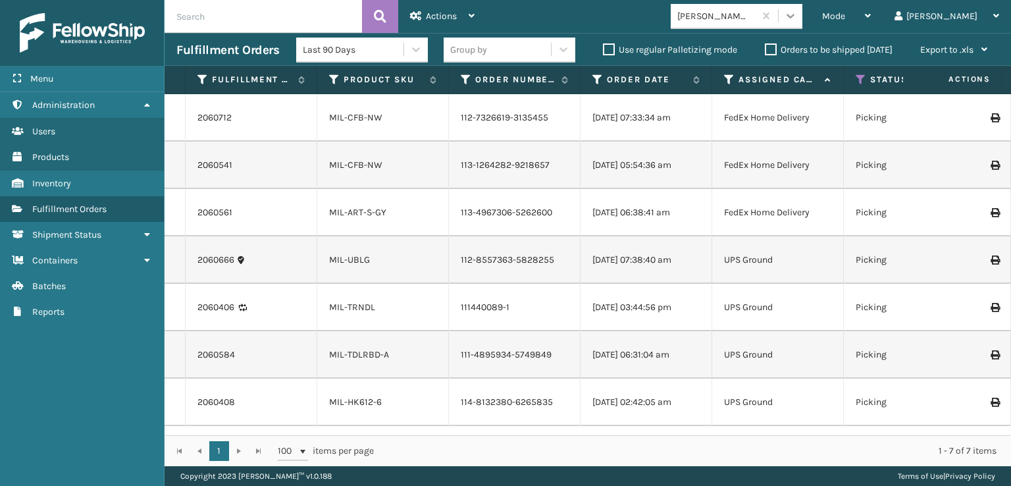
click at [797, 17] on icon at bounding box center [790, 15] width 13 height 13
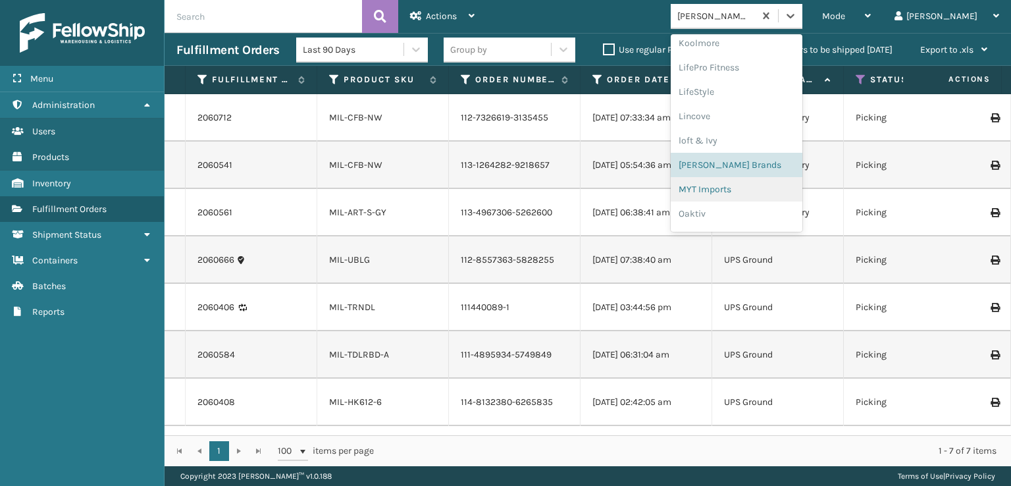
scroll to position [636, 0]
click at [757, 193] on div "SleepGeekz" at bounding box center [737, 192] width 132 height 24
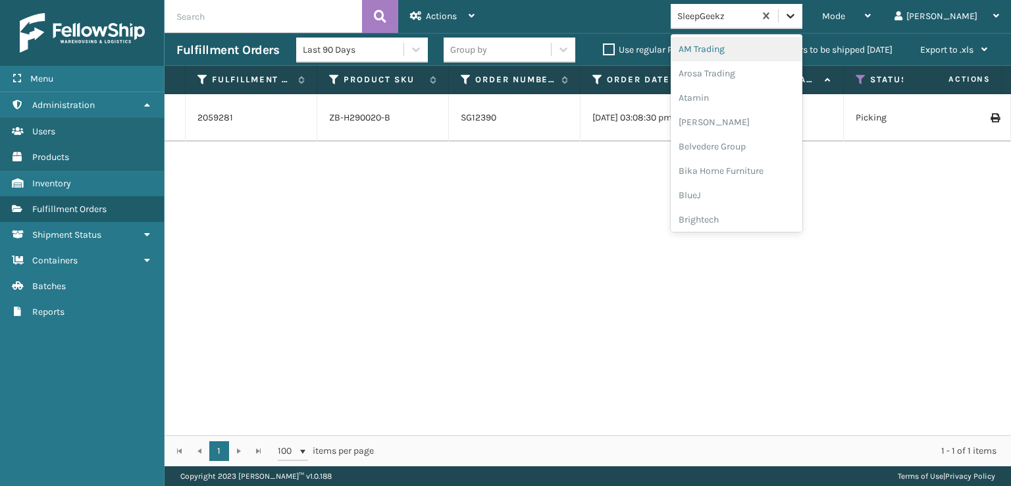
click at [797, 11] on icon at bounding box center [790, 15] width 13 height 13
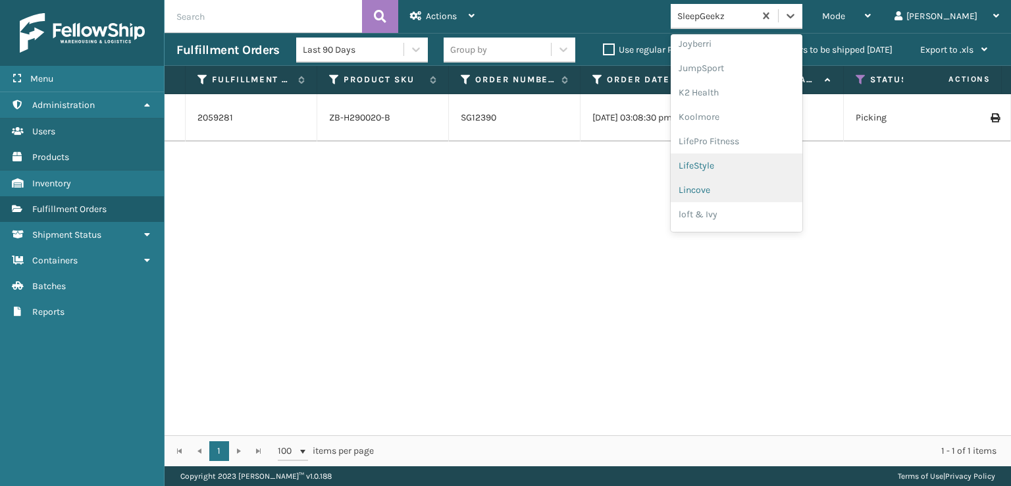
scroll to position [416, 0]
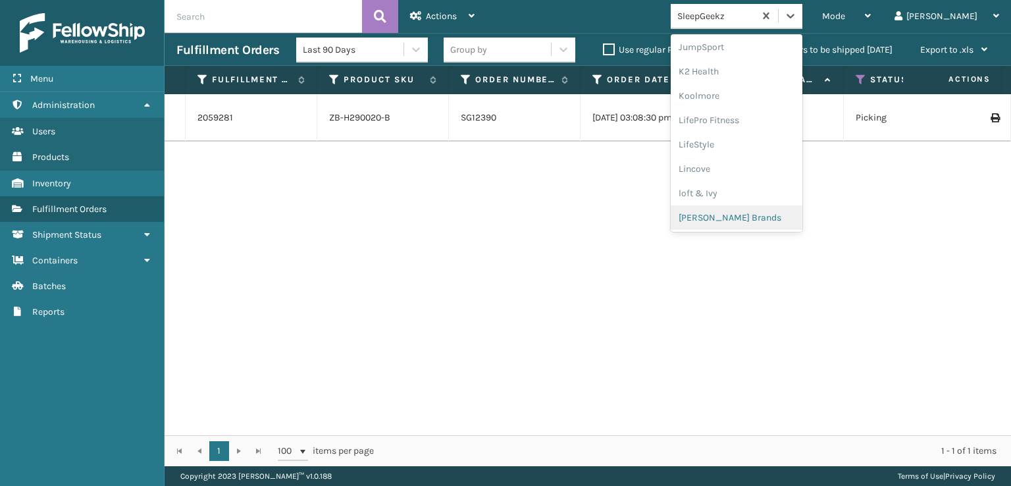
click at [761, 217] on div "[PERSON_NAME] Brands" at bounding box center [737, 217] width 132 height 24
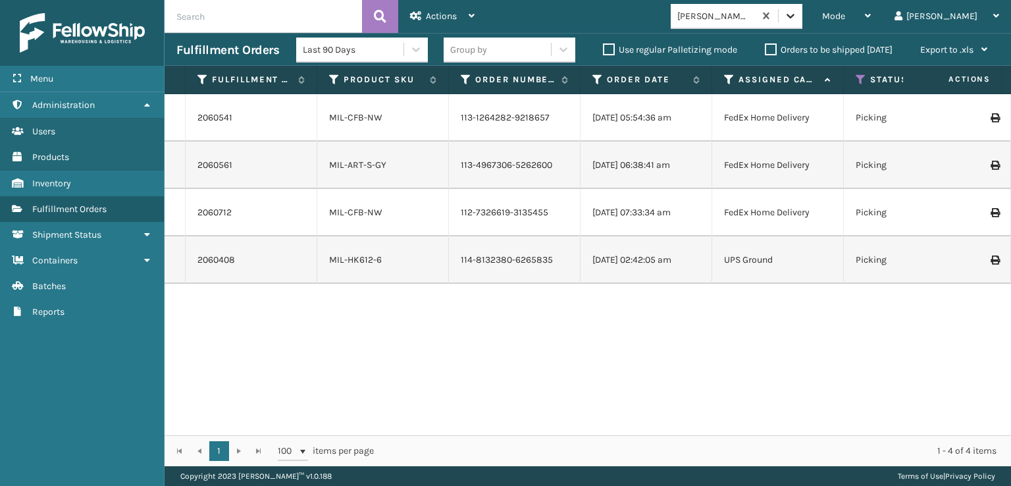
click at [795, 16] on icon at bounding box center [791, 16] width 8 height 5
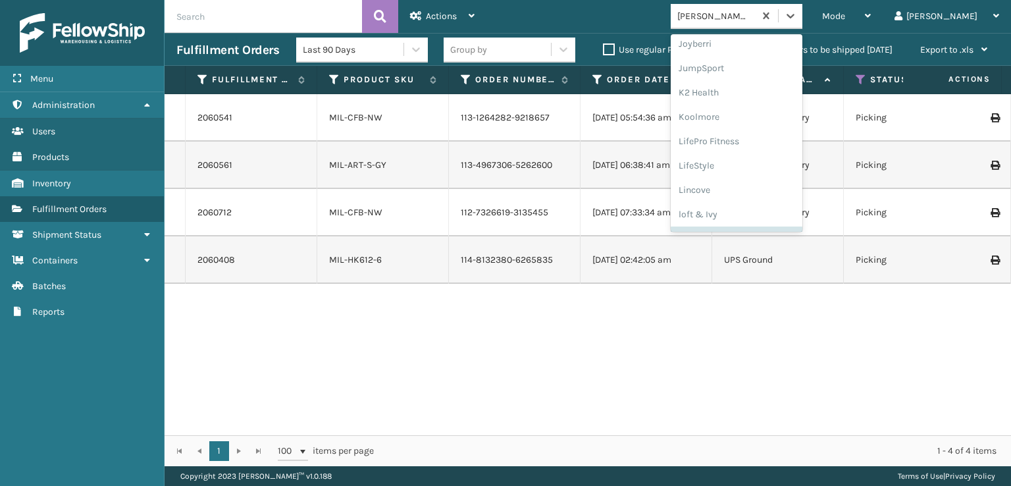
scroll to position [263, 0]
click at [750, 102] on div "FoamTex" at bounding box center [737, 102] width 132 height 24
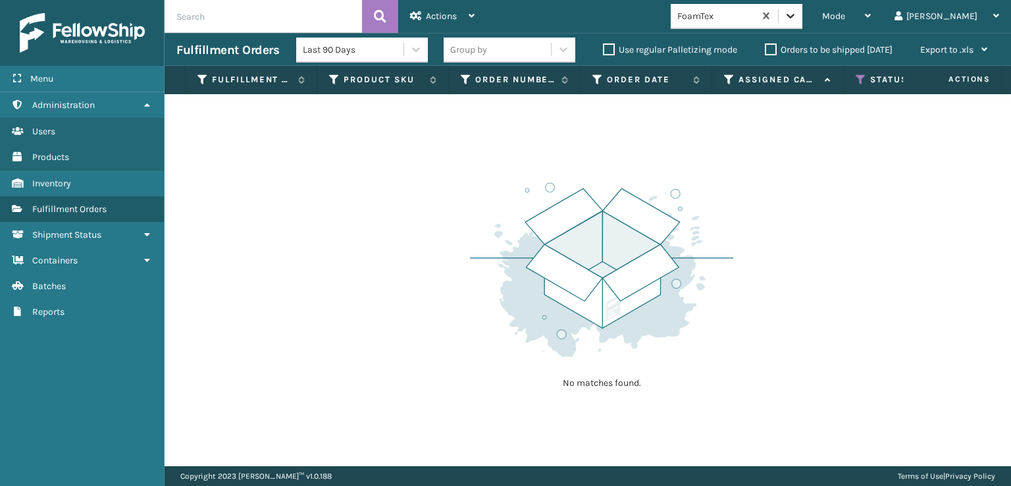
click at [797, 22] on icon at bounding box center [790, 15] width 13 height 13
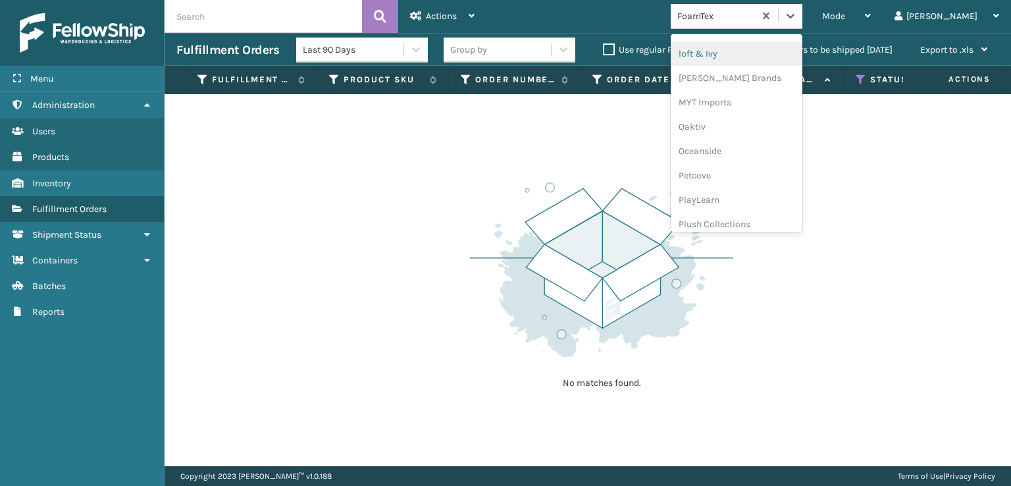
scroll to position [614, 0]
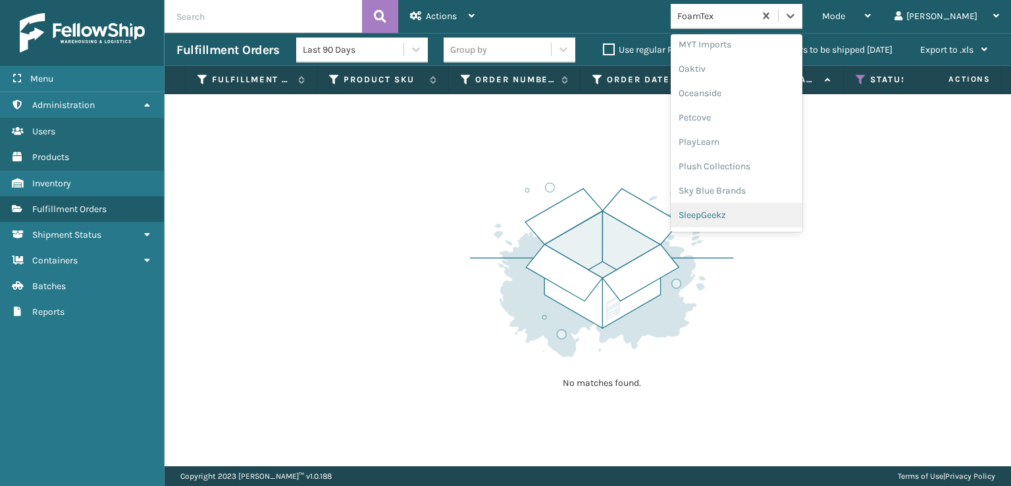
click at [756, 216] on div "SleepGeekz" at bounding box center [737, 215] width 132 height 24
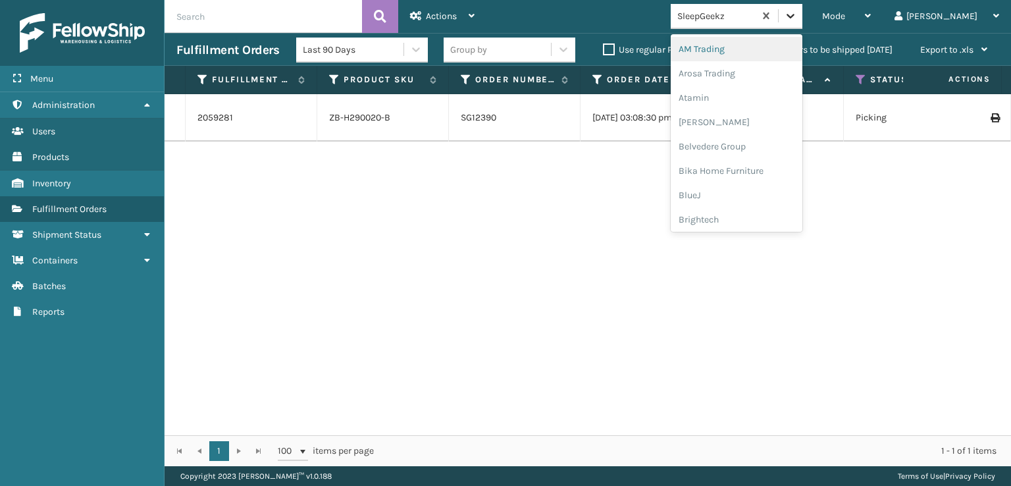
click at [802, 14] on div at bounding box center [791, 16] width 24 height 24
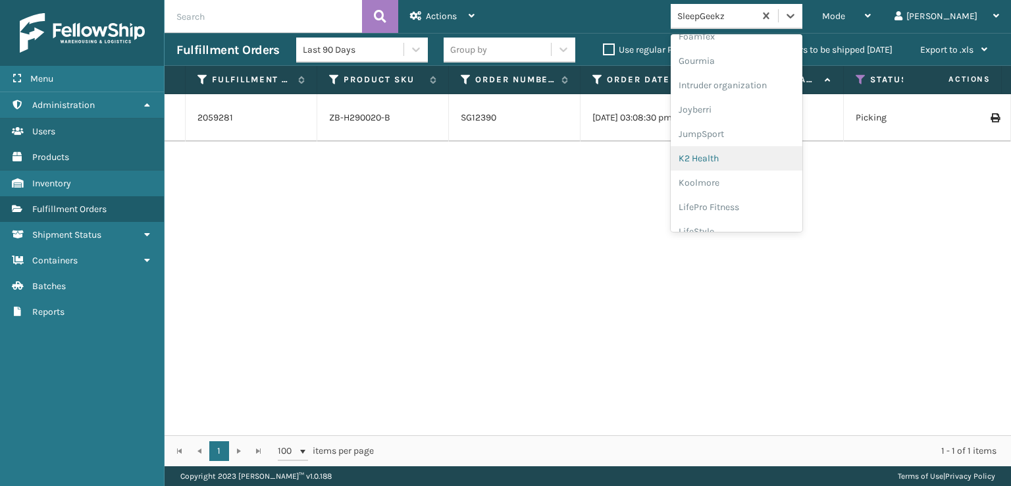
scroll to position [416, 0]
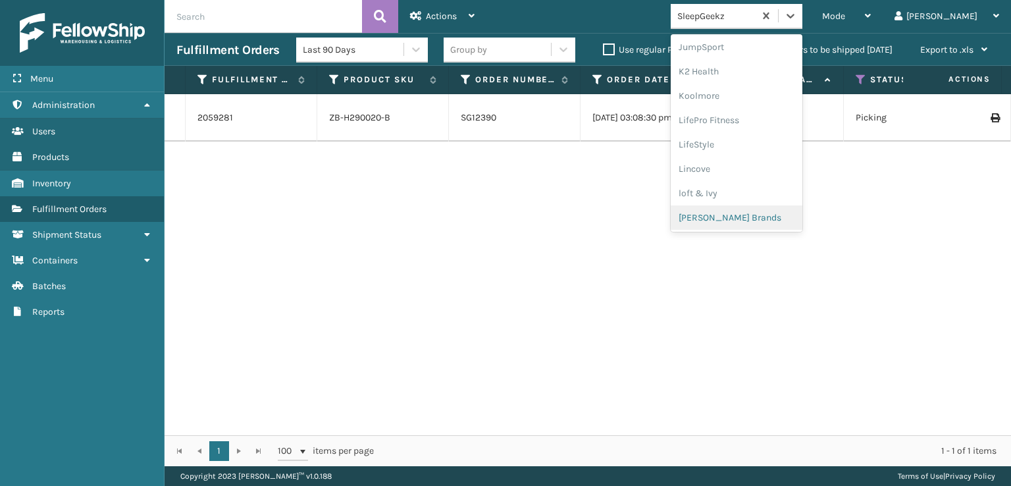
click at [740, 217] on div "[PERSON_NAME] Brands" at bounding box center [737, 217] width 132 height 24
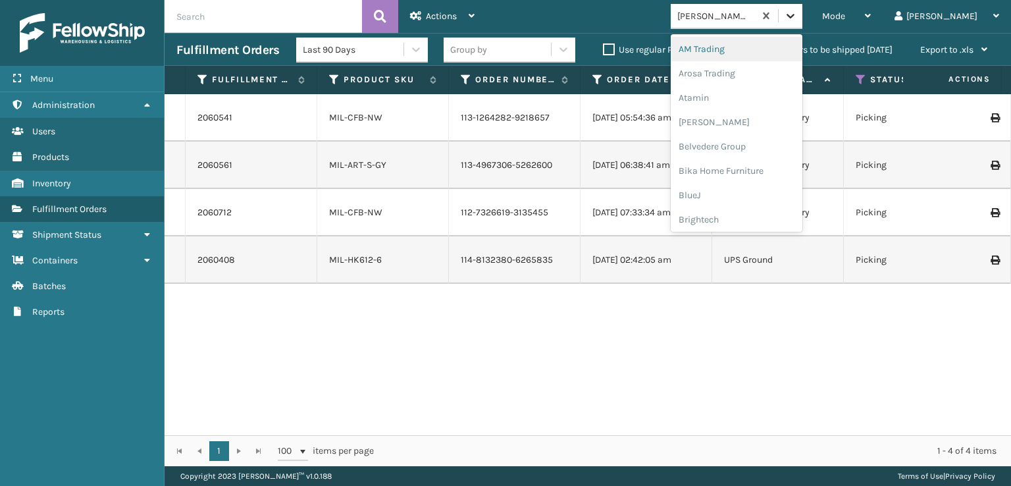
click at [797, 16] on icon at bounding box center [790, 15] width 13 height 13
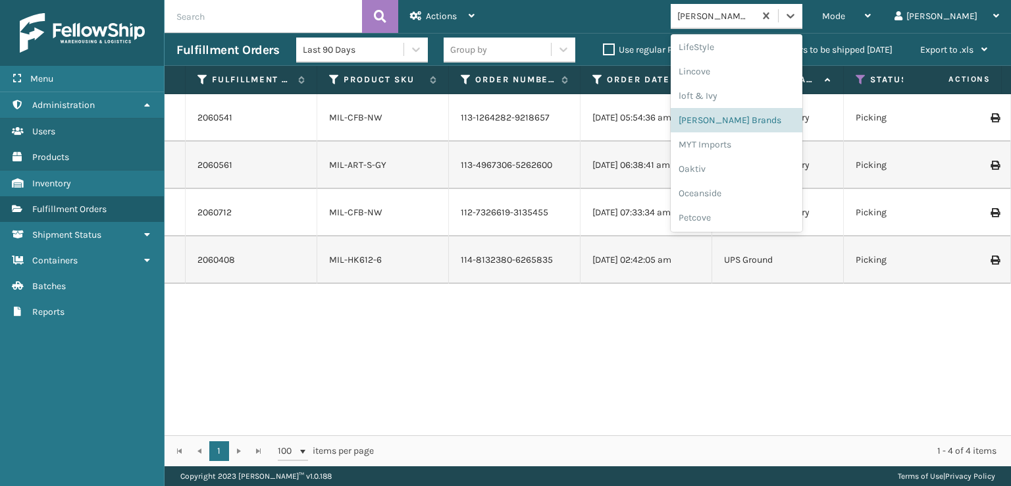
scroll to position [614, 0]
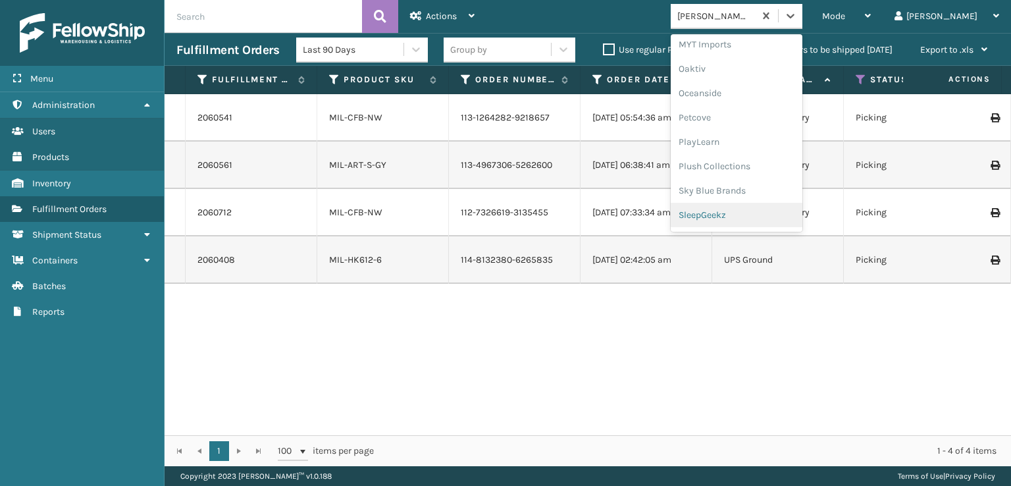
click at [749, 217] on div "SleepGeekz" at bounding box center [737, 215] width 132 height 24
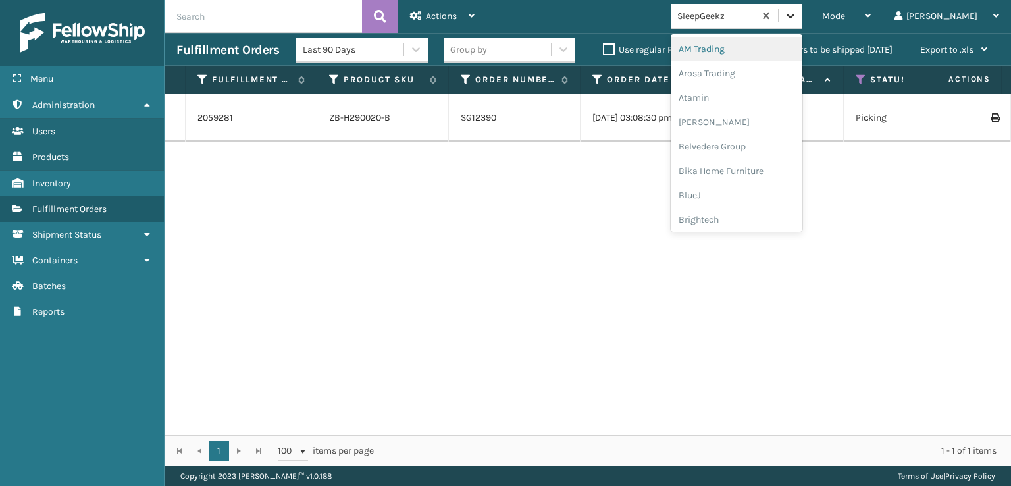
click at [797, 18] on icon at bounding box center [790, 15] width 13 height 13
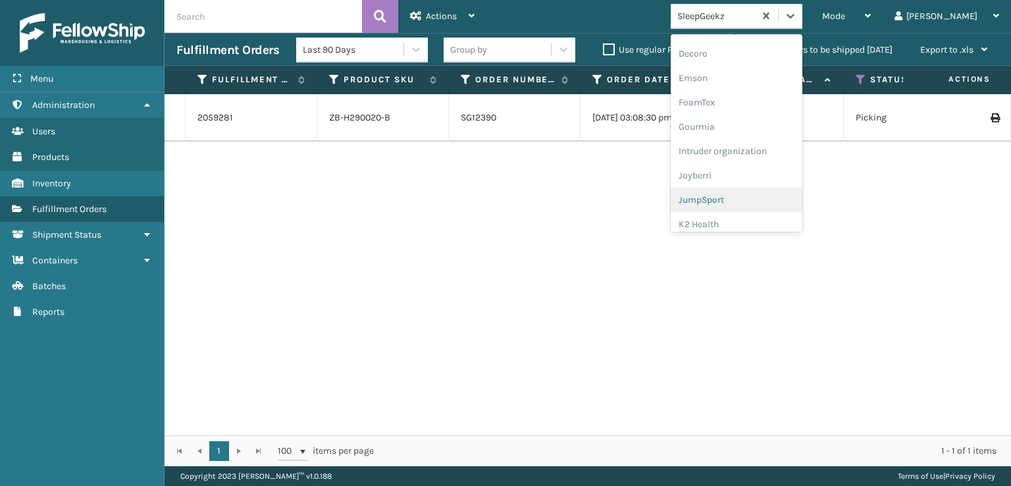
scroll to position [416, 0]
click at [758, 211] on div "[PERSON_NAME] Brands" at bounding box center [737, 217] width 132 height 24
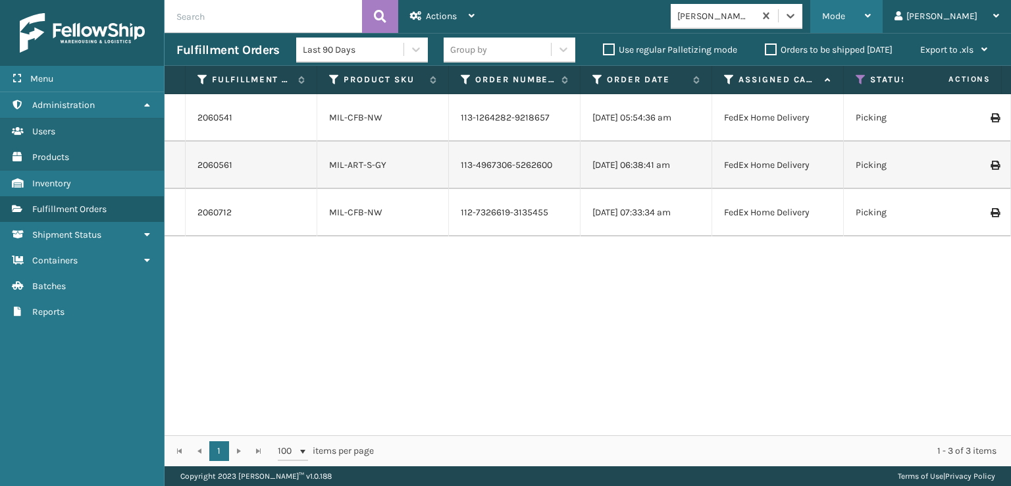
click at [845, 19] on span "Mode" at bounding box center [833, 16] width 23 height 11
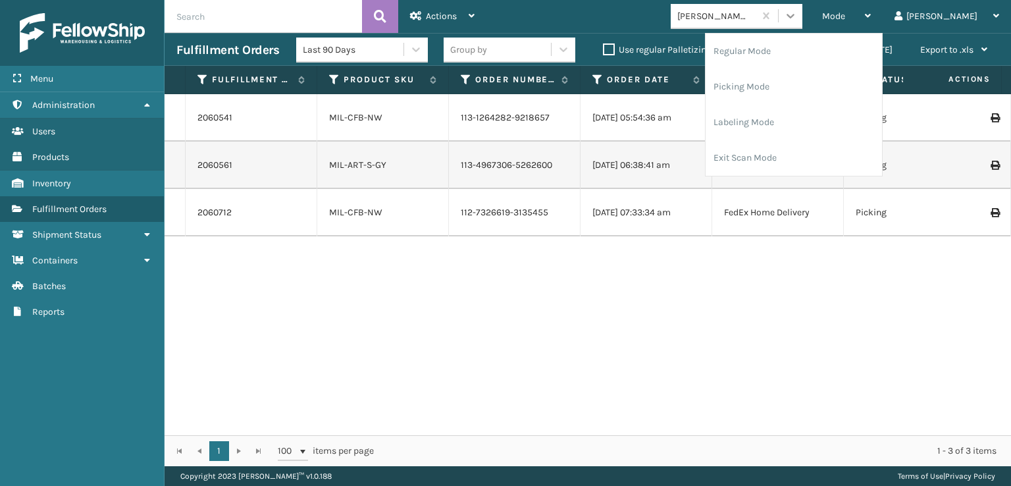
click at [797, 16] on icon at bounding box center [790, 15] width 13 height 13
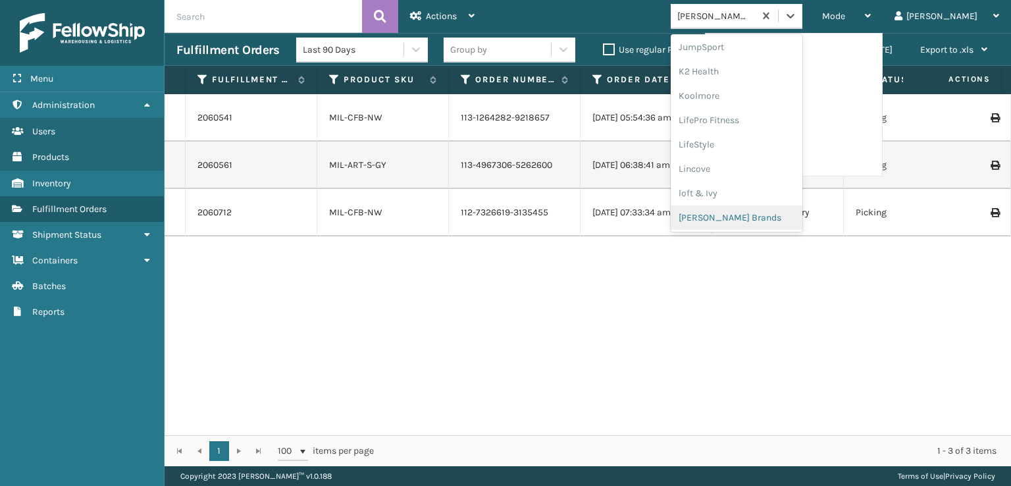
click at [767, 213] on div "[PERSON_NAME] Brands" at bounding box center [737, 217] width 132 height 24
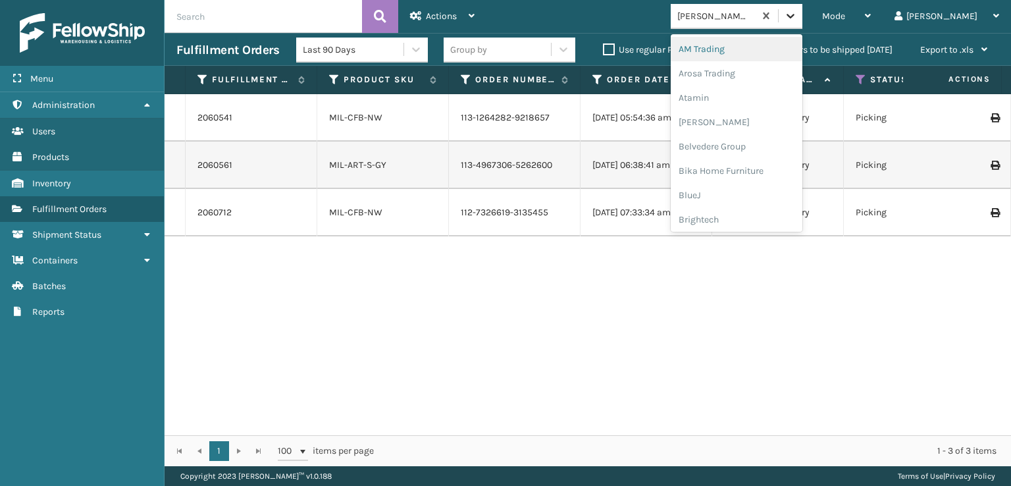
click at [797, 12] on icon at bounding box center [790, 15] width 13 height 13
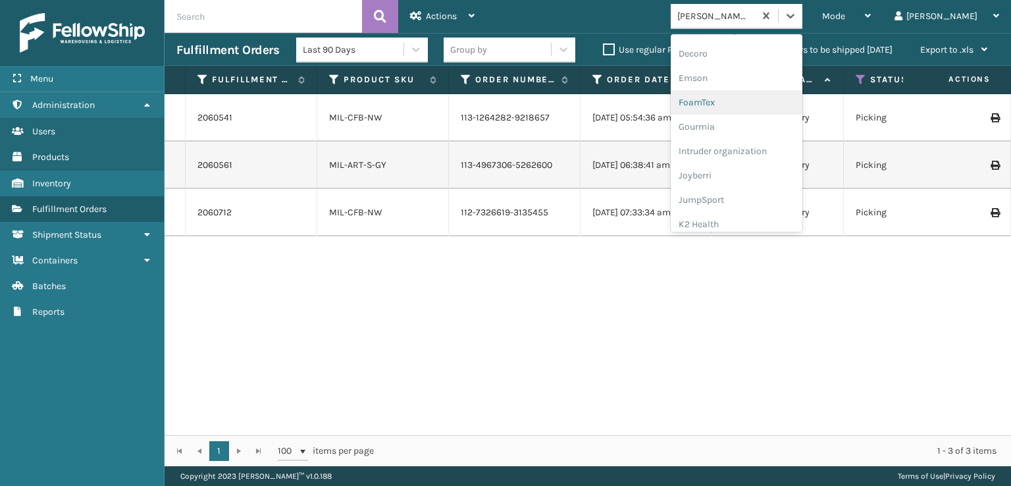
click at [767, 105] on div "FoamTex" at bounding box center [737, 102] width 132 height 24
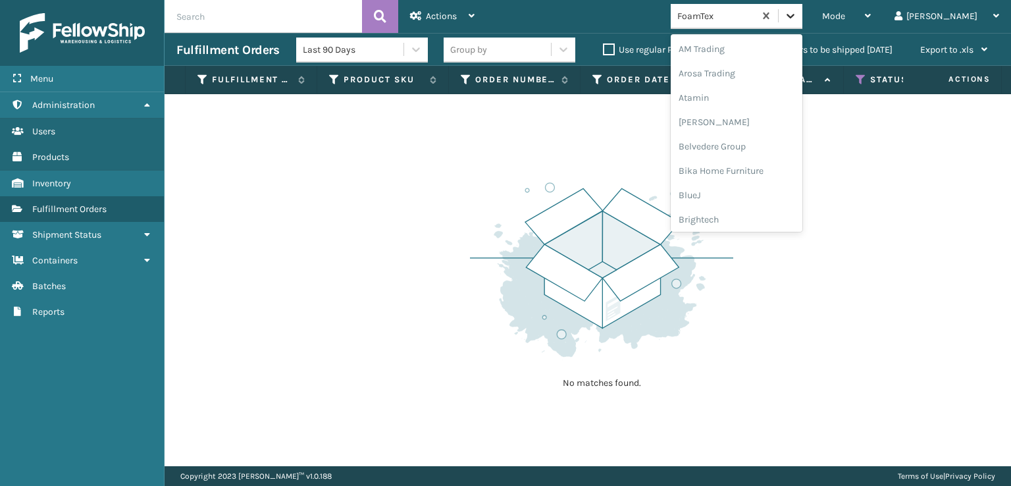
click at [797, 18] on icon at bounding box center [790, 15] width 13 height 13
click at [767, 192] on div "SleepGeekz" at bounding box center [737, 192] width 132 height 24
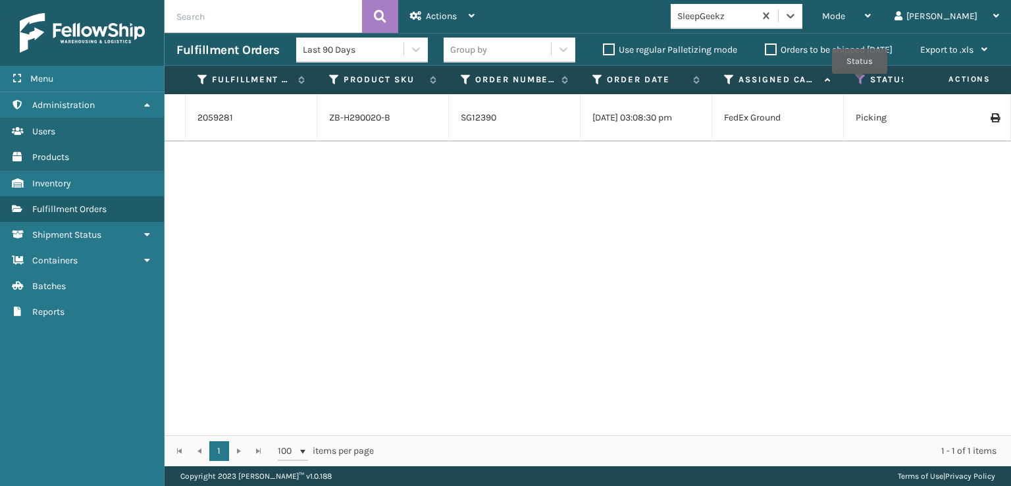
click at [860, 83] on icon at bounding box center [861, 80] width 11 height 12
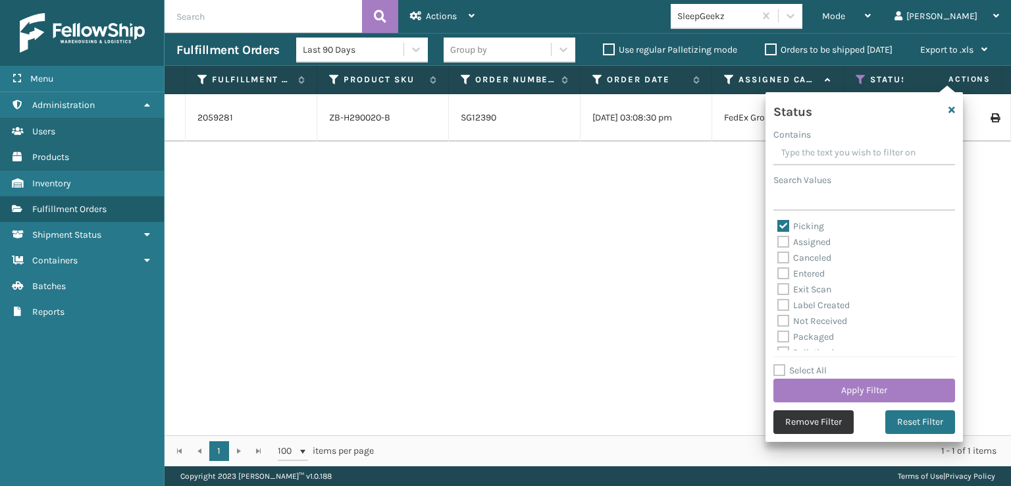
click at [806, 422] on button "Remove Filter" at bounding box center [813, 422] width 80 height 24
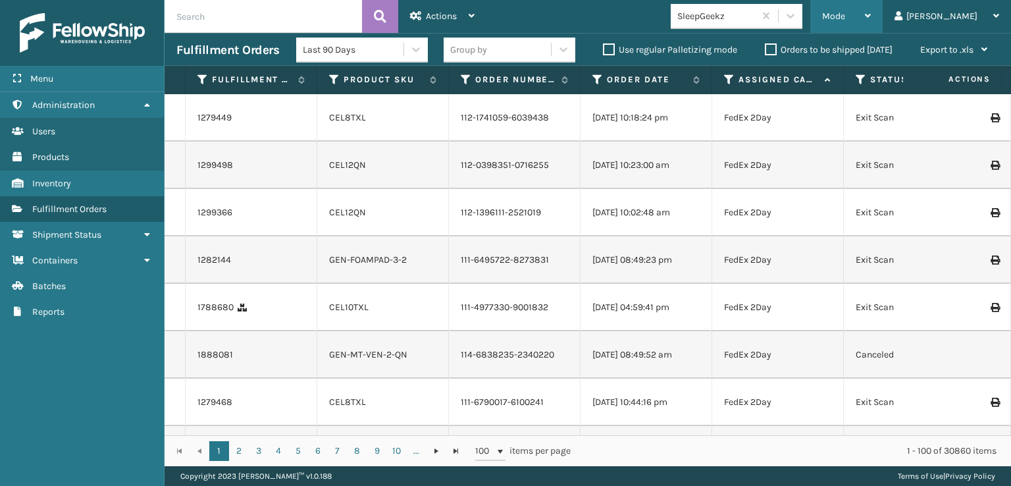
click at [845, 18] on span "Mode" at bounding box center [833, 16] width 23 height 11
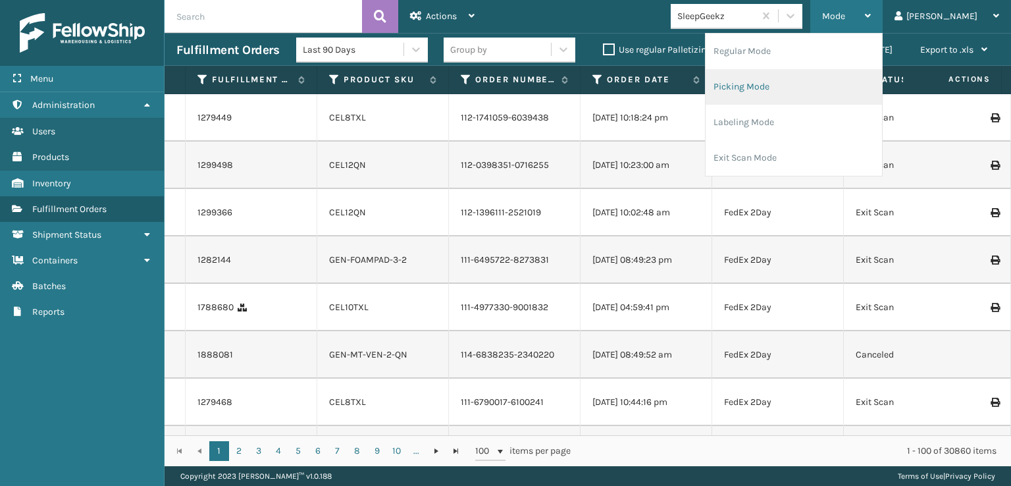
click at [794, 83] on li "Picking Mode" at bounding box center [794, 87] width 176 height 36
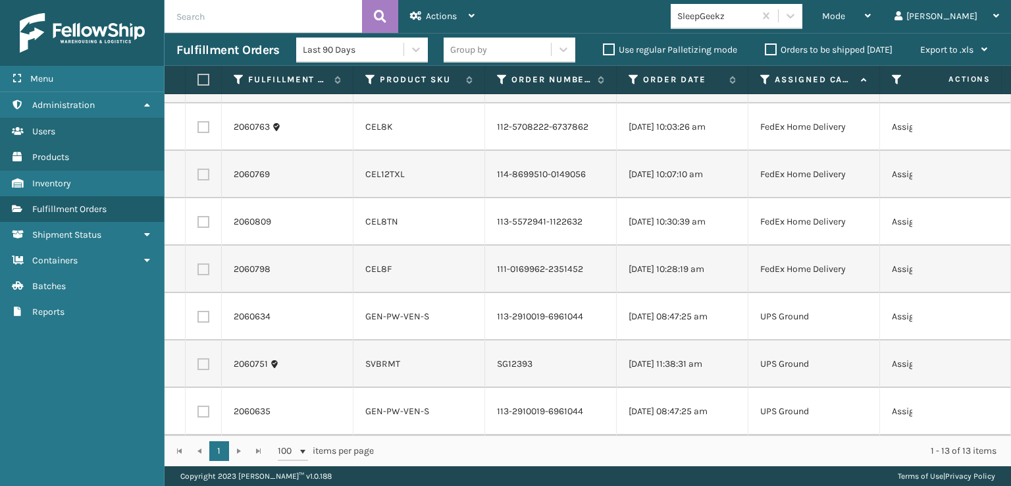
scroll to position [363, 0]
click at [197, 403] on td at bounding box center [204, 411] width 36 height 47
click at [206, 406] on label at bounding box center [203, 412] width 12 height 12
click at [198, 406] on input "checkbox" at bounding box center [197, 410] width 1 height 9
checkbox input "true"
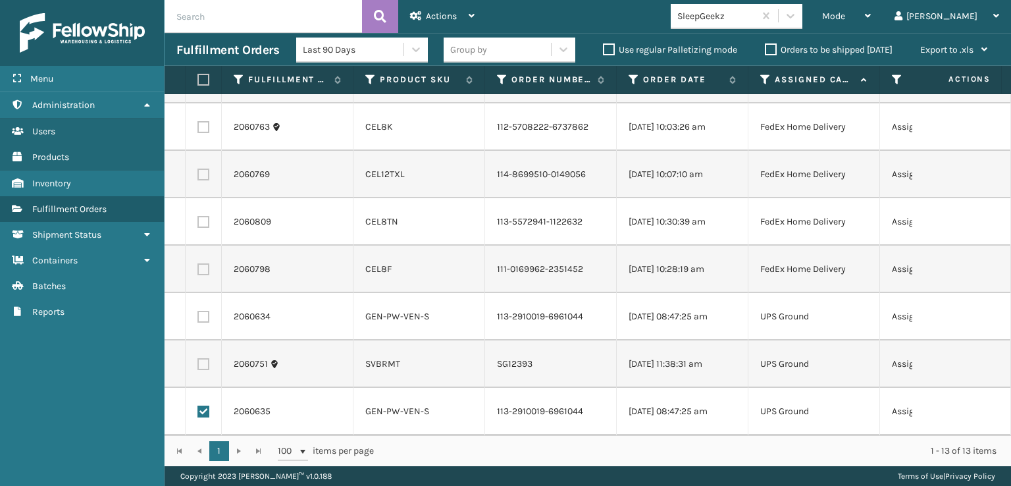
click at [202, 358] on label at bounding box center [203, 364] width 12 height 12
click at [198, 358] on input "checkbox" at bounding box center [197, 362] width 1 height 9
checkbox input "true"
click at [203, 311] on label at bounding box center [203, 317] width 12 height 12
click at [198, 311] on input "checkbox" at bounding box center [197, 315] width 1 height 9
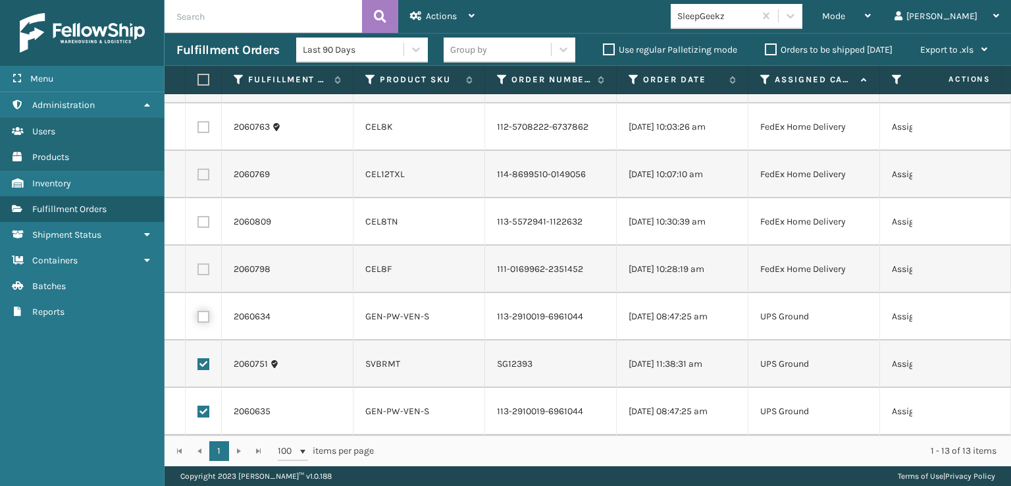
checkbox input "true"
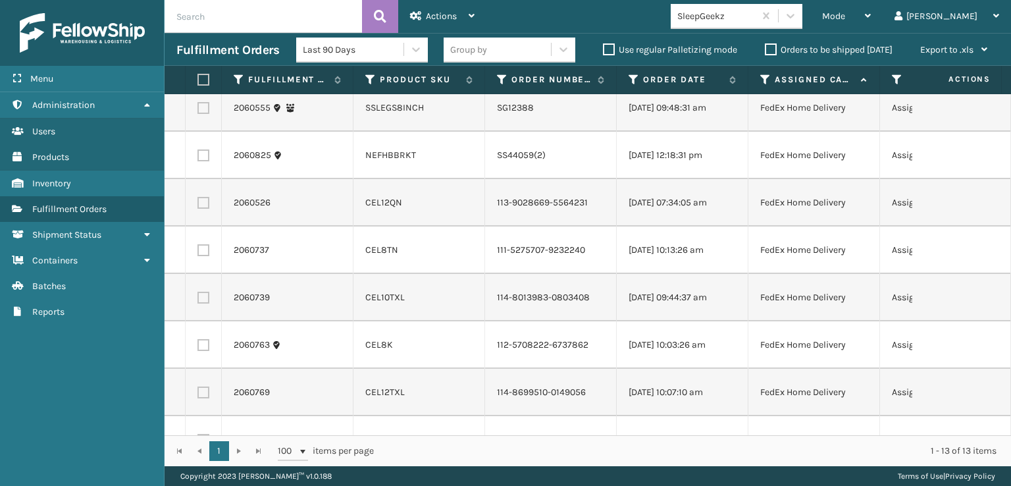
scroll to position [34, 0]
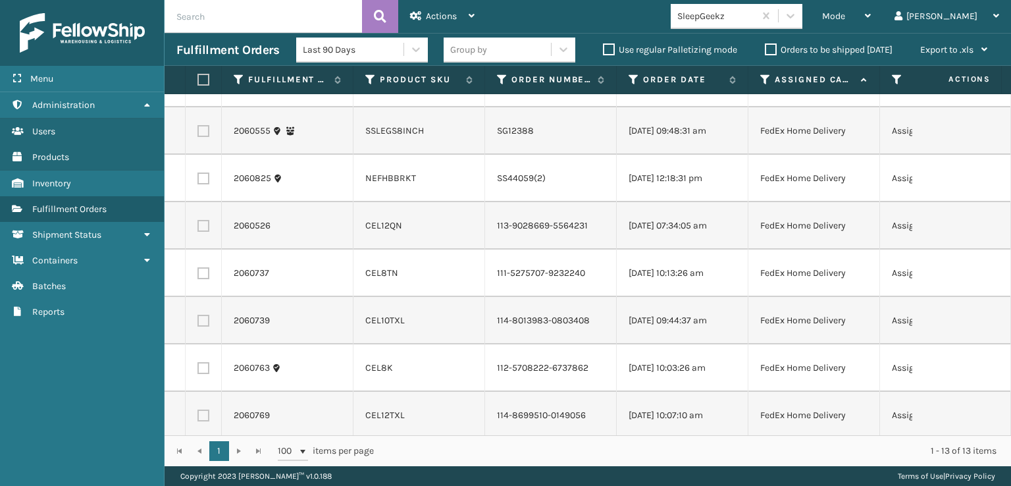
click at [203, 184] on label at bounding box center [203, 178] width 12 height 12
click at [198, 181] on input "checkbox" at bounding box center [197, 176] width 1 height 9
checkbox input "true"
click at [203, 137] on label at bounding box center [203, 131] width 12 height 12
click at [198, 134] on input "checkbox" at bounding box center [197, 129] width 1 height 9
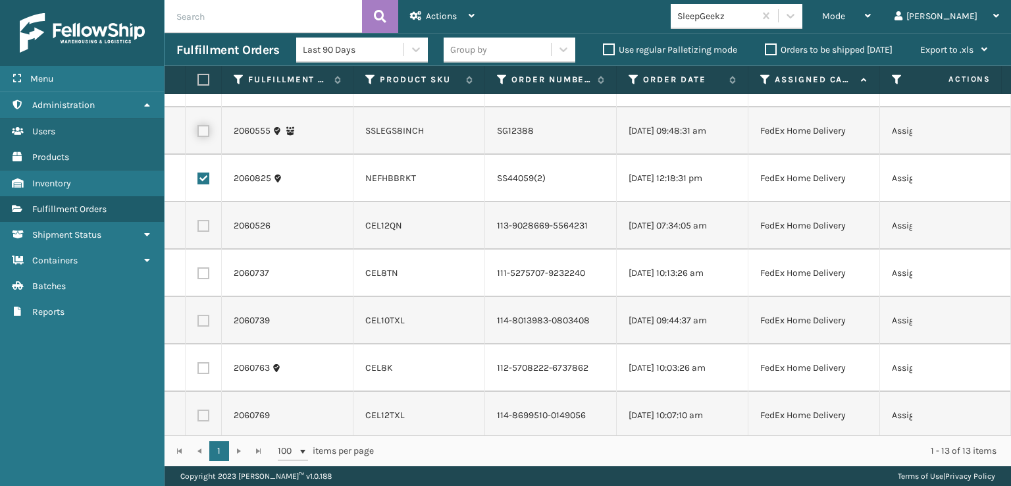
checkbox input "true"
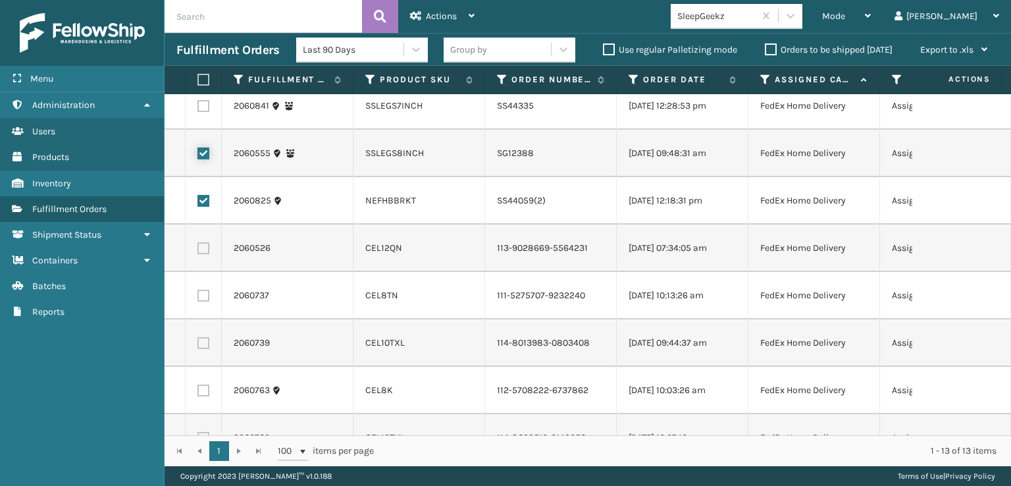
scroll to position [0, 0]
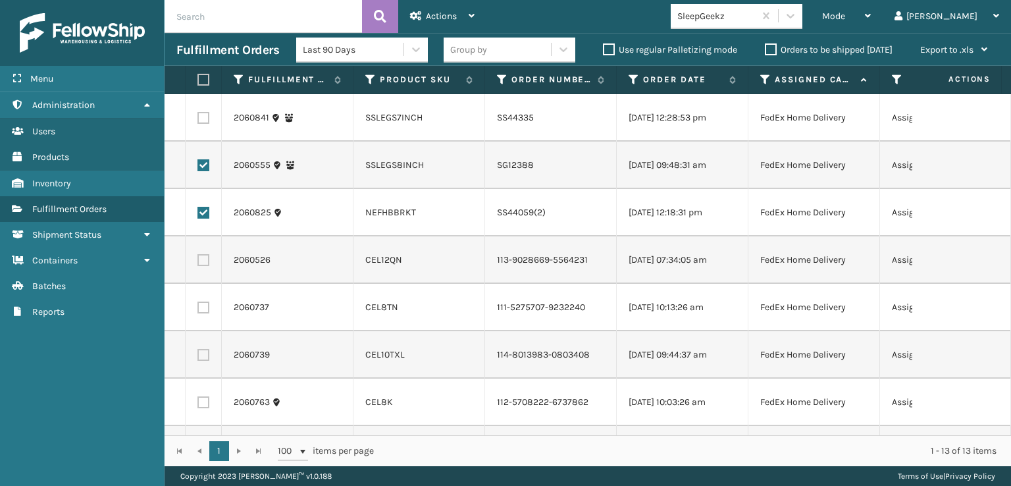
click at [205, 117] on label at bounding box center [203, 118] width 12 height 12
click at [198, 117] on input "checkbox" at bounding box center [197, 116] width 1 height 9
checkbox input "true"
click at [432, 13] on span "Actions" at bounding box center [441, 16] width 31 height 11
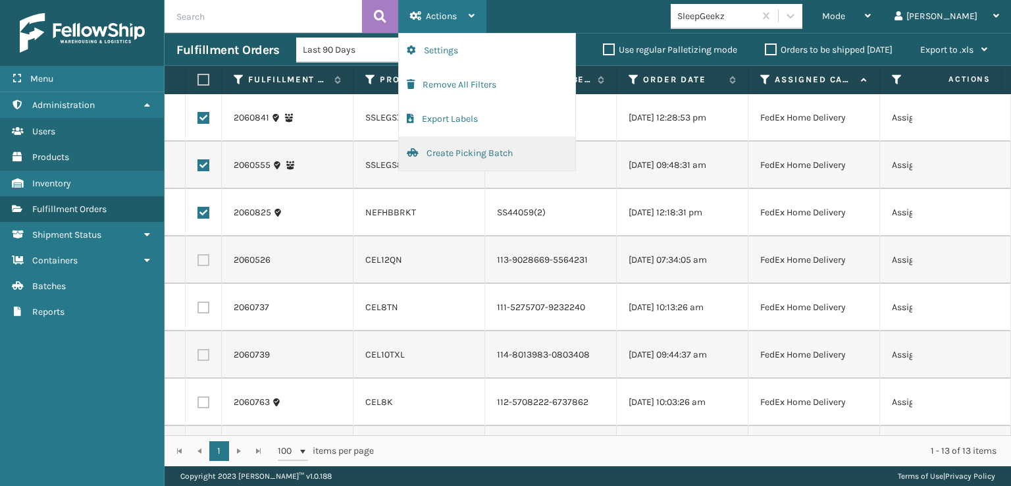
click at [456, 153] on button "Create Picking Batch" at bounding box center [487, 153] width 176 height 34
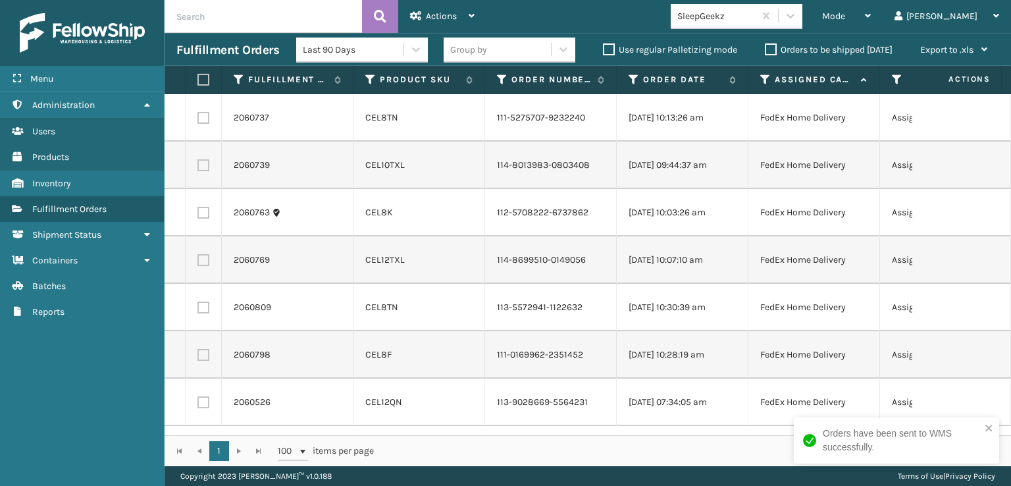
scroll to position [55, 0]
click at [205, 78] on label at bounding box center [201, 80] width 8 height 12
click at [198, 78] on input "checkbox" at bounding box center [197, 80] width 1 height 9
checkbox input "true"
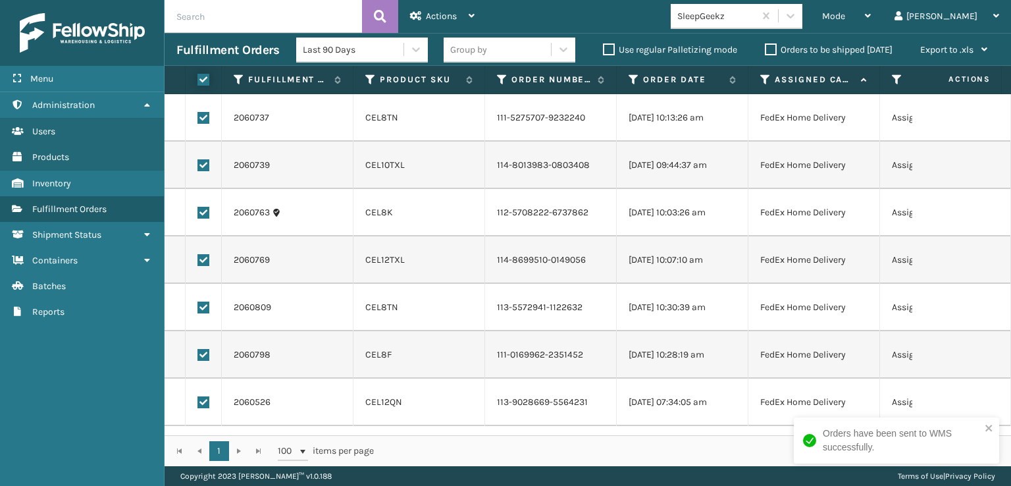
checkbox input "true"
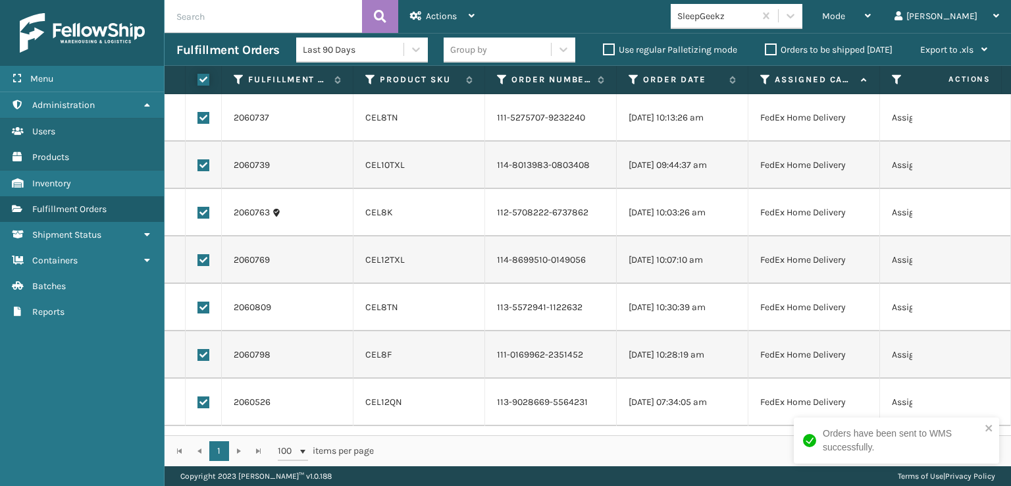
checkbox input "true"
click at [428, 14] on span "Actions" at bounding box center [441, 16] width 31 height 11
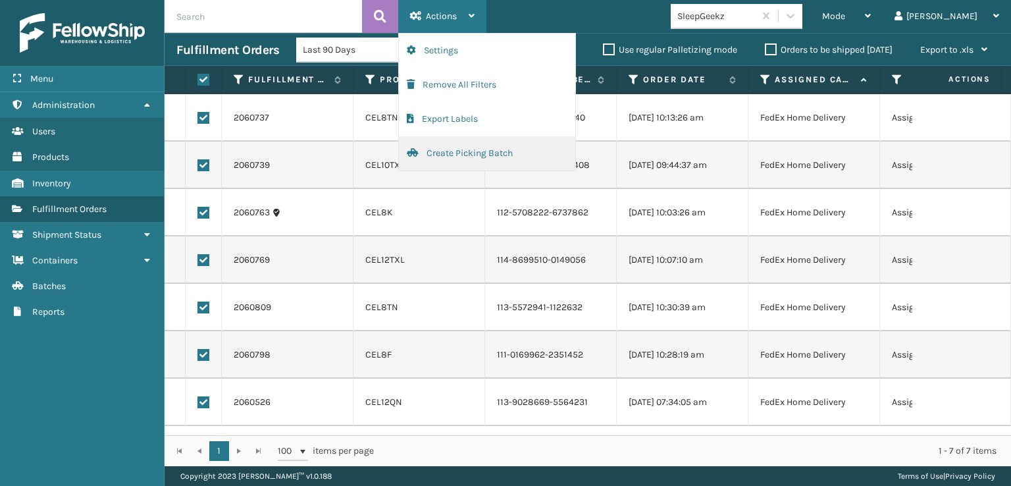
click at [442, 157] on button "Create Picking Batch" at bounding box center [487, 153] width 176 height 34
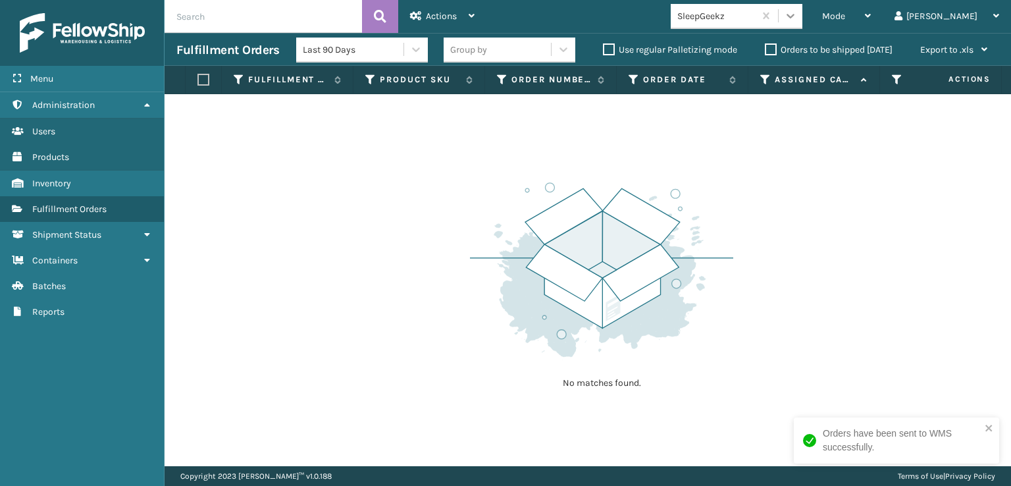
click at [797, 13] on icon at bounding box center [790, 15] width 13 height 13
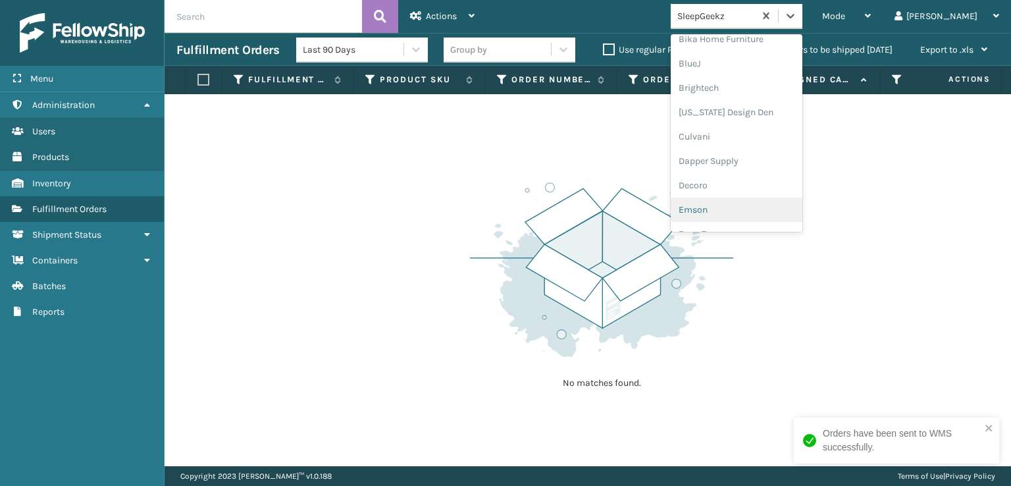
scroll to position [263, 0]
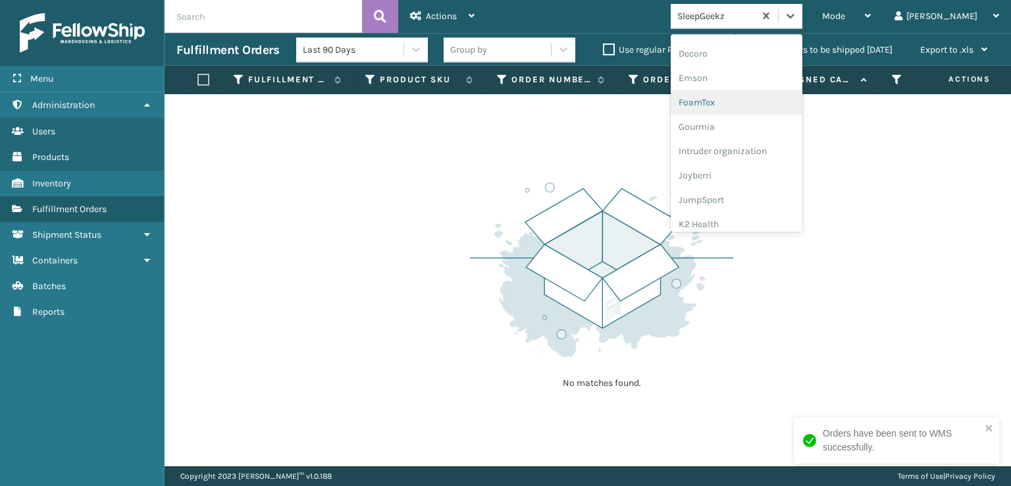
click at [745, 103] on div "FoamTex" at bounding box center [737, 102] width 132 height 24
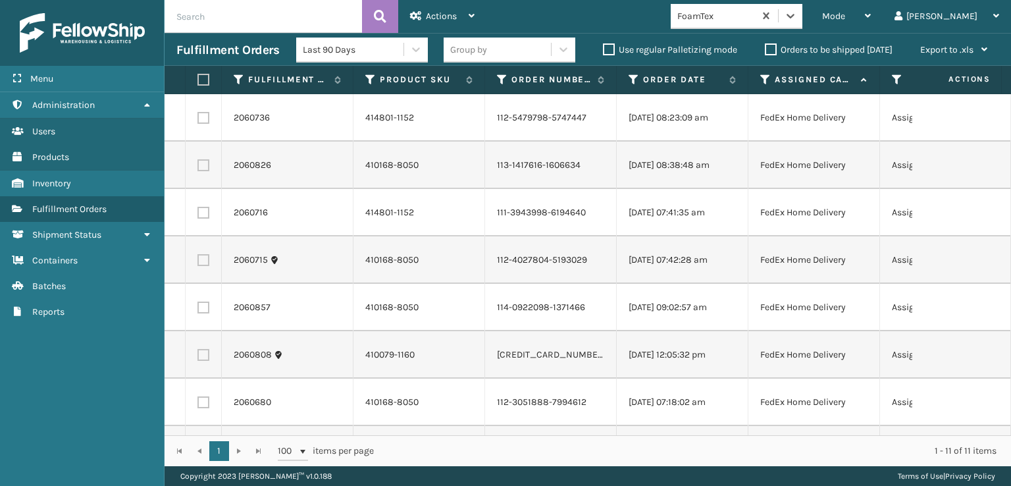
click at [205, 80] on label at bounding box center [201, 80] width 8 height 12
click at [198, 80] on input "checkbox" at bounding box center [197, 80] width 1 height 9
checkbox input "true"
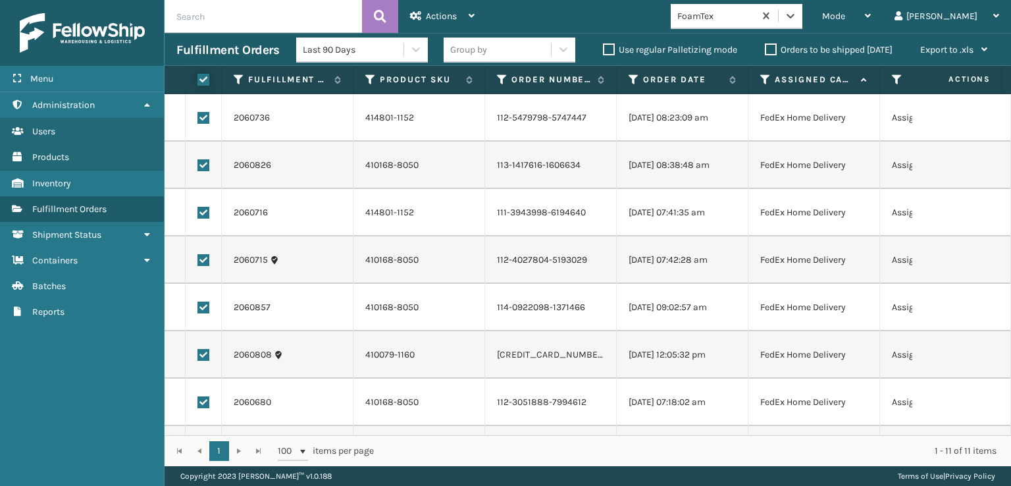
checkbox input "true"
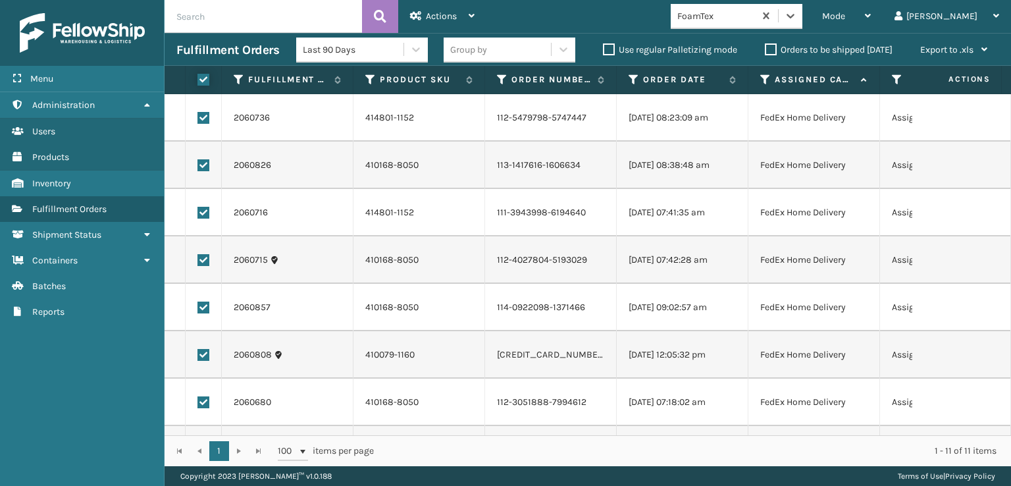
checkbox input "true"
click at [445, 15] on span "Actions" at bounding box center [441, 16] width 31 height 11
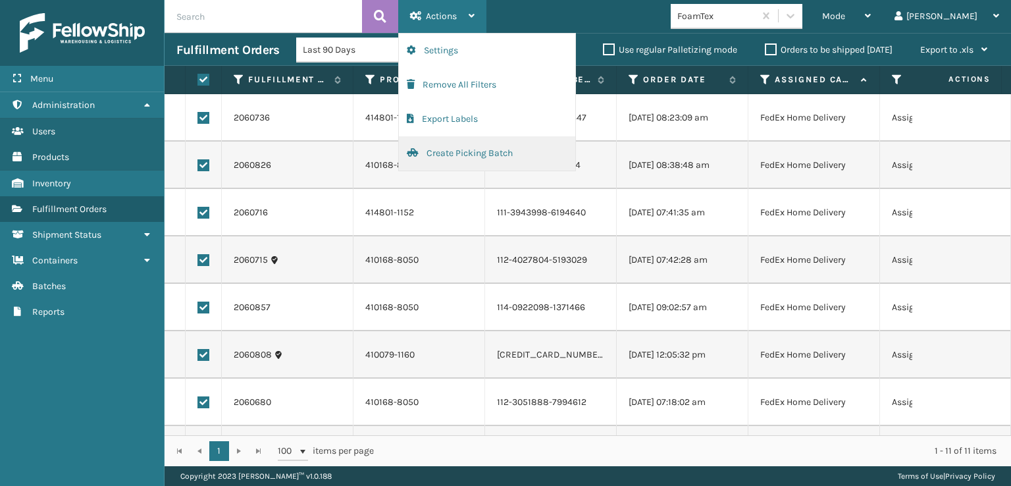
click at [477, 150] on button "Create Picking Batch" at bounding box center [487, 153] width 176 height 34
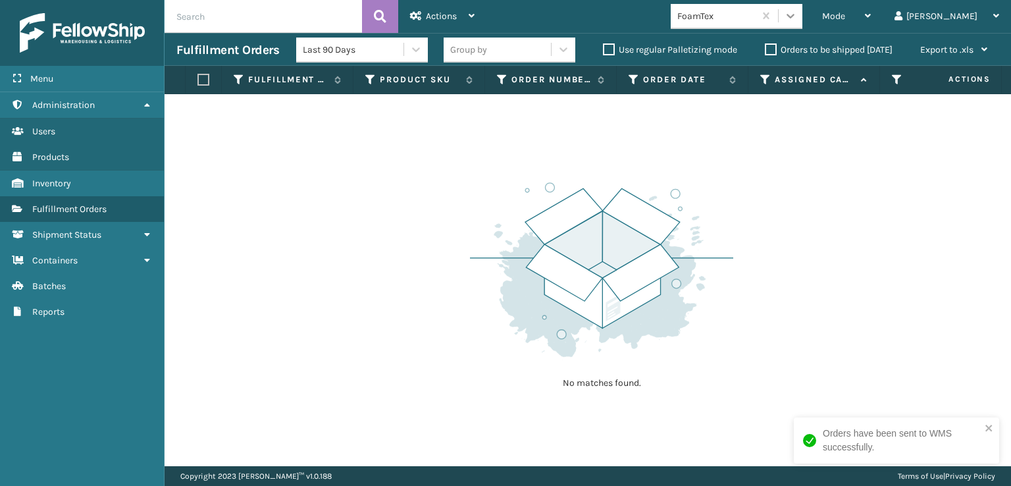
click at [797, 16] on icon at bounding box center [790, 15] width 13 height 13
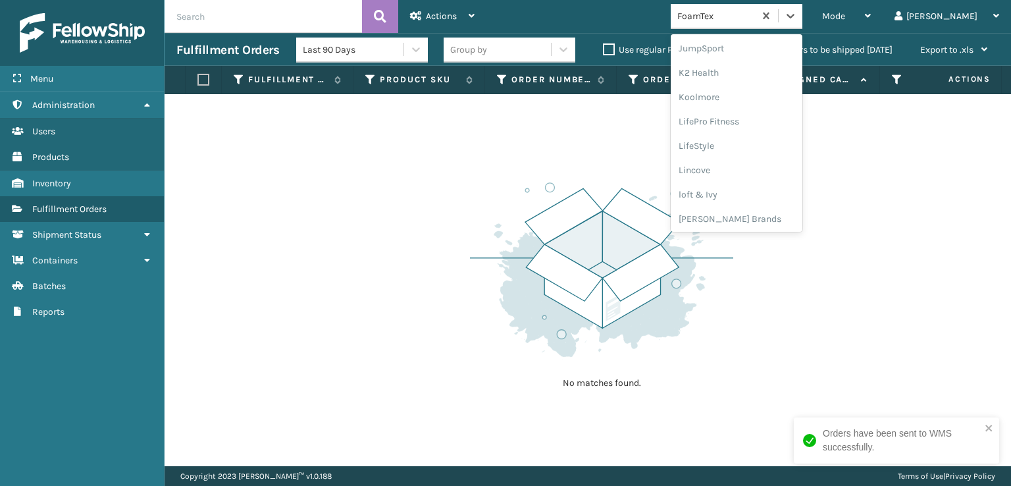
scroll to position [416, 0]
click at [756, 213] on div "[PERSON_NAME] Brands" at bounding box center [737, 217] width 132 height 24
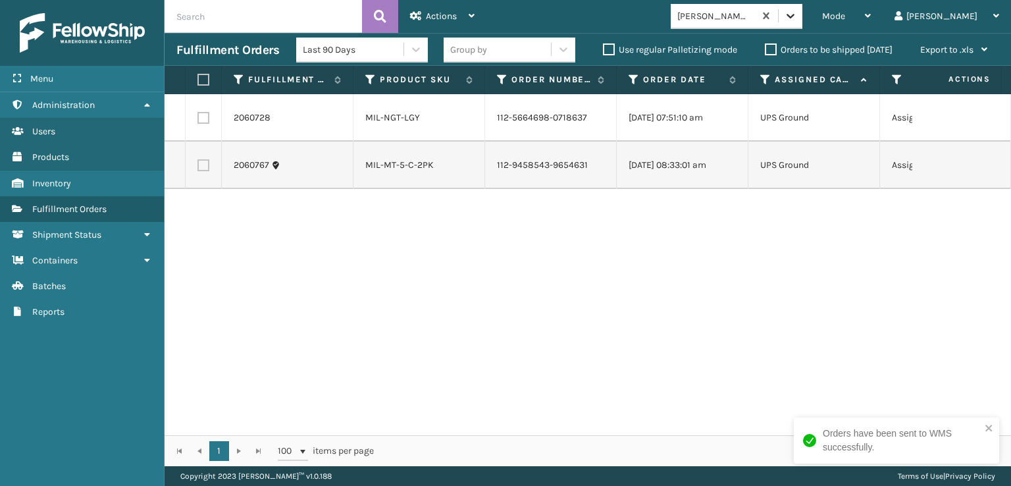
click at [797, 14] on icon at bounding box center [790, 15] width 13 height 13
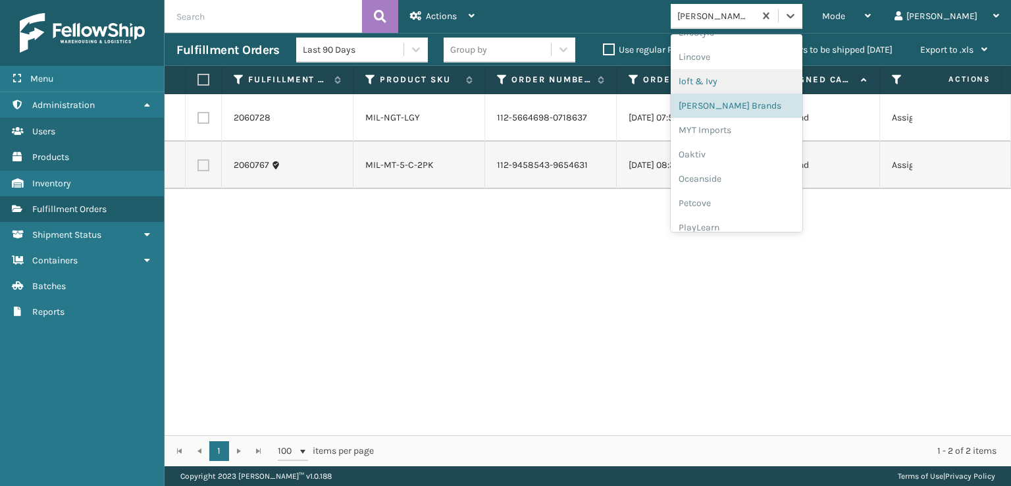
scroll to position [636, 0]
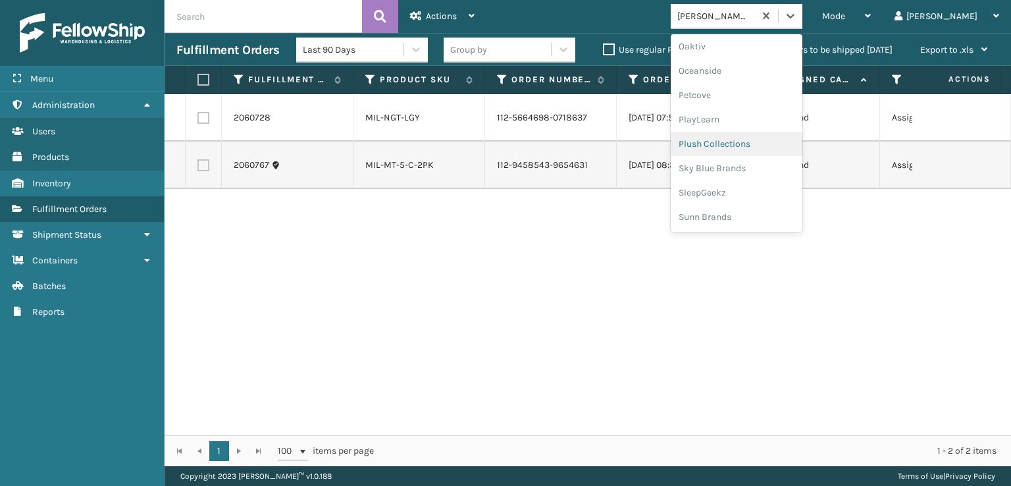
click at [752, 145] on div "Plush Collections" at bounding box center [737, 144] width 132 height 24
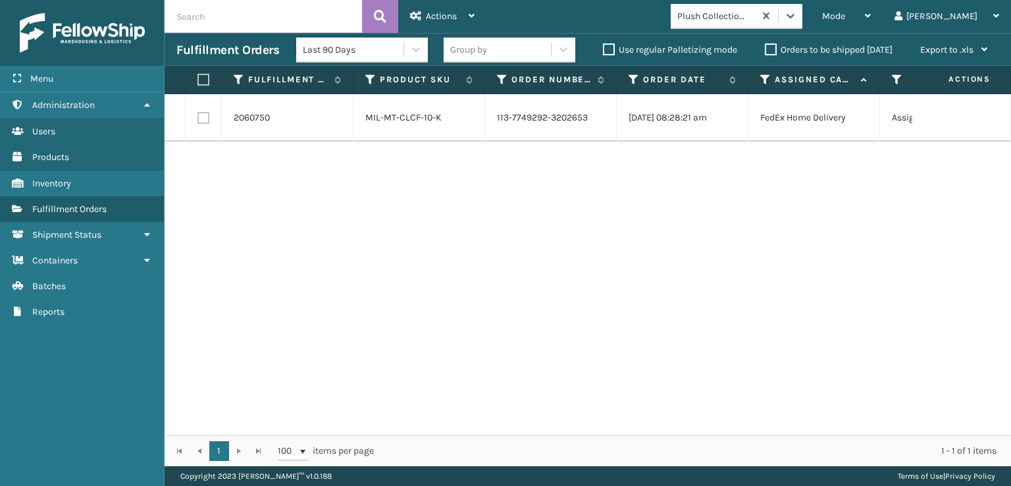
click at [201, 120] on label at bounding box center [203, 118] width 12 height 12
click at [198, 120] on input "checkbox" at bounding box center [197, 116] width 1 height 9
checkbox input "true"
click at [429, 16] on span "Actions" at bounding box center [441, 16] width 31 height 11
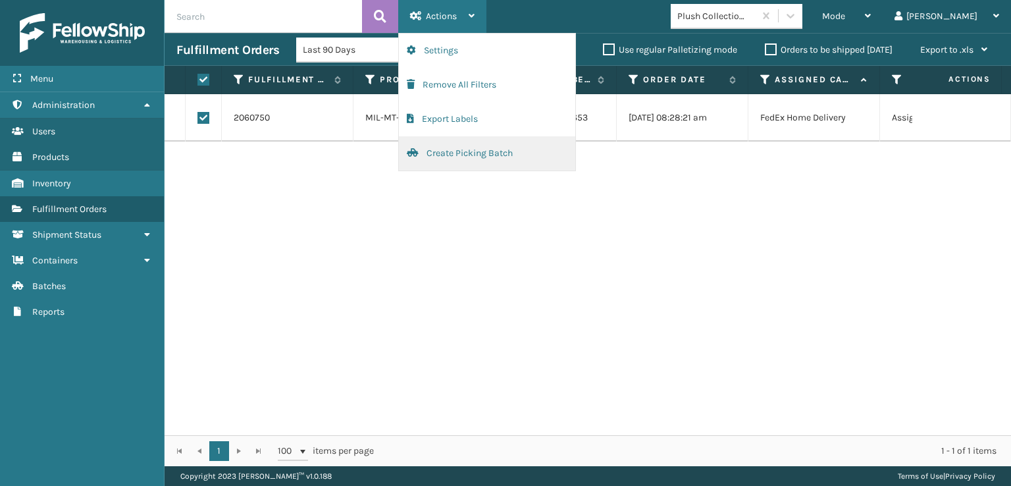
click at [469, 153] on button "Create Picking Batch" at bounding box center [487, 153] width 176 height 34
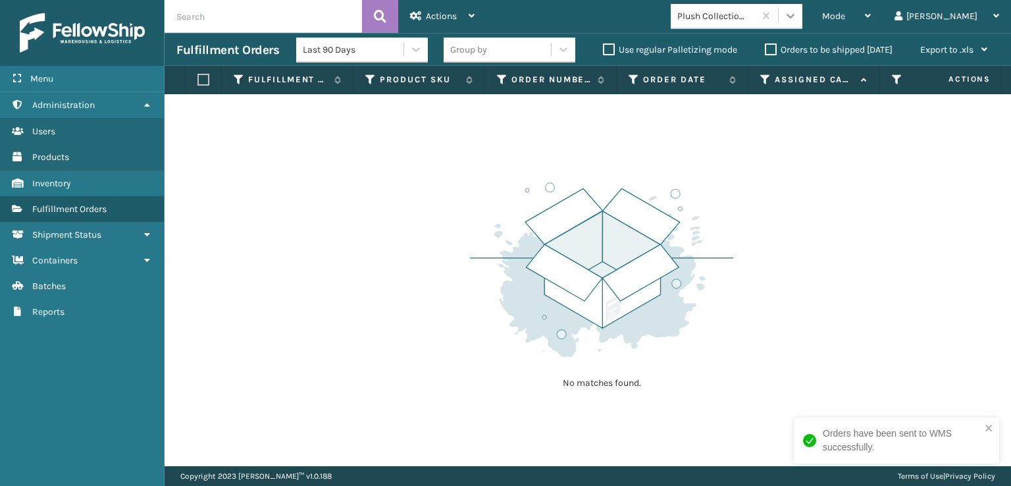
click at [797, 20] on icon at bounding box center [790, 15] width 13 height 13
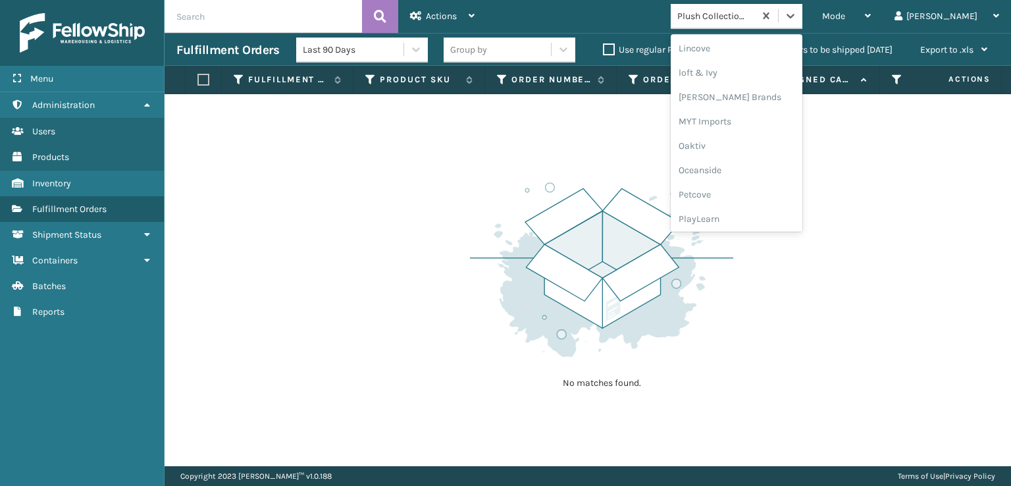
scroll to position [482, 0]
click at [757, 153] on div "[PERSON_NAME] Brands" at bounding box center [737, 152] width 132 height 24
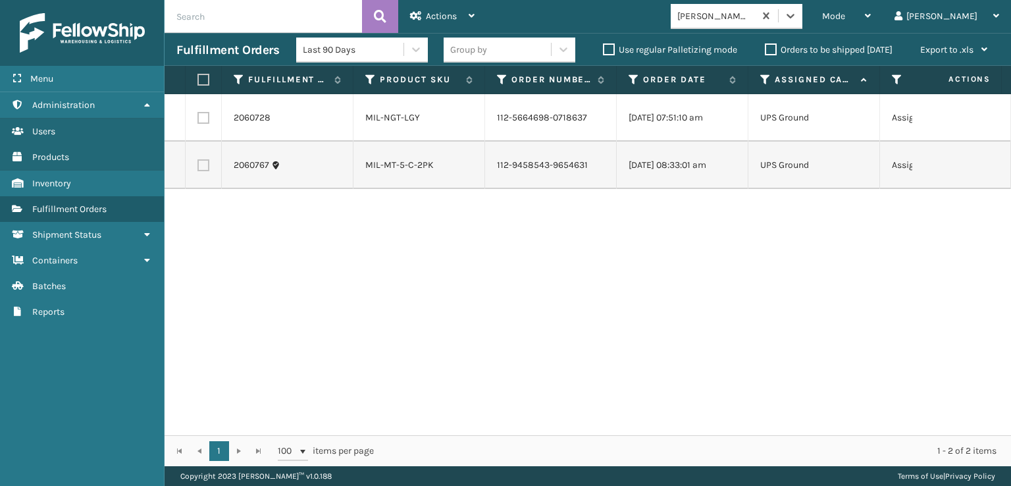
click at [204, 82] on label at bounding box center [201, 80] width 8 height 12
click at [198, 82] on input "checkbox" at bounding box center [197, 80] width 1 height 9
checkbox input "true"
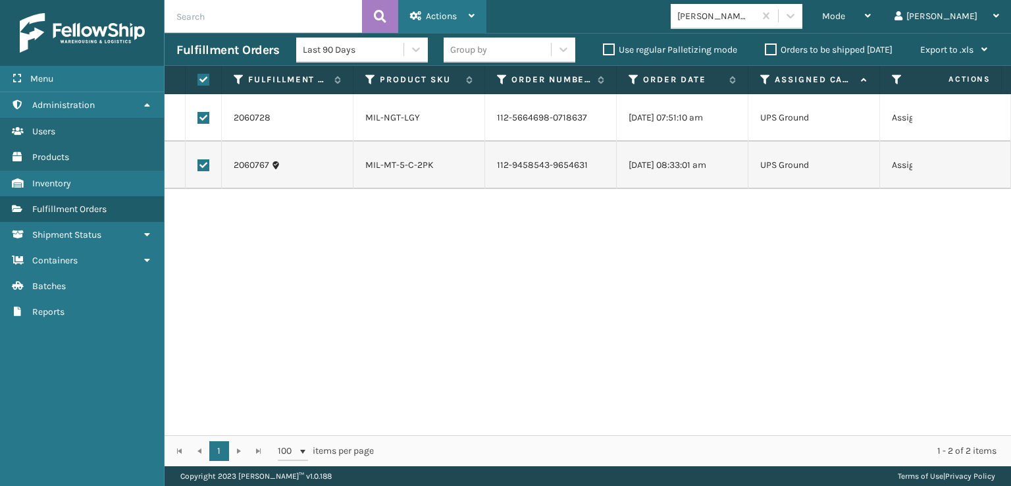
click at [436, 12] on span "Actions" at bounding box center [441, 16] width 31 height 11
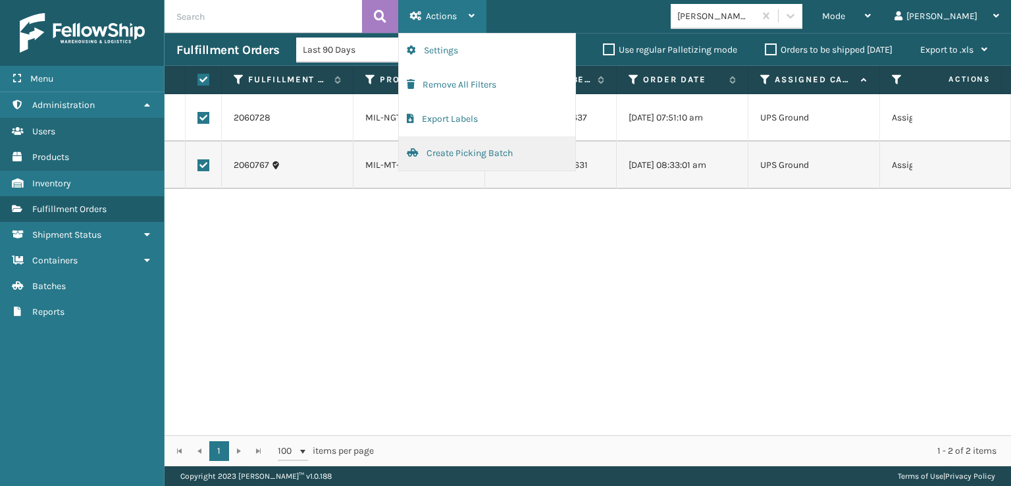
click at [450, 149] on button "Create Picking Batch" at bounding box center [487, 153] width 176 height 34
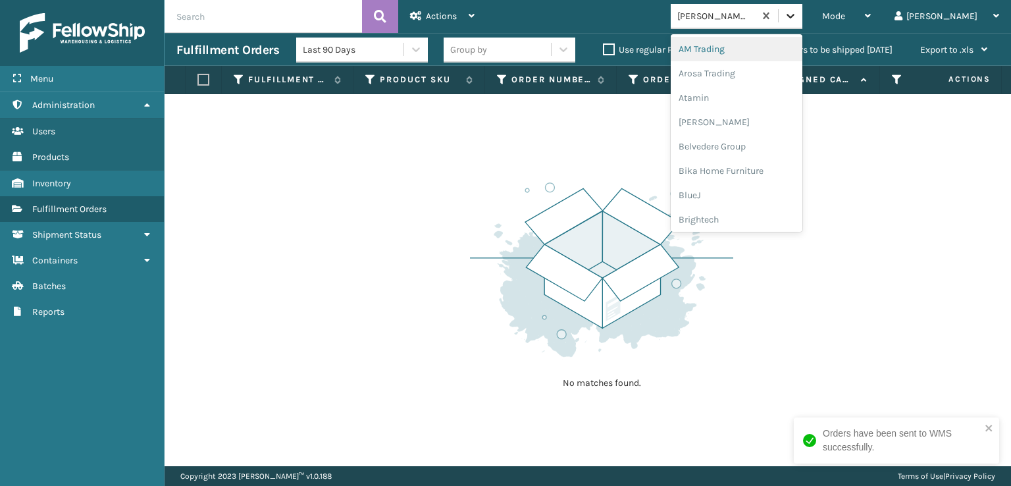
click at [797, 13] on icon at bounding box center [790, 15] width 13 height 13
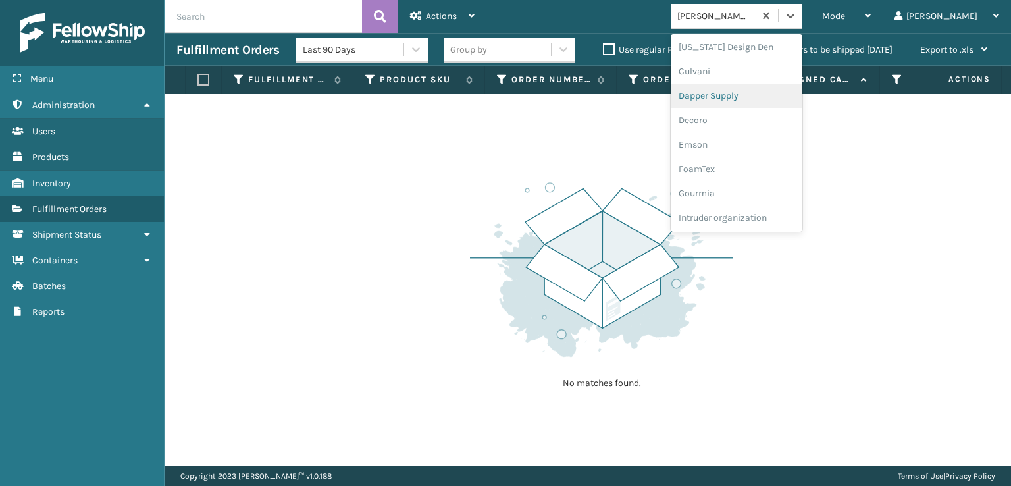
scroll to position [197, 0]
click at [758, 169] on div "FoamTex" at bounding box center [737, 168] width 132 height 24
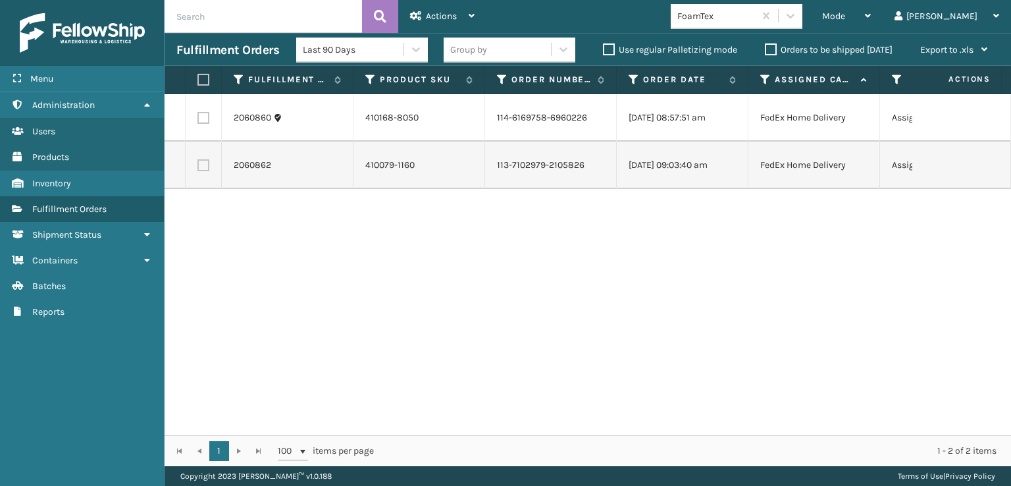
click at [205, 75] on label at bounding box center [201, 80] width 8 height 12
click at [198, 76] on input "checkbox" at bounding box center [197, 80] width 1 height 9
checkbox input "true"
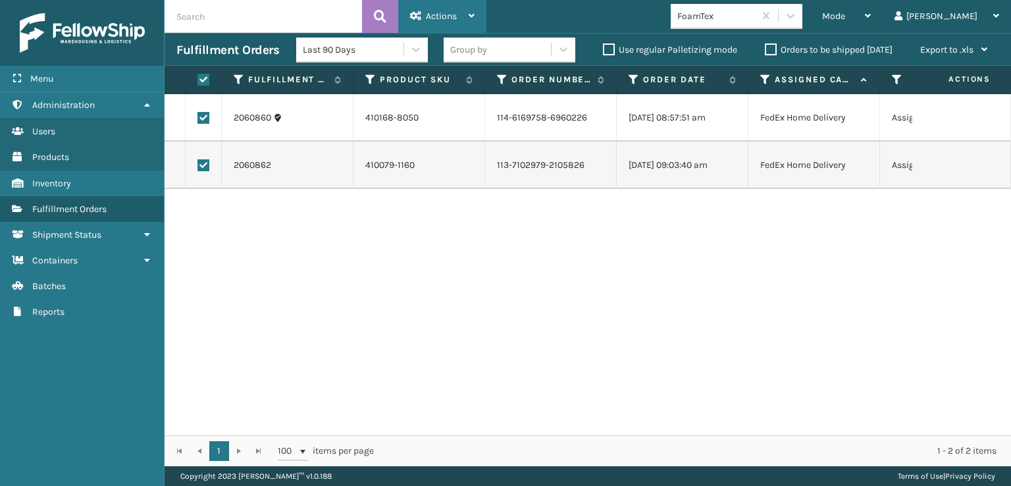
click at [444, 11] on span "Actions" at bounding box center [441, 16] width 31 height 11
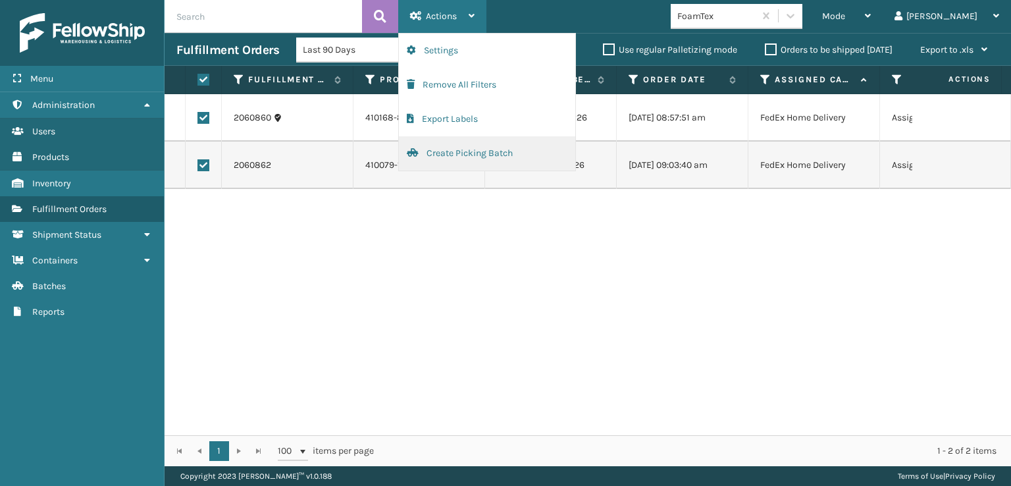
click at [476, 155] on button "Create Picking Batch" at bounding box center [487, 153] width 176 height 34
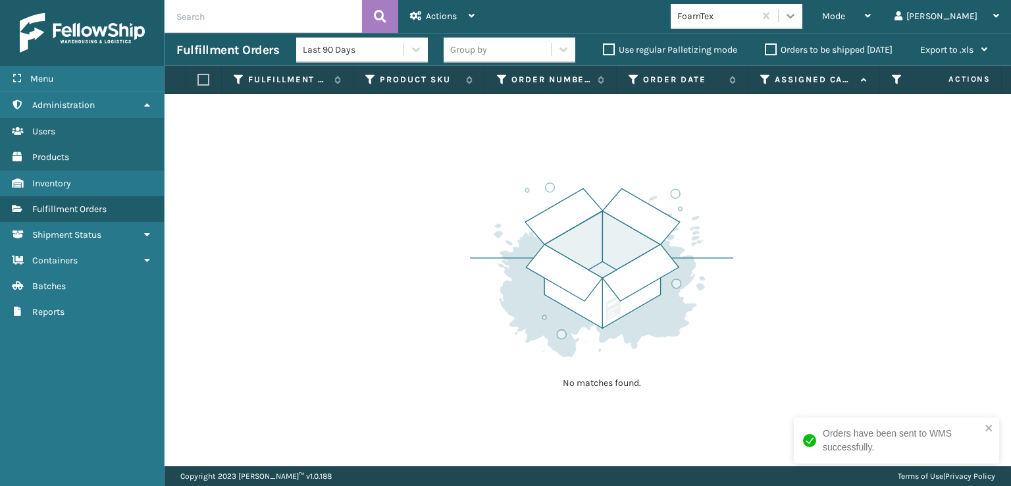
click at [795, 16] on icon at bounding box center [791, 16] width 8 height 5
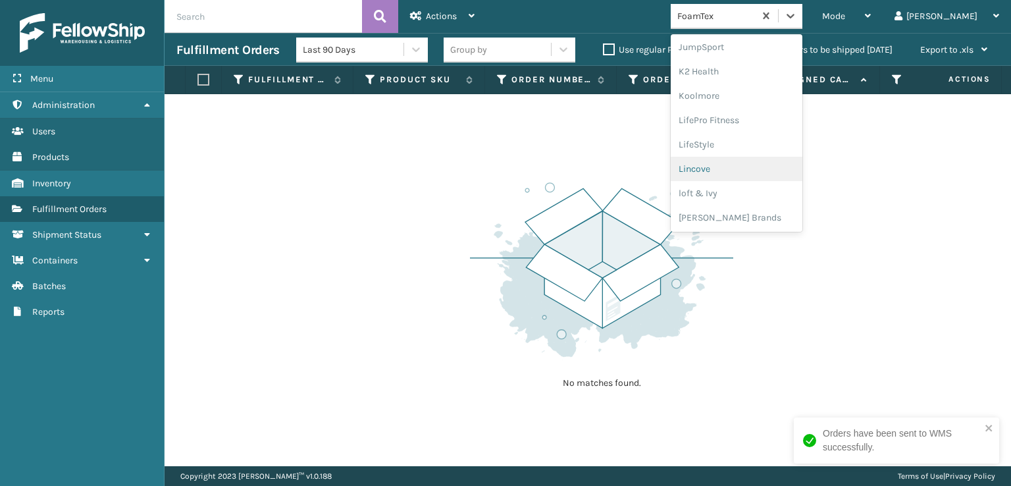
scroll to position [636, 0]
click at [766, 194] on div "SleepGeekz" at bounding box center [737, 192] width 132 height 24
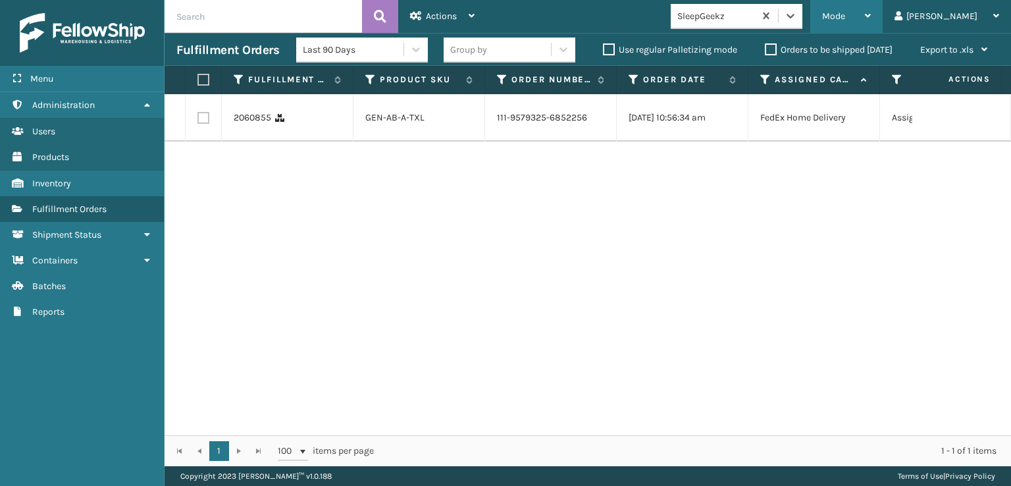
click at [871, 10] on div "Mode" at bounding box center [846, 16] width 49 height 33
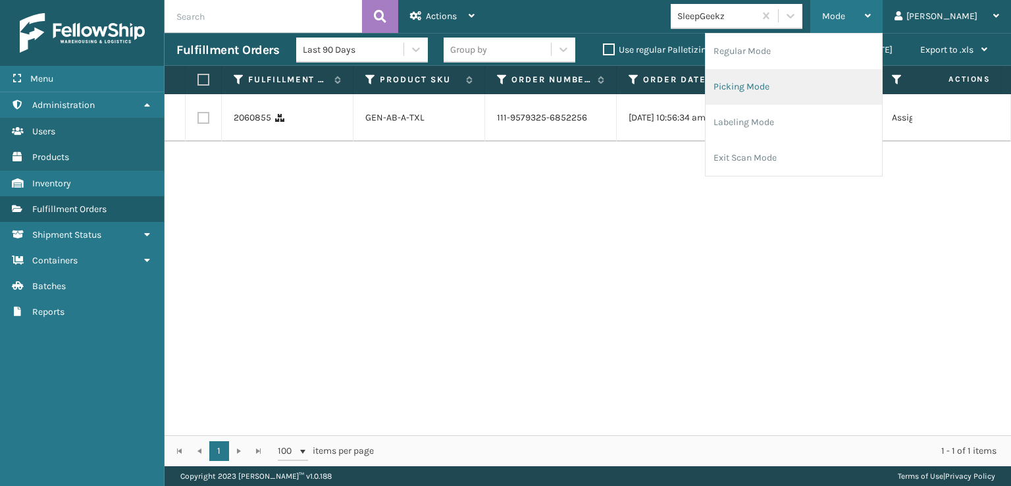
click at [791, 82] on li "Picking Mode" at bounding box center [794, 87] width 176 height 36
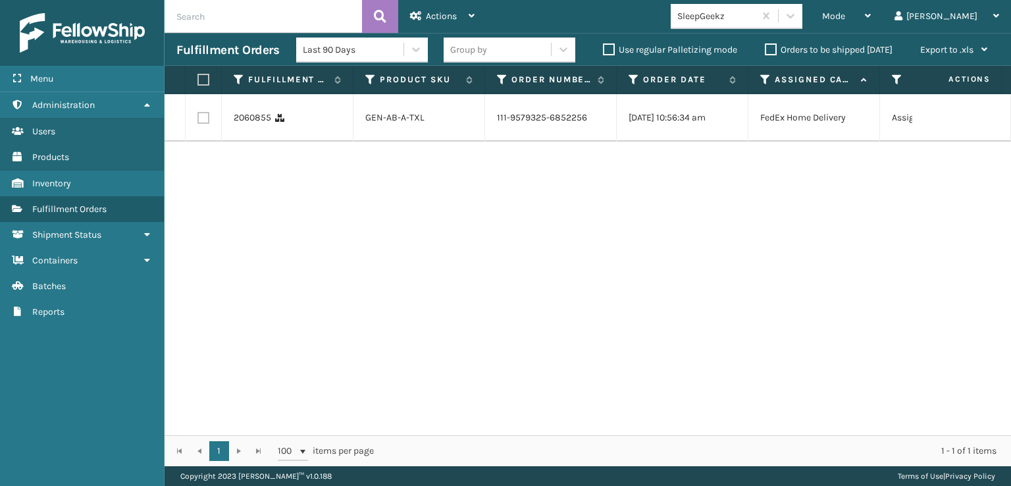
click at [207, 120] on label at bounding box center [203, 118] width 12 height 12
click at [198, 120] on input "checkbox" at bounding box center [197, 116] width 1 height 9
checkbox input "true"
click at [438, 16] on span "Actions" at bounding box center [441, 16] width 31 height 11
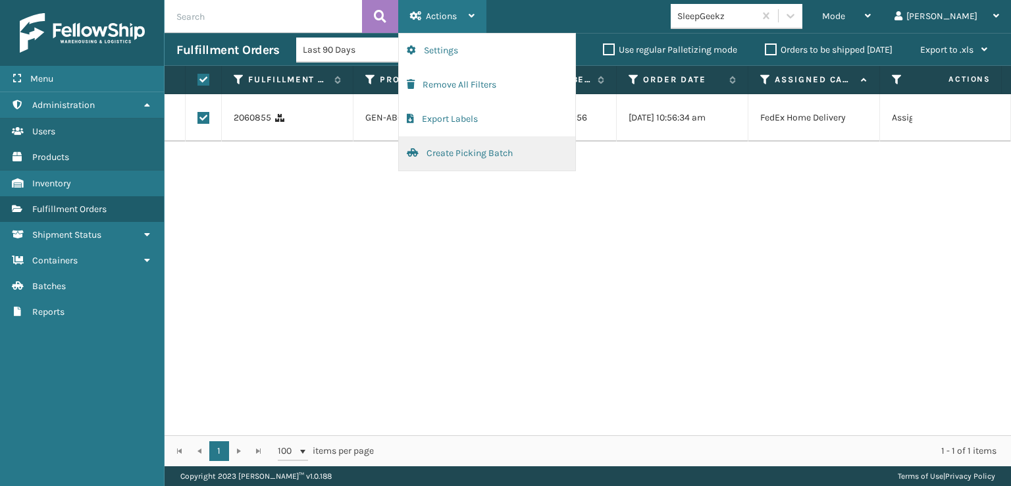
click at [458, 153] on button "Create Picking Batch" at bounding box center [487, 153] width 176 height 34
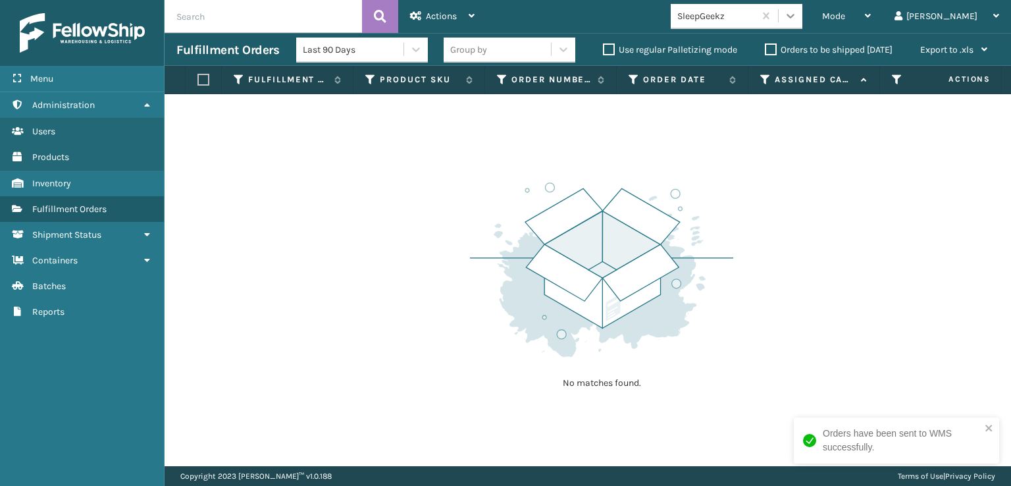
click at [795, 16] on icon at bounding box center [791, 16] width 8 height 5
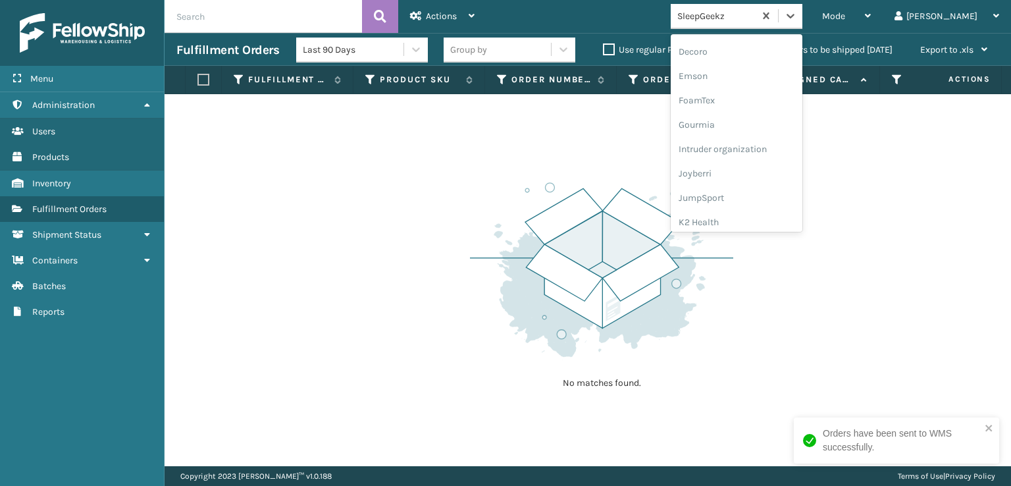
scroll to position [416, 0]
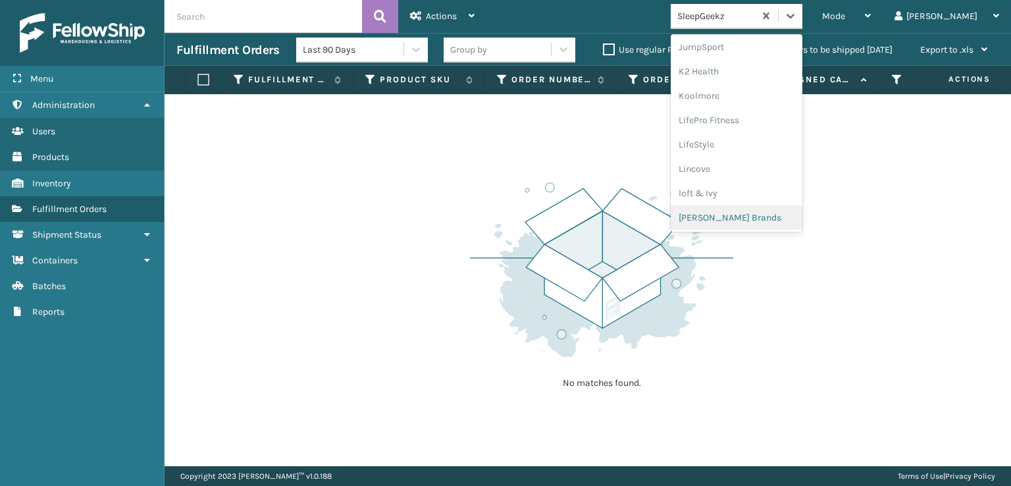
click at [752, 213] on div "[PERSON_NAME] Brands" at bounding box center [737, 217] width 132 height 24
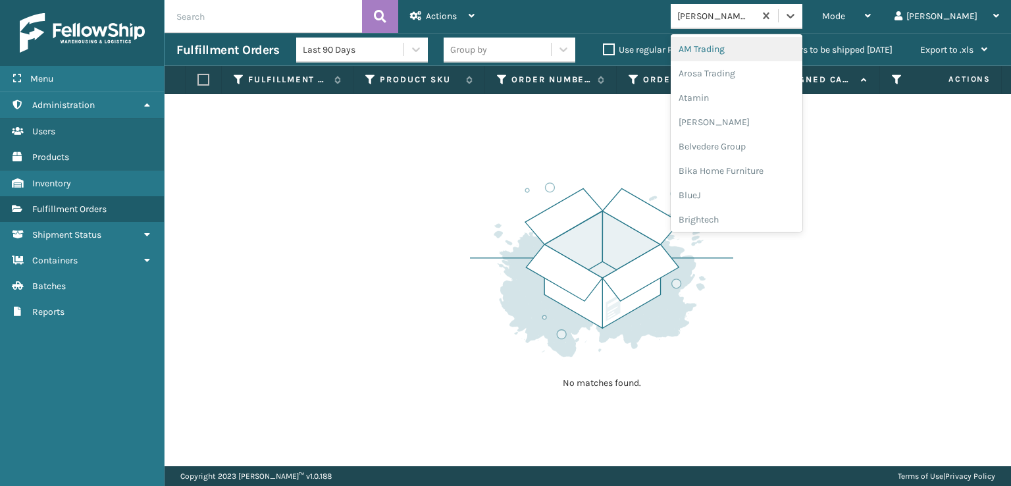
drag, startPoint x: 849, startPoint y: 9, endPoint x: 842, endPoint y: 28, distance: 20.4
click at [802, 9] on div at bounding box center [791, 16] width 24 height 24
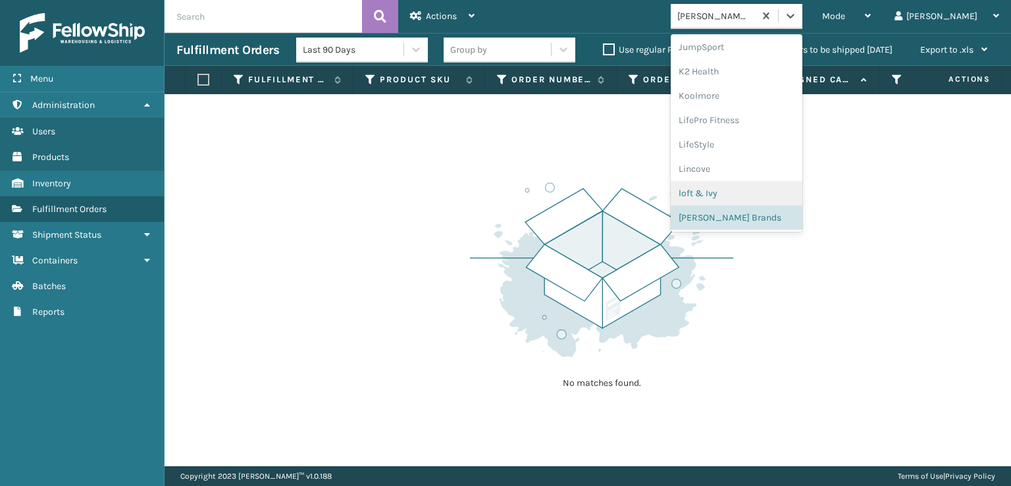
scroll to position [636, 0]
click at [745, 193] on div "SleepGeekz" at bounding box center [737, 192] width 132 height 24
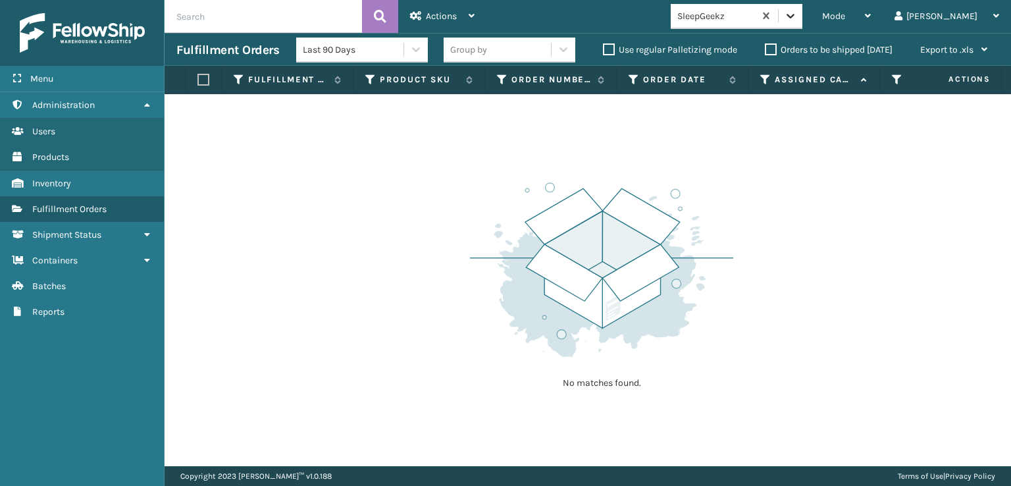
drag, startPoint x: 840, startPoint y: 16, endPoint x: 842, endPoint y: 24, distance: 8.1
click at [797, 16] on icon at bounding box center [790, 15] width 13 height 13
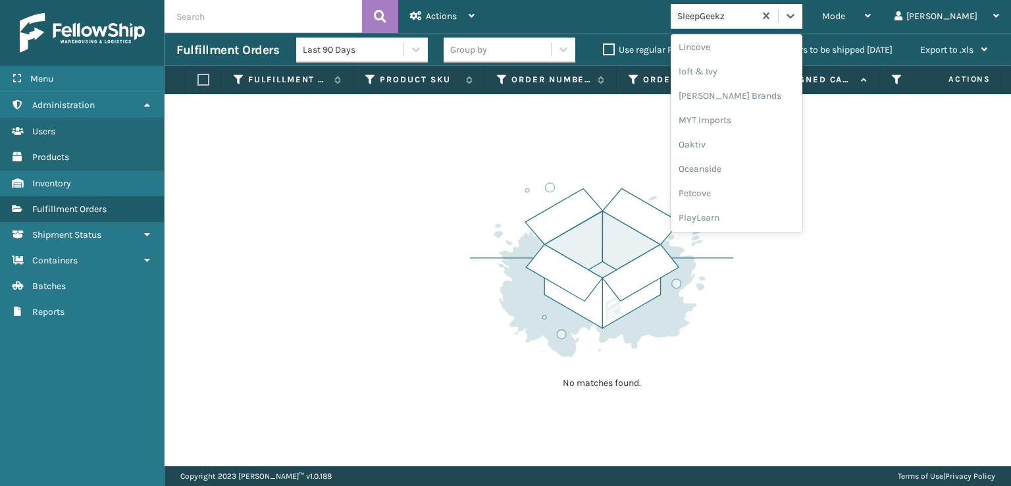
scroll to position [438, 0]
click at [758, 188] on div "[PERSON_NAME] Brands" at bounding box center [737, 195] width 132 height 24
click at [797, 12] on icon at bounding box center [790, 15] width 13 height 13
click at [750, 103] on div "FoamTex" at bounding box center [737, 102] width 132 height 24
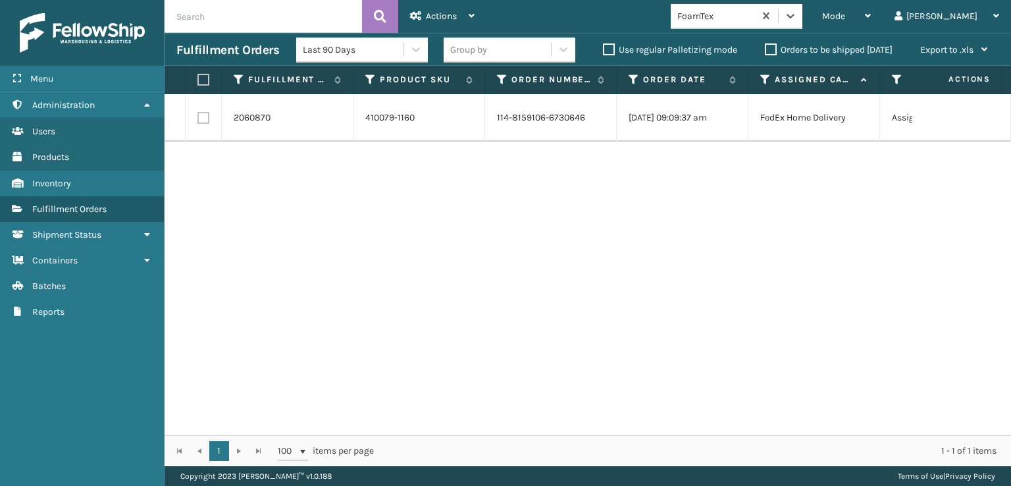
click at [196, 120] on td at bounding box center [204, 117] width 36 height 47
click at [203, 119] on label at bounding box center [203, 118] width 12 height 12
click at [198, 119] on input "checkbox" at bounding box center [197, 116] width 1 height 9
checkbox input "true"
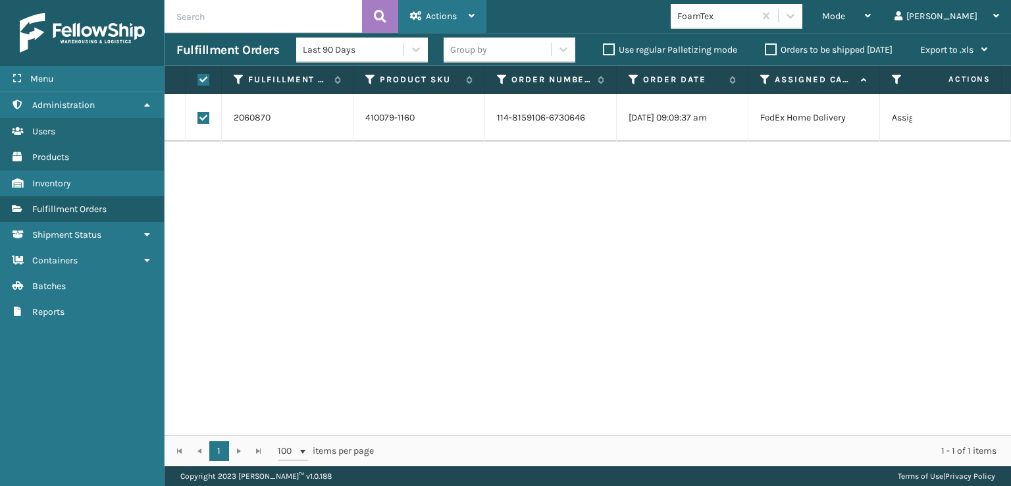
click at [446, 16] on span "Actions" at bounding box center [441, 16] width 31 height 11
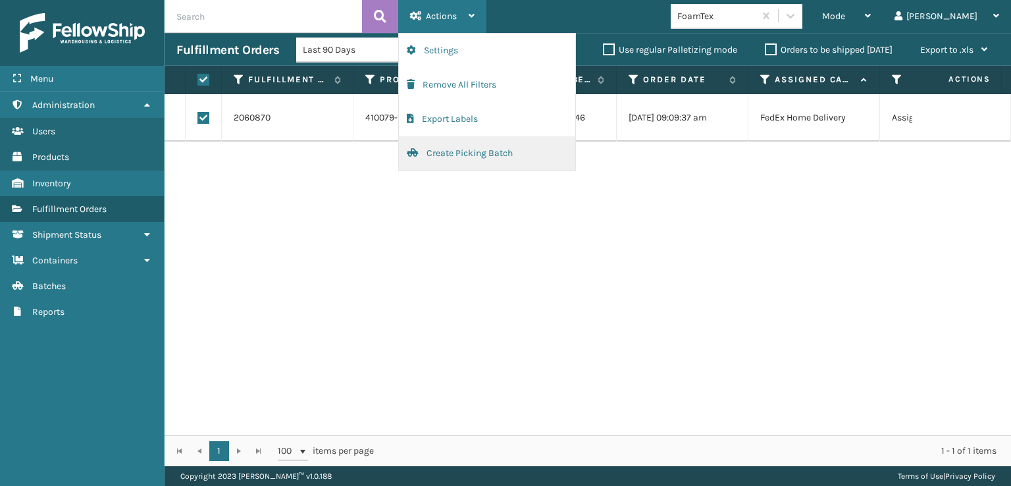
click at [462, 155] on button "Create Picking Batch" at bounding box center [487, 153] width 176 height 34
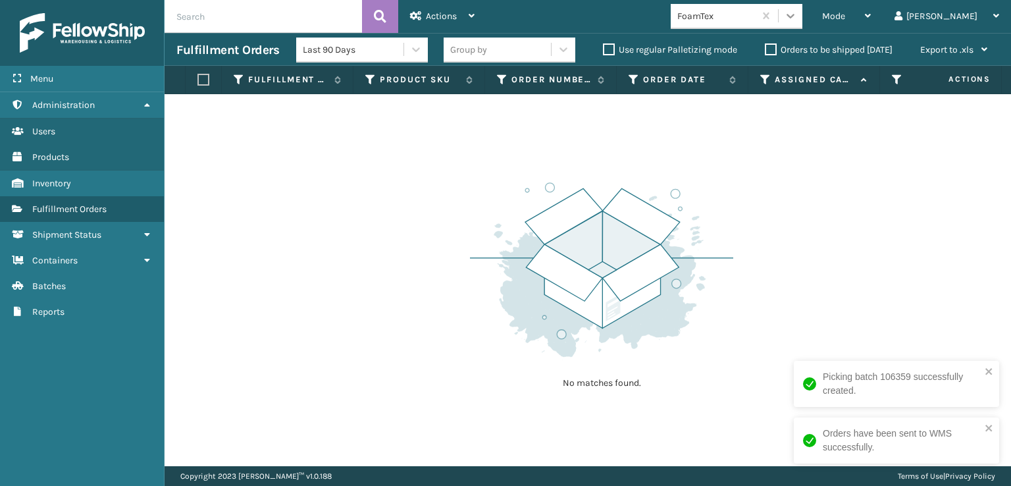
click at [797, 18] on icon at bounding box center [790, 15] width 13 height 13
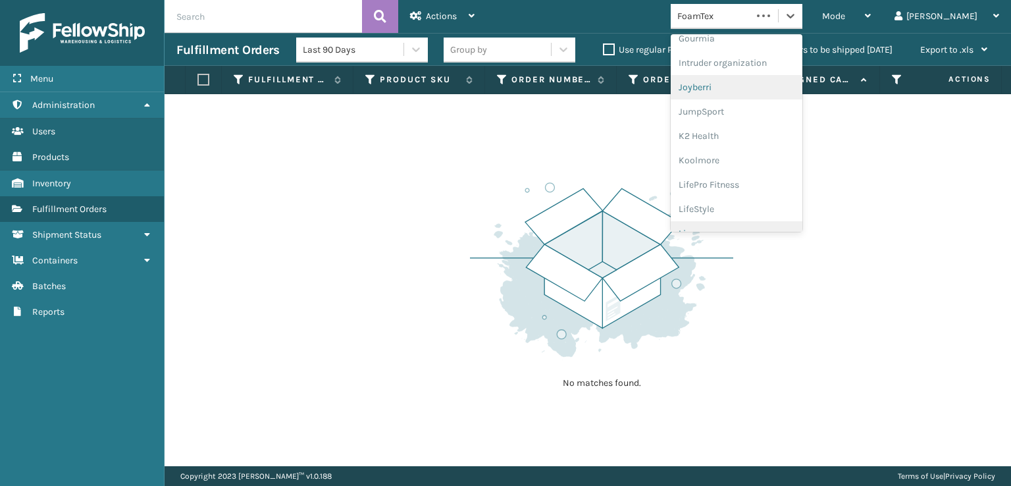
scroll to position [416, 0]
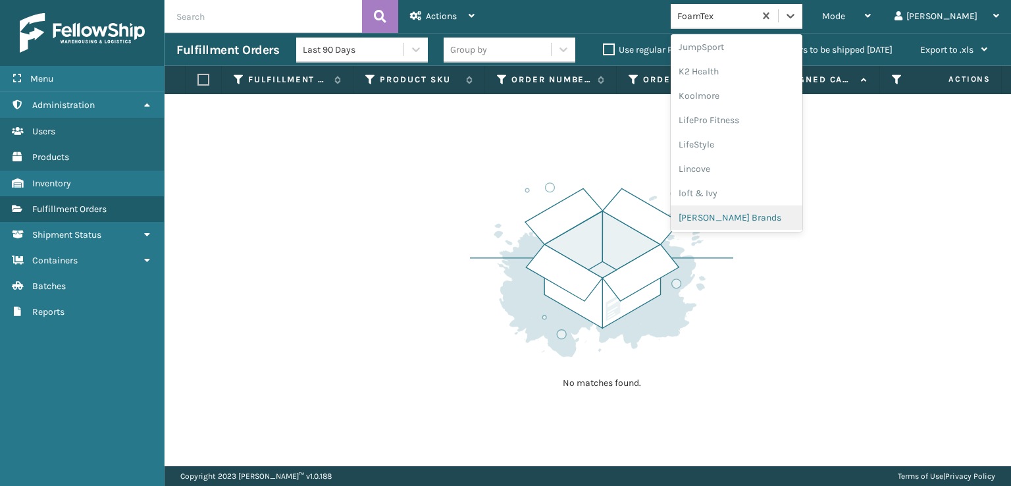
click at [763, 217] on div "[PERSON_NAME] Brands" at bounding box center [737, 217] width 132 height 24
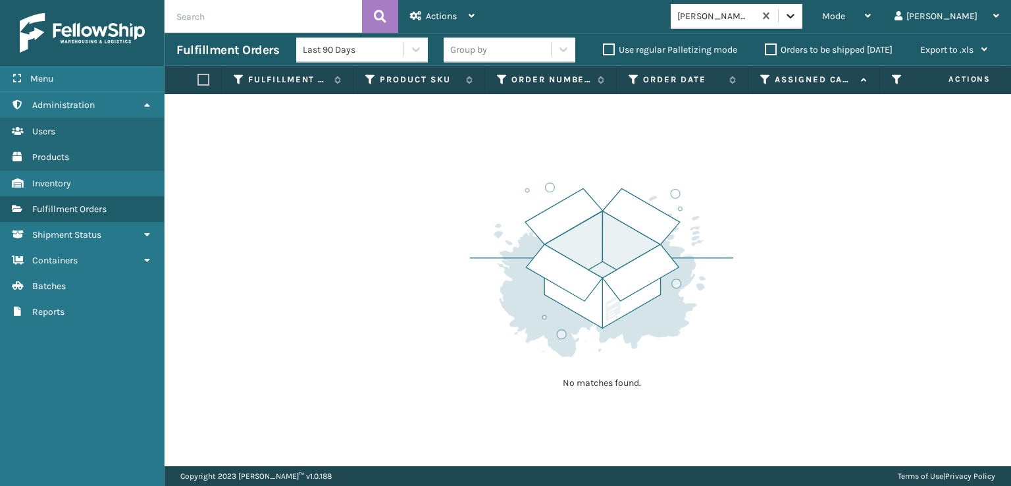
click at [797, 18] on icon at bounding box center [790, 15] width 13 height 13
click at [797, 19] on icon at bounding box center [790, 15] width 13 height 13
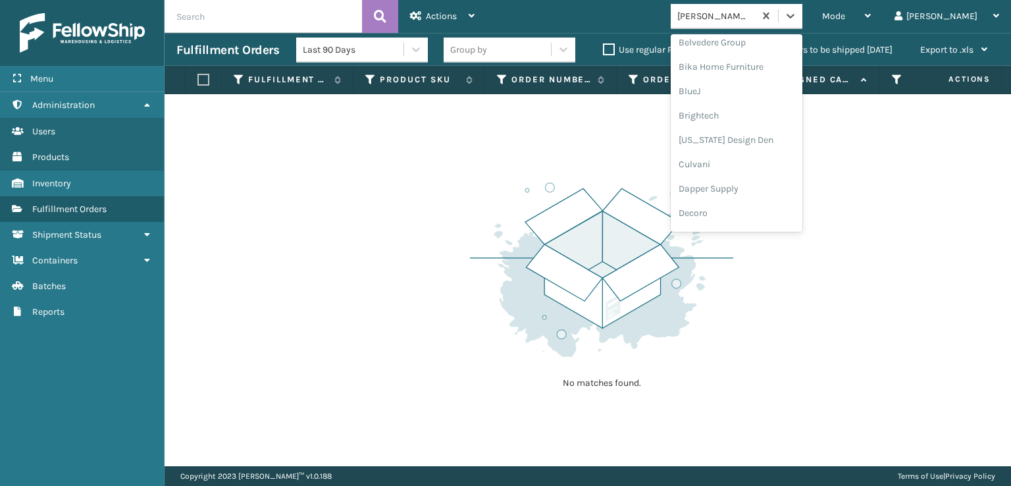
scroll to position [197, 0]
click at [750, 167] on div "FoamTex" at bounding box center [737, 168] width 132 height 24
click at [797, 14] on icon at bounding box center [790, 15] width 13 height 13
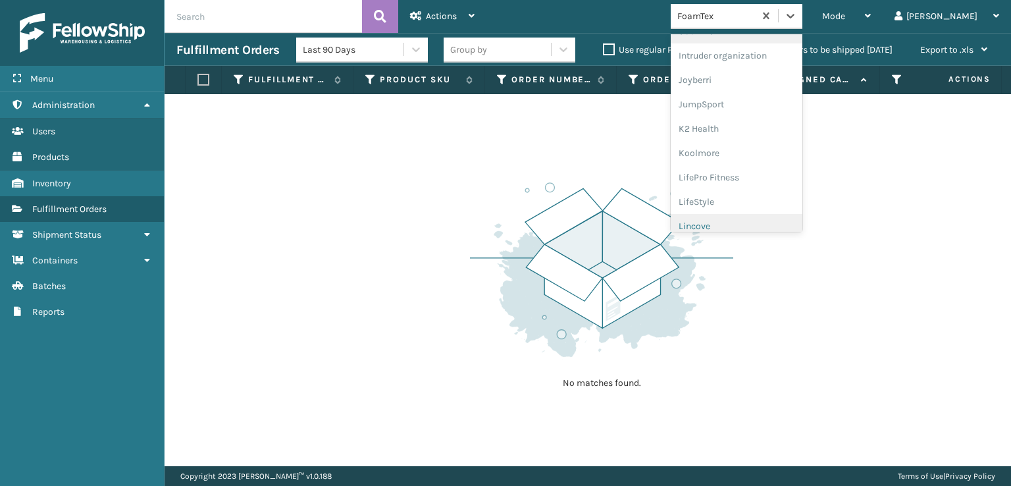
scroll to position [416, 0]
click at [754, 219] on div "[PERSON_NAME] Brands" at bounding box center [737, 217] width 132 height 24
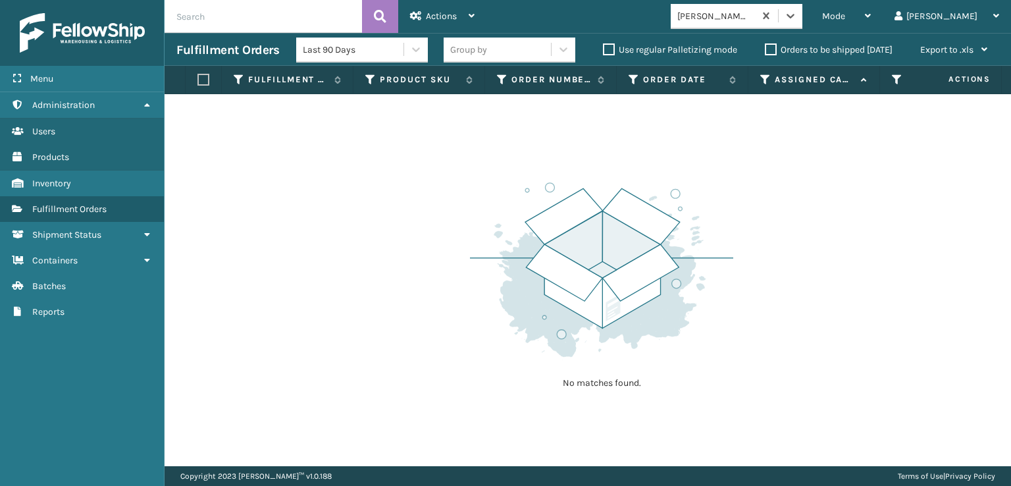
drag, startPoint x: 845, startPoint y: 19, endPoint x: 843, endPoint y: 30, distance: 10.7
click at [797, 20] on icon at bounding box center [790, 15] width 13 height 13
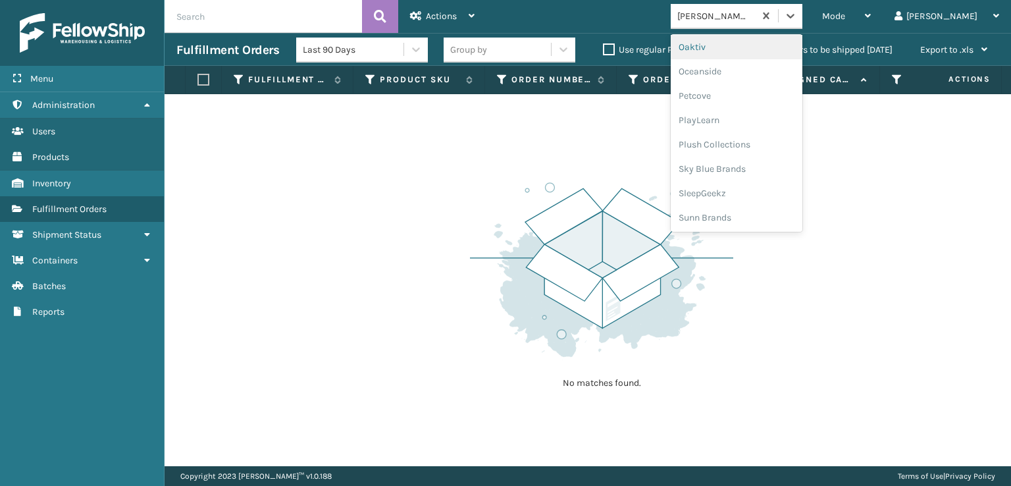
scroll to position [636, 0]
click at [745, 140] on div "Plush Collections" at bounding box center [737, 144] width 132 height 24
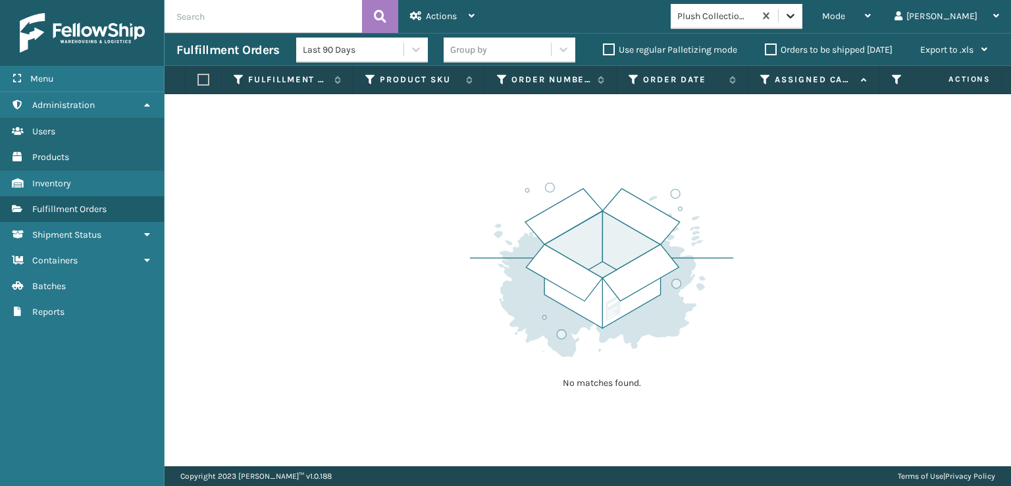
click at [797, 18] on icon at bounding box center [790, 15] width 13 height 13
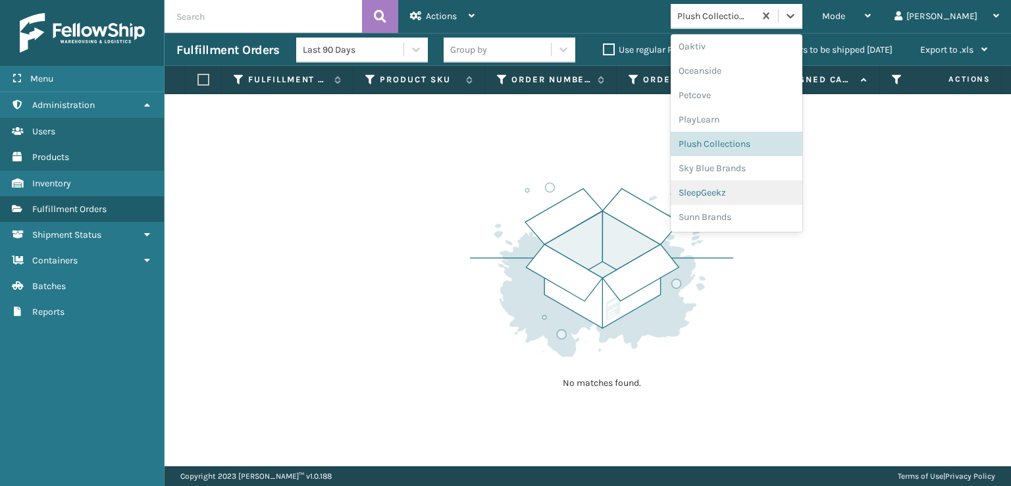
click at [745, 186] on div "SleepGeekz" at bounding box center [737, 192] width 132 height 24
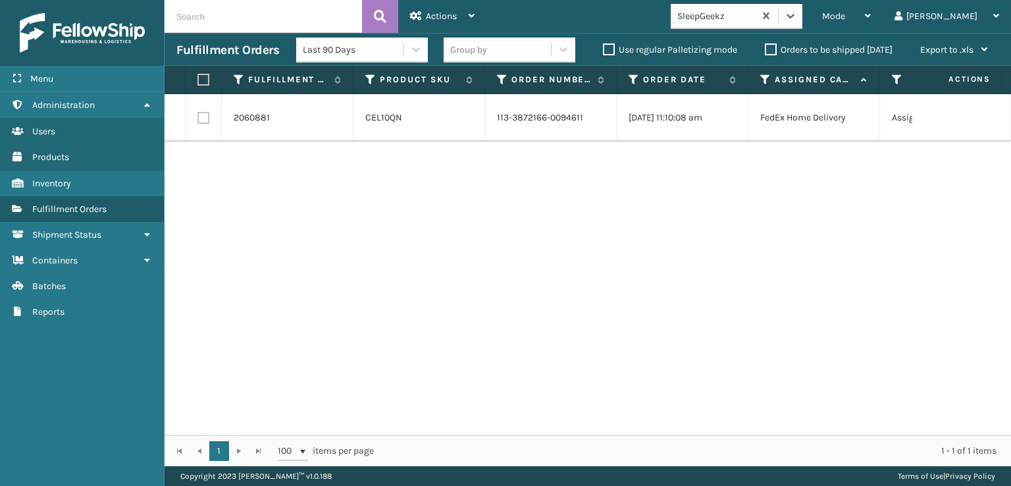
click at [201, 124] on label at bounding box center [203, 118] width 12 height 12
click at [198, 120] on input "checkbox" at bounding box center [197, 116] width 1 height 9
checkbox input "true"
click at [433, 14] on span "Actions" at bounding box center [441, 16] width 31 height 11
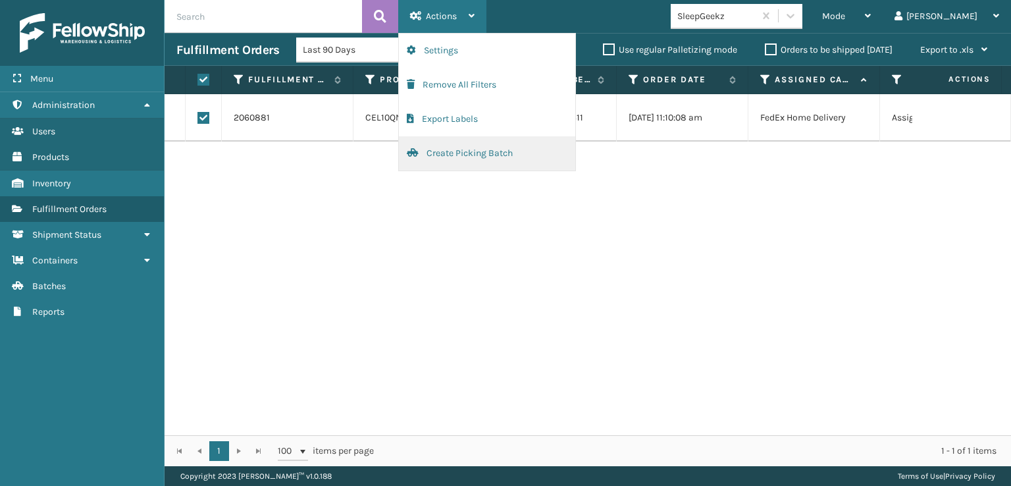
click at [455, 152] on button "Create Picking Batch" at bounding box center [487, 153] width 176 height 34
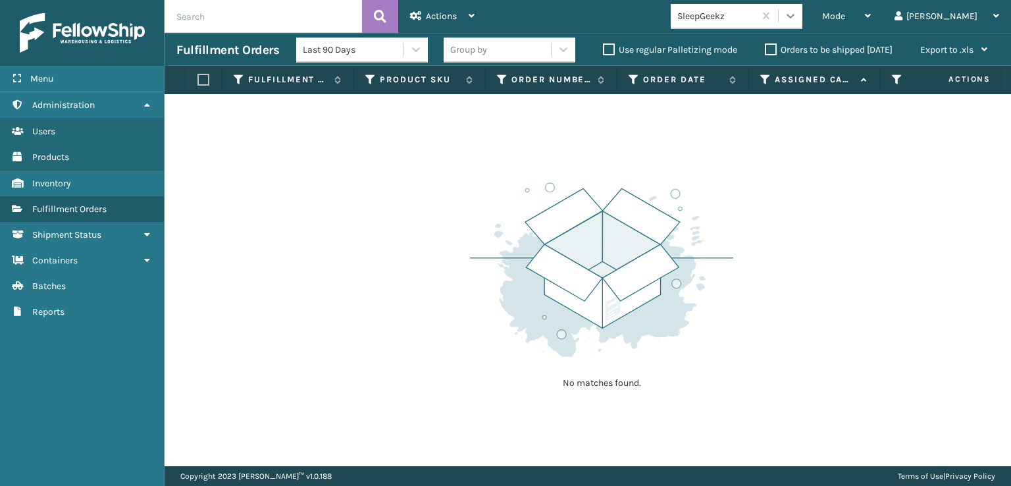
click at [797, 17] on icon at bounding box center [790, 15] width 13 height 13
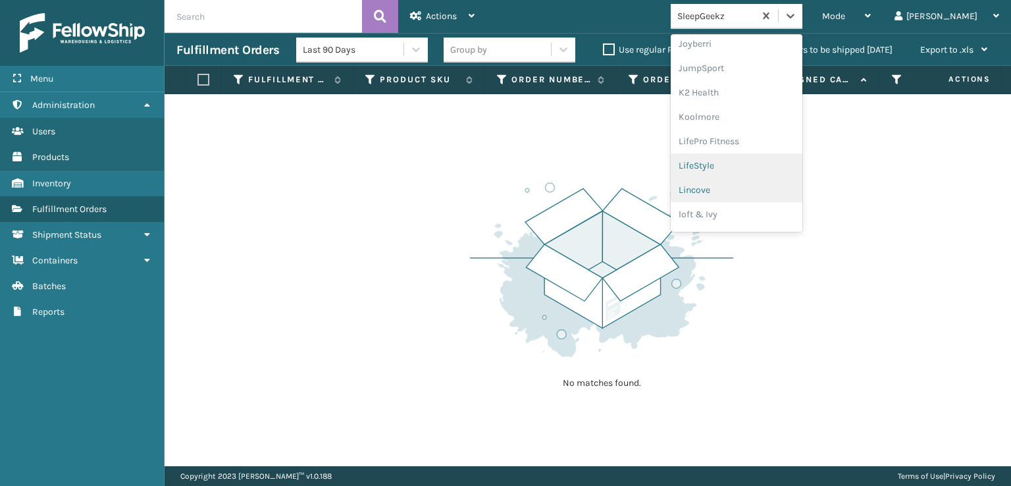
scroll to position [416, 0]
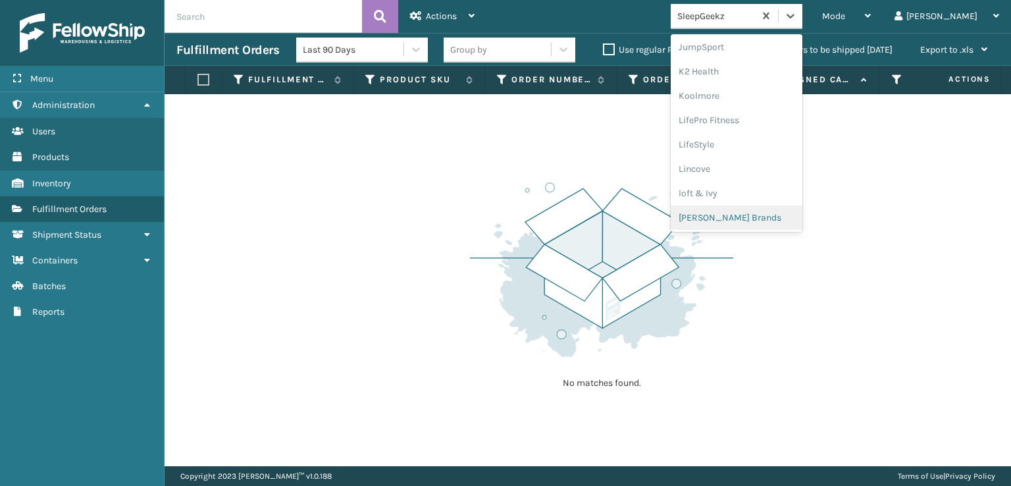
click at [756, 212] on div "[PERSON_NAME] Brands" at bounding box center [737, 217] width 132 height 24
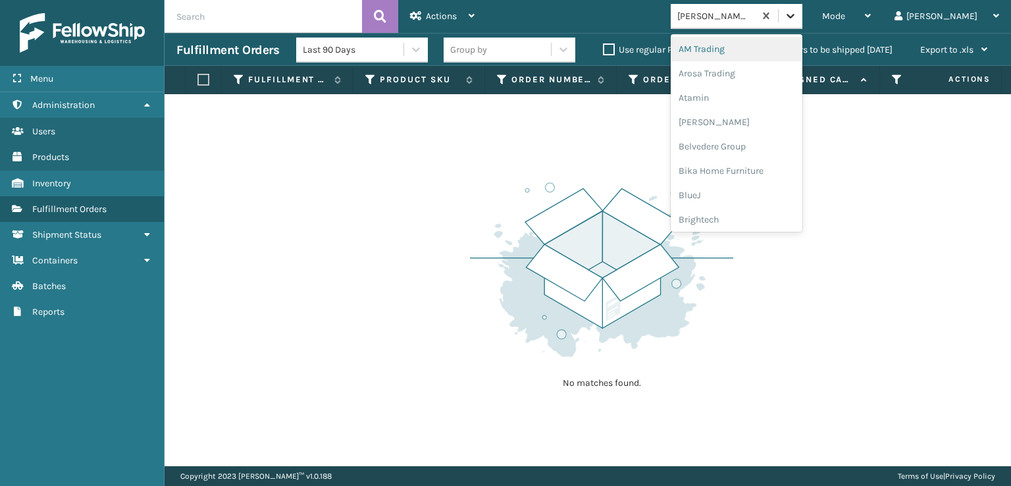
click at [797, 15] on icon at bounding box center [790, 15] width 13 height 13
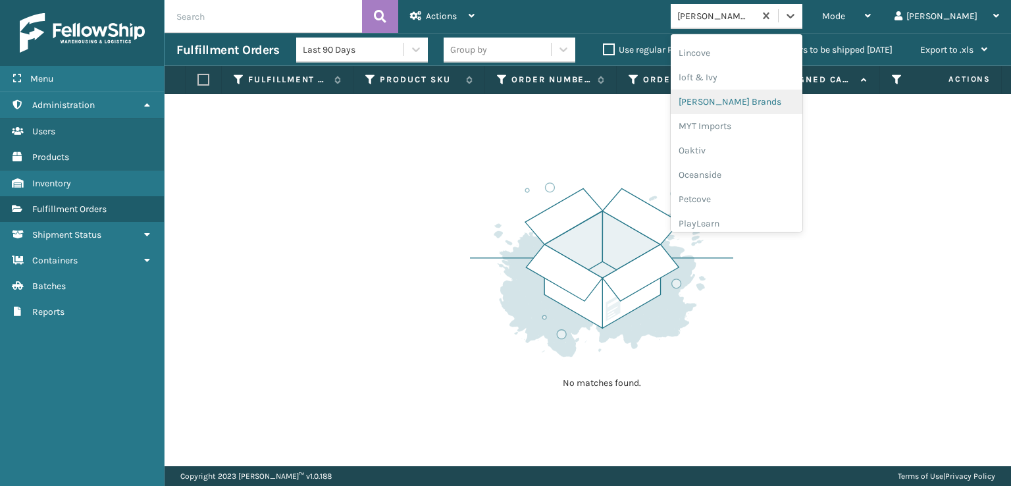
scroll to position [636, 0]
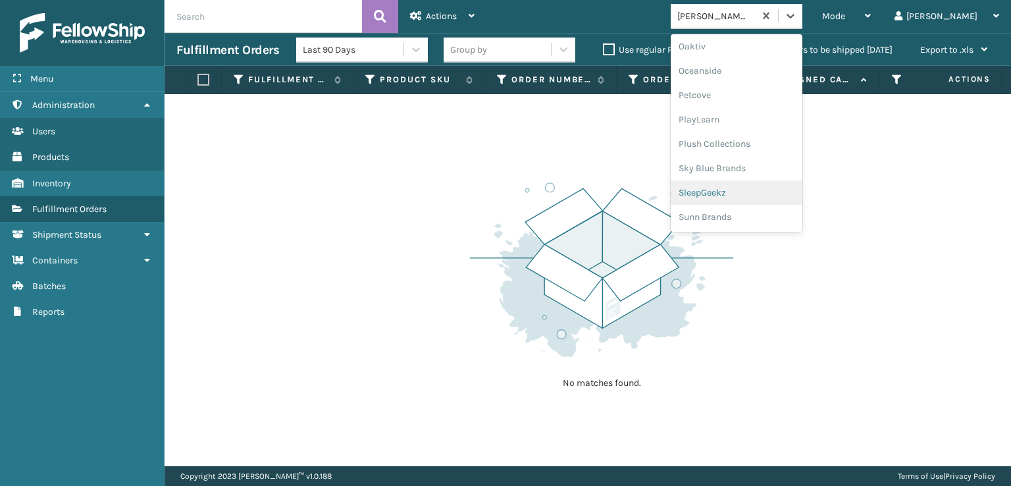
click at [752, 190] on div "SleepGeekz" at bounding box center [737, 192] width 132 height 24
click at [797, 13] on icon at bounding box center [790, 15] width 13 height 13
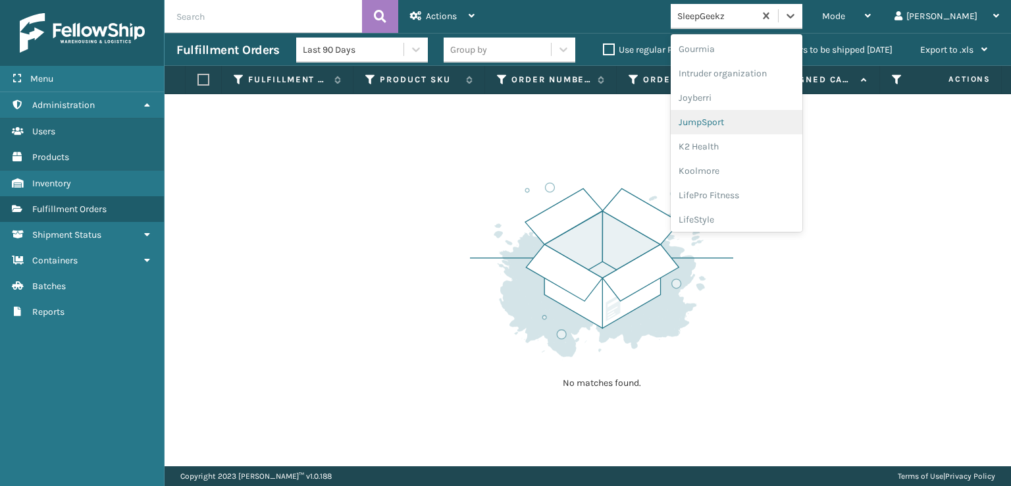
scroll to position [219, 0]
click at [750, 145] on div "FoamTex" at bounding box center [737, 147] width 132 height 24
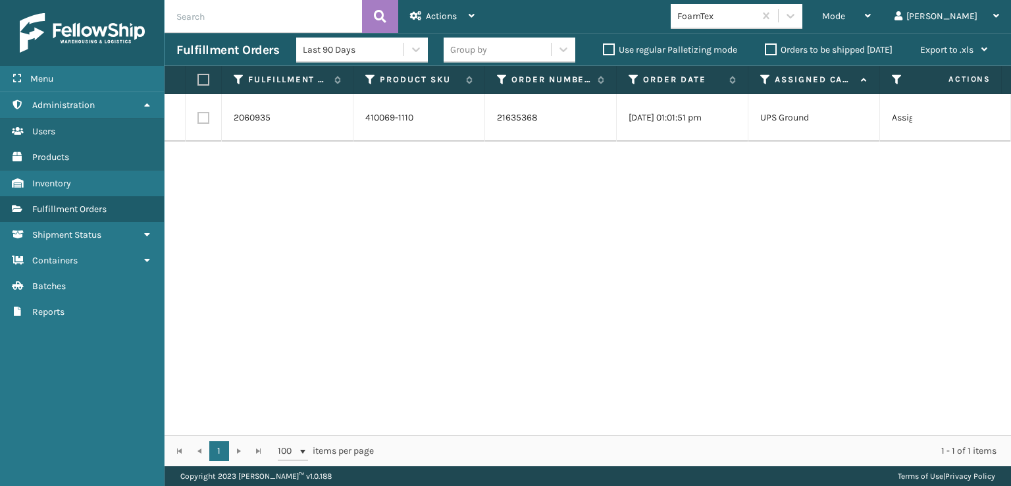
click at [200, 120] on label at bounding box center [203, 118] width 12 height 12
click at [198, 120] on input "checkbox" at bounding box center [197, 116] width 1 height 9
checkbox input "true"
click at [434, 18] on span "Actions" at bounding box center [441, 16] width 31 height 11
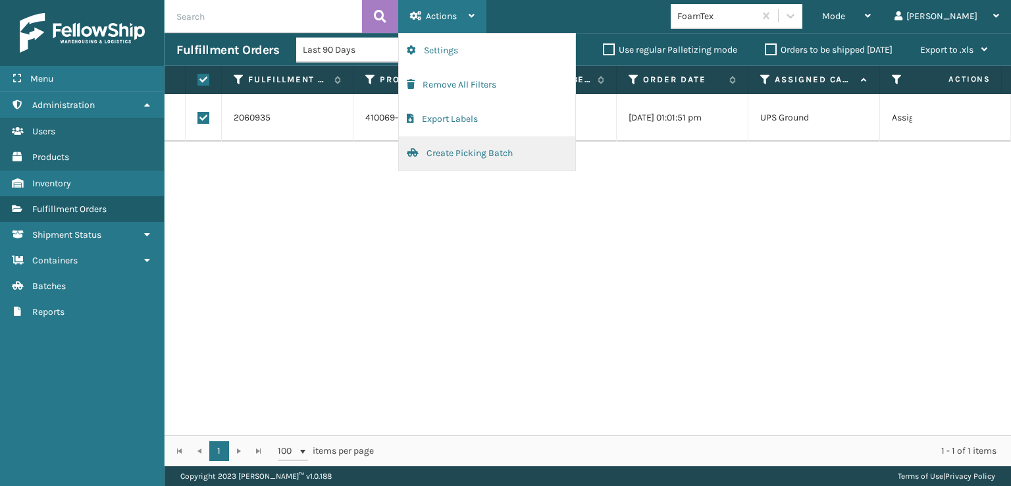
click at [444, 155] on button "Create Picking Batch" at bounding box center [487, 153] width 176 height 34
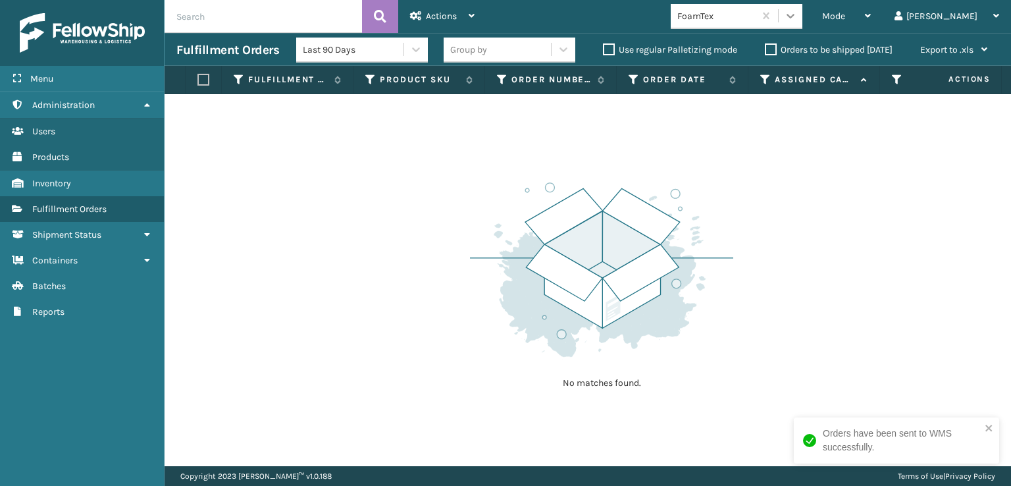
click at [797, 22] on icon at bounding box center [790, 15] width 13 height 13
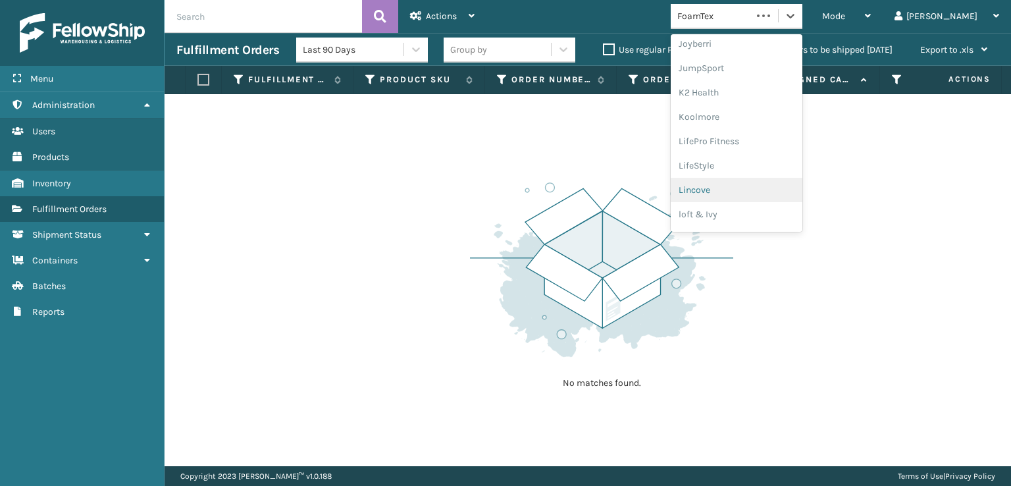
scroll to position [416, 0]
click at [756, 215] on div "[PERSON_NAME] Brands" at bounding box center [737, 217] width 132 height 24
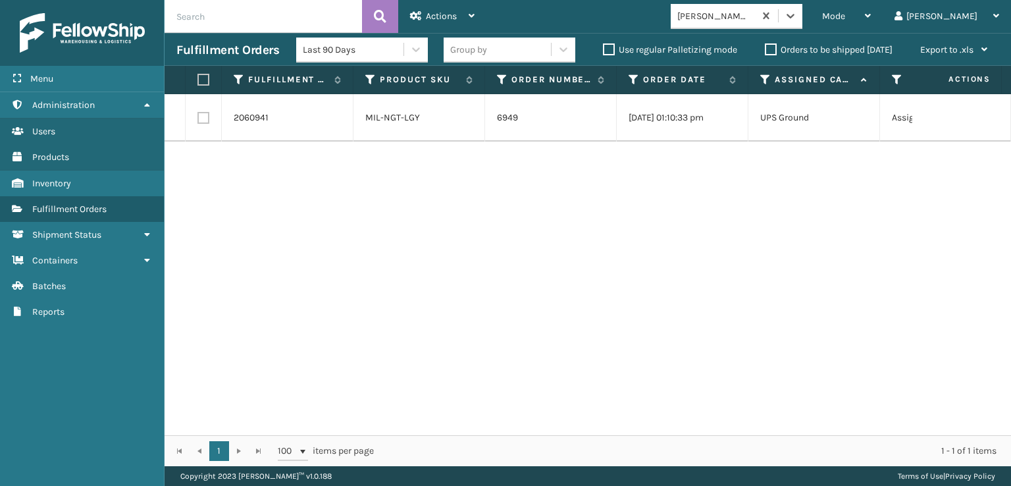
click at [203, 119] on label at bounding box center [203, 118] width 12 height 12
click at [198, 119] on input "checkbox" at bounding box center [197, 116] width 1 height 9
checkbox input "true"
click at [437, 11] on span "Actions" at bounding box center [441, 16] width 31 height 11
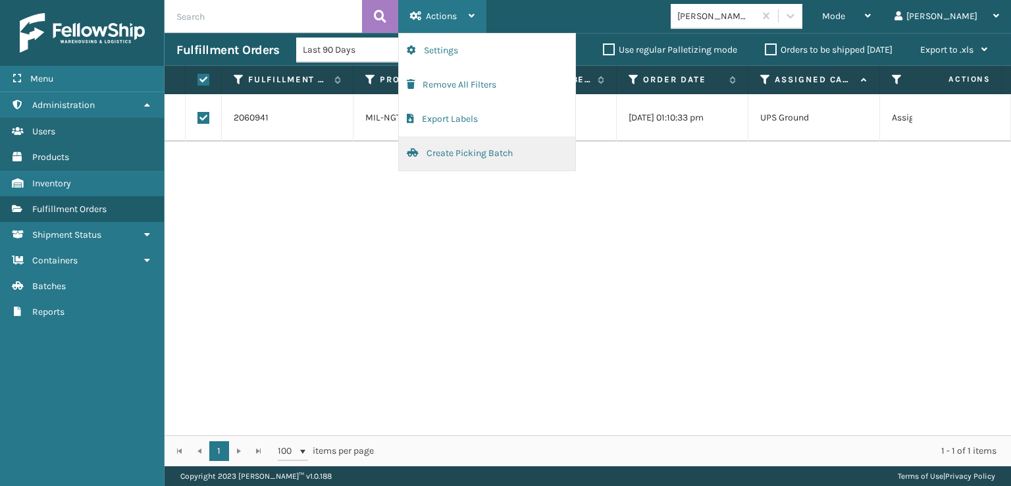
click at [461, 153] on button "Create Picking Batch" at bounding box center [487, 153] width 176 height 34
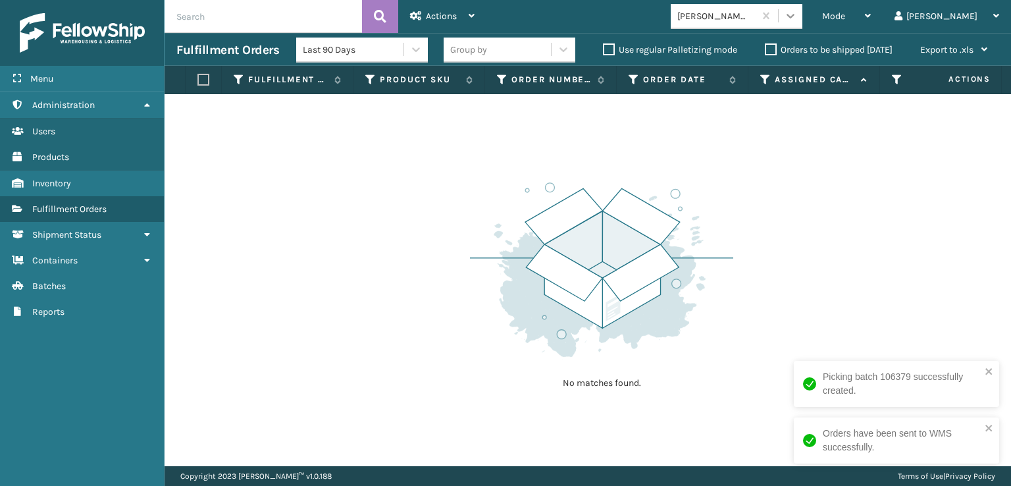
click at [797, 11] on icon at bounding box center [790, 15] width 13 height 13
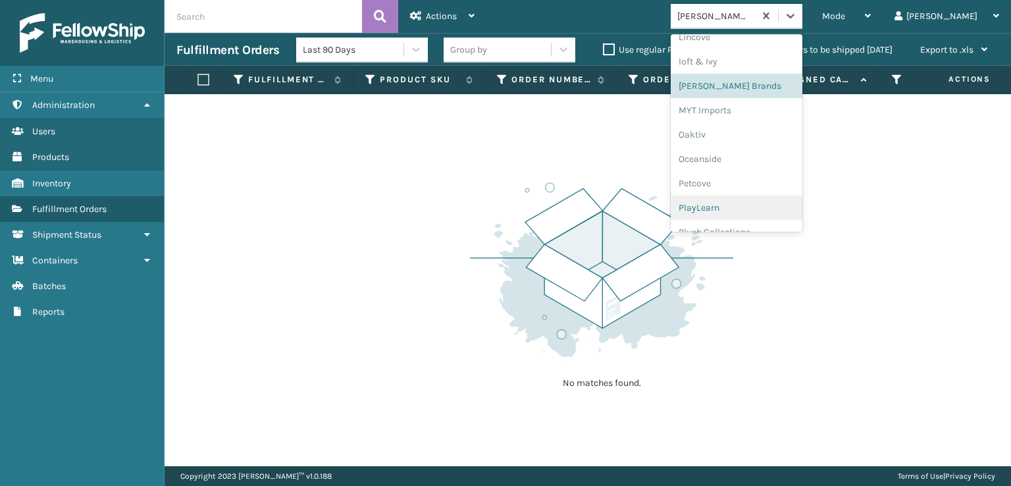
scroll to position [636, 0]
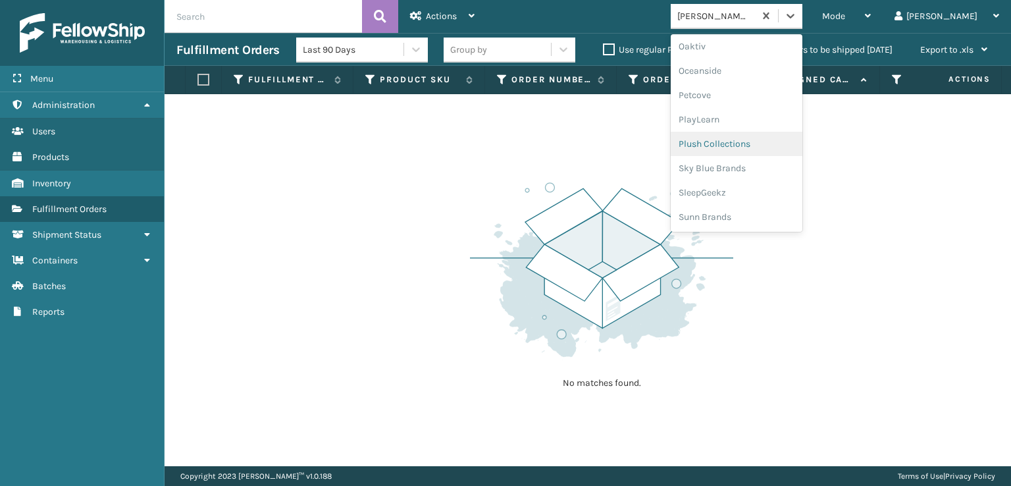
click at [753, 140] on div "Plush Collections" at bounding box center [737, 144] width 132 height 24
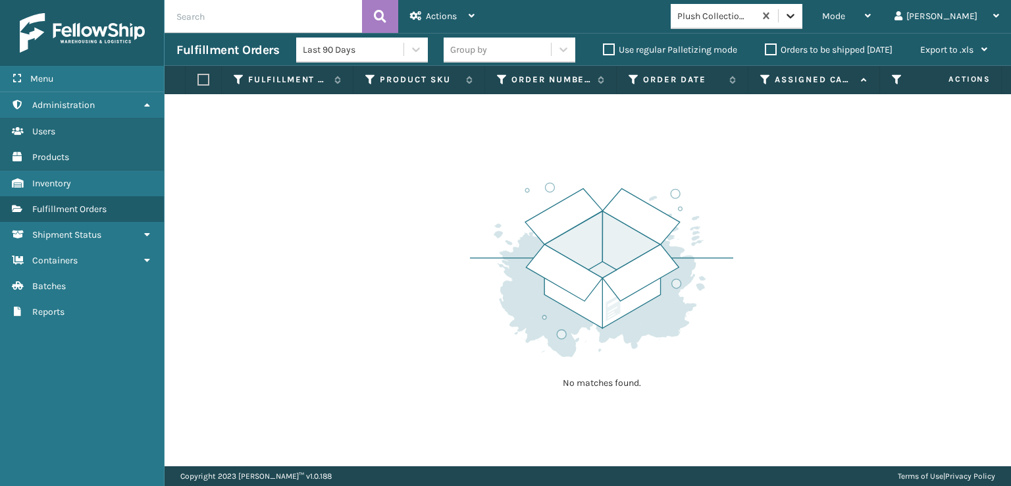
click at [797, 19] on icon at bounding box center [790, 15] width 13 height 13
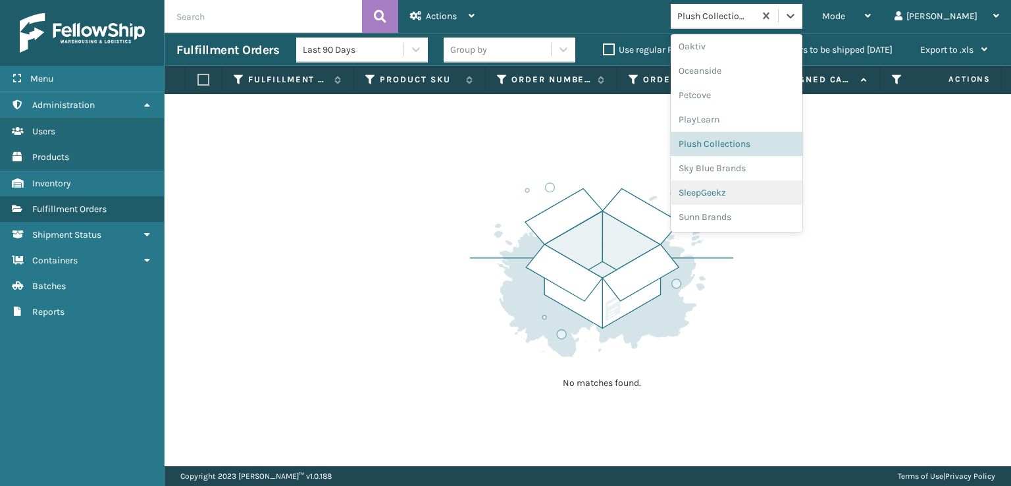
click at [749, 192] on div "SleepGeekz" at bounding box center [737, 192] width 132 height 24
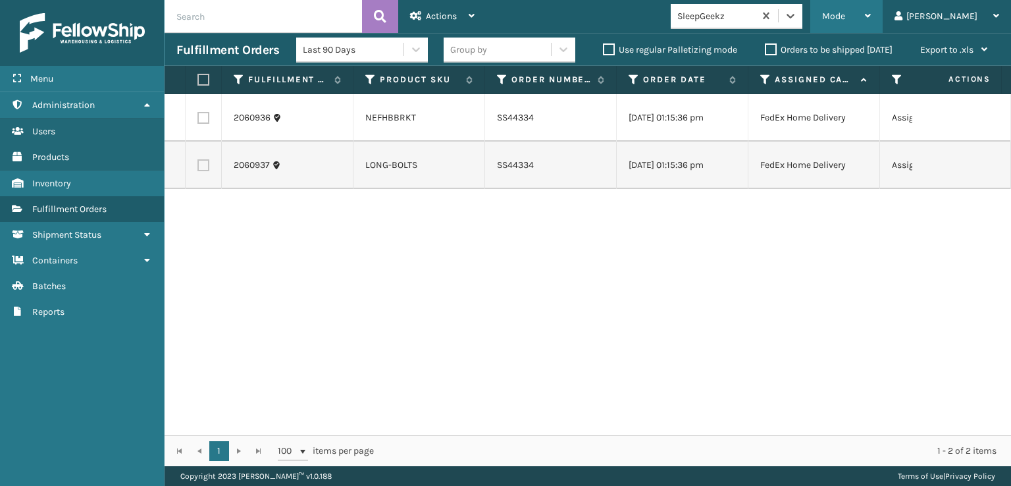
click at [871, 16] on div "Mode" at bounding box center [846, 16] width 49 height 33
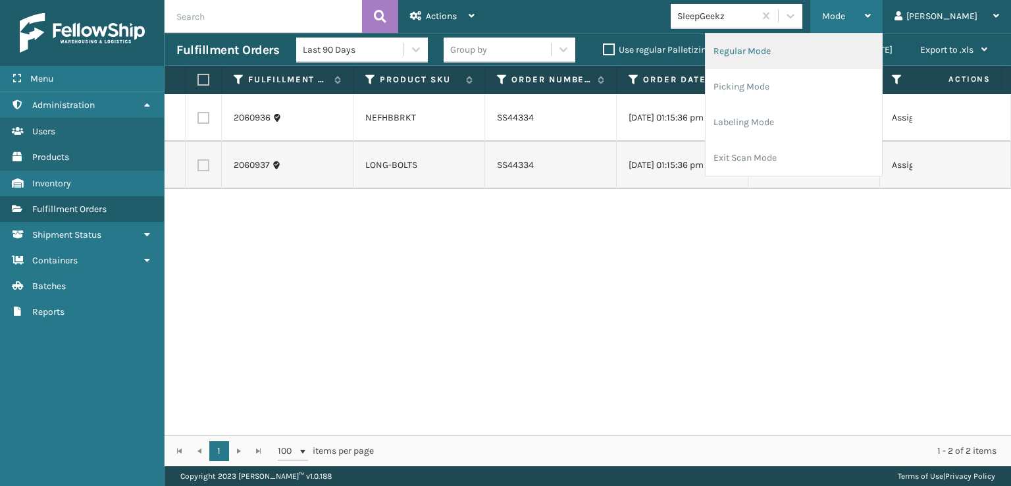
click at [778, 43] on li "Regular Mode" at bounding box center [794, 52] width 176 height 36
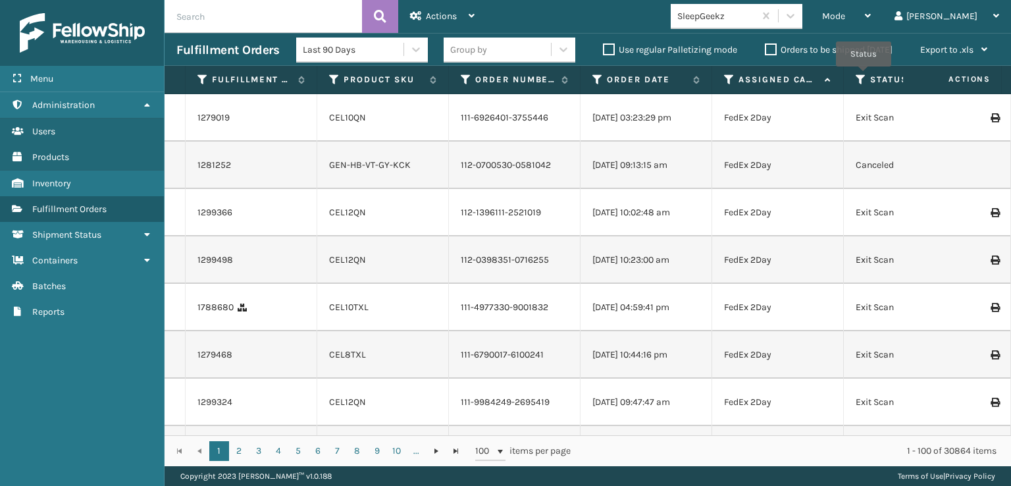
click at [864, 76] on icon at bounding box center [861, 80] width 11 height 12
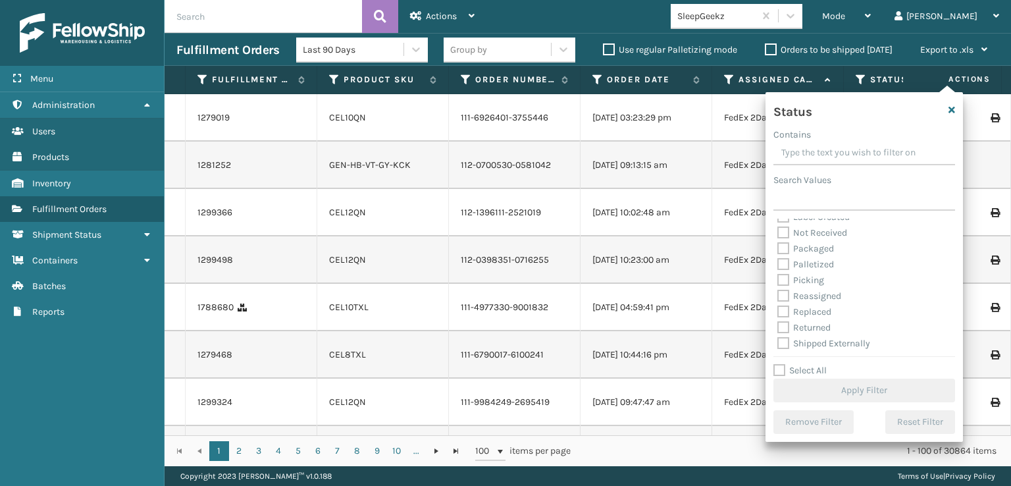
scroll to position [74, 0]
click at [780, 278] on label "Picking" at bounding box center [800, 278] width 47 height 11
click at [778, 278] on input "Picking" at bounding box center [777, 275] width 1 height 9
checkbox input "true"
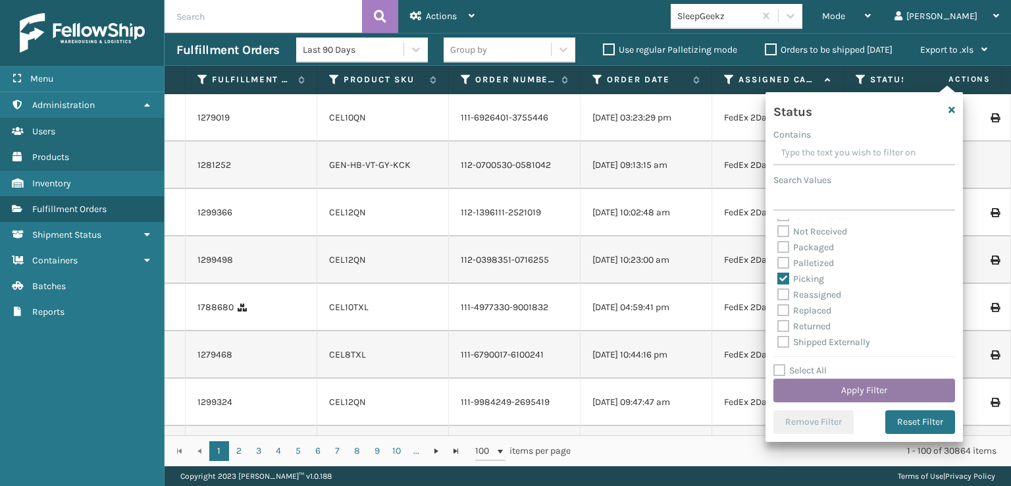
click at [832, 385] on button "Apply Filter" at bounding box center [864, 391] width 182 height 24
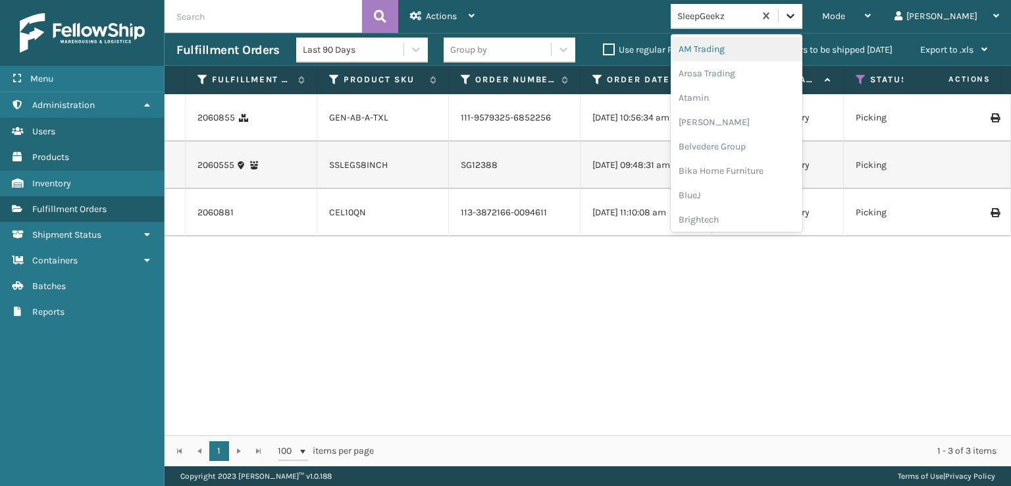
click at [797, 17] on icon at bounding box center [790, 15] width 13 height 13
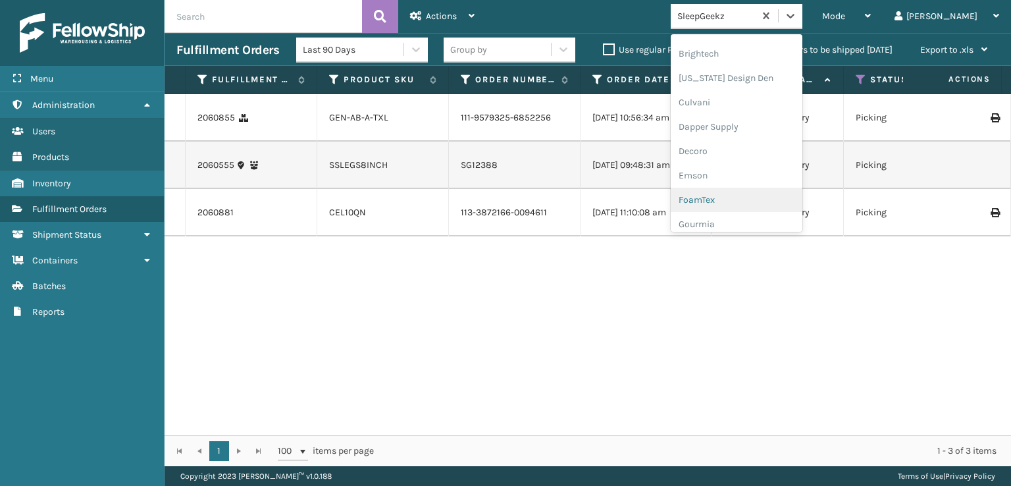
click at [760, 196] on div "FoamTex" at bounding box center [737, 200] width 132 height 24
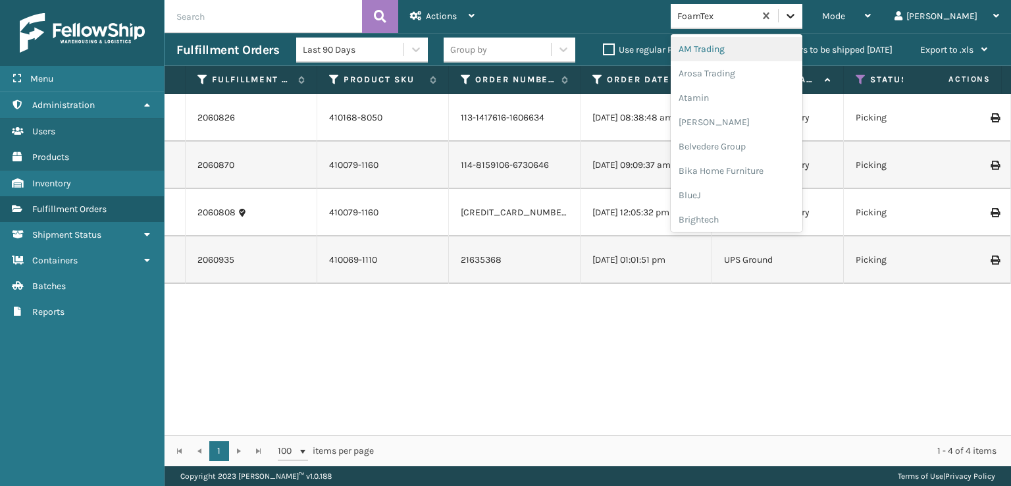
click at [795, 16] on icon at bounding box center [791, 16] width 8 height 5
click at [746, 196] on div "SleepGeekz" at bounding box center [737, 192] width 132 height 24
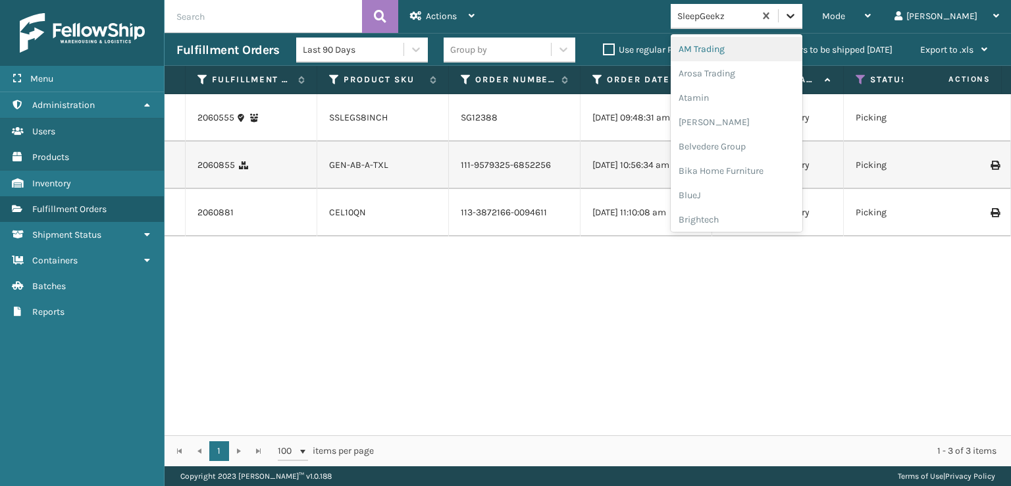
click at [797, 14] on icon at bounding box center [790, 15] width 13 height 13
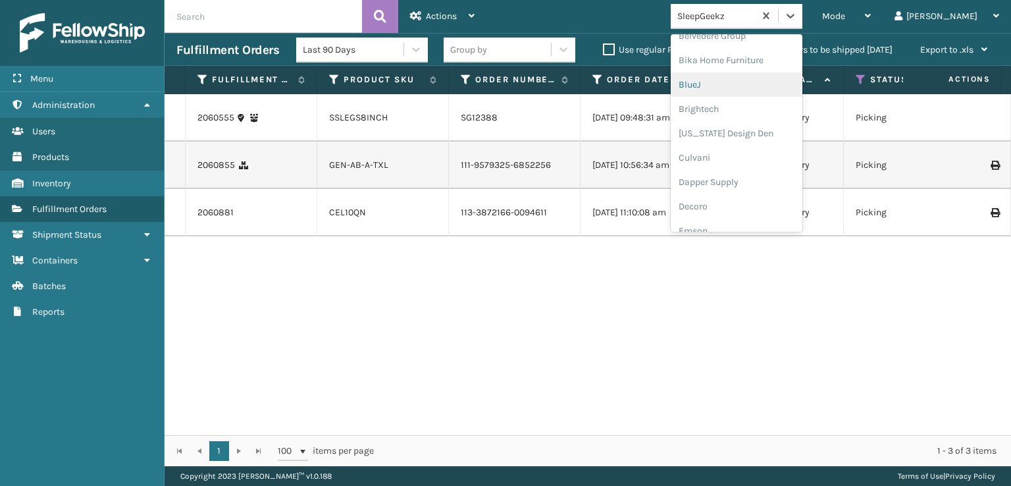
scroll to position [197, 0]
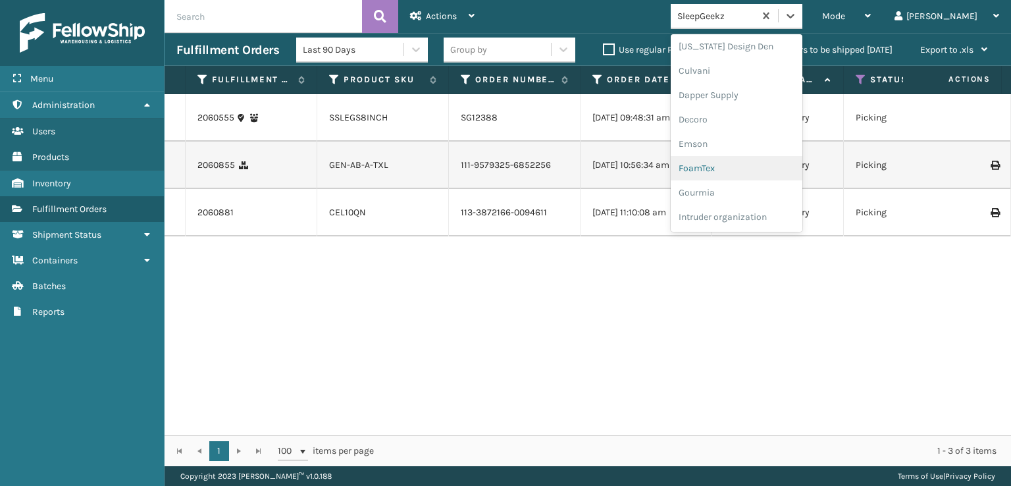
click at [750, 169] on div "FoamTex" at bounding box center [737, 168] width 132 height 24
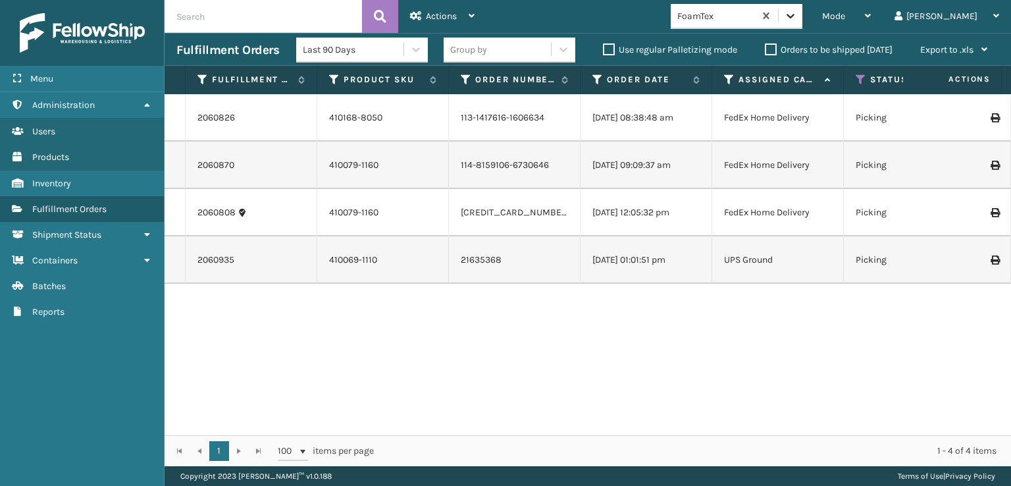
click at [797, 13] on icon at bounding box center [790, 15] width 13 height 13
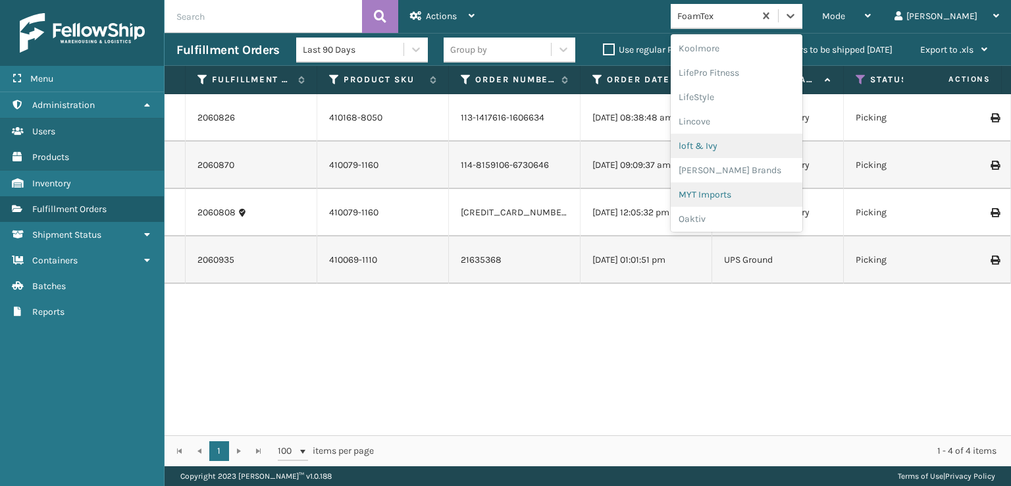
scroll to position [482, 0]
click at [771, 151] on div "[PERSON_NAME] Brands" at bounding box center [737, 152] width 132 height 24
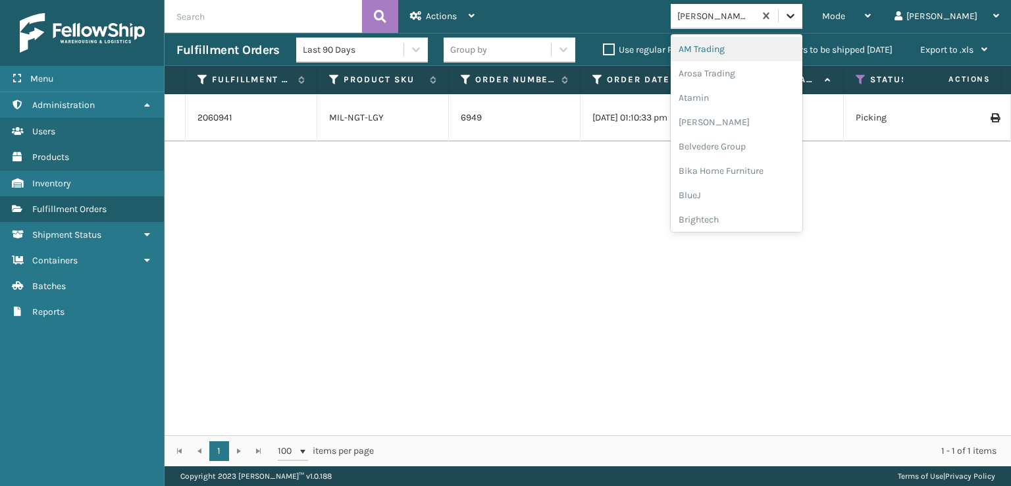
click at [797, 19] on icon at bounding box center [790, 15] width 13 height 13
click at [752, 169] on div "Plush Collections" at bounding box center [737, 169] width 132 height 24
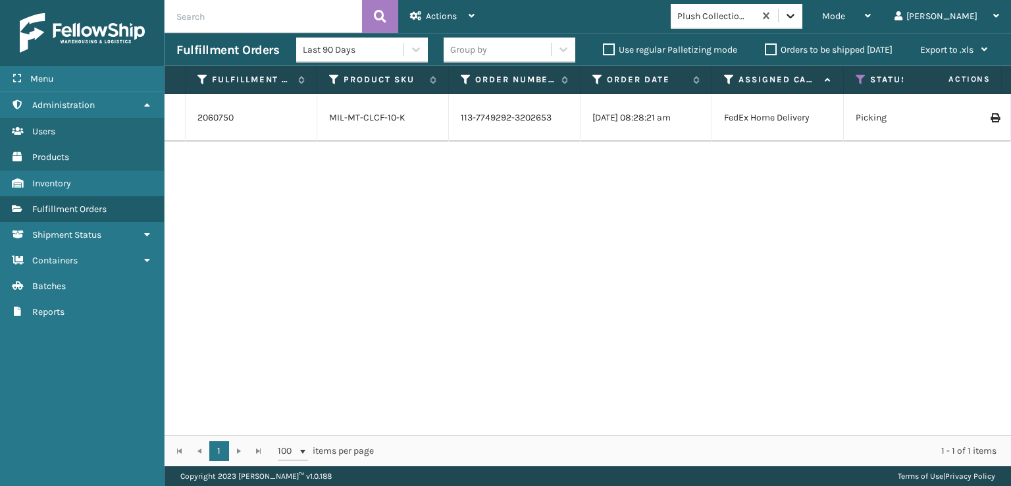
click at [797, 16] on icon at bounding box center [790, 15] width 13 height 13
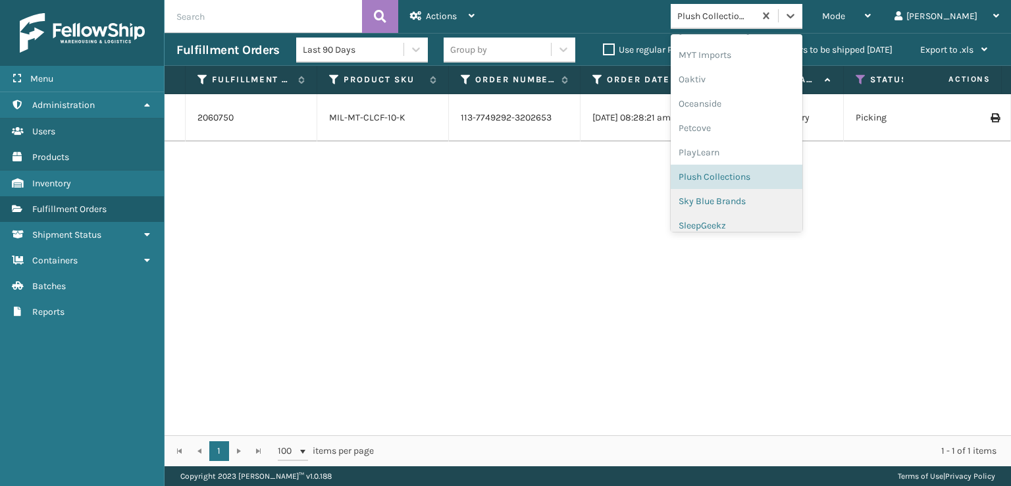
scroll to position [636, 0]
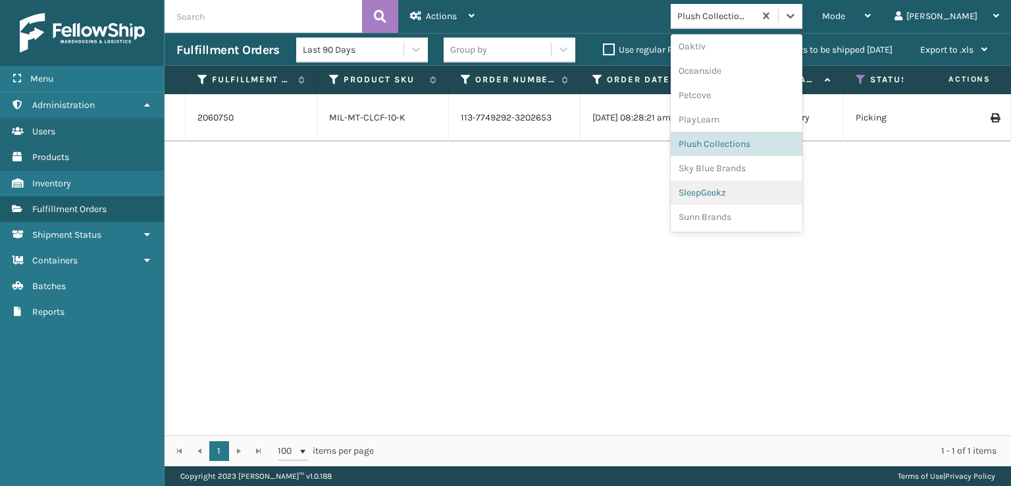
click at [764, 192] on div "SleepGeekz" at bounding box center [737, 192] width 132 height 24
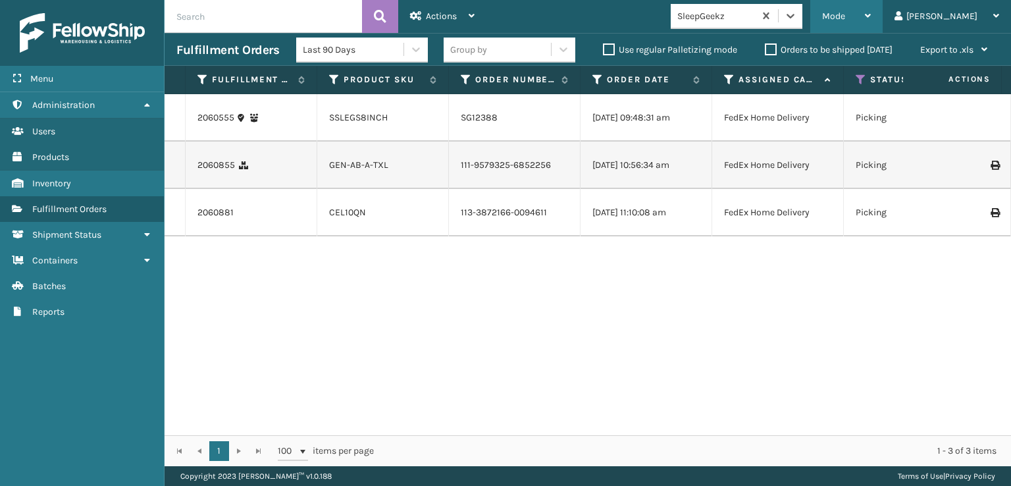
click at [845, 21] on span "Mode" at bounding box center [833, 16] width 23 height 11
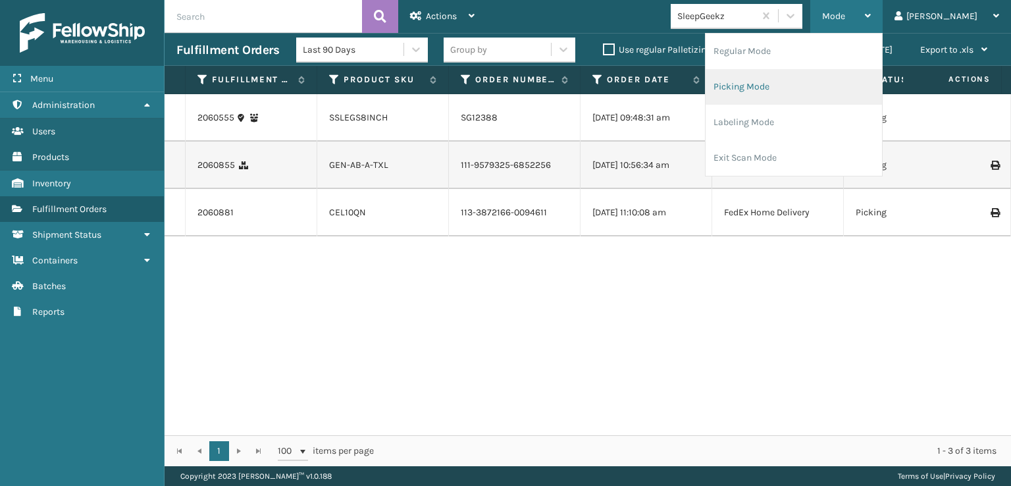
click at [787, 83] on li "Picking Mode" at bounding box center [794, 87] width 176 height 36
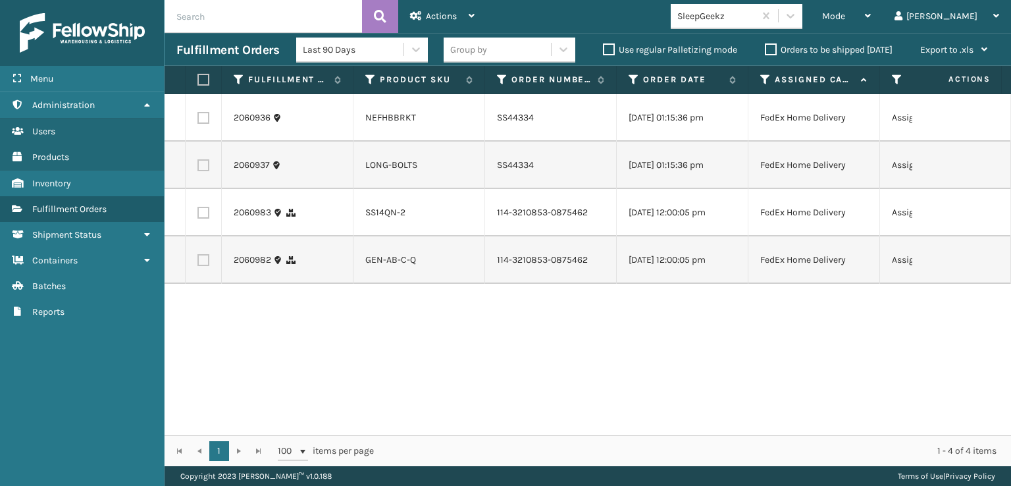
click at [203, 266] on label at bounding box center [203, 260] width 12 height 12
click at [198, 263] on input "checkbox" at bounding box center [197, 258] width 1 height 9
checkbox input "true"
click at [202, 219] on label at bounding box center [203, 213] width 12 height 12
click at [198, 215] on input "checkbox" at bounding box center [197, 211] width 1 height 9
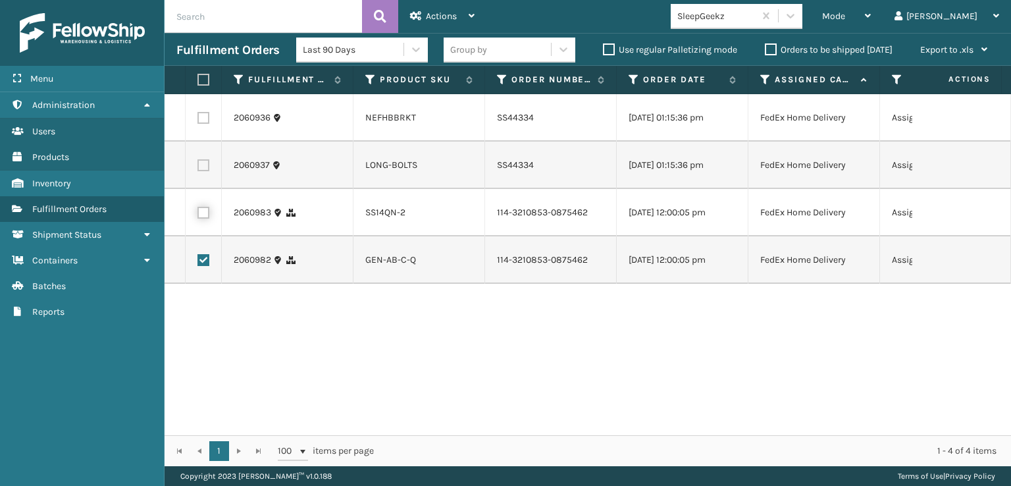
checkbox input "true"
click at [427, 11] on span "Actions" at bounding box center [441, 16] width 31 height 11
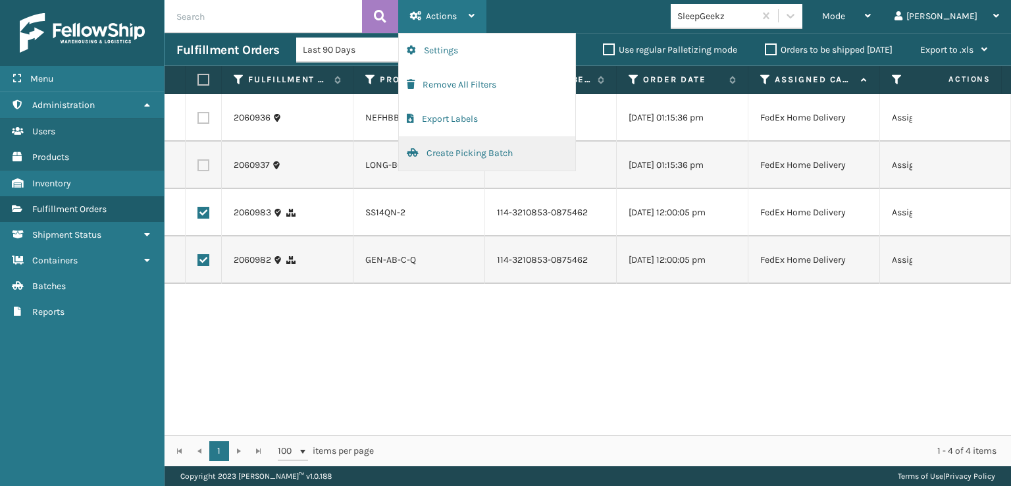
click at [446, 152] on button "Create Picking Batch" at bounding box center [487, 153] width 176 height 34
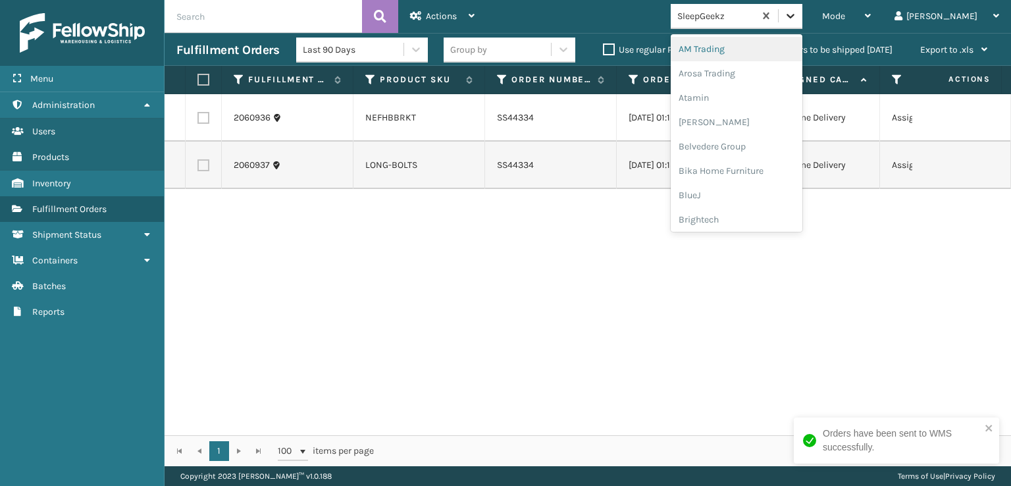
click at [797, 13] on icon at bounding box center [790, 15] width 13 height 13
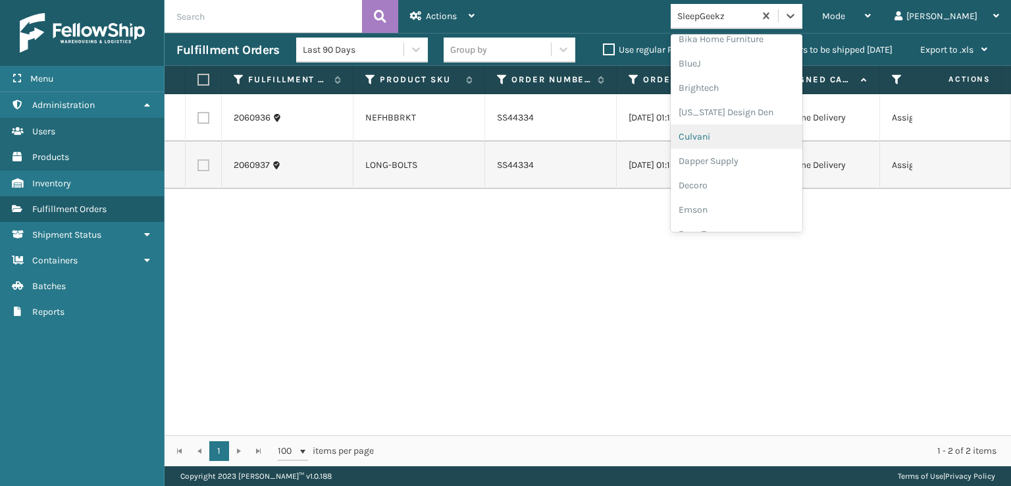
scroll to position [197, 0]
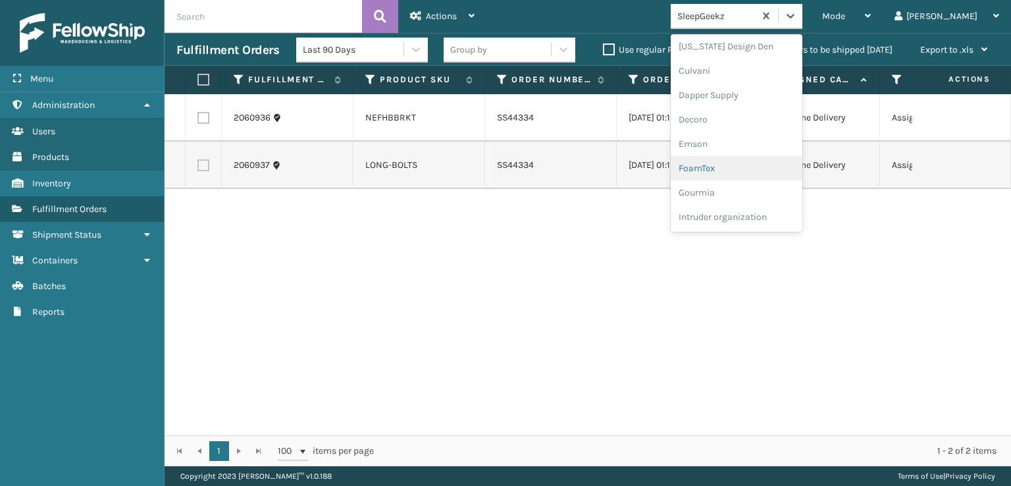
click at [751, 163] on div "FoamTex" at bounding box center [737, 168] width 132 height 24
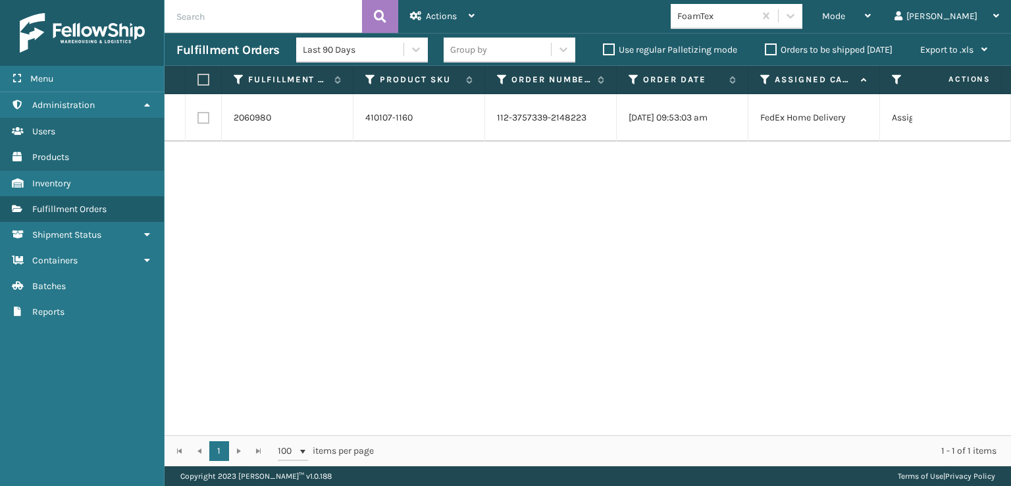
click at [209, 115] on label at bounding box center [203, 118] width 12 height 12
click at [198, 115] on input "checkbox" at bounding box center [197, 116] width 1 height 9
checkbox input "true"
click at [432, 14] on span "Actions" at bounding box center [441, 16] width 31 height 11
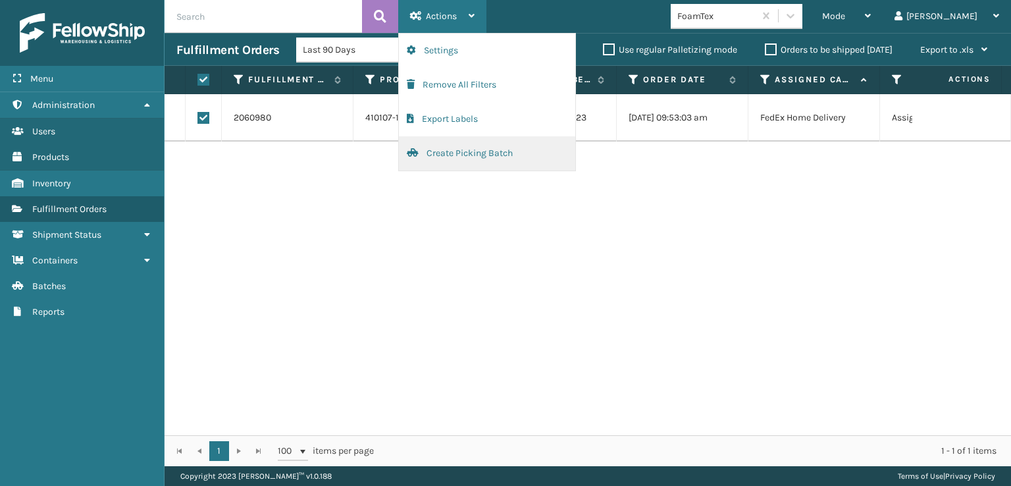
click at [449, 148] on button "Create Picking Batch" at bounding box center [487, 153] width 176 height 34
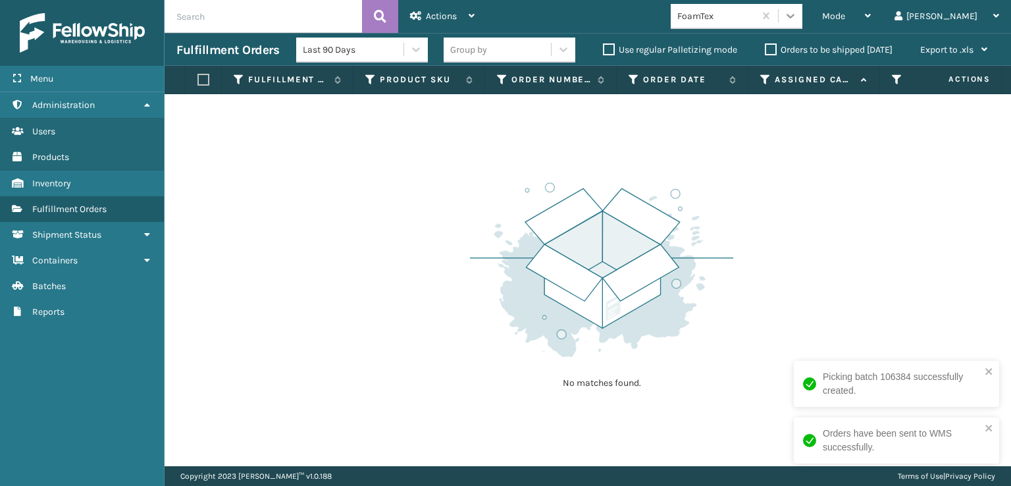
click at [797, 14] on icon at bounding box center [790, 15] width 13 height 13
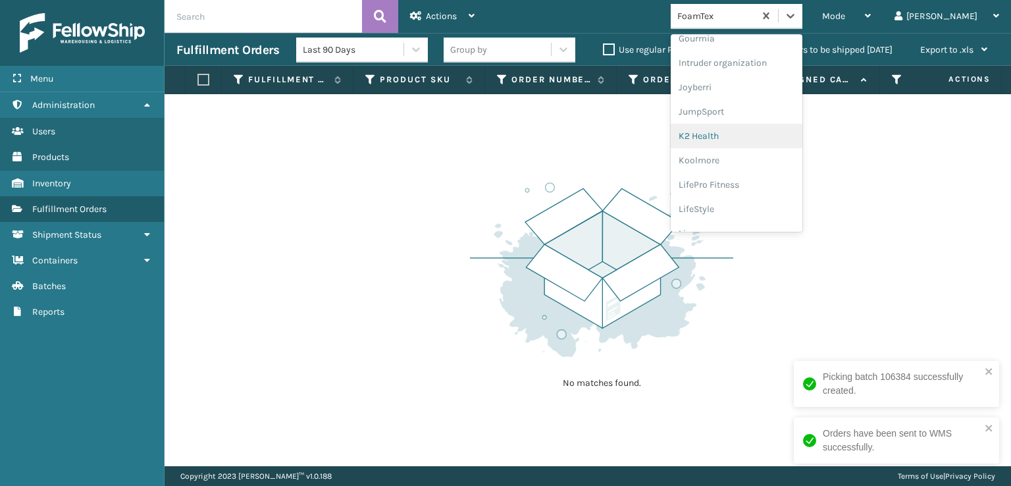
scroll to position [416, 0]
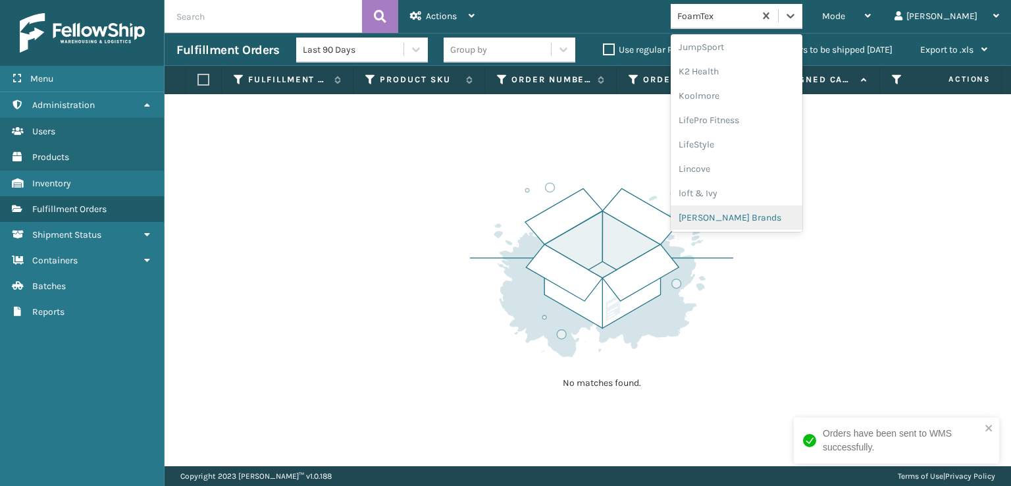
click at [753, 219] on div "[PERSON_NAME] Brands" at bounding box center [737, 217] width 132 height 24
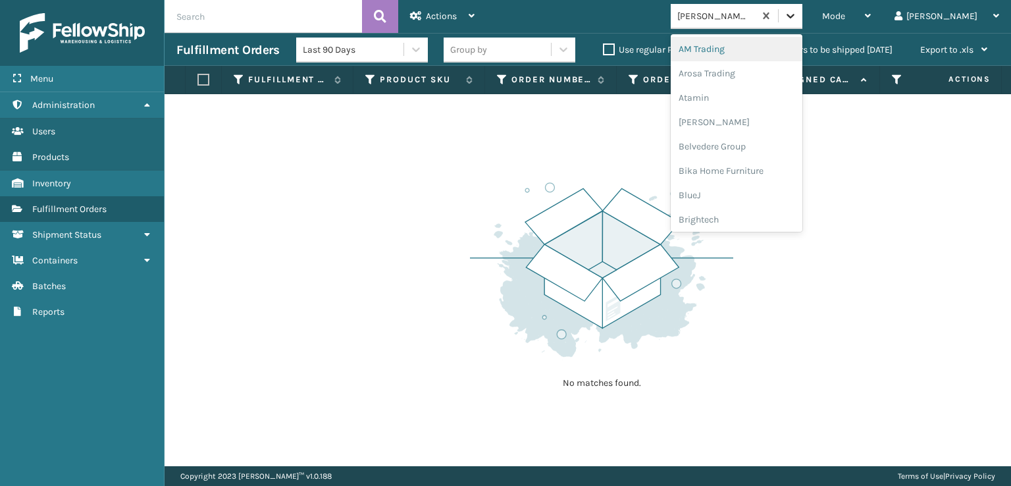
click at [802, 14] on div at bounding box center [791, 16] width 24 height 24
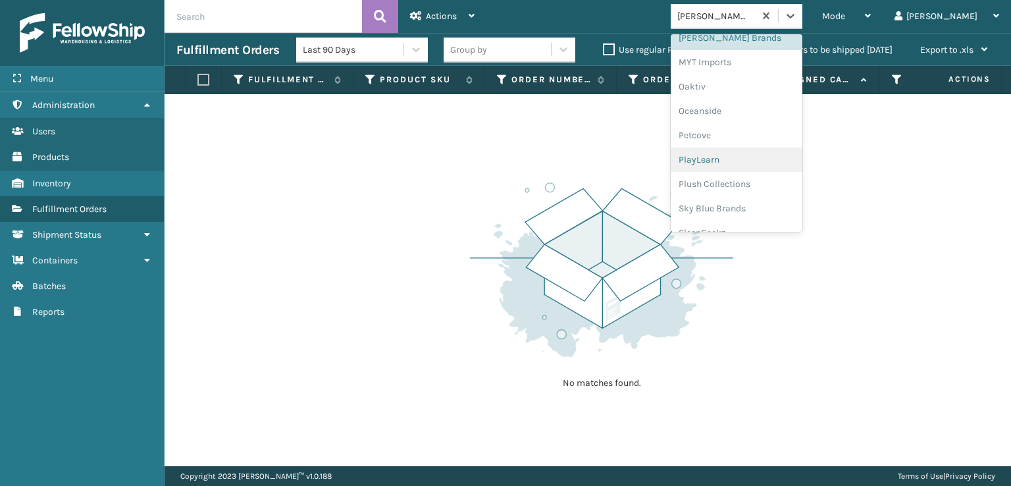
scroll to position [614, 0]
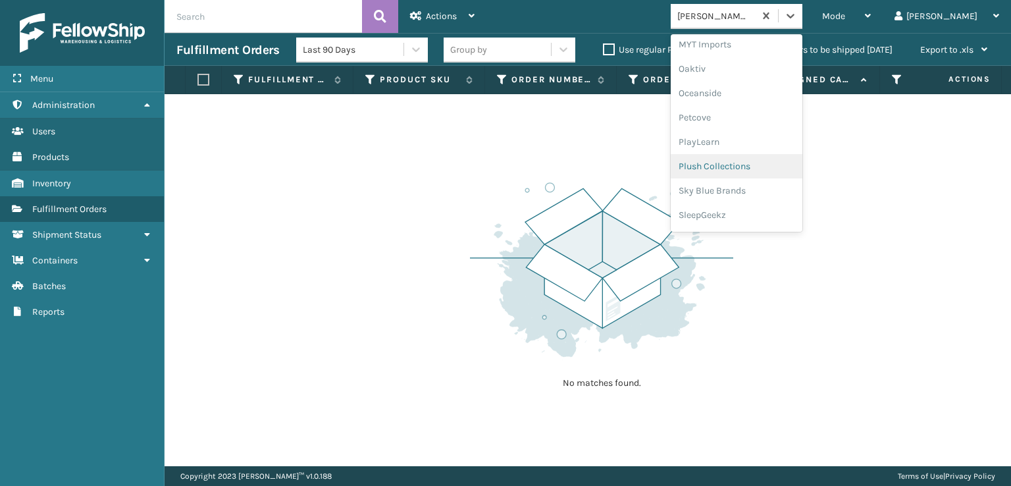
click at [746, 167] on div "Plush Collections" at bounding box center [737, 166] width 132 height 24
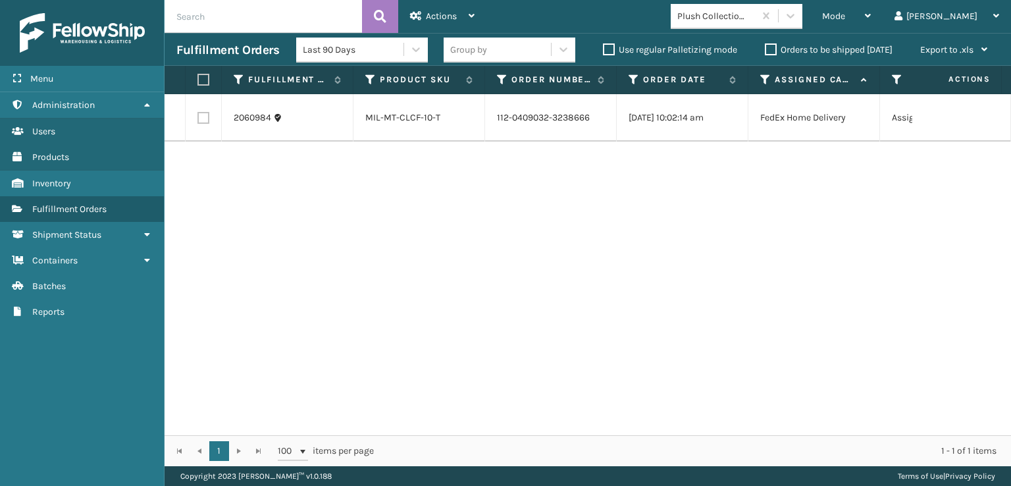
click at [204, 115] on label at bounding box center [203, 118] width 12 height 12
click at [198, 115] on input "checkbox" at bounding box center [197, 116] width 1 height 9
checkbox input "true"
click at [443, 11] on span "Actions" at bounding box center [441, 16] width 31 height 11
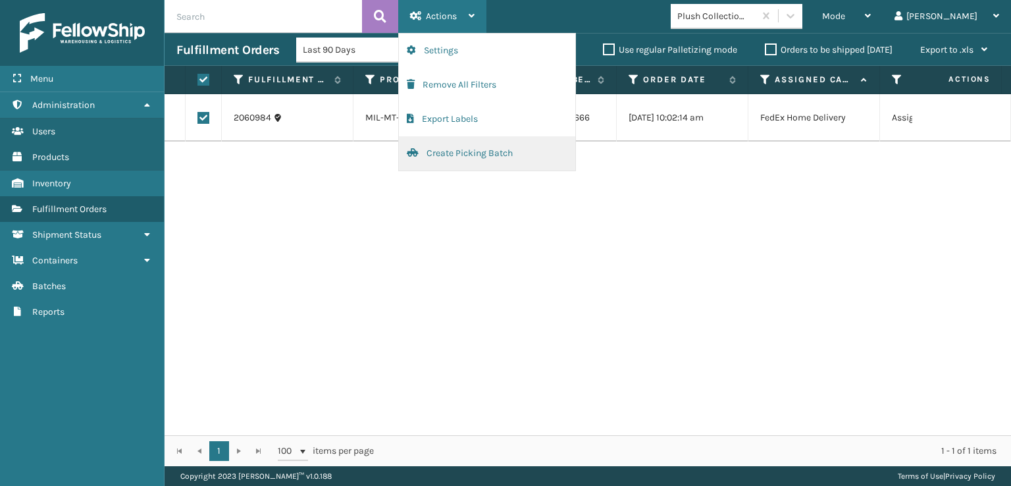
click at [453, 154] on button "Create Picking Batch" at bounding box center [487, 153] width 176 height 34
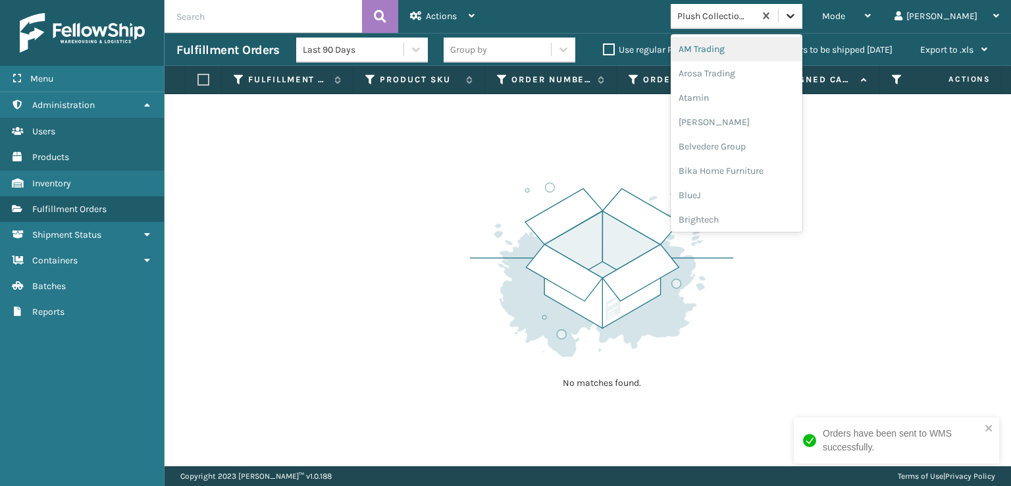
click at [797, 16] on icon at bounding box center [790, 15] width 13 height 13
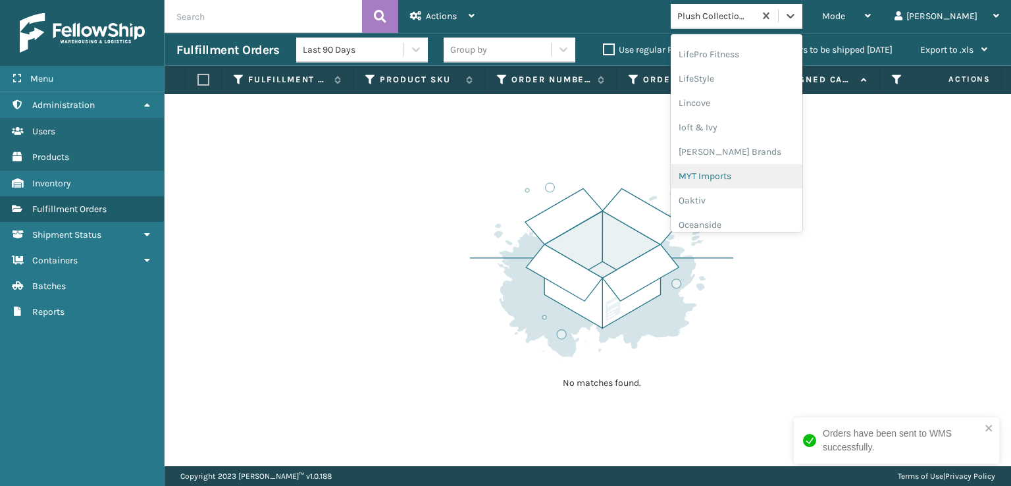
scroll to position [636, 0]
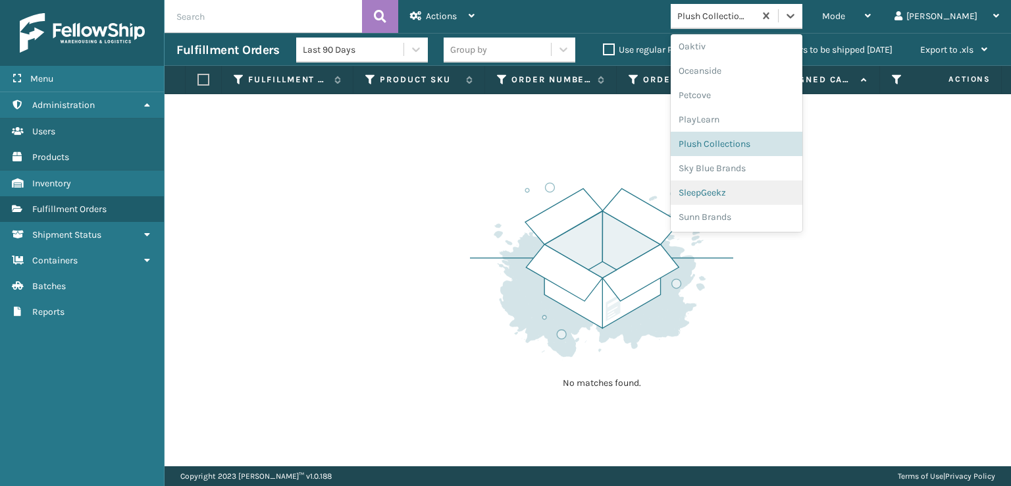
click at [765, 189] on div "SleepGeekz" at bounding box center [737, 192] width 132 height 24
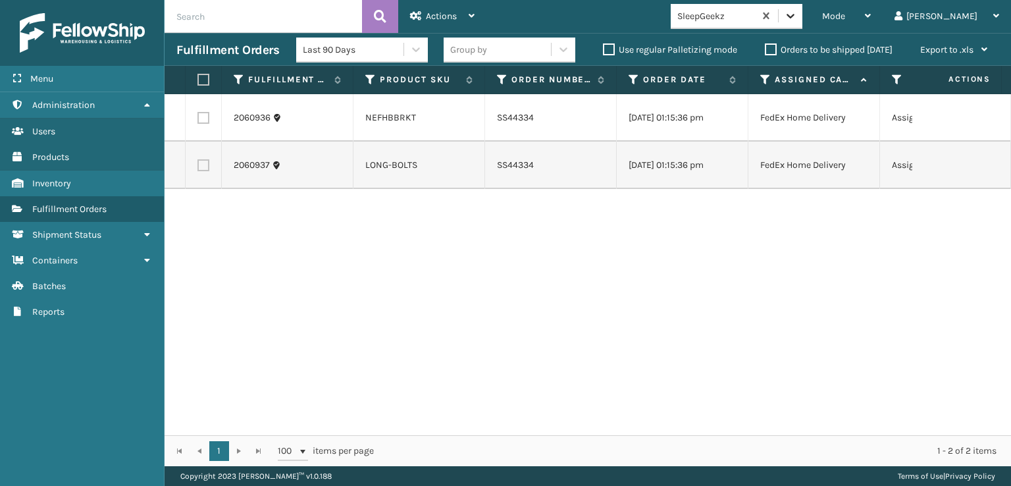
click at [795, 15] on icon at bounding box center [791, 16] width 8 height 5
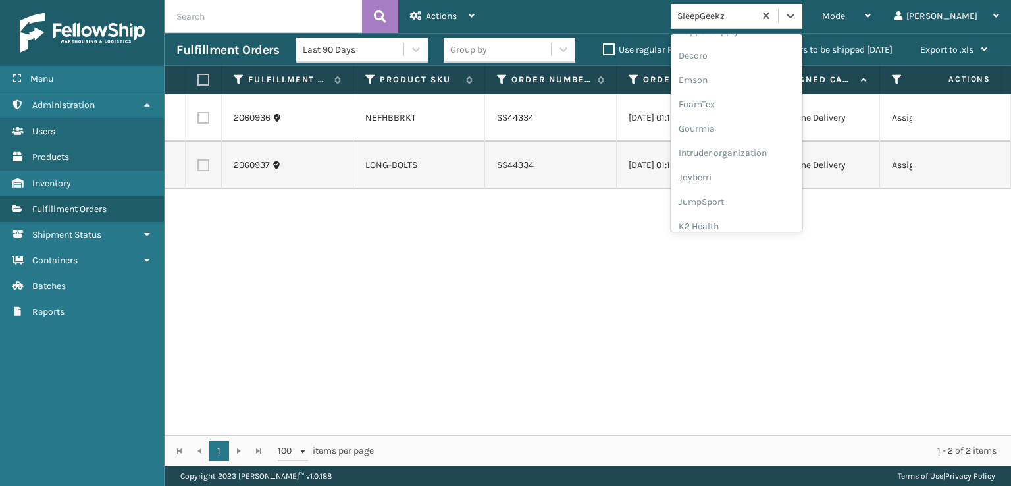
scroll to position [263, 0]
click at [768, 100] on div "FoamTex" at bounding box center [737, 102] width 132 height 24
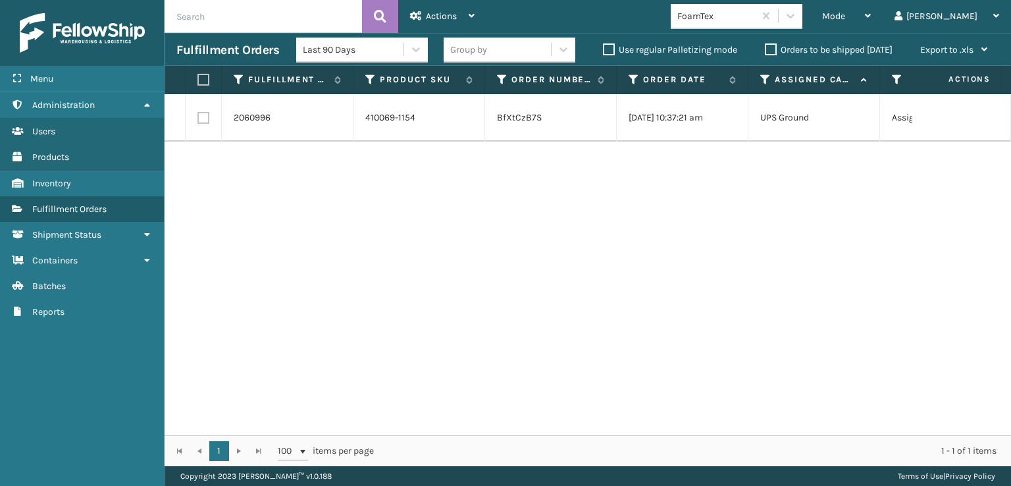
click at [199, 118] on label at bounding box center [203, 118] width 12 height 12
click at [198, 118] on input "checkbox" at bounding box center [197, 116] width 1 height 9
checkbox input "true"
click at [441, 13] on span "Actions" at bounding box center [441, 16] width 31 height 11
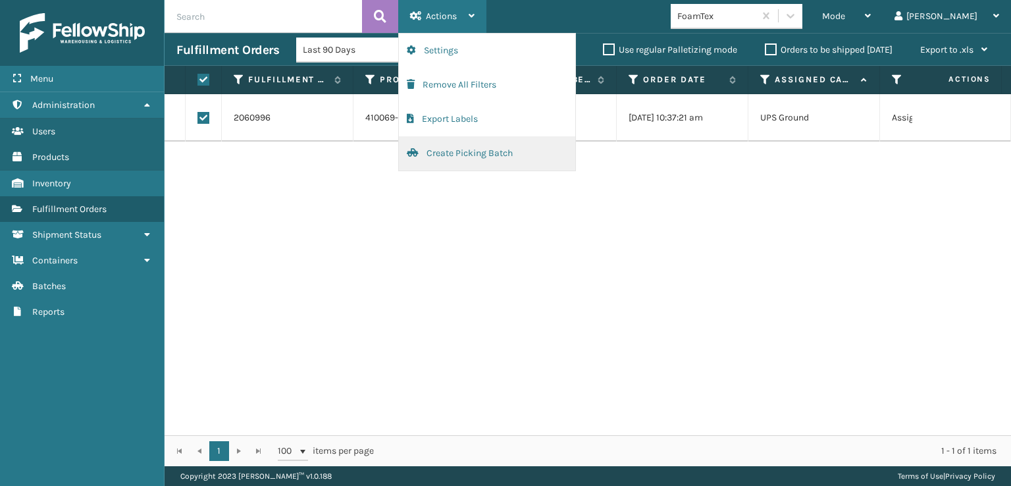
click at [455, 152] on button "Create Picking Batch" at bounding box center [487, 153] width 176 height 34
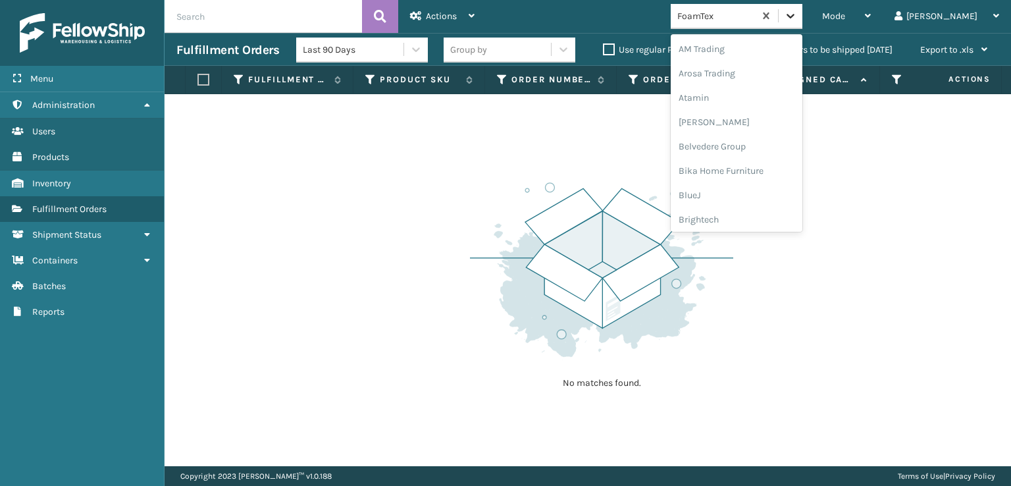
click at [797, 14] on icon at bounding box center [790, 15] width 13 height 13
click at [772, 153] on div "[PERSON_NAME] Brands" at bounding box center [737, 152] width 132 height 24
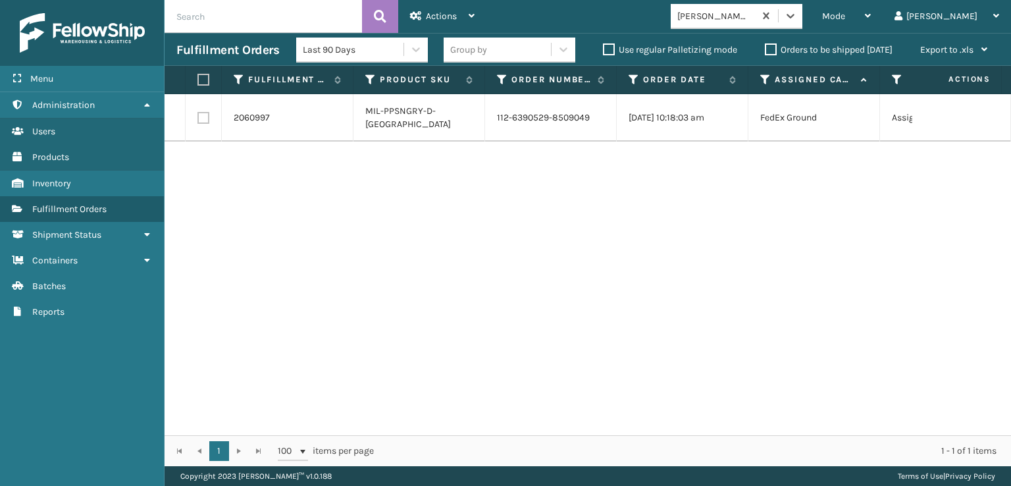
click at [203, 120] on label at bounding box center [203, 118] width 12 height 12
click at [198, 120] on input "checkbox" at bounding box center [197, 116] width 1 height 9
checkbox input "true"
drag, startPoint x: 434, startPoint y: 18, endPoint x: 438, endPoint y: 34, distance: 16.3
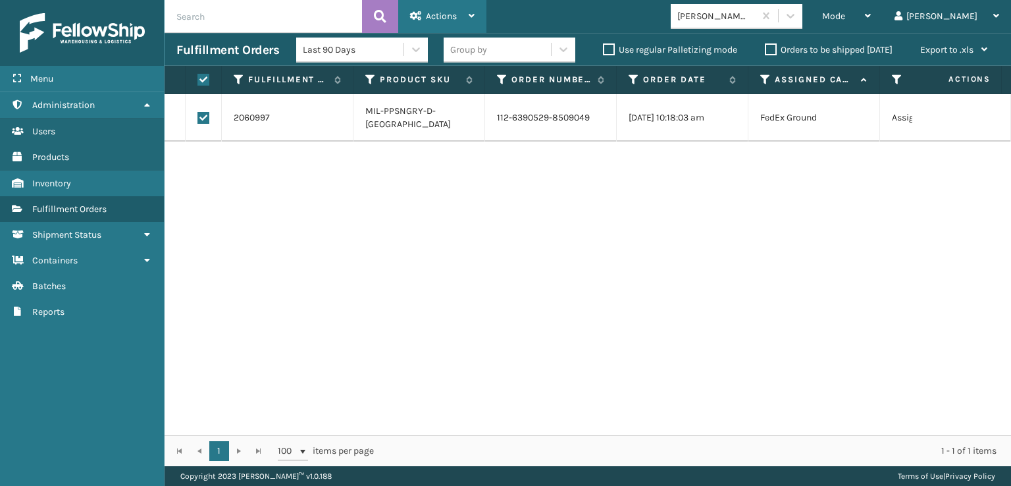
click at [434, 17] on span "Actions" at bounding box center [441, 16] width 31 height 11
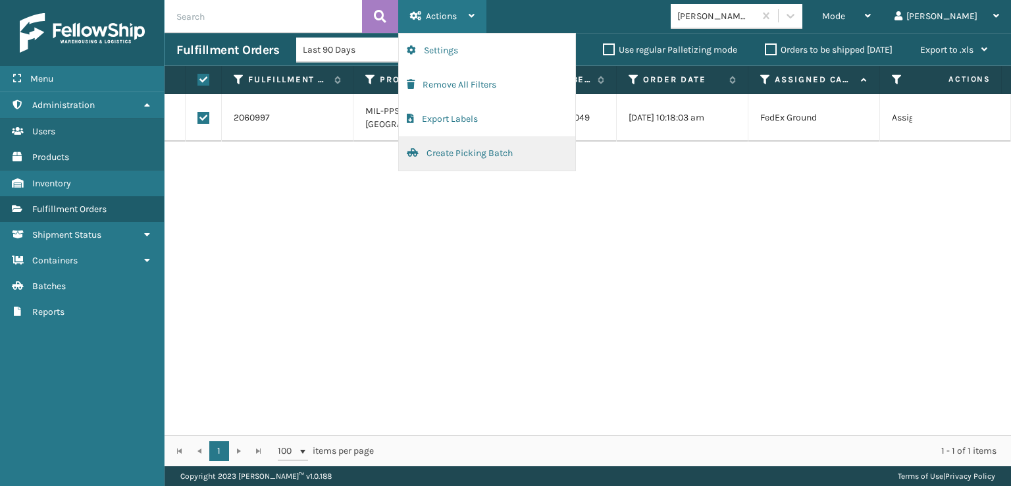
click at [471, 151] on button "Create Picking Batch" at bounding box center [487, 153] width 176 height 34
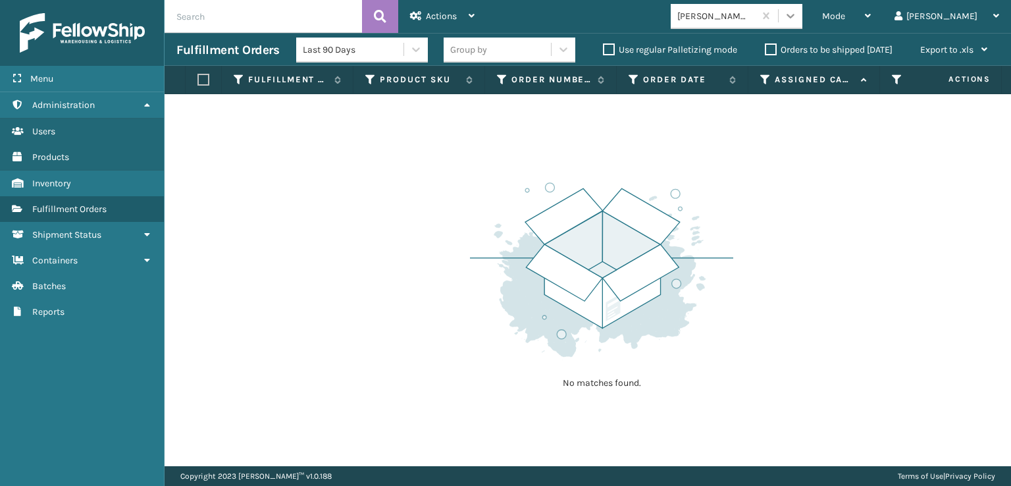
click at [797, 14] on icon at bounding box center [790, 15] width 13 height 13
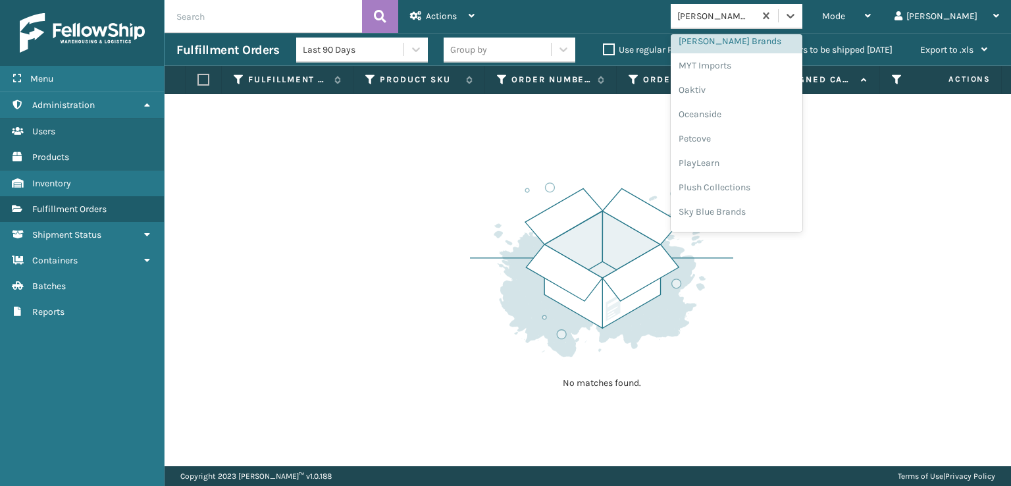
scroll to position [614, 0]
click at [754, 167] on div "Plush Collections" at bounding box center [737, 166] width 132 height 24
click at [797, 21] on icon at bounding box center [790, 15] width 13 height 13
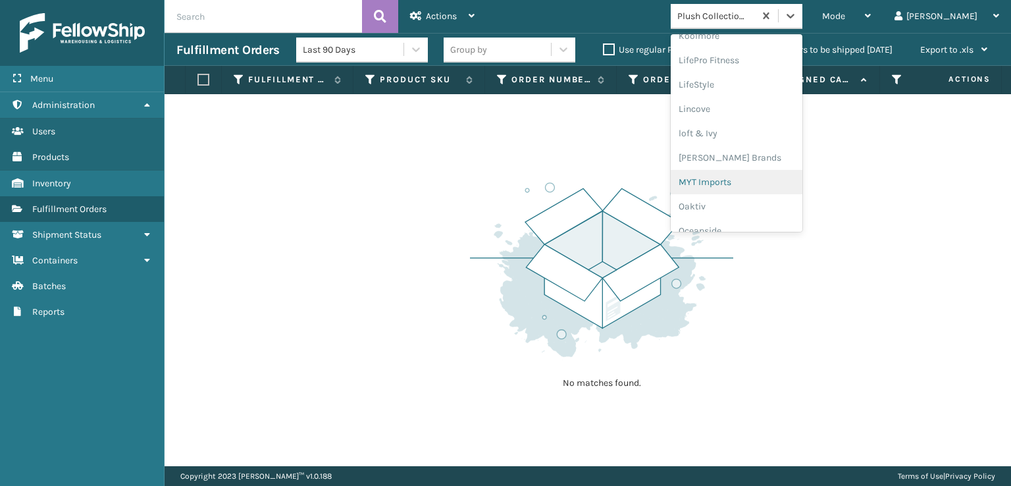
scroll to position [636, 0]
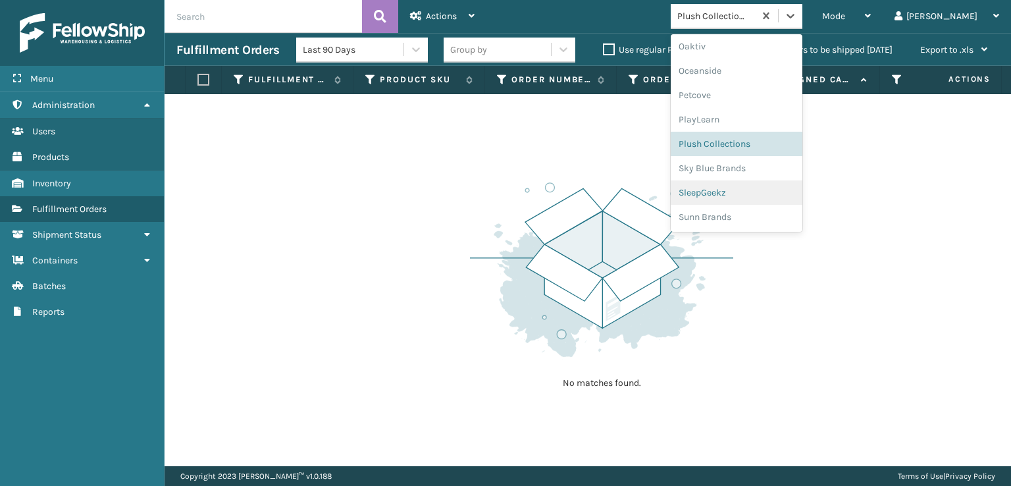
click at [766, 187] on div "SleepGeekz" at bounding box center [737, 192] width 132 height 24
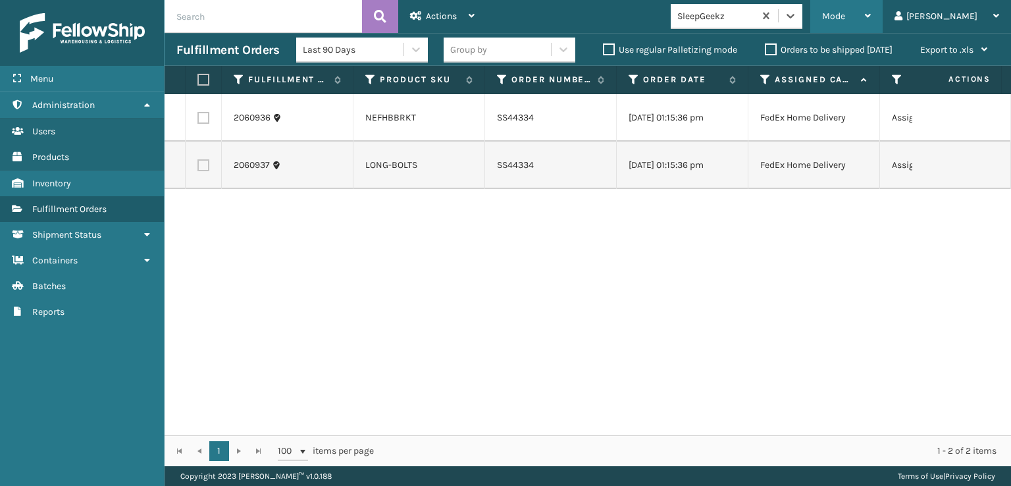
click at [871, 13] on div "Mode" at bounding box center [846, 16] width 49 height 33
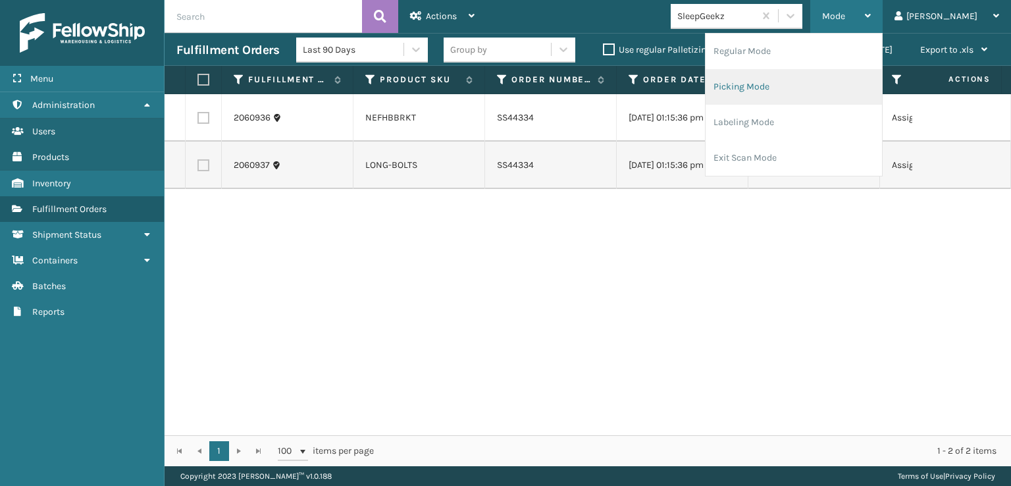
click at [795, 88] on li "Picking Mode" at bounding box center [794, 87] width 176 height 36
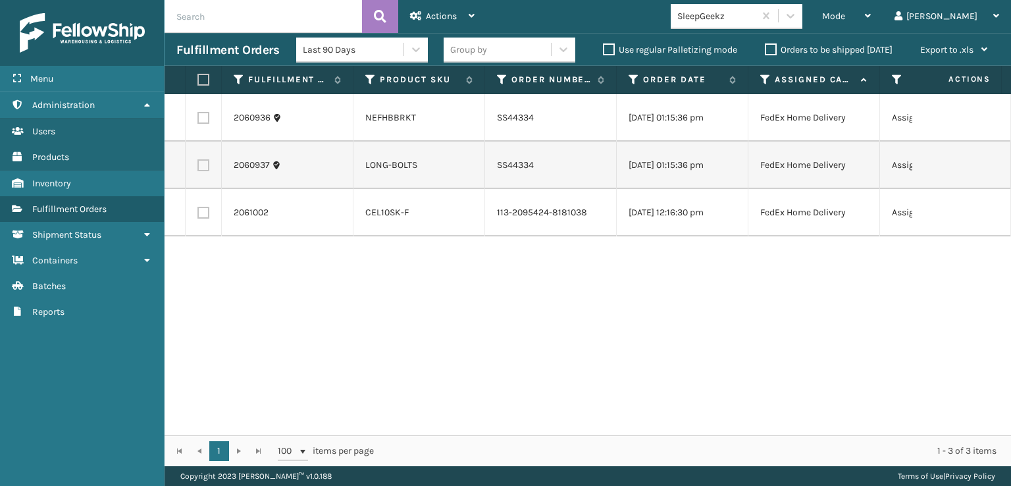
click at [211, 231] on td at bounding box center [204, 212] width 36 height 47
click at [205, 219] on label at bounding box center [203, 213] width 12 height 12
click at [198, 215] on input "checkbox" at bounding box center [197, 211] width 1 height 9
checkbox input "true"
click at [434, 16] on span "Actions" at bounding box center [441, 16] width 31 height 11
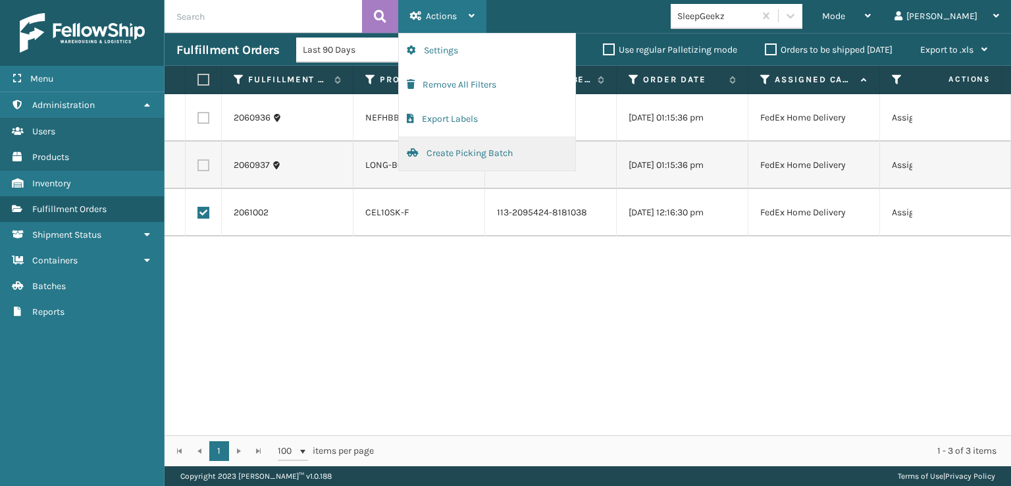
click at [461, 151] on button "Create Picking Batch" at bounding box center [487, 153] width 176 height 34
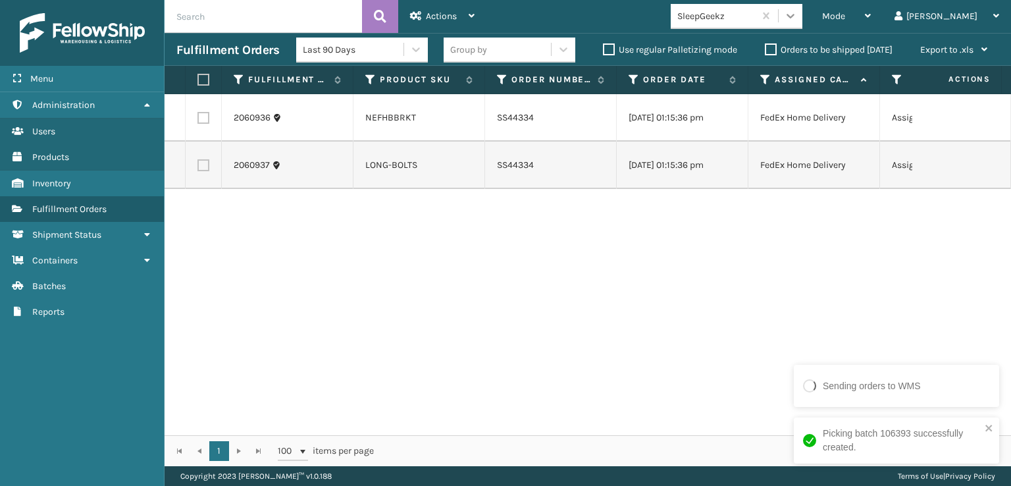
click at [797, 11] on icon at bounding box center [790, 15] width 13 height 13
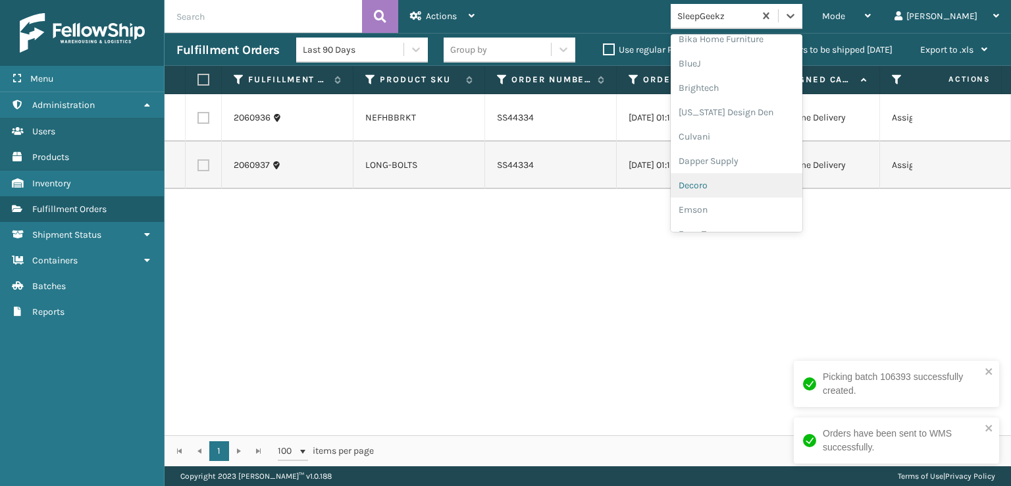
scroll to position [197, 0]
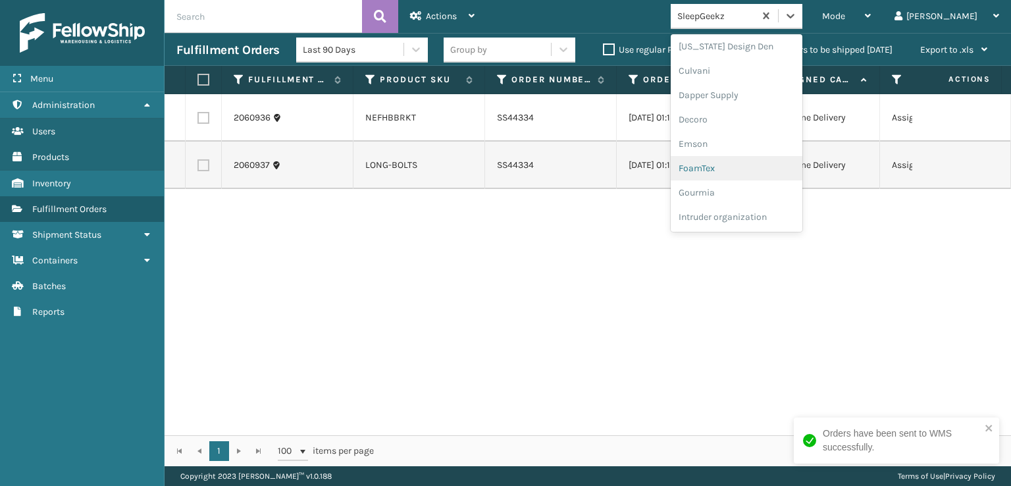
click at [756, 168] on div "FoamTex" at bounding box center [737, 168] width 132 height 24
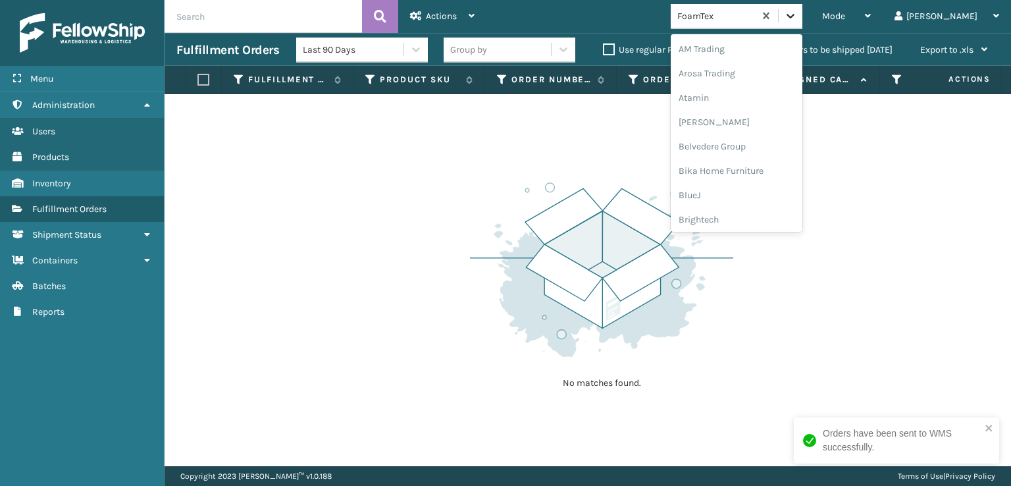
click at [797, 22] on icon at bounding box center [790, 15] width 13 height 13
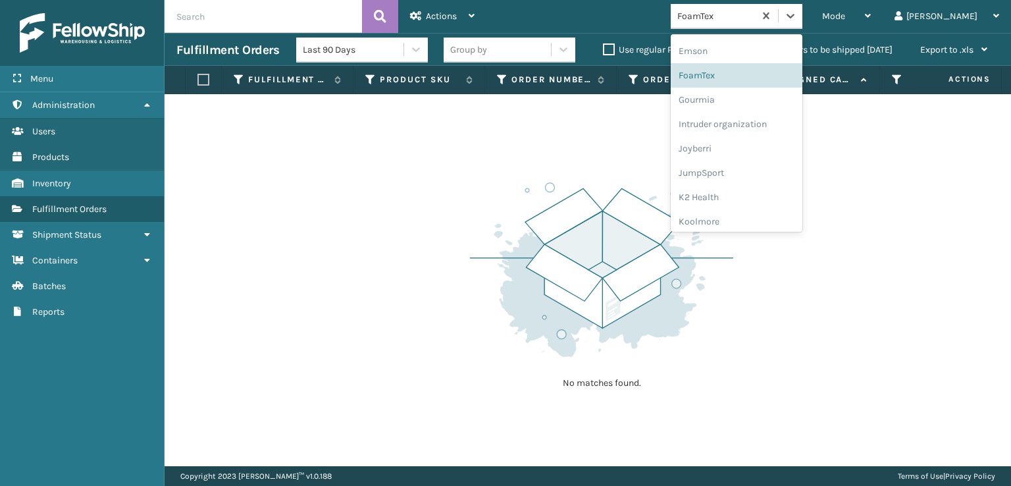
scroll to position [416, 0]
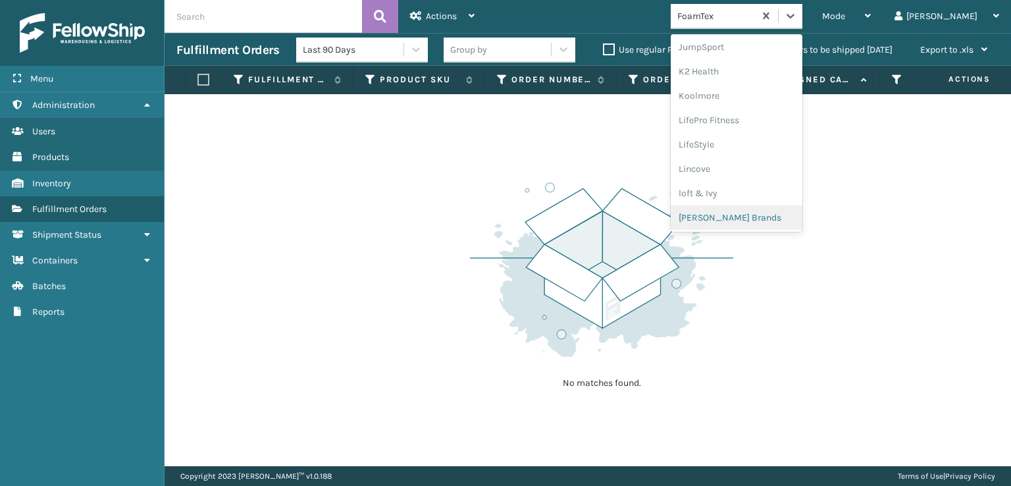
click at [777, 215] on div "[PERSON_NAME] Brands" at bounding box center [737, 217] width 132 height 24
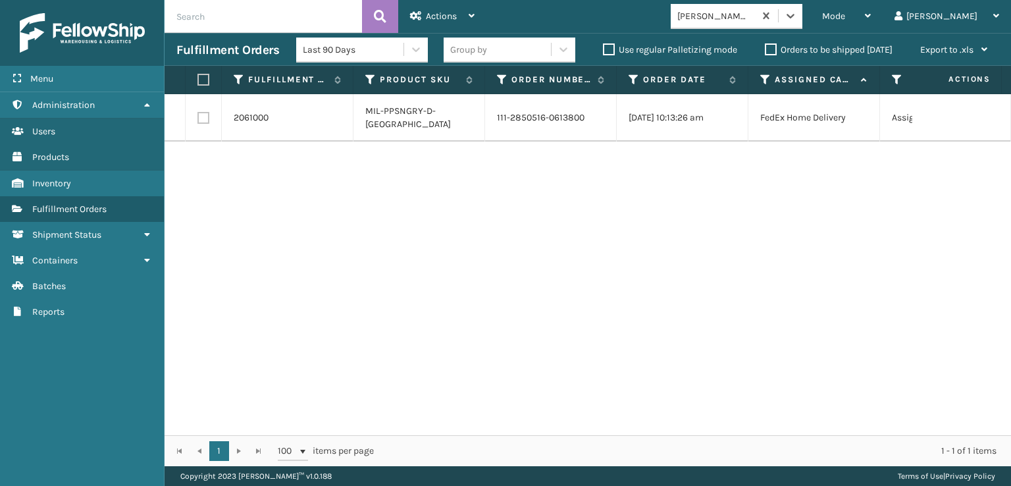
click at [203, 120] on label at bounding box center [203, 118] width 12 height 12
click at [198, 120] on input "checkbox" at bounding box center [197, 116] width 1 height 9
checkbox input "true"
click at [444, 19] on span "Actions" at bounding box center [441, 16] width 31 height 11
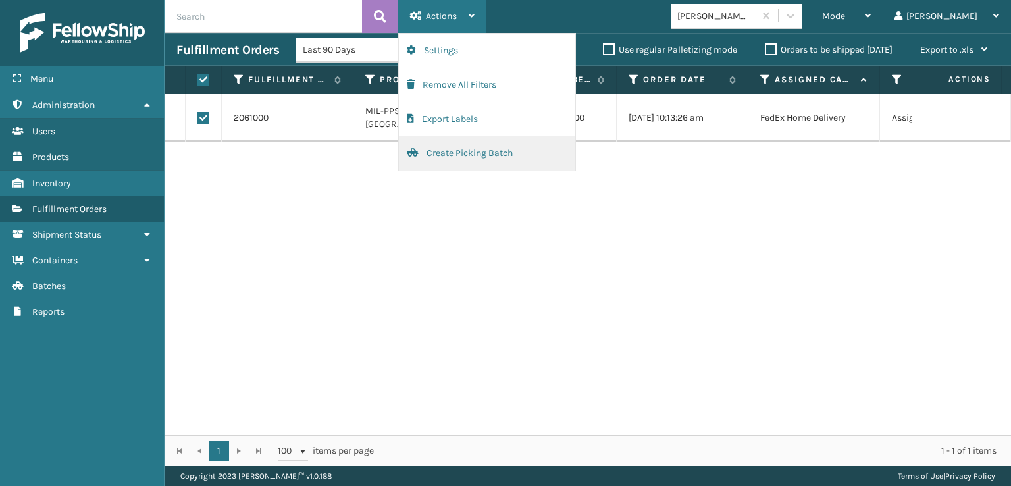
click at [472, 153] on button "Create Picking Batch" at bounding box center [487, 153] width 176 height 34
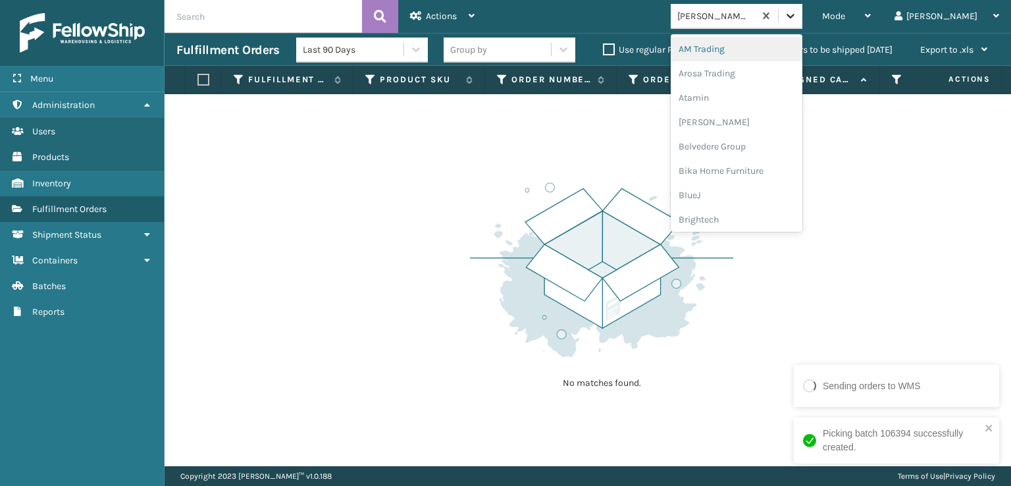
click at [797, 16] on icon at bounding box center [790, 15] width 13 height 13
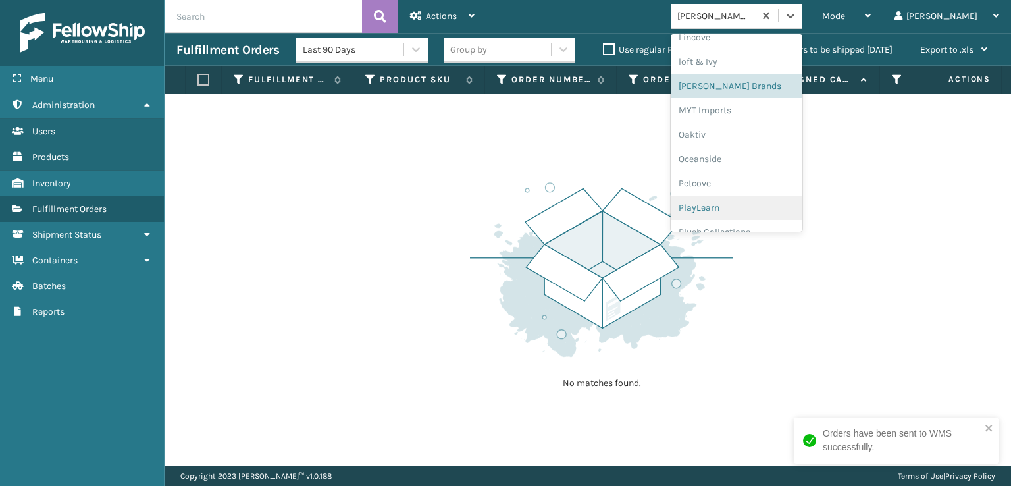
scroll to position [636, 0]
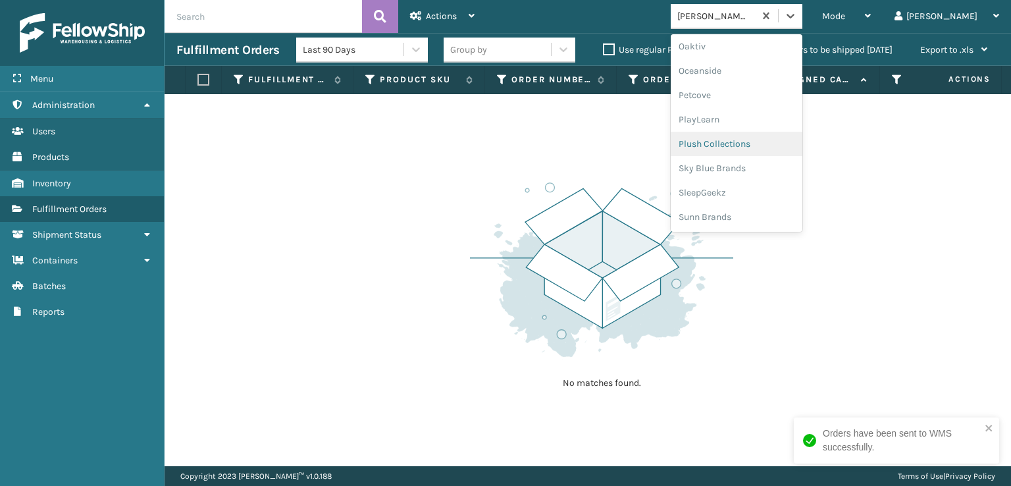
click at [753, 144] on div "Plush Collections" at bounding box center [737, 144] width 132 height 24
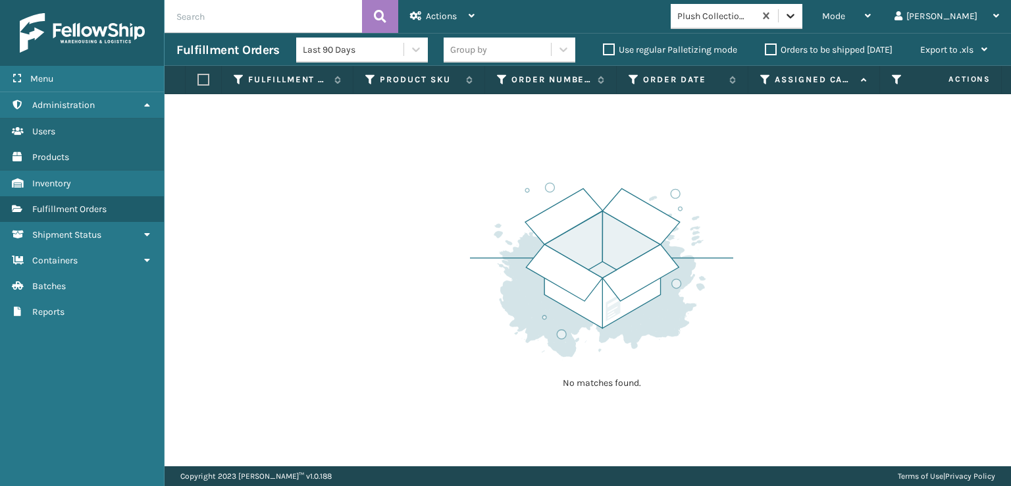
click at [797, 22] on icon at bounding box center [790, 15] width 13 height 13
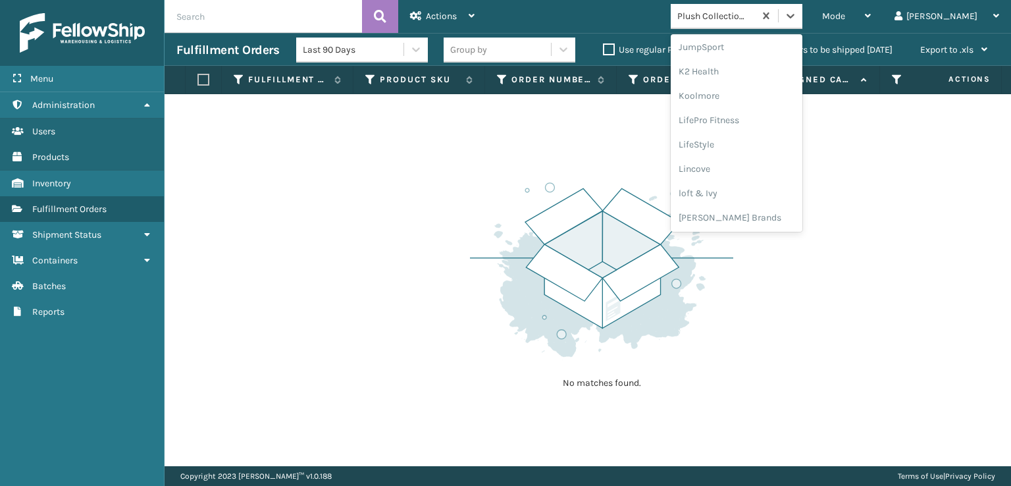
scroll to position [416, 0]
click at [765, 213] on div "[PERSON_NAME] Brands" at bounding box center [737, 217] width 132 height 24
click at [797, 21] on icon at bounding box center [790, 15] width 13 height 13
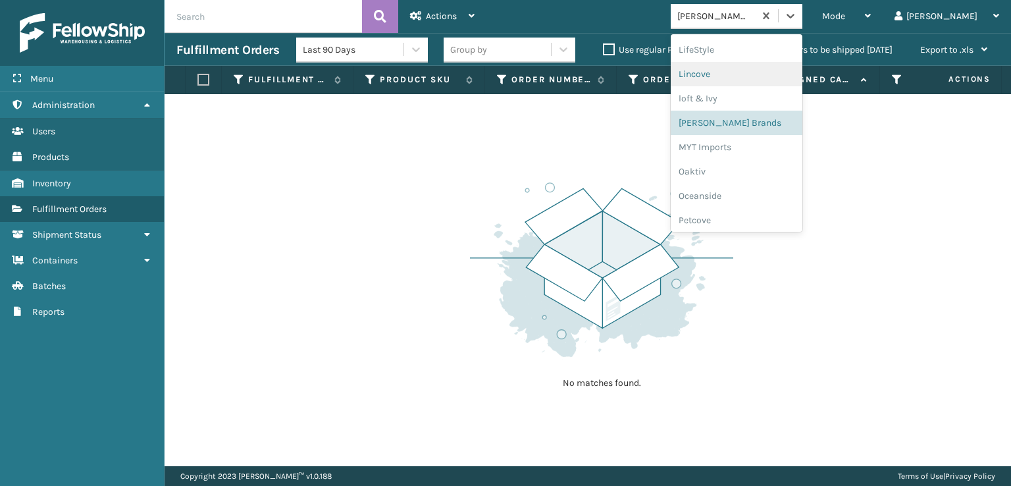
scroll to position [636, 0]
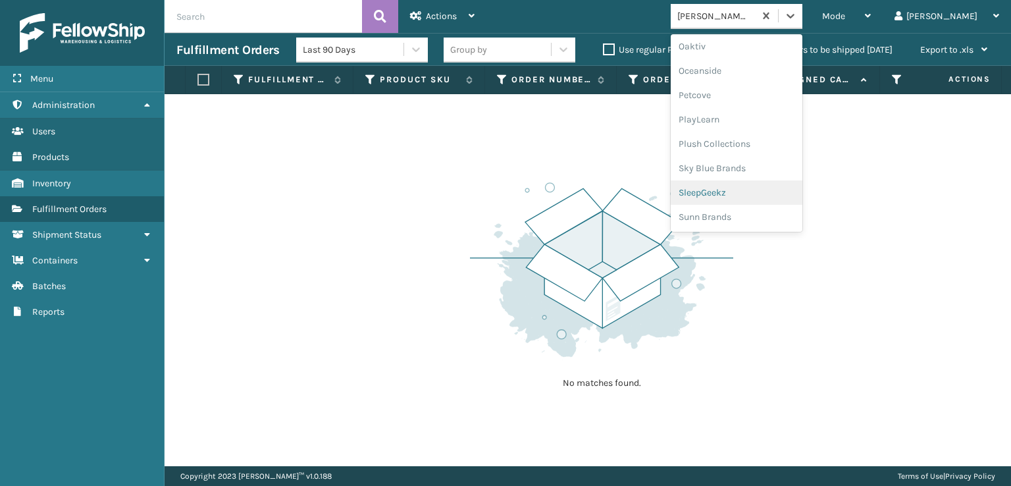
click at [768, 193] on div "SleepGeekz" at bounding box center [737, 192] width 132 height 24
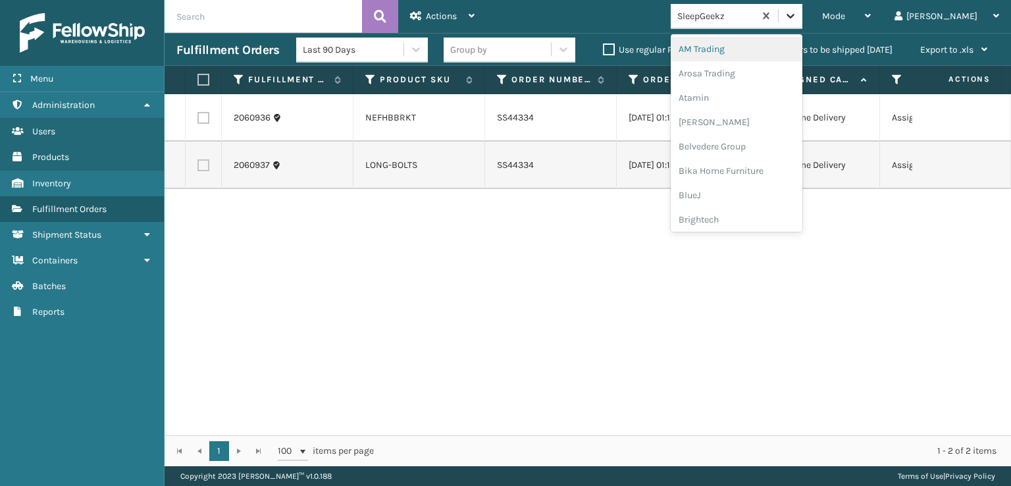
click at [797, 19] on icon at bounding box center [790, 15] width 13 height 13
click at [756, 169] on div "FoamTex" at bounding box center [737, 168] width 132 height 24
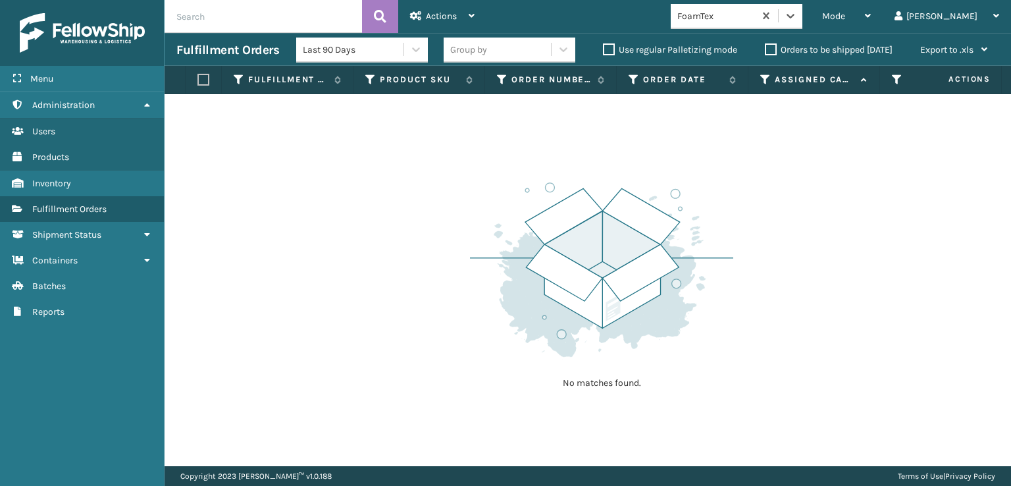
drag, startPoint x: 846, startPoint y: 11, endPoint x: 847, endPoint y: 30, distance: 18.4
click at [797, 11] on icon at bounding box center [790, 15] width 13 height 13
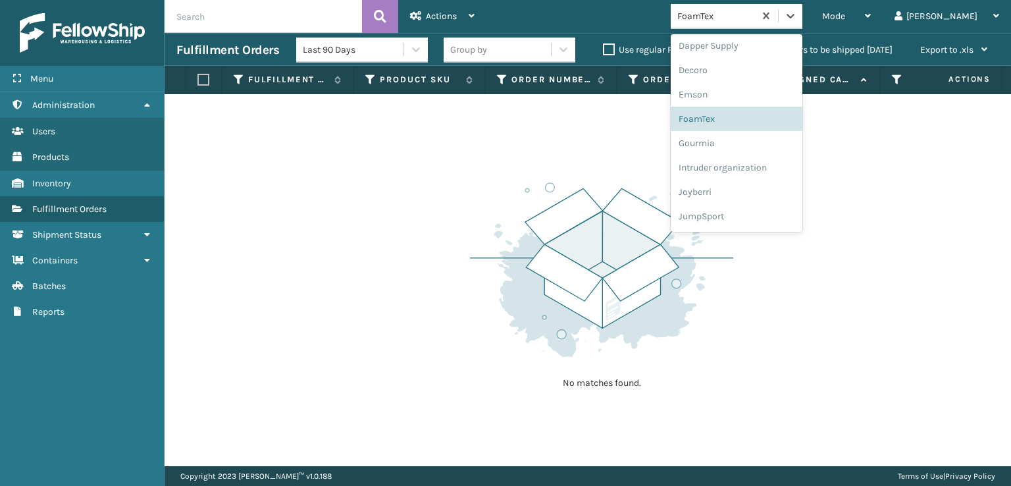
scroll to position [416, 0]
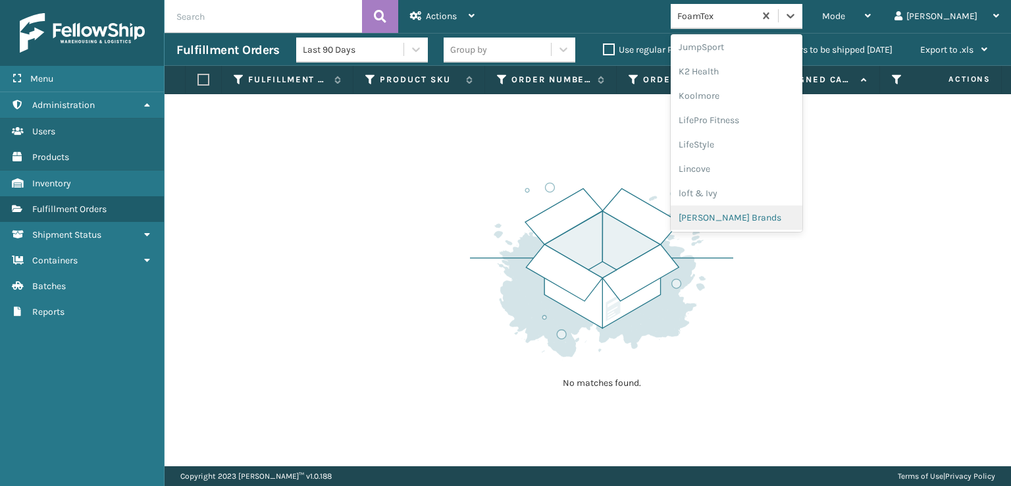
click at [773, 213] on div "[PERSON_NAME] Brands" at bounding box center [737, 217] width 132 height 24
click at [797, 22] on icon at bounding box center [790, 15] width 13 height 13
click at [769, 168] on div "Plush Collections" at bounding box center [737, 166] width 132 height 24
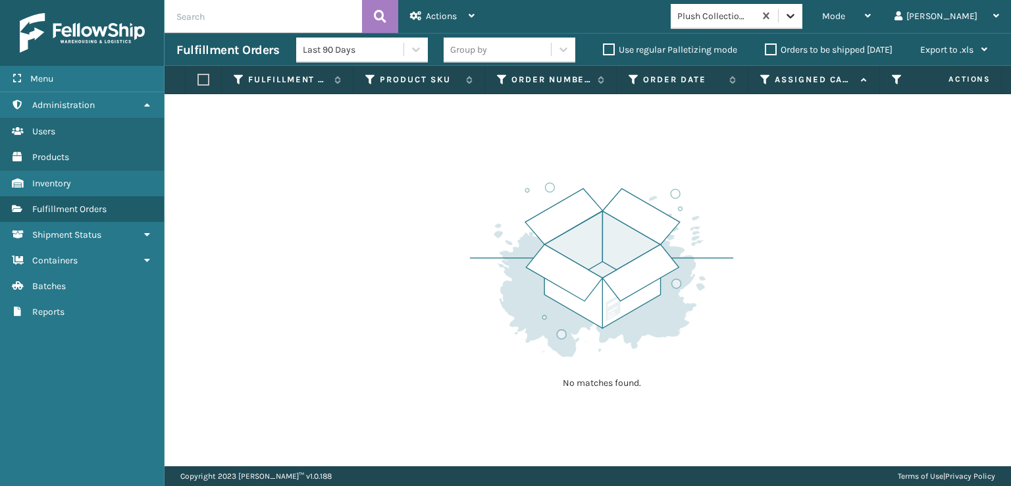
click at [797, 18] on icon at bounding box center [790, 15] width 13 height 13
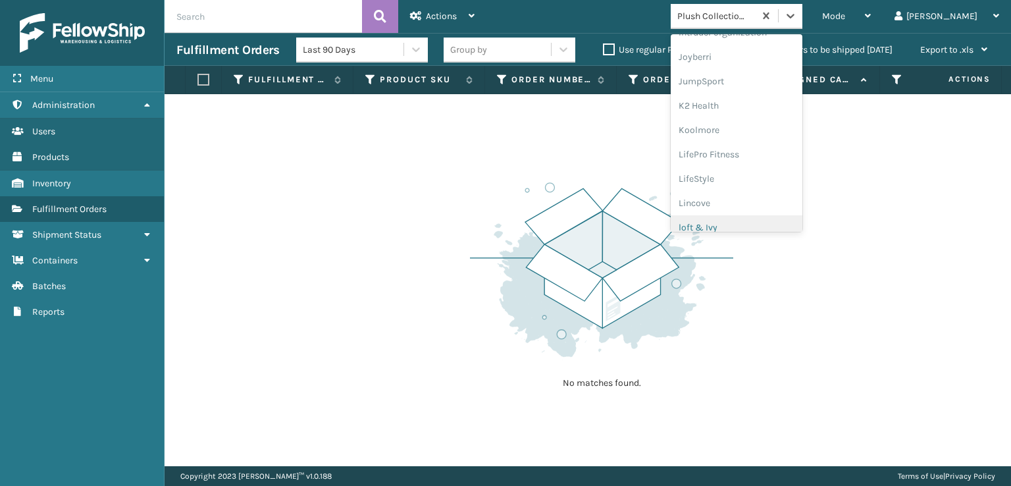
scroll to position [416, 0]
click at [764, 215] on div "[PERSON_NAME] Brands" at bounding box center [737, 217] width 132 height 24
click at [797, 12] on icon at bounding box center [790, 15] width 13 height 13
click at [802, 213] on div "[PERSON_NAME] Brands" at bounding box center [737, 217] width 132 height 24
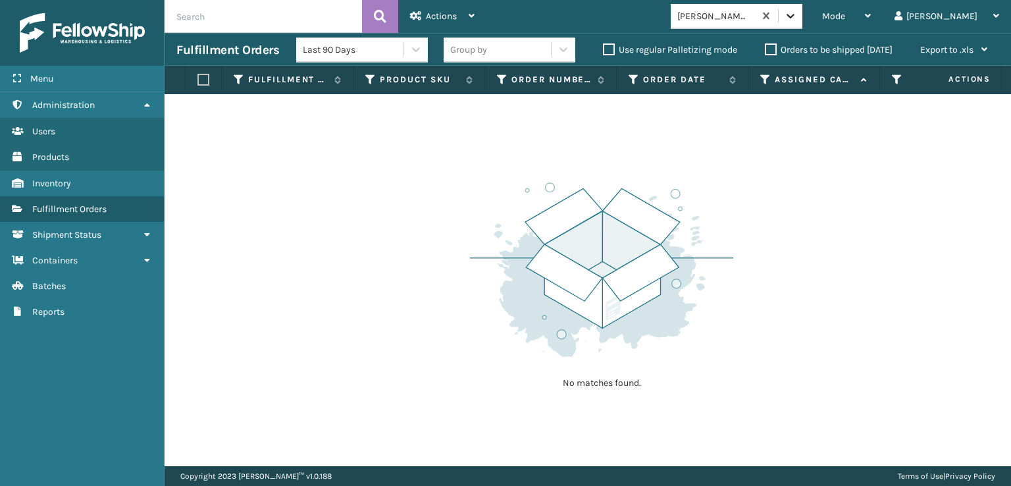
click at [795, 15] on icon at bounding box center [791, 16] width 8 height 5
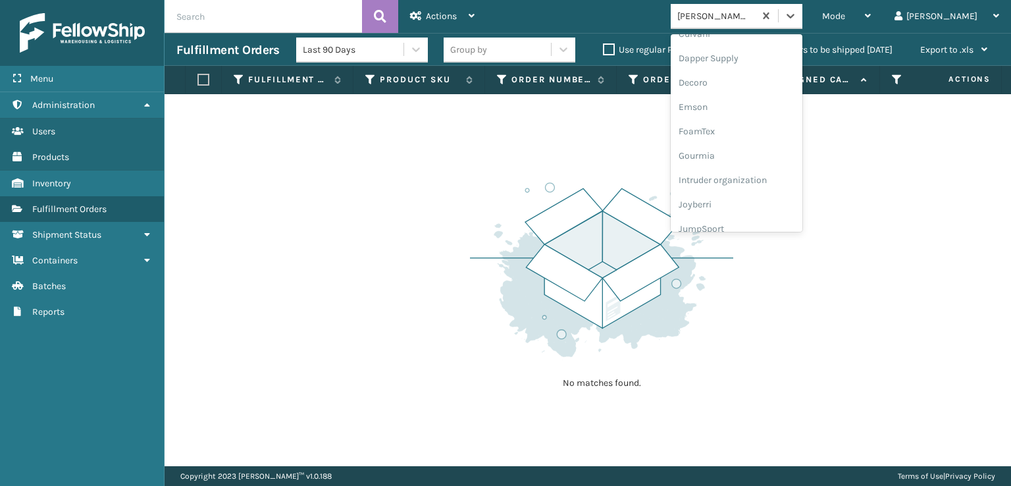
scroll to position [219, 0]
click at [759, 142] on div "FoamTex" at bounding box center [737, 147] width 132 height 24
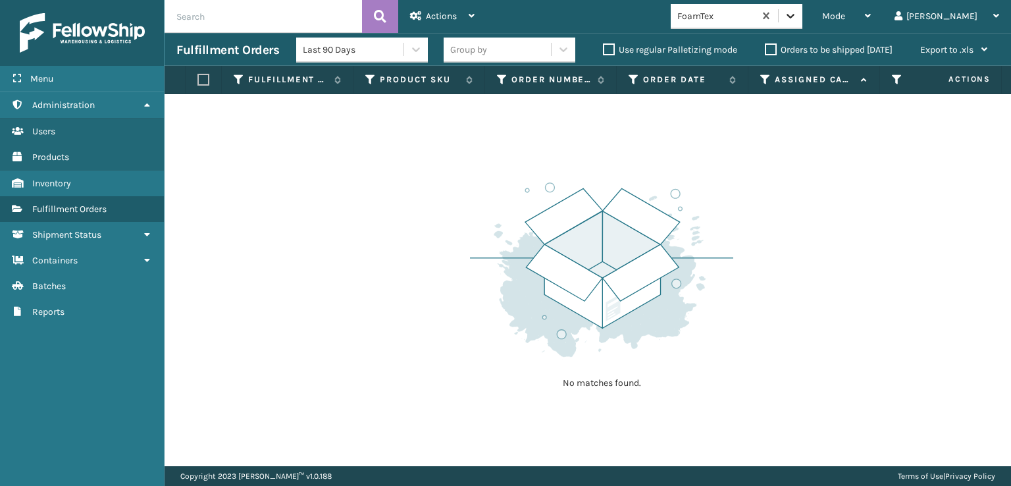
click at [797, 21] on icon at bounding box center [790, 15] width 13 height 13
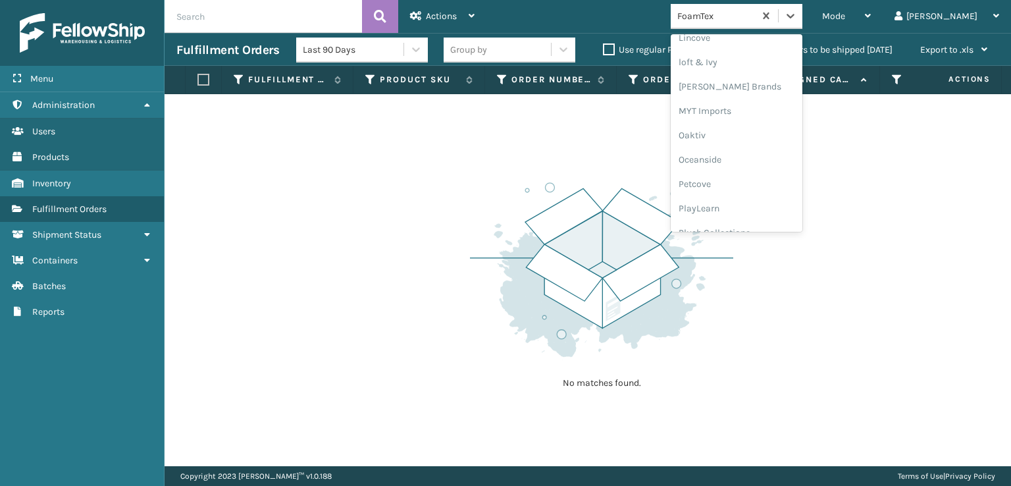
scroll to position [636, 0]
click at [761, 196] on div "SleepGeekz" at bounding box center [737, 192] width 132 height 24
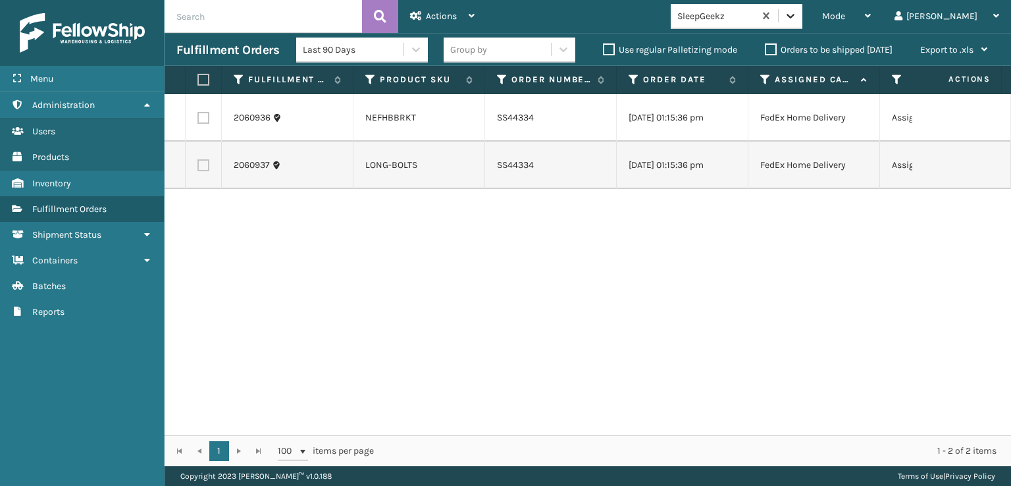
click at [797, 14] on icon at bounding box center [790, 15] width 13 height 13
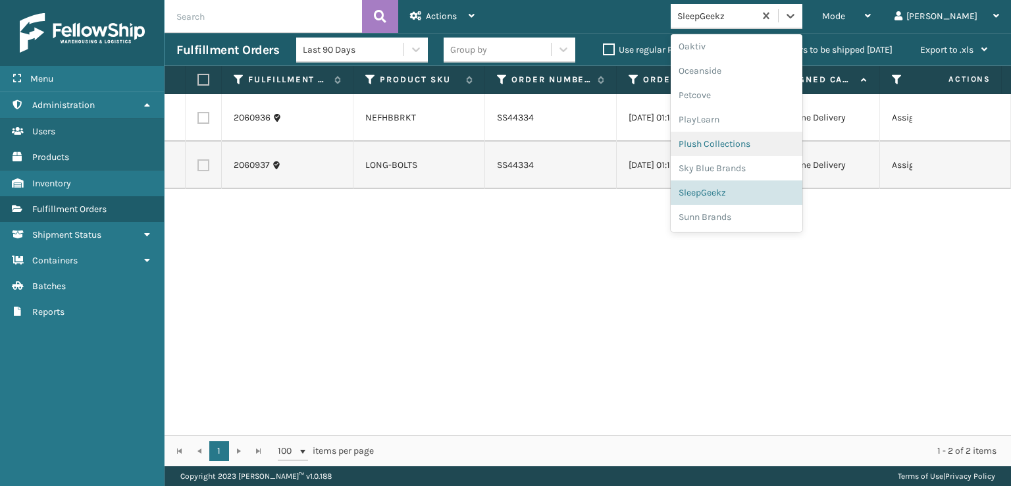
click at [756, 147] on div "Plush Collections" at bounding box center [737, 144] width 132 height 24
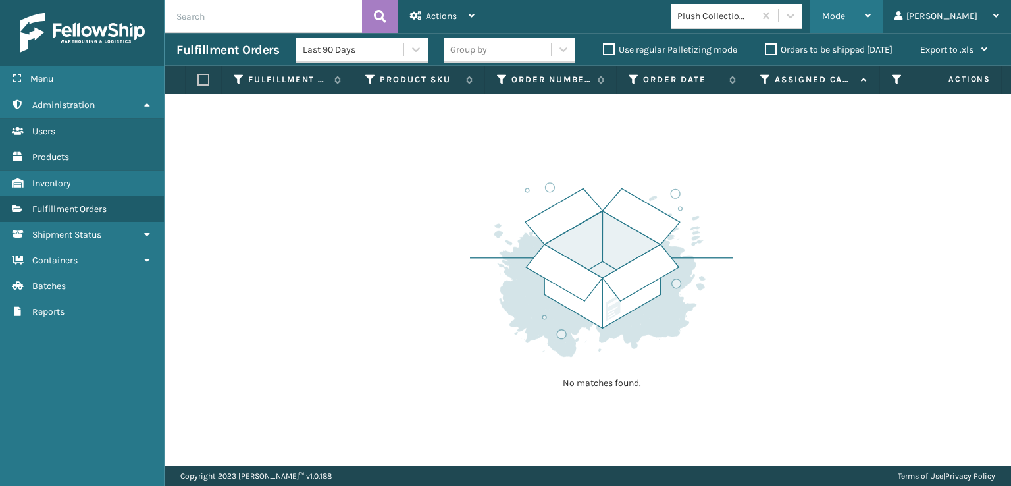
click at [871, 22] on div "Mode" at bounding box center [846, 16] width 49 height 33
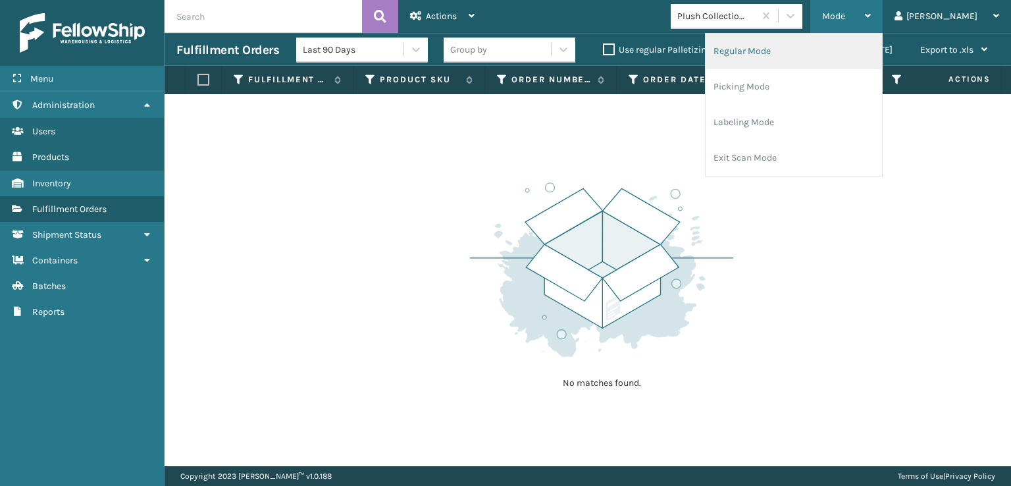
click at [787, 49] on li "Regular Mode" at bounding box center [794, 52] width 176 height 36
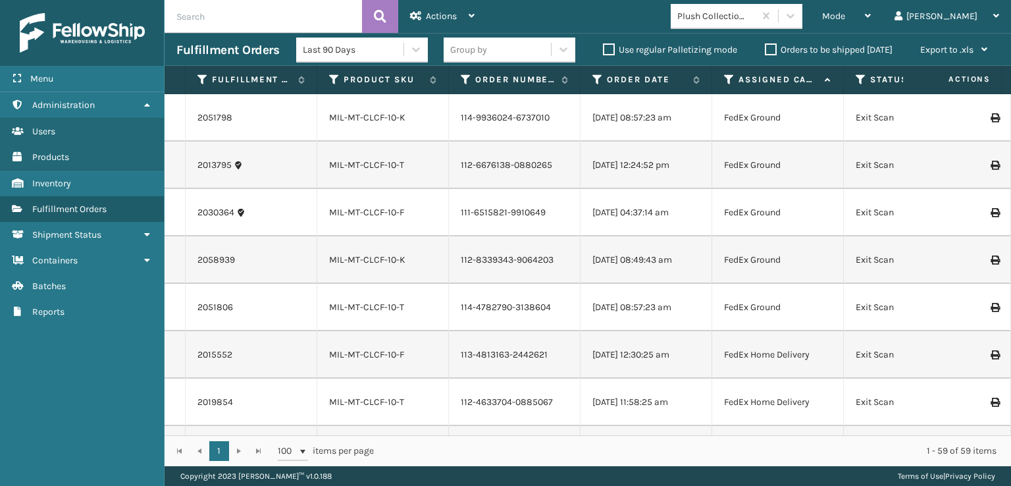
click at [860, 78] on icon at bounding box center [861, 80] width 11 height 12
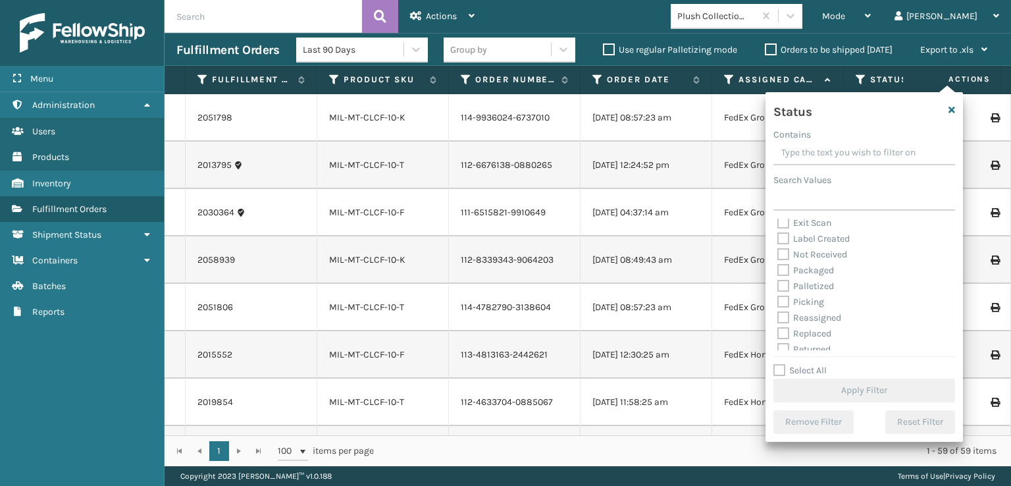
scroll to position [74, 0]
click at [785, 278] on label "Picking" at bounding box center [800, 278] width 47 height 11
click at [778, 278] on input "Picking" at bounding box center [777, 275] width 1 height 9
checkbox input "true"
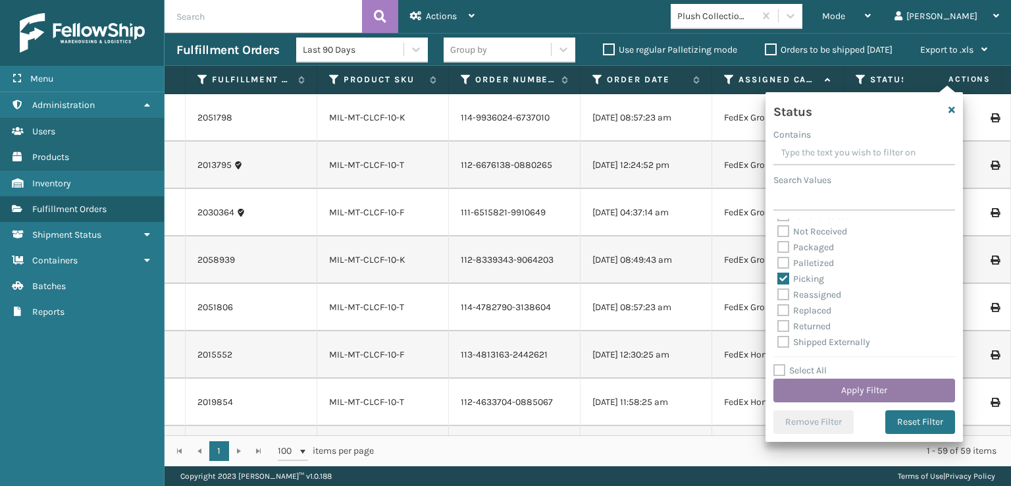
click at [816, 390] on button "Apply Filter" at bounding box center [864, 391] width 182 height 24
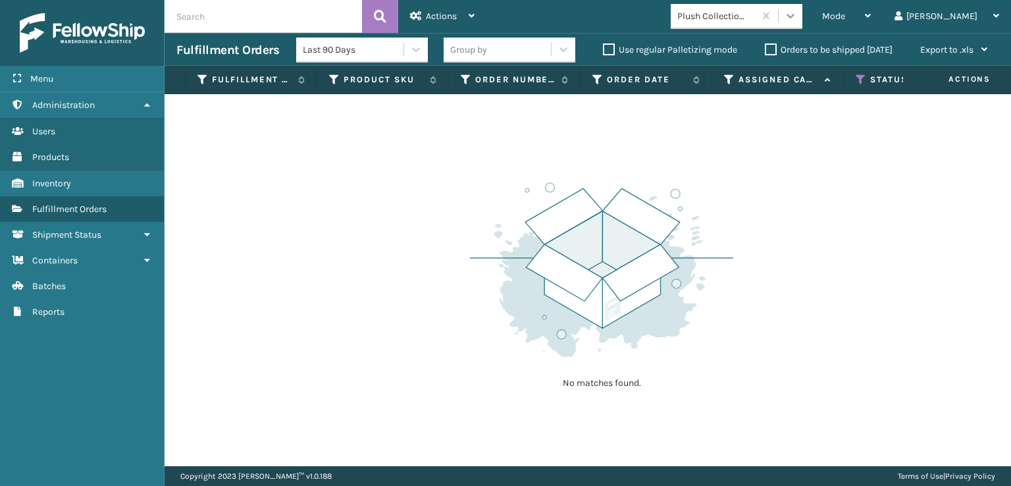
click at [797, 11] on icon at bounding box center [790, 15] width 13 height 13
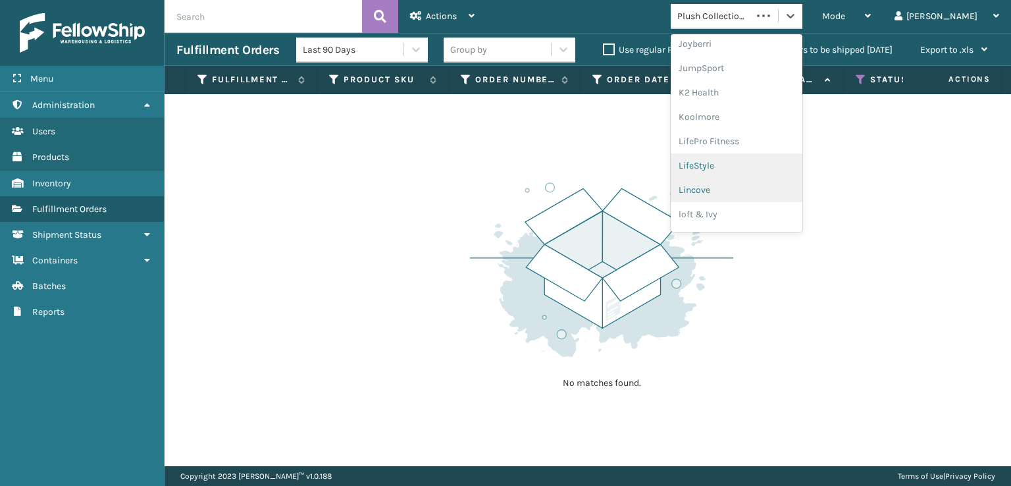
scroll to position [416, 0]
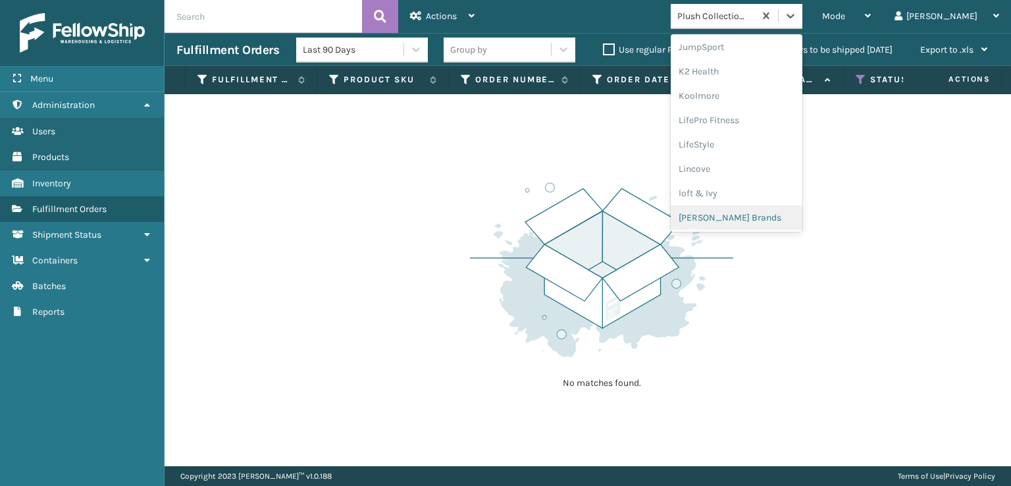
click at [761, 219] on div "[PERSON_NAME] Brands" at bounding box center [737, 217] width 132 height 24
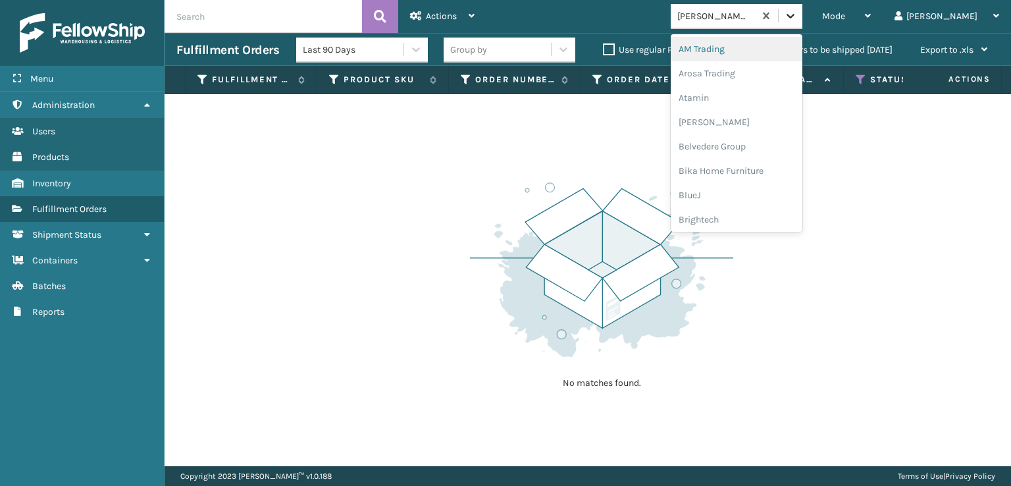
click at [795, 17] on icon at bounding box center [791, 16] width 8 height 5
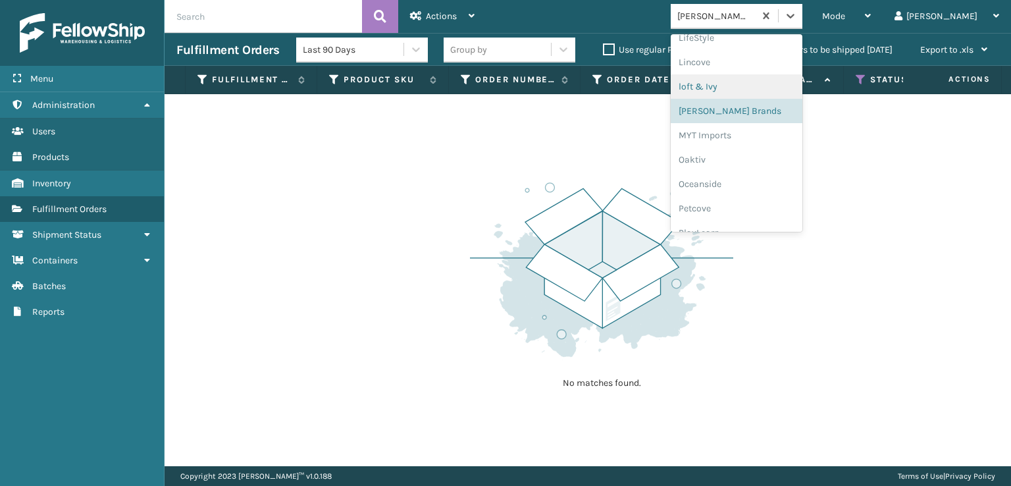
scroll to position [636, 0]
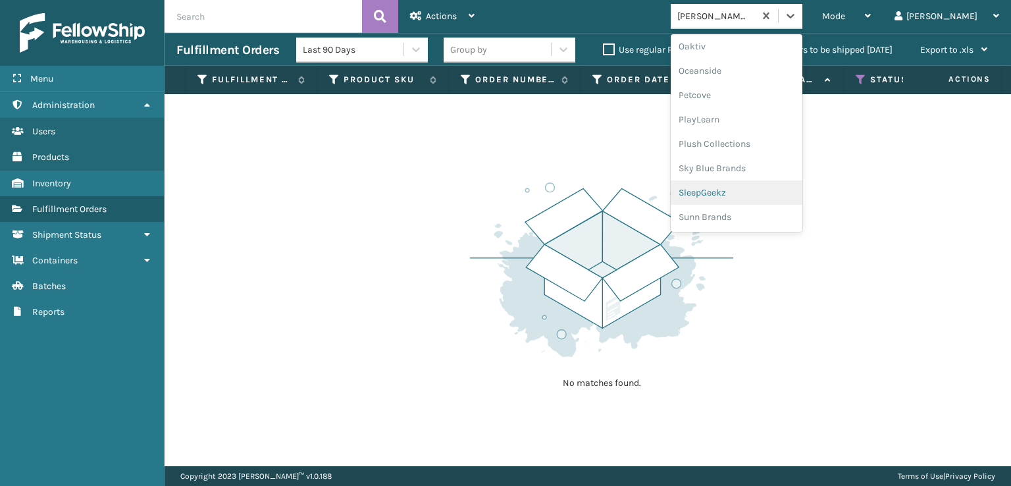
click at [762, 190] on div "SleepGeekz" at bounding box center [737, 192] width 132 height 24
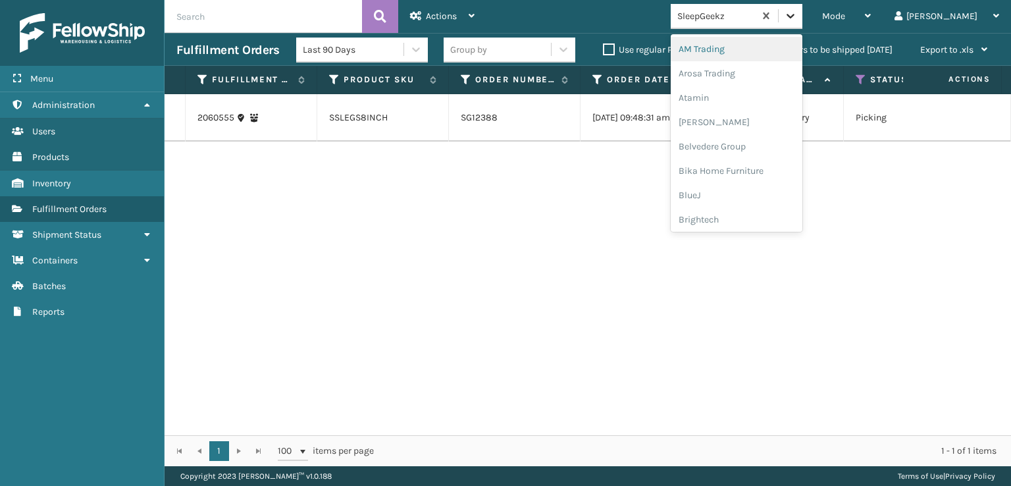
click at [797, 16] on icon at bounding box center [790, 15] width 13 height 13
click at [758, 164] on div "FoamTex" at bounding box center [737, 168] width 132 height 24
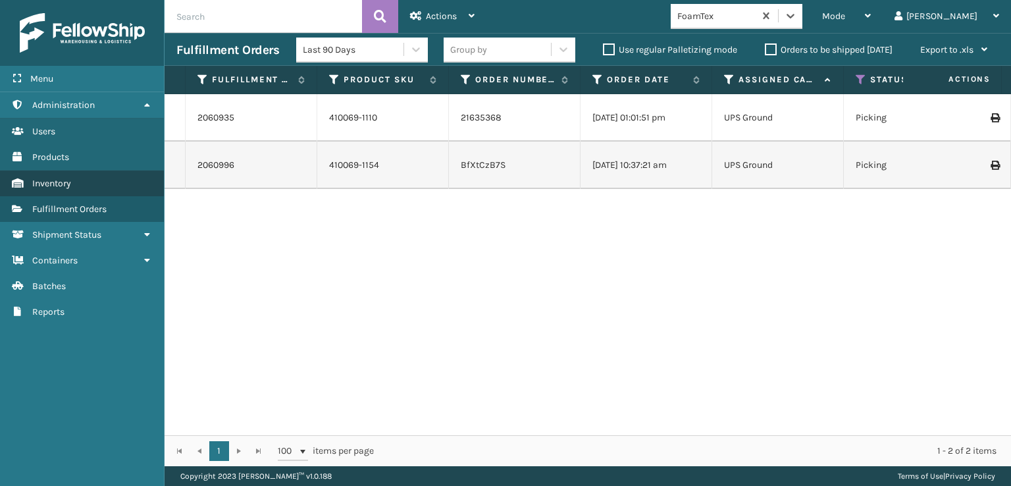
click at [60, 185] on span "Inventory" at bounding box center [51, 183] width 39 height 11
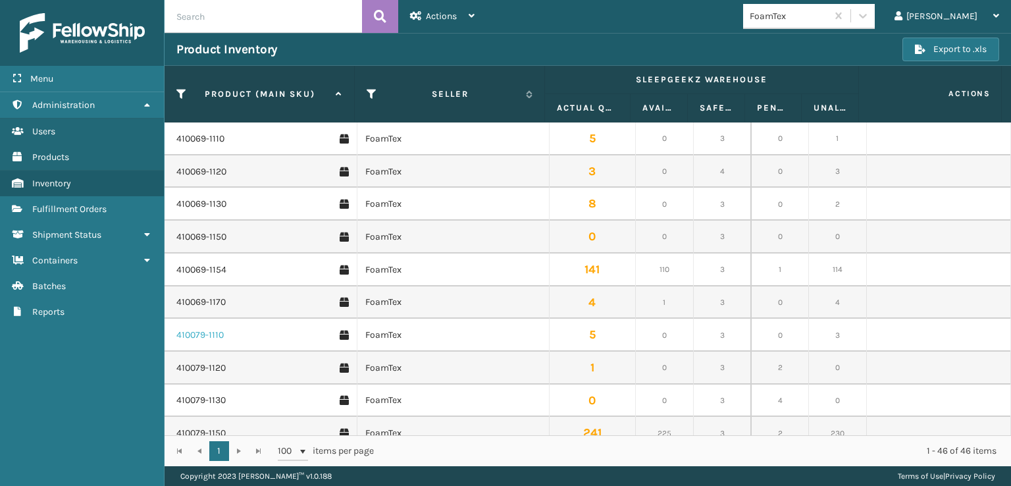
click at [217, 339] on link "410079-1110" at bounding box center [199, 334] width 47 height 13
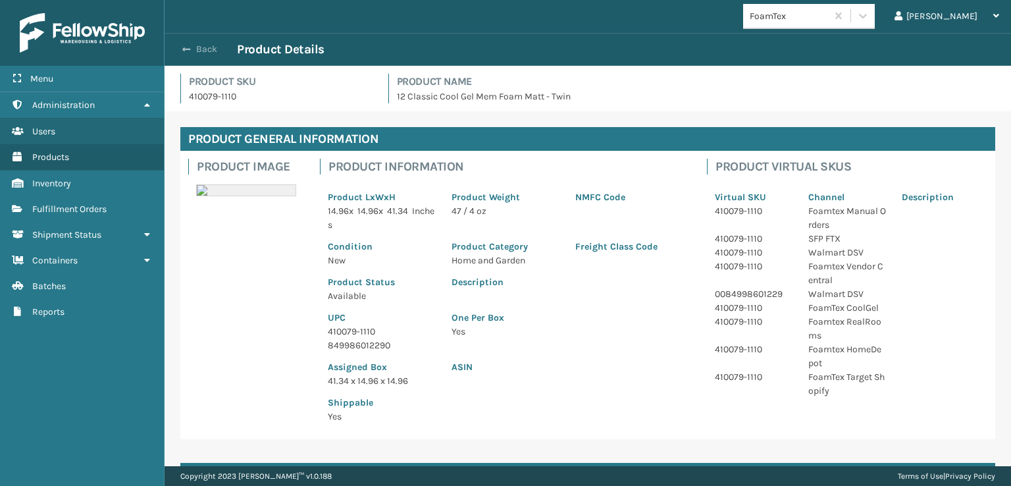
click at [187, 52] on span "button" at bounding box center [186, 49] width 8 height 9
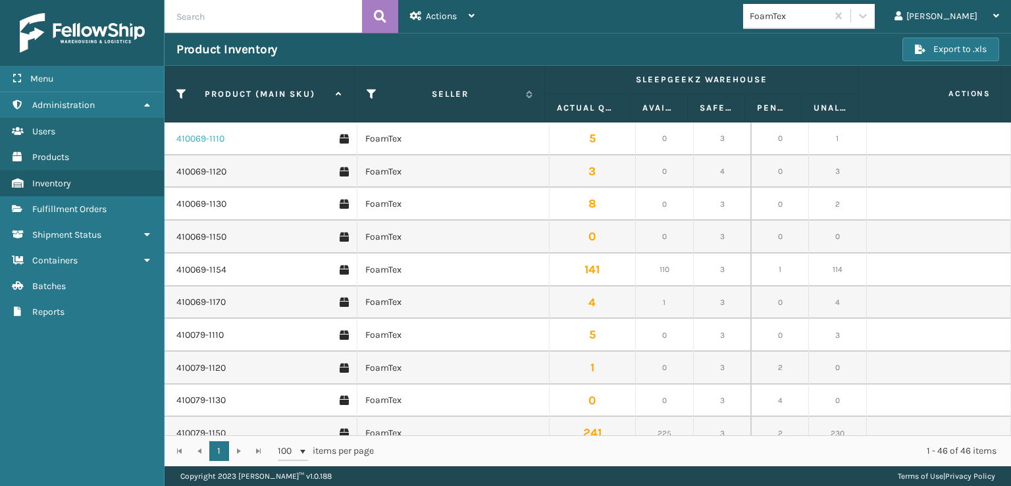
click at [192, 137] on link "410069-1110" at bounding box center [200, 138] width 48 height 13
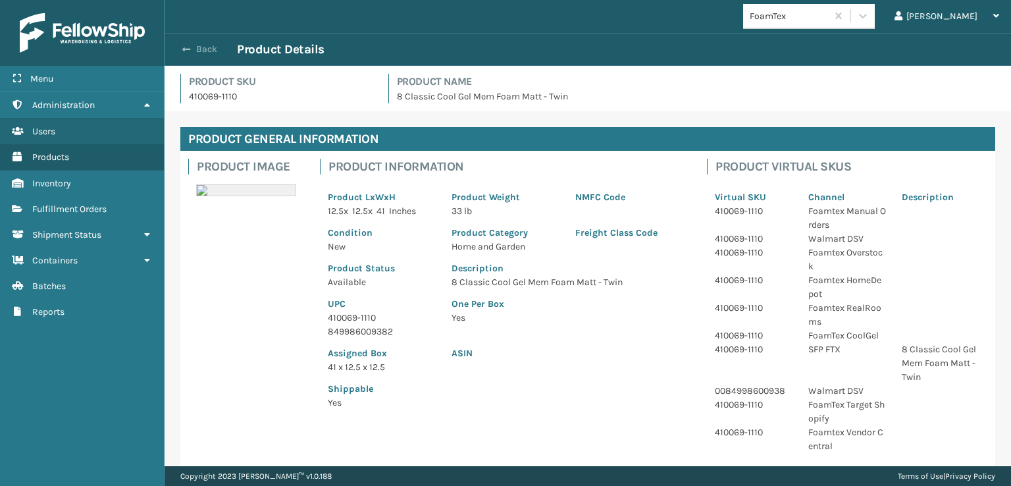
drag, startPoint x: 186, startPoint y: 48, endPoint x: 193, endPoint y: 49, distance: 7.3
click at [190, 49] on button "Back" at bounding box center [206, 49] width 61 height 12
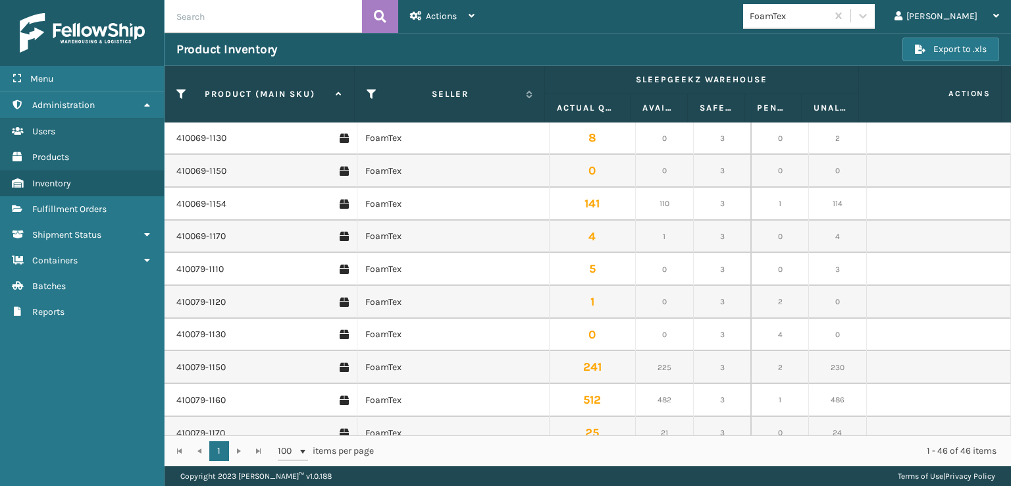
scroll to position [197, 0]
click at [203, 332] on link "410106-1110" at bounding box center [199, 333] width 46 height 13
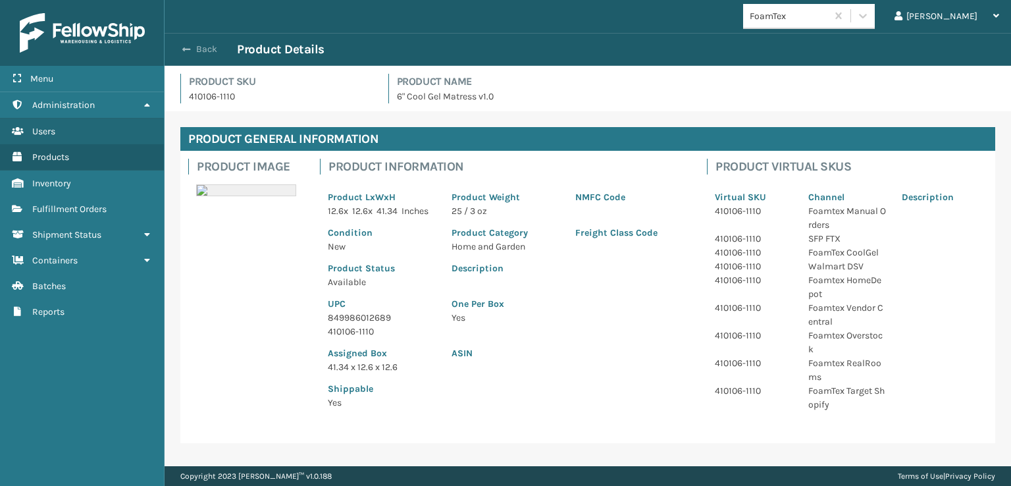
click at [186, 50] on span "button" at bounding box center [186, 49] width 8 height 9
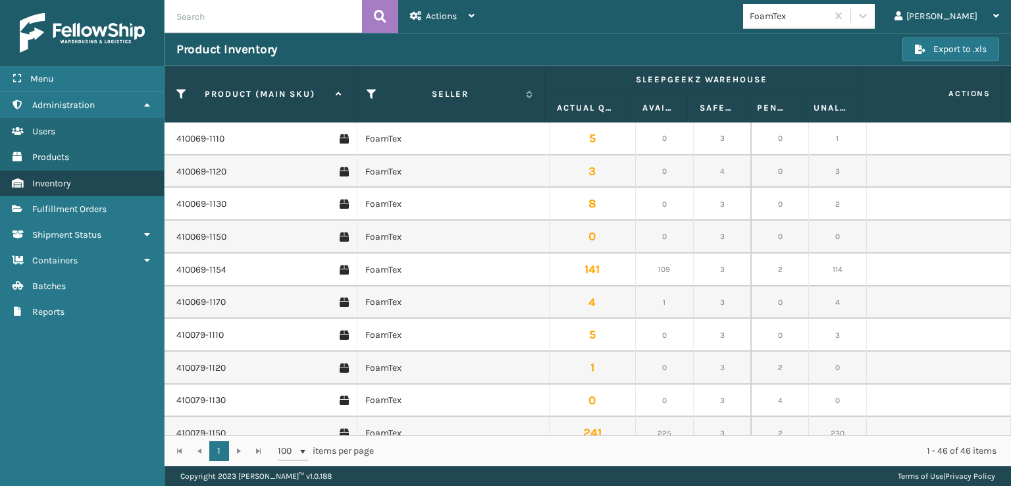
click at [51, 181] on span "Inventory" at bounding box center [51, 183] width 39 height 11
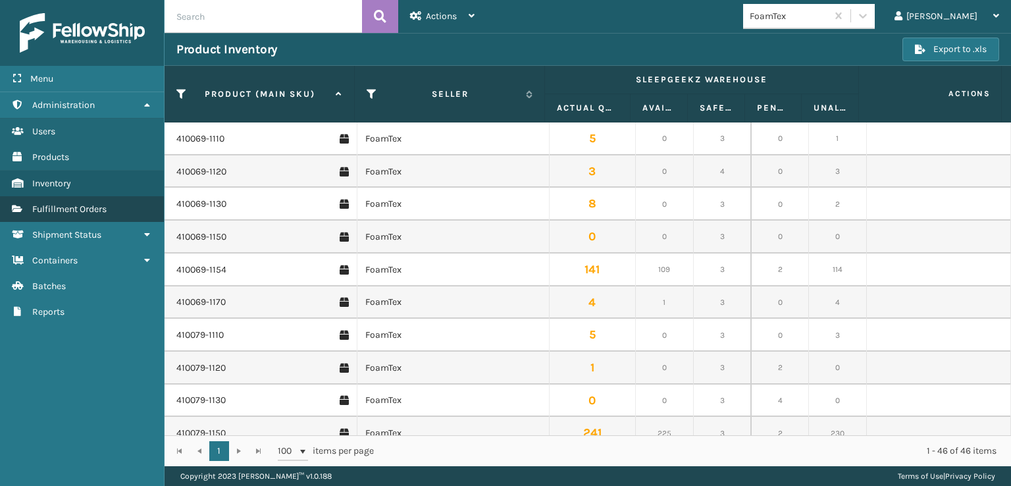
click at [61, 208] on span "Fulfillment Orders" at bounding box center [69, 208] width 74 height 11
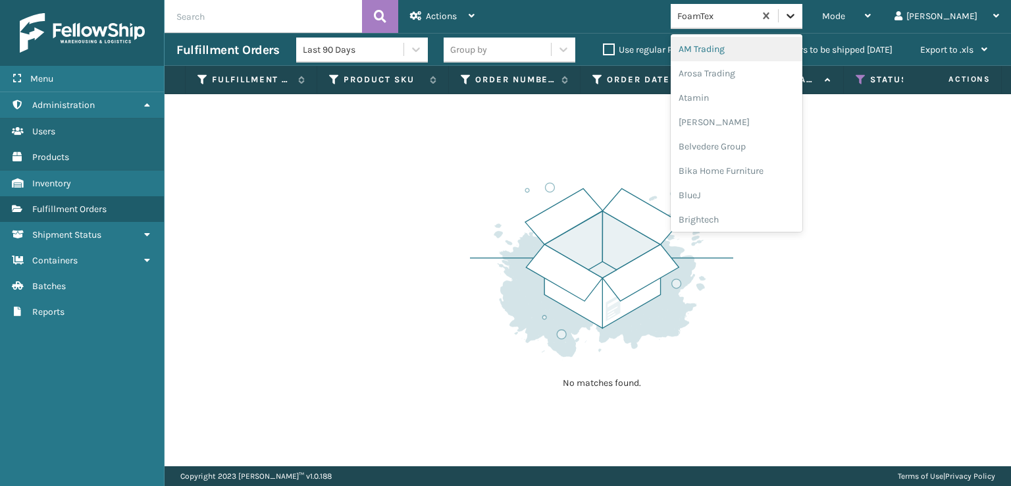
click at [797, 17] on icon at bounding box center [790, 15] width 13 height 13
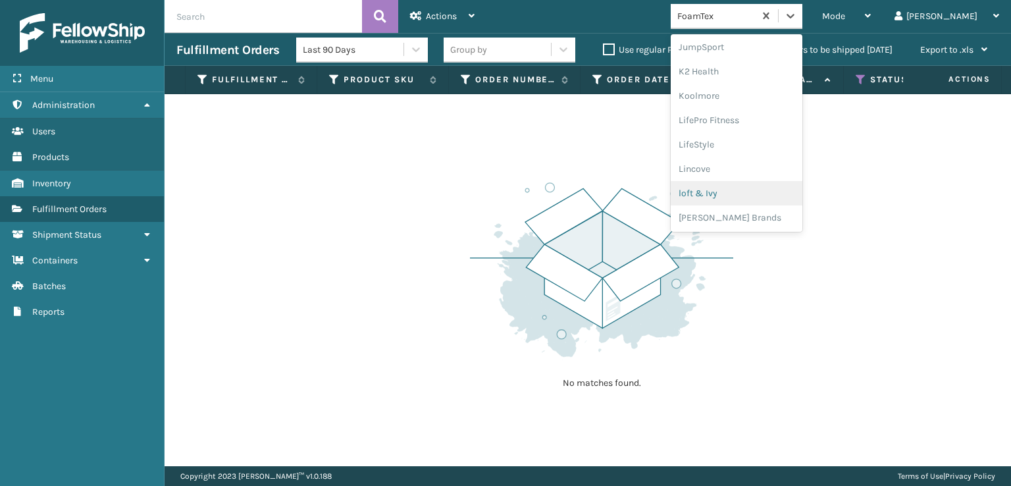
scroll to position [482, 0]
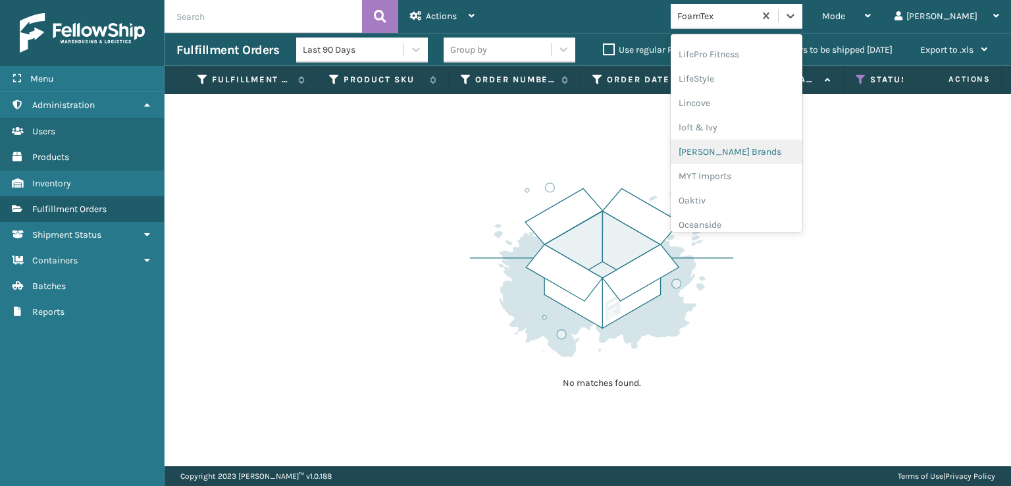
click at [766, 147] on div "[PERSON_NAME] Brands" at bounding box center [737, 152] width 132 height 24
click at [797, 11] on icon at bounding box center [790, 15] width 13 height 13
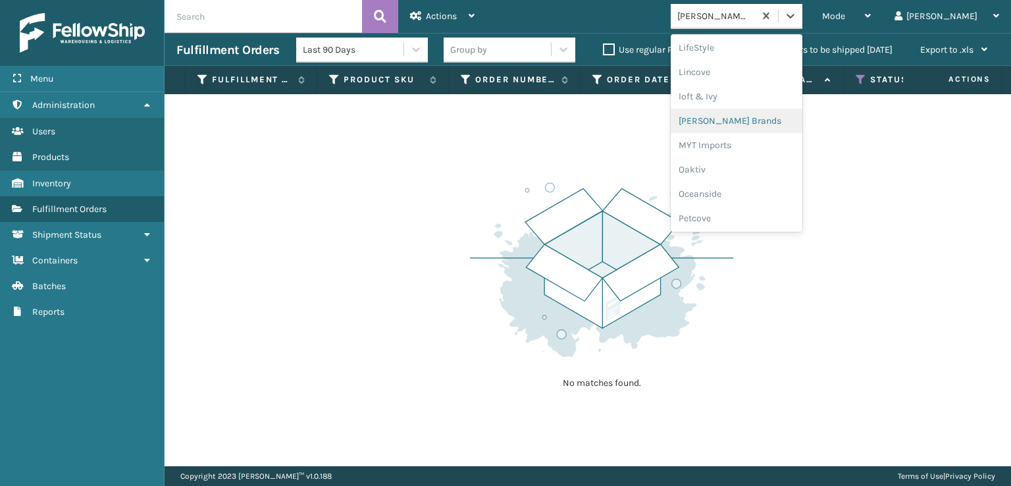
scroll to position [614, 0]
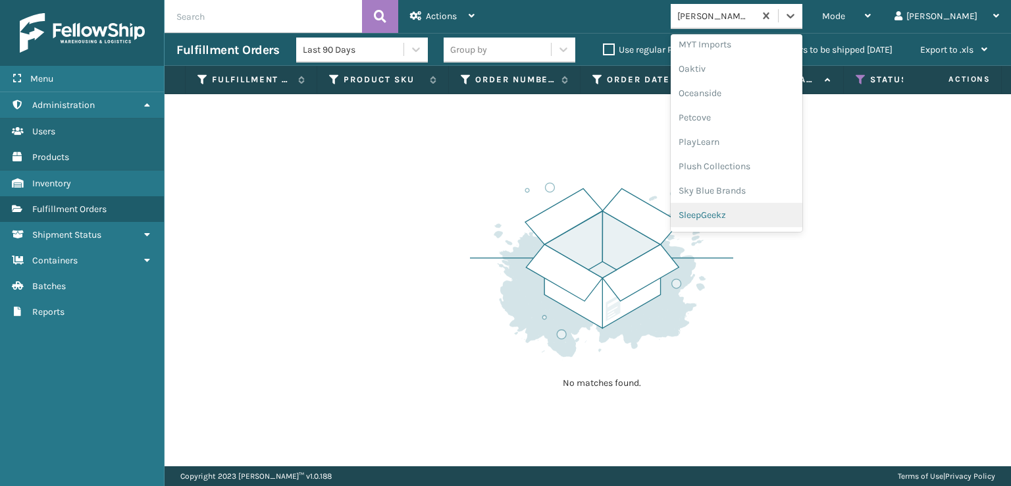
click at [772, 214] on div "SleepGeekz" at bounding box center [737, 215] width 132 height 24
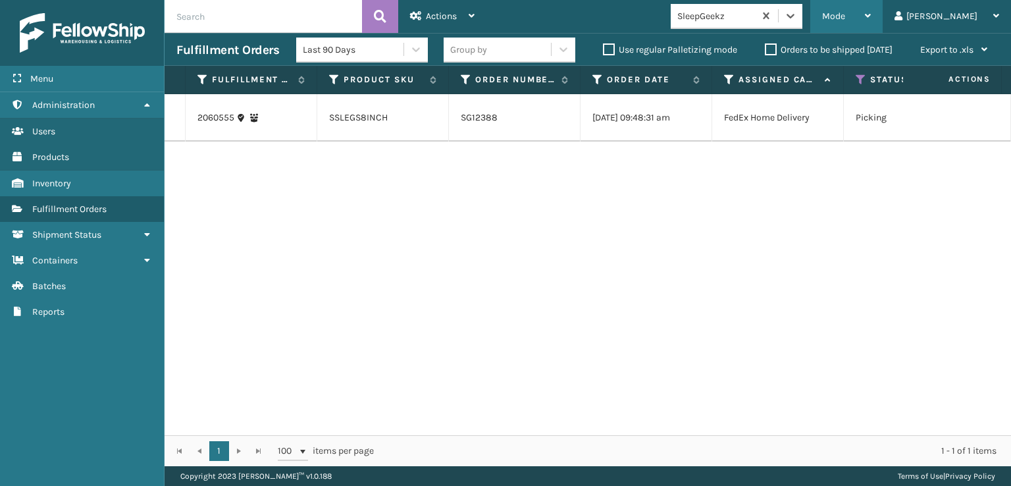
click at [845, 14] on span "Mode" at bounding box center [833, 16] width 23 height 11
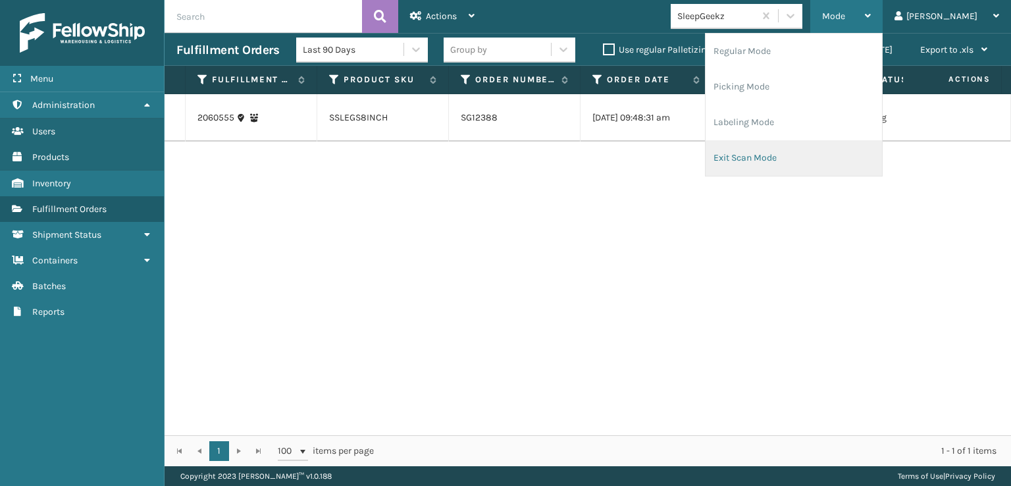
click at [798, 153] on li "Exit Scan Mode" at bounding box center [794, 158] width 176 height 36
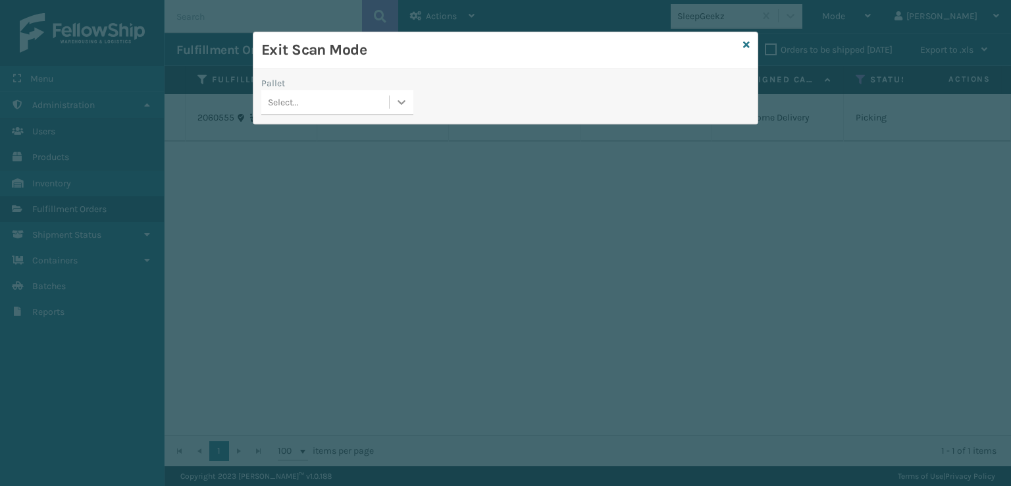
click at [404, 102] on icon at bounding box center [401, 101] width 13 height 13
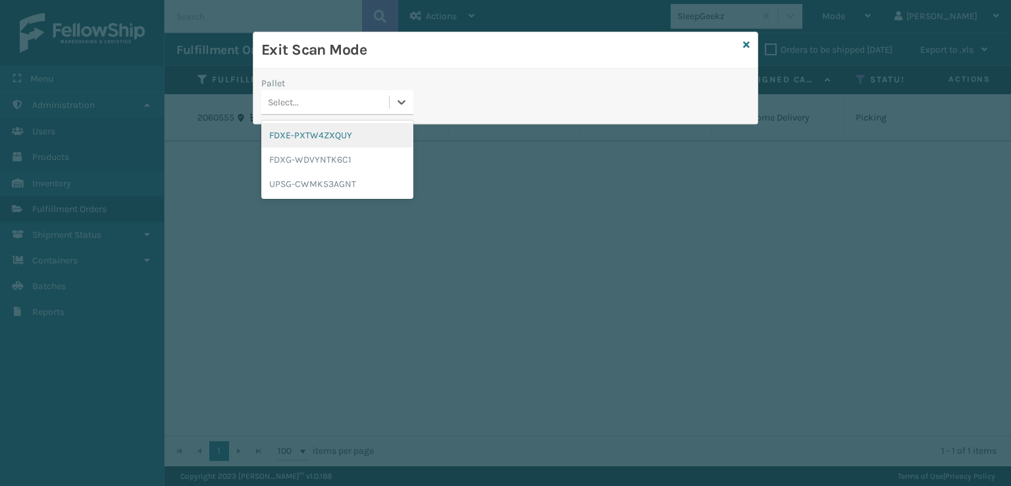
click at [338, 137] on div "FDXE-PXTW4ZXQUY" at bounding box center [337, 135] width 152 height 24
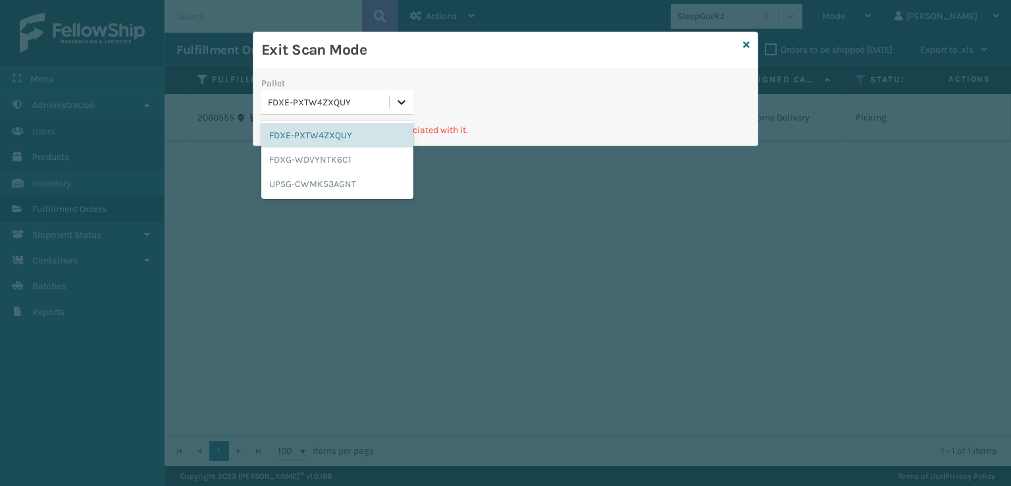
click at [398, 105] on icon at bounding box center [401, 101] width 13 height 13
click at [334, 159] on div "FDXG-WDVYNTK6C1" at bounding box center [337, 159] width 152 height 24
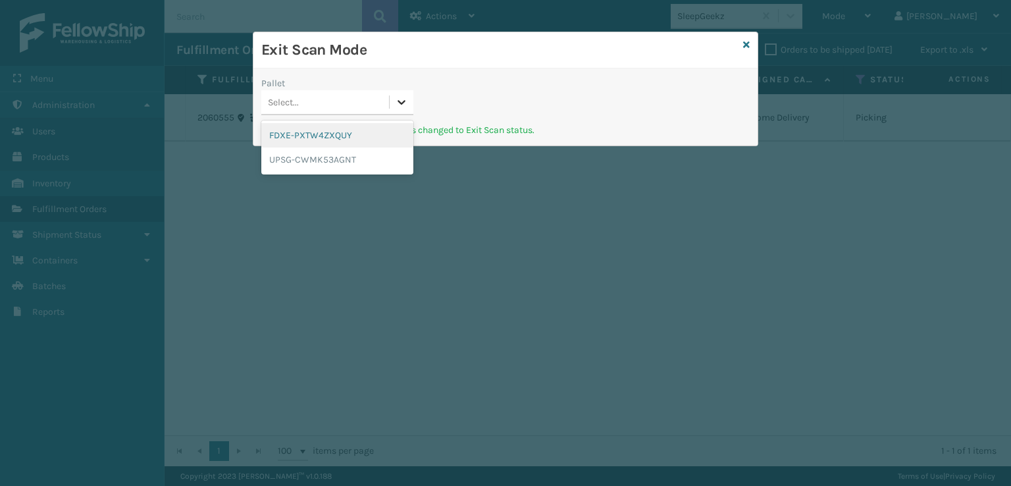
click at [399, 103] on icon at bounding box center [401, 101] width 13 height 13
click at [307, 157] on div "UPSG-CWMK53AGNT" at bounding box center [337, 159] width 152 height 24
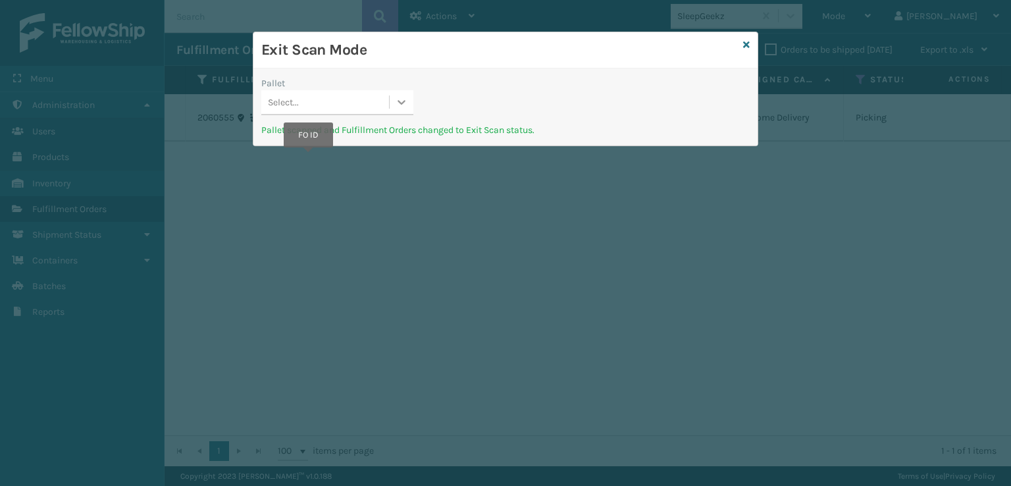
click at [398, 98] on icon at bounding box center [401, 101] width 13 height 13
click at [748, 43] on icon at bounding box center [746, 44] width 7 height 9
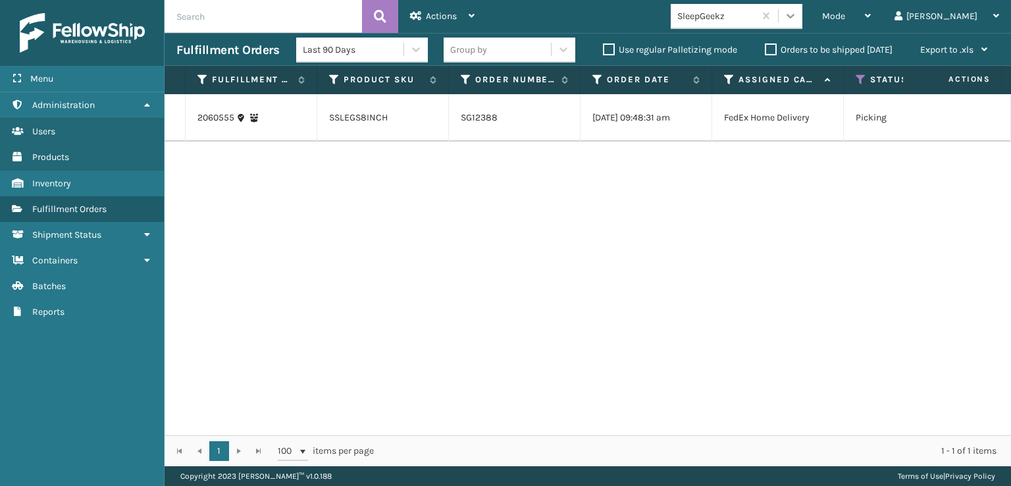
click at [797, 22] on icon at bounding box center [790, 15] width 13 height 13
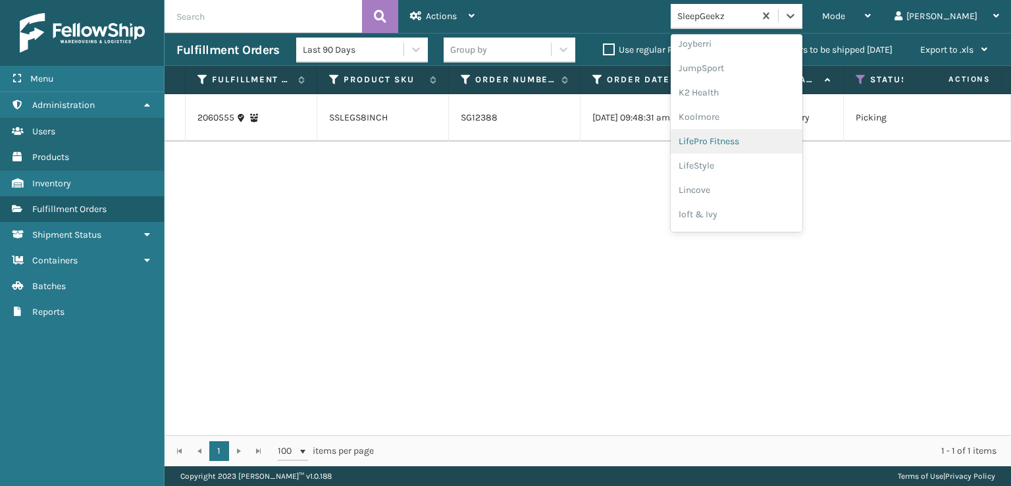
scroll to position [416, 0]
click at [795, 16] on icon at bounding box center [791, 16] width 8 height 5
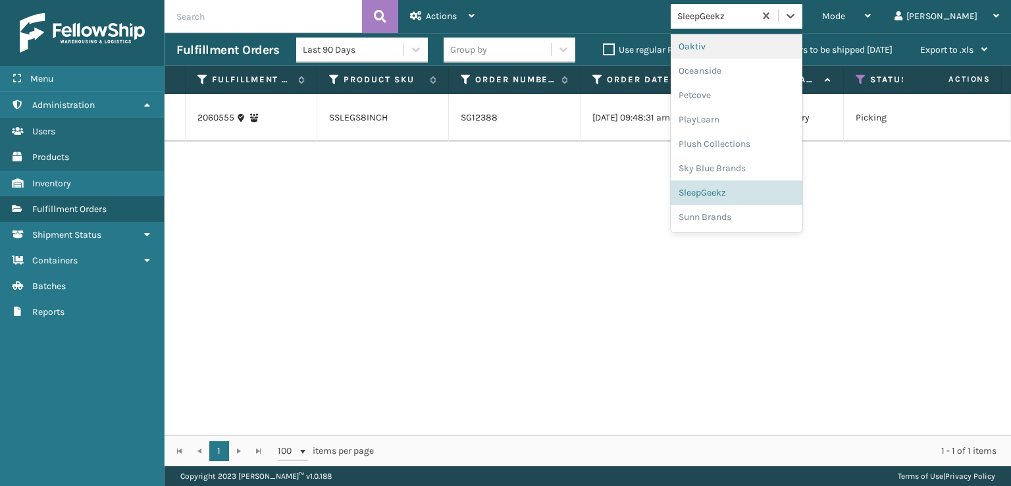
click at [919, 240] on div "2060555 SSLEGS8INCH SG12388 [DATE] 09:48:31 am FedEx Home Delivery Picking [DAT…" at bounding box center [588, 264] width 847 height 341
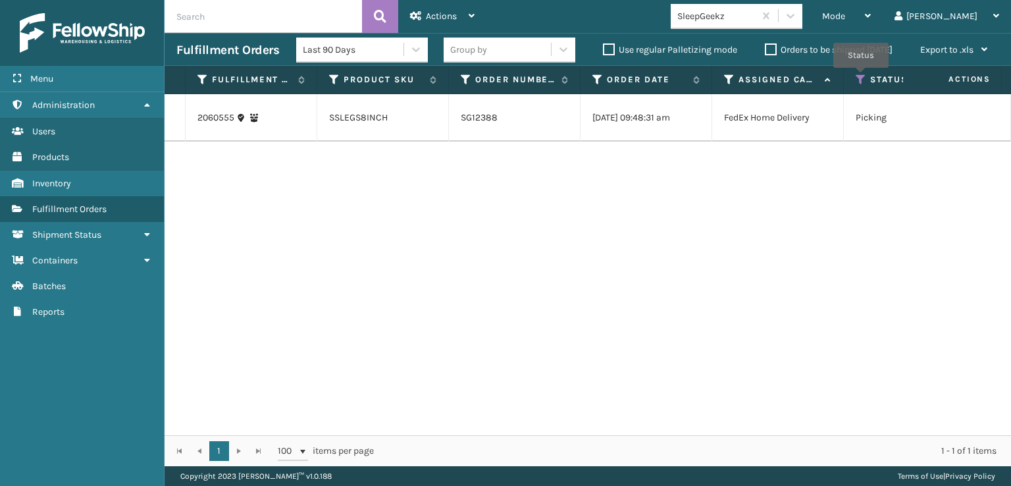
click at [861, 77] on icon at bounding box center [861, 80] width 11 height 12
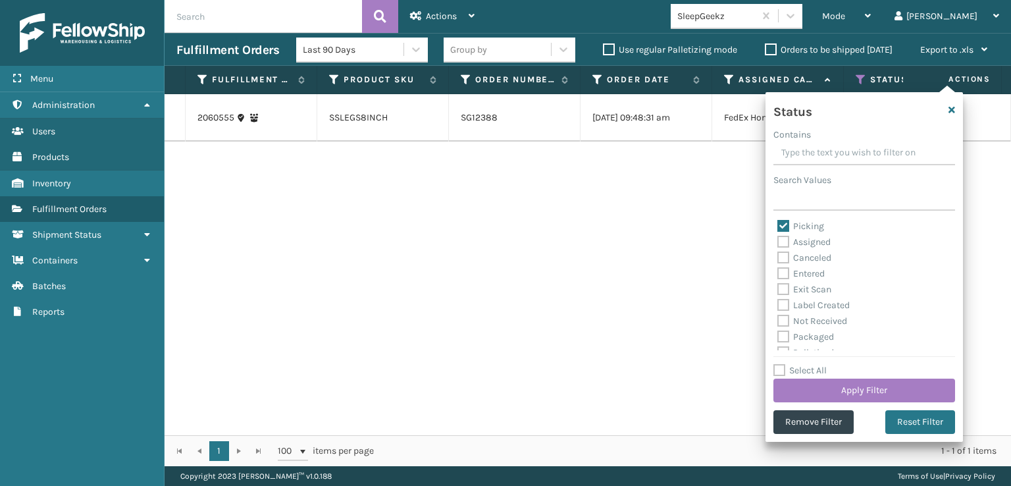
click at [783, 224] on label "Picking" at bounding box center [800, 226] width 47 height 11
click at [778, 224] on input "Picking" at bounding box center [777, 223] width 1 height 9
checkbox input "false"
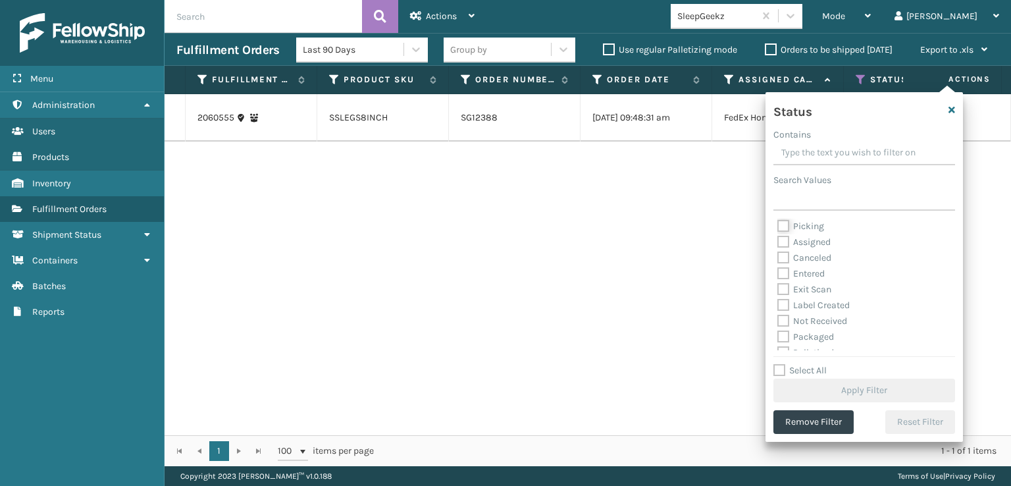
scroll to position [66, 0]
click at [785, 288] on label "Palletized" at bounding box center [805, 286] width 57 height 11
click at [778, 288] on input "Palletized" at bounding box center [777, 283] width 1 height 9
checkbox input "true"
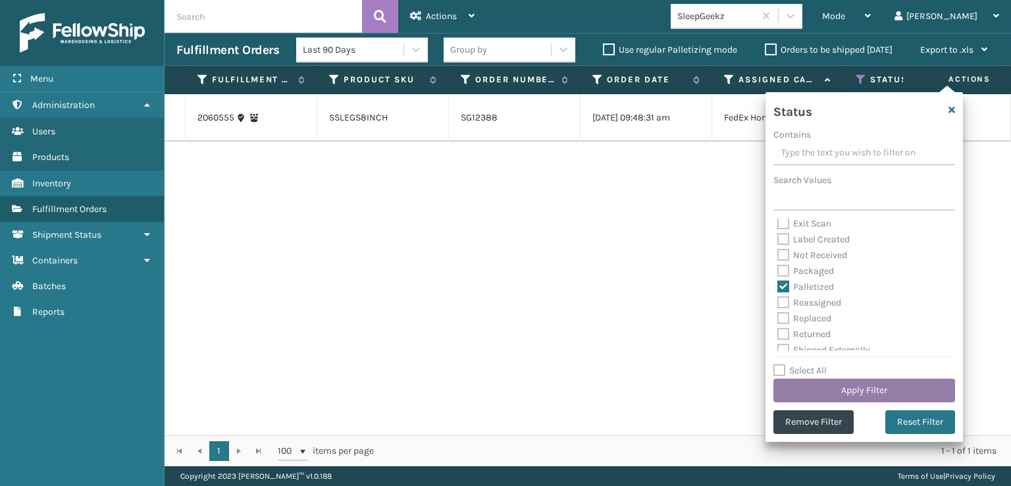
click at [843, 390] on button "Apply Filter" at bounding box center [864, 391] width 182 height 24
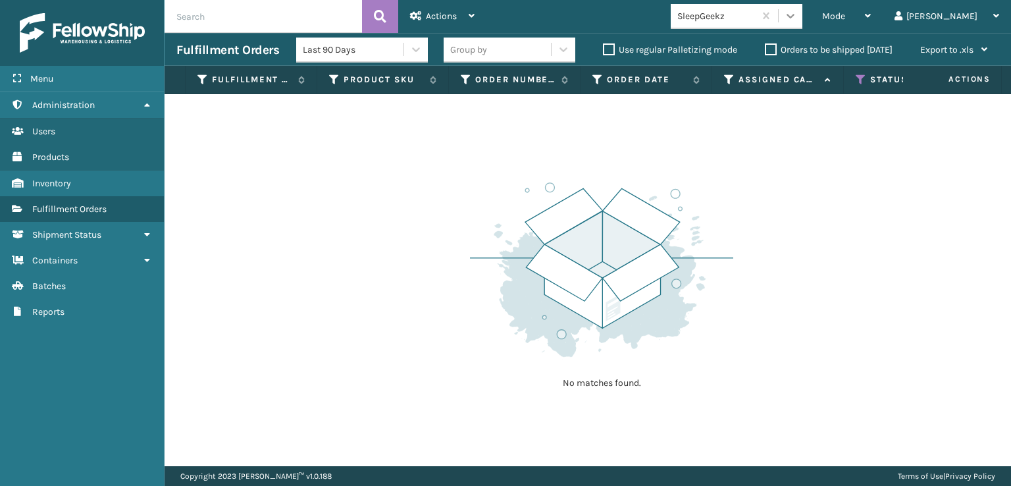
click at [802, 7] on div at bounding box center [791, 16] width 24 height 24
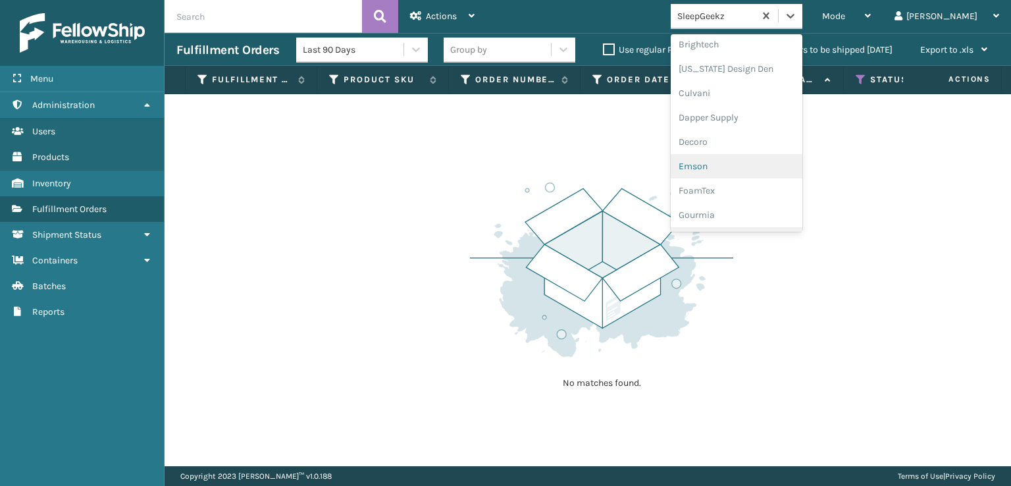
scroll to position [197, 0]
click at [756, 169] on div "FoamTex" at bounding box center [737, 168] width 132 height 24
click at [797, 18] on icon at bounding box center [790, 15] width 13 height 13
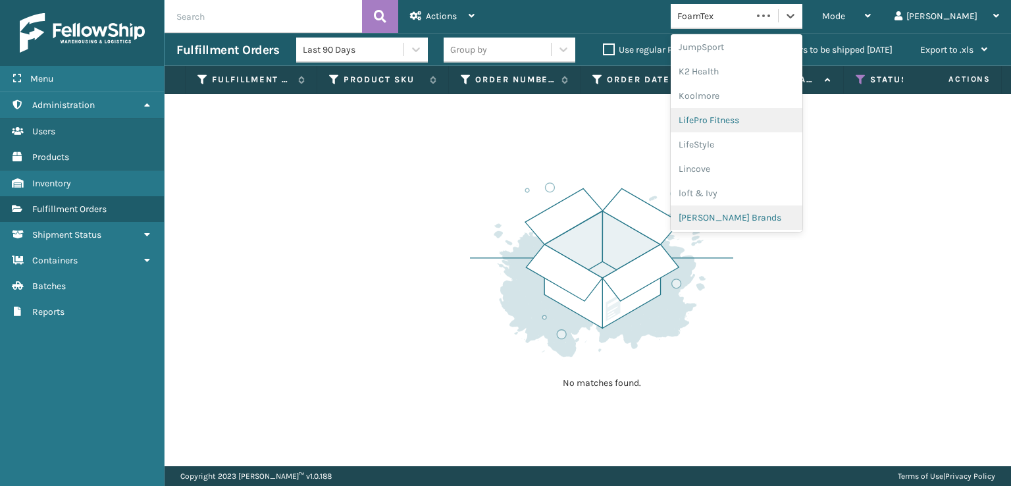
scroll to position [471, 0]
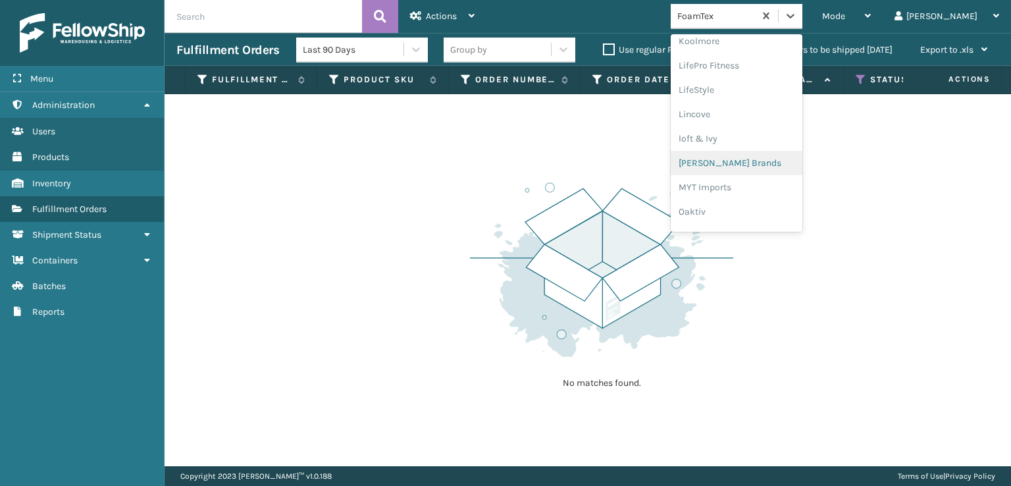
click at [755, 156] on div "[PERSON_NAME] Brands" at bounding box center [737, 163] width 132 height 24
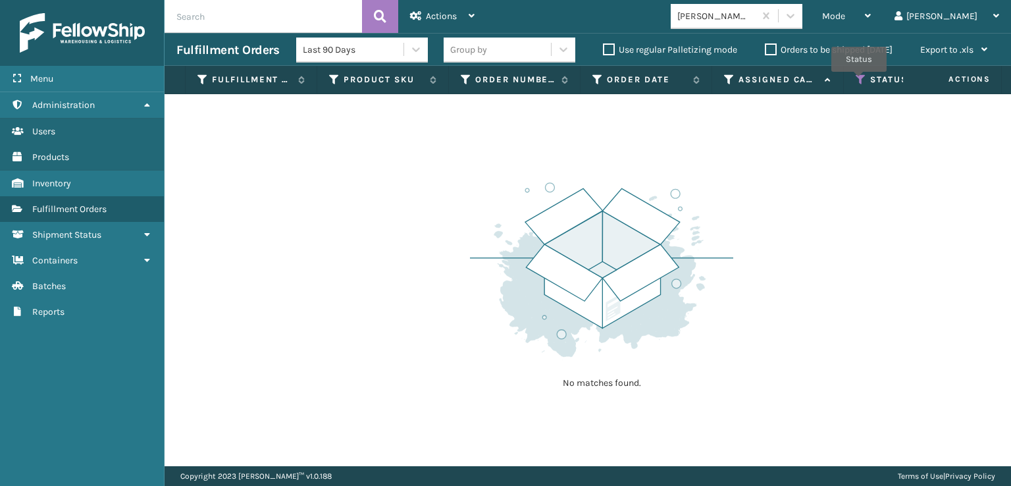
click at [859, 81] on icon at bounding box center [861, 80] width 11 height 12
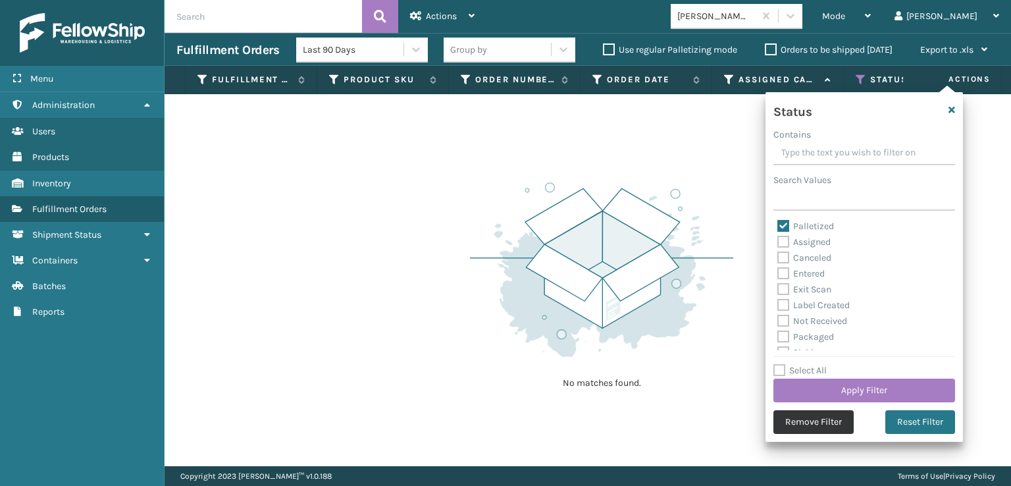
click at [814, 415] on button "Remove Filter" at bounding box center [813, 422] width 80 height 24
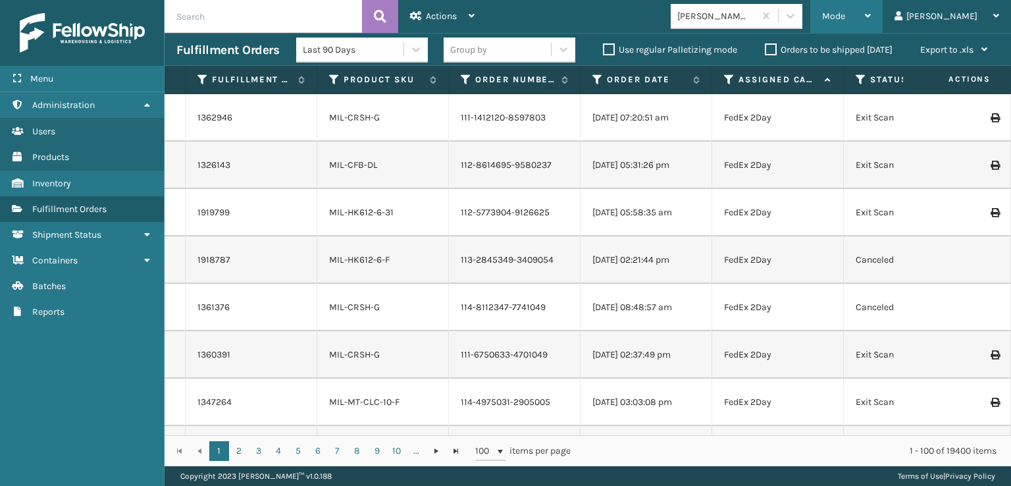
click at [871, 22] on div "Mode" at bounding box center [846, 16] width 49 height 33
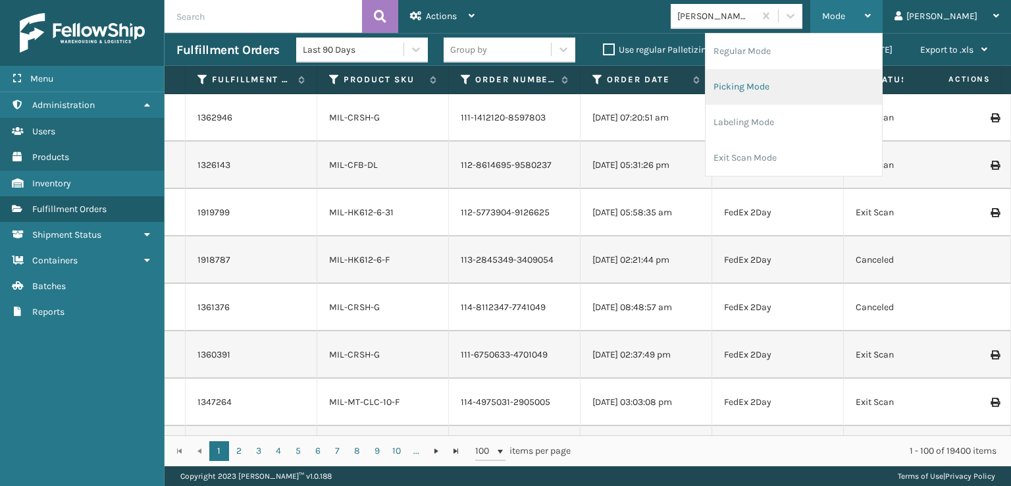
click at [783, 88] on li "Picking Mode" at bounding box center [794, 87] width 176 height 36
